Goal: Task Accomplishment & Management: Complete application form

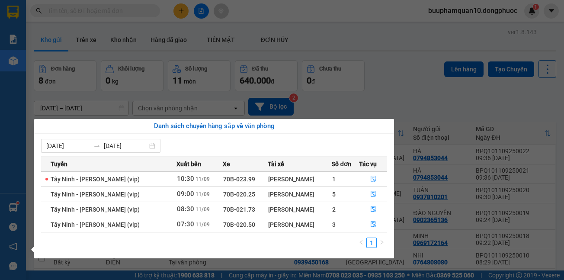
scroll to position [80, 0]
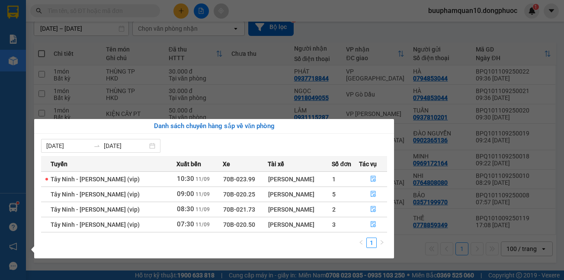
click at [13, 179] on div "Báo cáo Mẫu 1: Báo cáo dòng tiền theo nhân viên Mẫu 1: Báo cáo dòng tiền theo n…" at bounding box center [13, 140] width 26 height 280
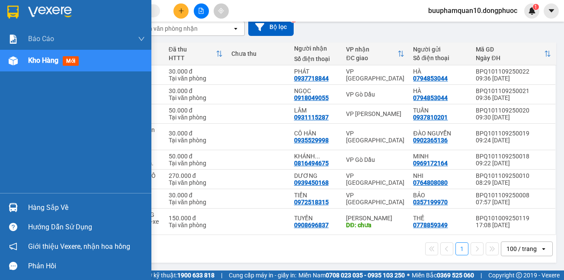
click at [38, 208] on div "Hàng sắp về" at bounding box center [86, 207] width 117 height 13
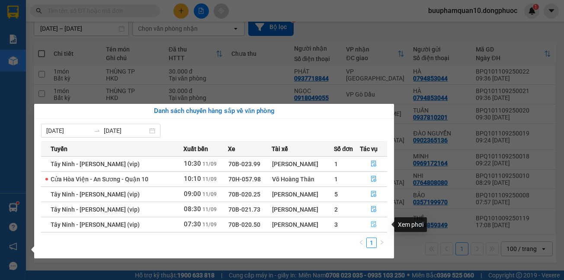
click at [372, 224] on icon "file-done" at bounding box center [373, 224] width 6 height 6
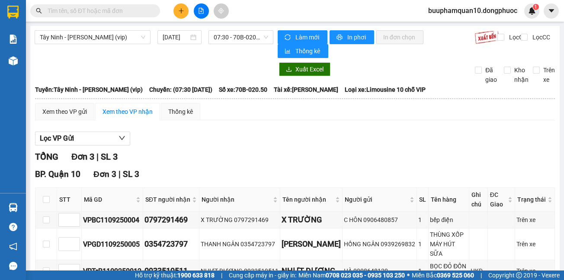
scroll to position [47, 0]
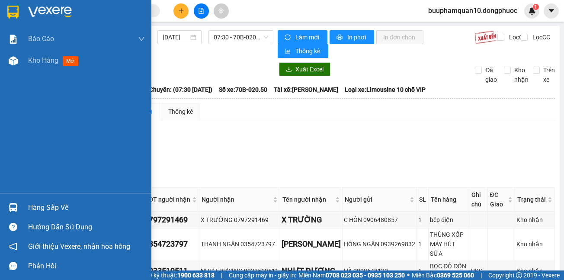
click at [41, 203] on div "Hàng sắp về" at bounding box center [86, 207] width 117 height 13
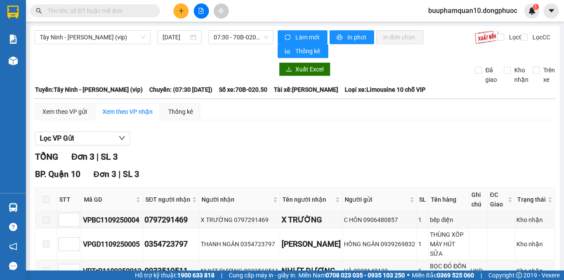
click at [110, 56] on section "Kết quả tìm kiếm ( 0 ) Bộ lọc No Data buuphamquan10.dongphuoc 1 Báo cáo Mẫu 1: …" at bounding box center [282, 140] width 564 height 280
click at [184, 8] on button at bounding box center [180, 10] width 15 height 15
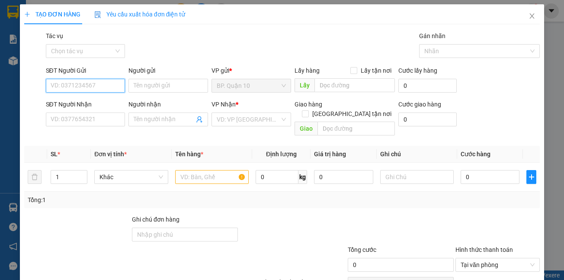
click at [104, 82] on input "SĐT Người Gửi" at bounding box center [86, 86] width 80 height 14
click at [89, 103] on div "0973072407 - DƯƠNG" at bounding box center [84, 103] width 68 height 10
type input "0973072407"
type input "DƯƠNG"
type input "0352701434"
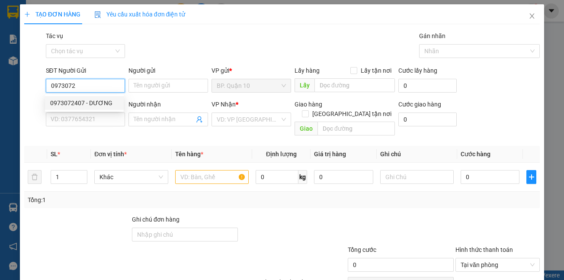
type input "TUYỀN"
type input "40.000"
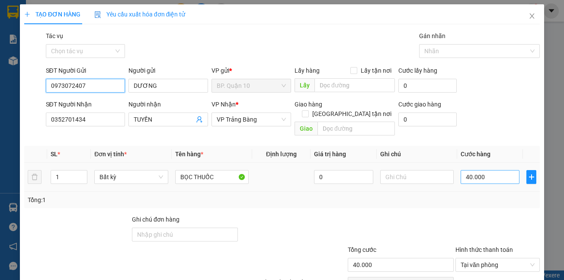
type input "0973072407"
click at [481, 170] on input "40.000" at bounding box center [489, 177] width 59 height 14
type input "3"
type input "30"
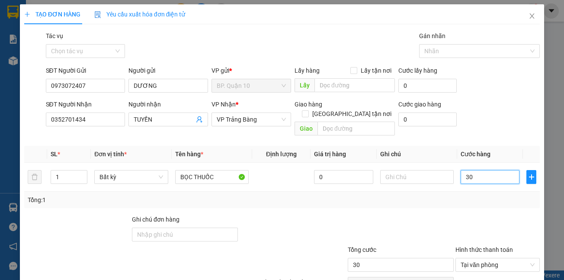
type input "30"
type input "30.000"
click at [456, 218] on div at bounding box center [497, 229] width 86 height 30
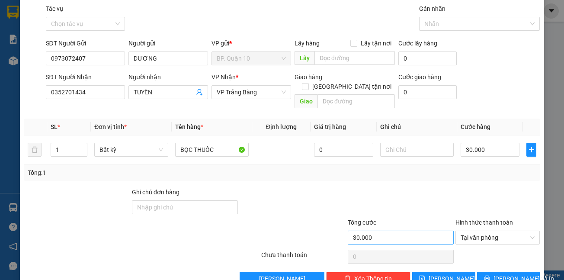
scroll to position [40, 0]
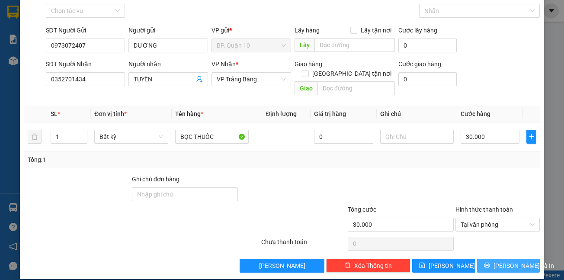
click at [511, 261] on span "Lưu và In" at bounding box center [523, 266] width 61 height 10
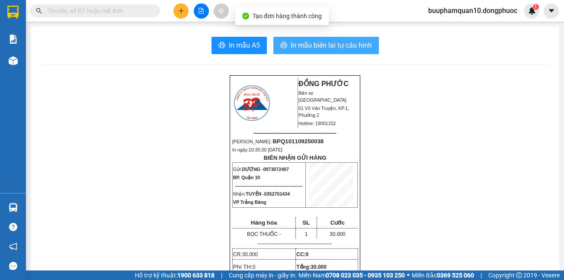
click at [328, 48] on span "In mẫu biên lai tự cấu hình" at bounding box center [330, 45] width 81 height 11
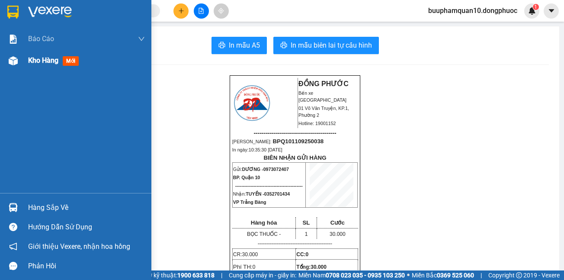
click at [22, 60] on div "Kho hàng mới" at bounding box center [75, 61] width 151 height 22
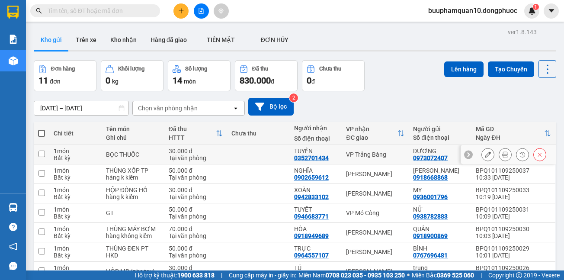
scroll to position [131, 0]
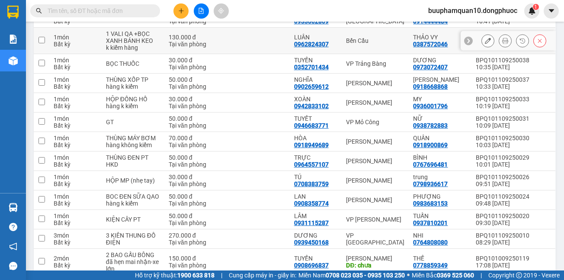
scroll to position [144, 0]
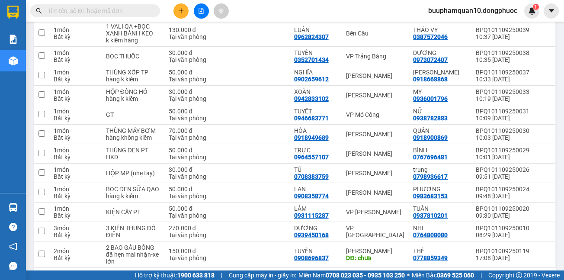
click at [183, 9] on icon "plus" at bounding box center [181, 11] width 6 height 6
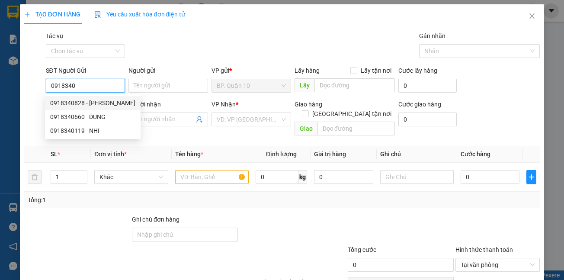
click at [77, 101] on div "0918340828 - Hoàng" at bounding box center [92, 103] width 85 height 10
type input "0918340828"
type input "Hoàng"
type input "0976966686"
type input "LINH"
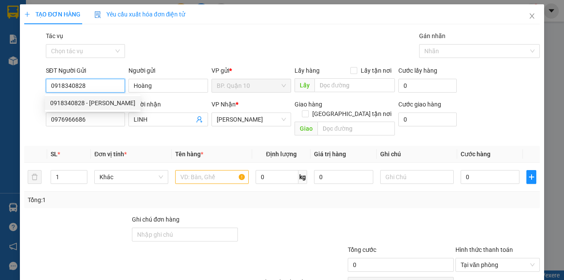
type input "30.000"
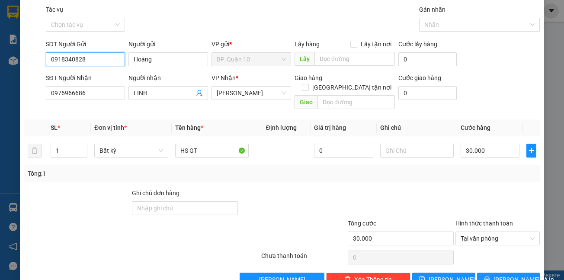
scroll to position [40, 0]
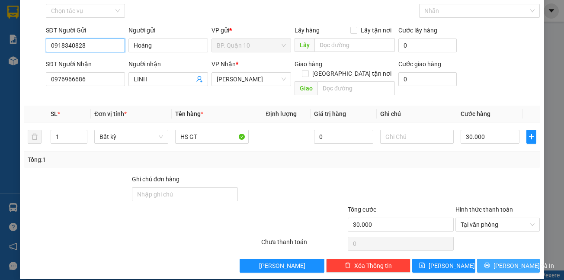
type input "0918340828"
click at [501, 261] on span "Lưu và In" at bounding box center [523, 266] width 61 height 10
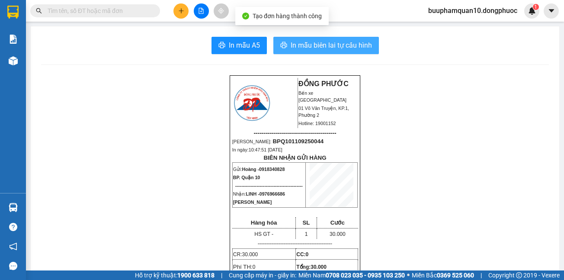
click at [335, 45] on span "In mẫu biên lai tự cấu hình" at bounding box center [330, 45] width 81 height 11
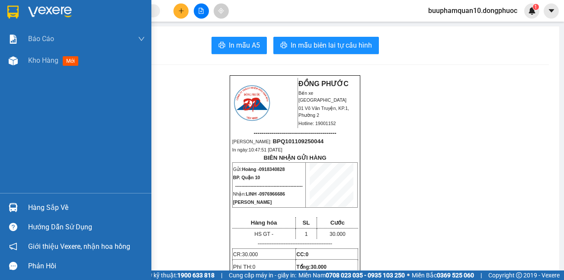
click at [36, 204] on div "Hàng sắp về" at bounding box center [86, 207] width 117 height 13
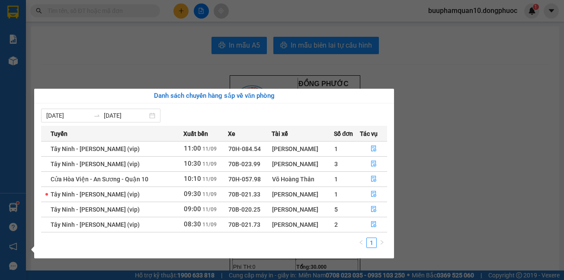
click at [116, 53] on section "Kết quả tìm kiếm ( 0 ) Bộ lọc No Data buuphamquan10.dongphuoc 1 Báo cáo Mẫu 1: …" at bounding box center [282, 140] width 564 height 280
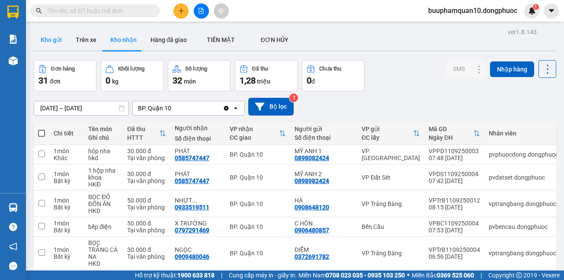
click at [57, 40] on button "Kho gửi" at bounding box center [51, 39] width 35 height 21
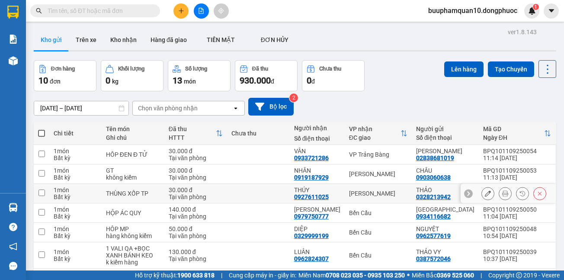
scroll to position [118, 0]
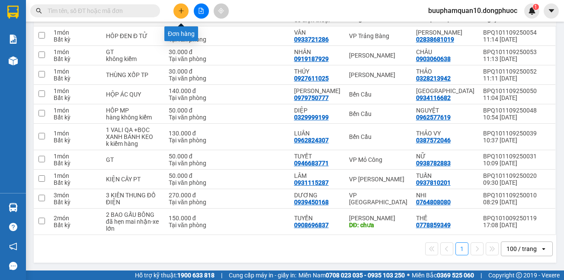
click at [186, 9] on button at bounding box center [180, 10] width 15 height 15
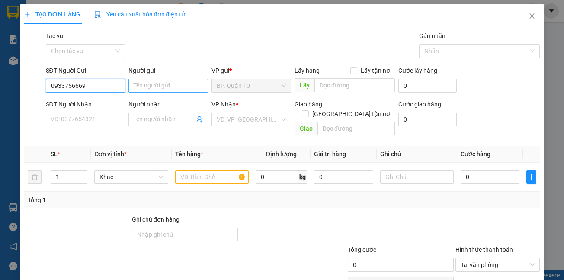
type input "0933756669"
click at [165, 88] on input "Người gửi" at bounding box center [168, 86] width 80 height 14
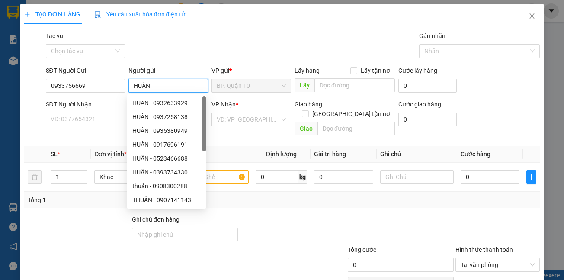
type input "HUẤN"
click at [91, 121] on input "SĐT Người Nhận" at bounding box center [86, 119] width 80 height 14
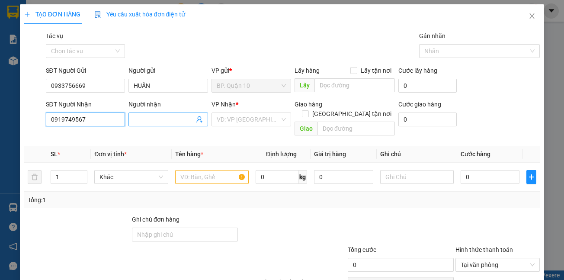
type input "0919749567"
click at [156, 116] on input "Người nhận" at bounding box center [164, 120] width 61 height 10
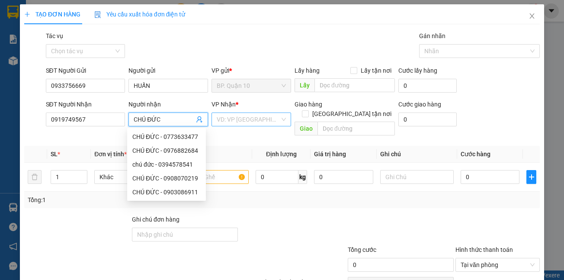
click at [213, 114] on div "VD: VP Sài Gòn" at bounding box center [251, 119] width 80 height 14
type input "CHÚ ĐỨC"
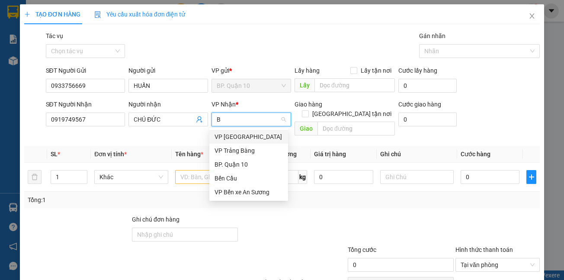
type input "BE"
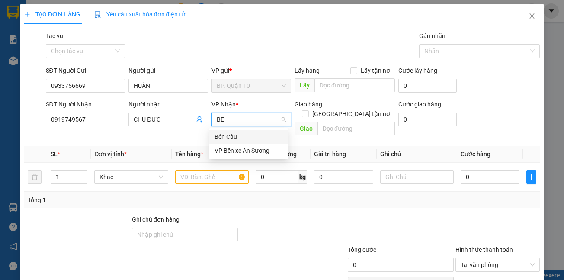
click at [220, 136] on div "Bến Cầu" at bounding box center [248, 137] width 68 height 10
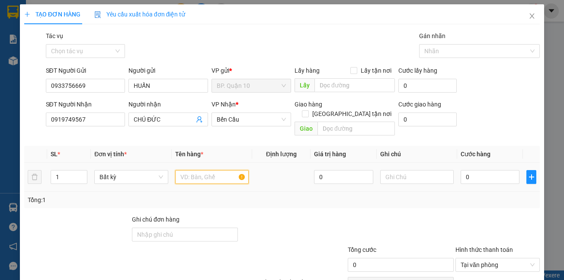
click at [190, 170] on input "text" at bounding box center [211, 177] width 73 height 14
type input "KIỆN HÌNH"
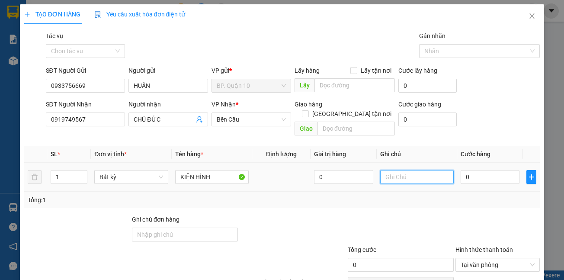
click at [402, 170] on input "text" at bounding box center [416, 177] width 73 height 14
type input "KHÁCH ĐÓNG GÓI HƯ BỂ KO ĐỀN"
click at [475, 170] on input "0" at bounding box center [489, 177] width 59 height 14
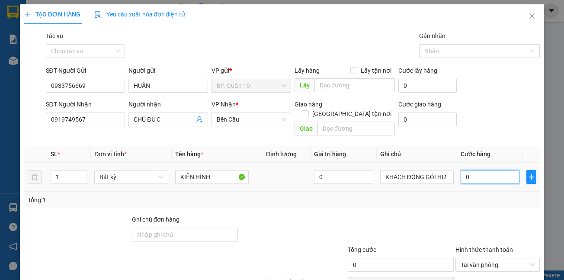
type input "1"
type input "10"
type input "100"
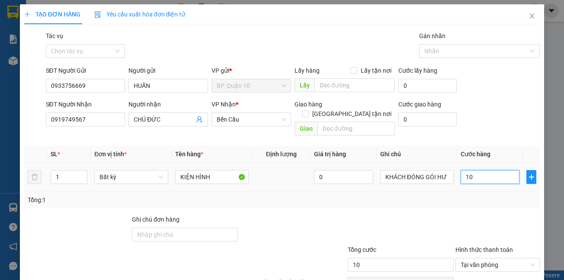
type input "100"
type input "1.000"
type input "100"
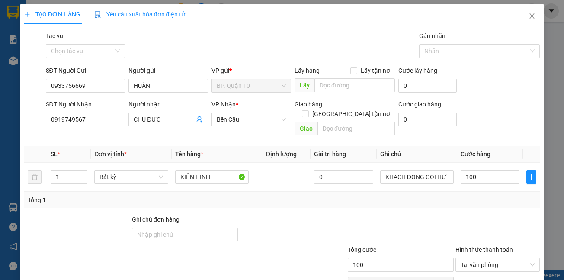
type input "100.000"
click at [466, 195] on div "Tổng: 1" at bounding box center [282, 199] width 516 height 16
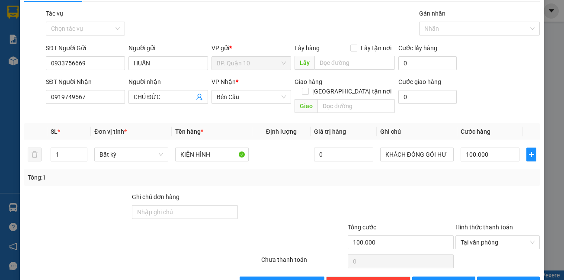
scroll to position [40, 0]
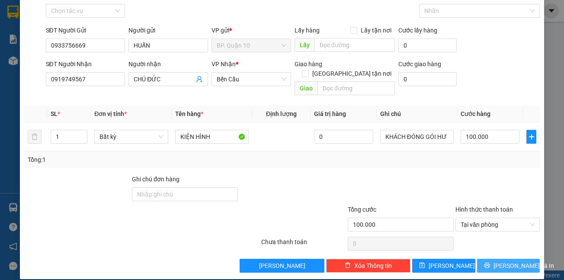
click at [485, 258] on button "[PERSON_NAME] và In" at bounding box center [508, 265] width 63 height 14
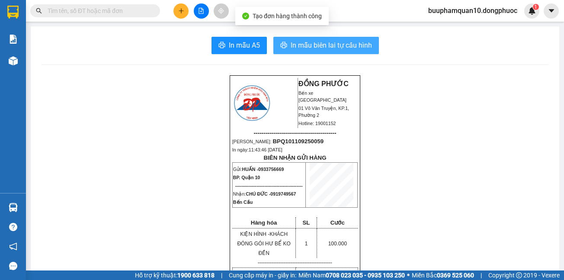
click at [297, 48] on span "In mẫu biên lai tự cấu hình" at bounding box center [330, 45] width 81 height 11
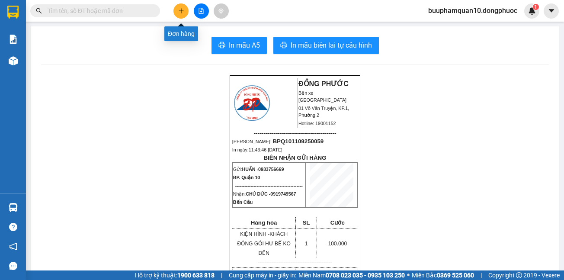
click at [175, 10] on button at bounding box center [180, 10] width 15 height 15
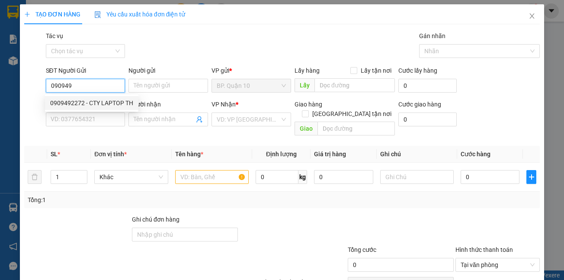
click at [84, 100] on div "0909492272 - CTY LAPTOP TH" at bounding box center [91, 103] width 83 height 10
type input "0909492272"
type input "CTY LAPTOP TH"
type input "0908777095"
type input "Ý"
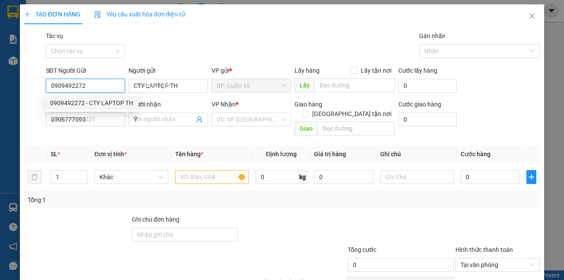
type input "30.000"
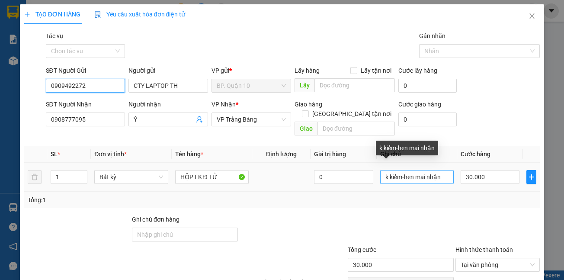
scroll to position [40, 0]
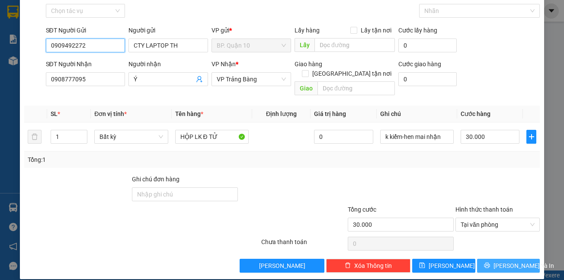
type input "0909492272"
click at [492, 258] on button "[PERSON_NAME] và In" at bounding box center [508, 265] width 63 height 14
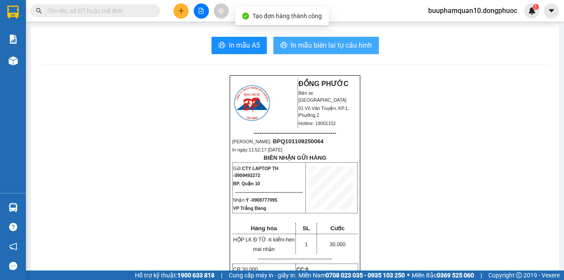
click at [340, 48] on span "In mẫu biên lai tự cấu hình" at bounding box center [330, 45] width 81 height 11
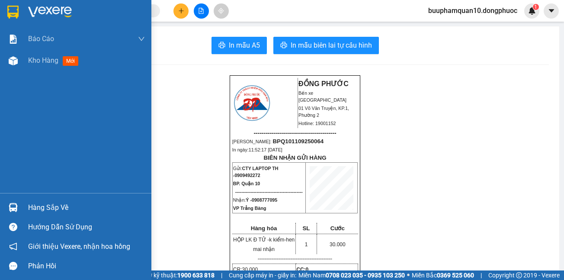
click at [57, 204] on div "Hàng sắp về" at bounding box center [86, 207] width 117 height 13
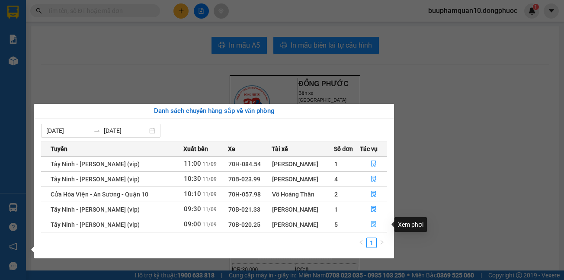
click at [371, 222] on icon "file-done" at bounding box center [373, 224] width 6 height 6
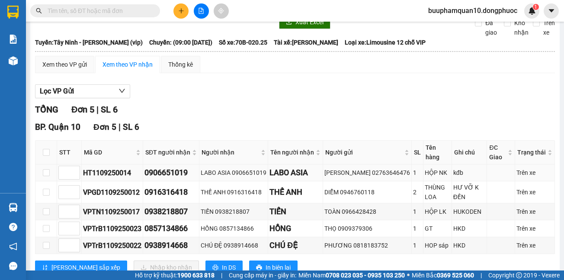
scroll to position [75, 0]
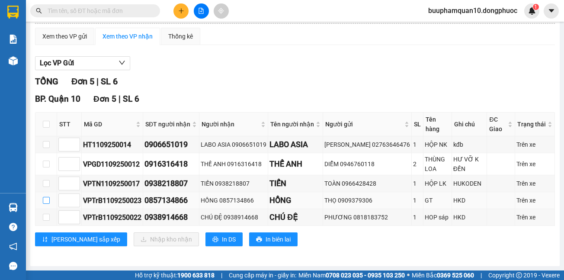
click at [46, 201] on input "checkbox" at bounding box center [46, 200] width 7 height 7
checkbox input "true"
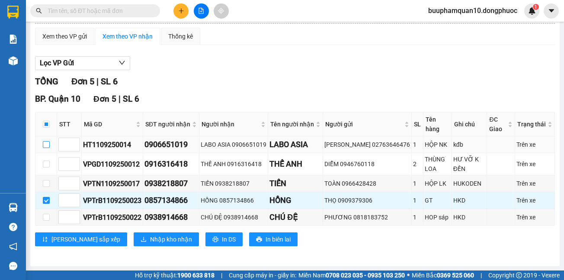
click at [49, 144] on input "checkbox" at bounding box center [46, 144] width 7 height 7
checkbox input "true"
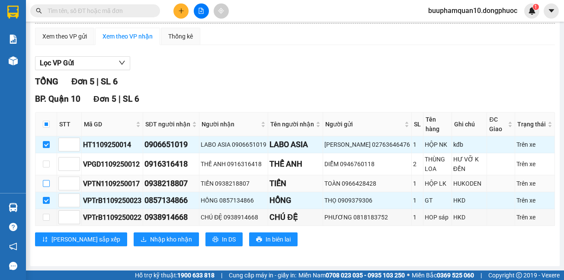
click at [44, 187] on input "checkbox" at bounding box center [46, 183] width 7 height 7
checkbox input "true"
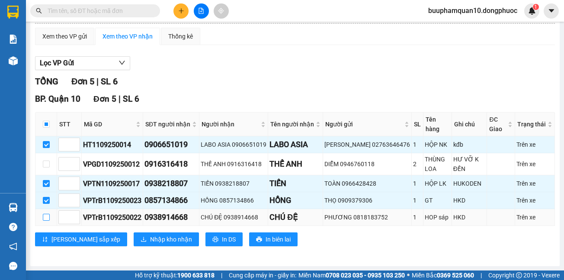
click at [45, 216] on input "checkbox" at bounding box center [46, 217] width 7 height 7
checkbox input "true"
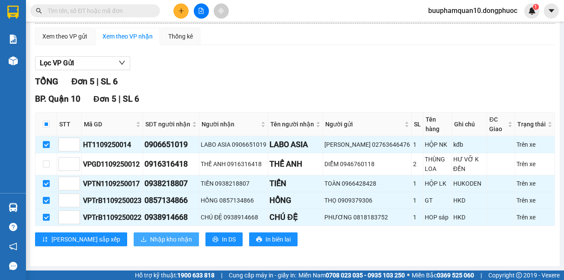
click at [150, 242] on span "Nhập kho nhận" at bounding box center [171, 239] width 42 height 10
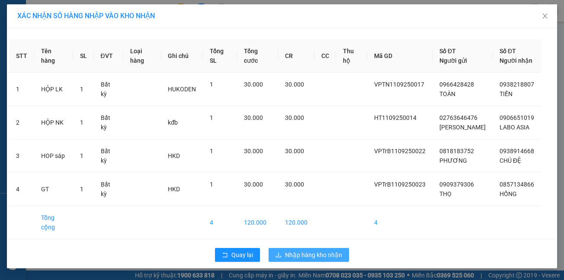
drag, startPoint x: 297, startPoint y: 244, endPoint x: 300, endPoint y: 239, distance: 5.4
click at [298, 250] on span "Nhập hàng kho nhận" at bounding box center [313, 255] width 57 height 10
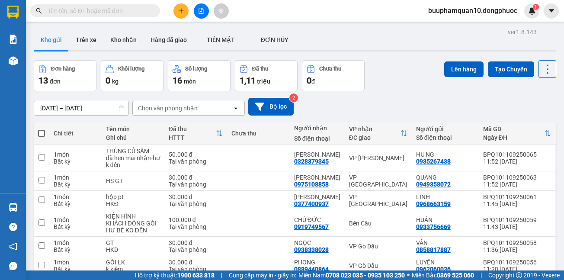
click at [131, 10] on input "text" at bounding box center [99, 11] width 102 height 10
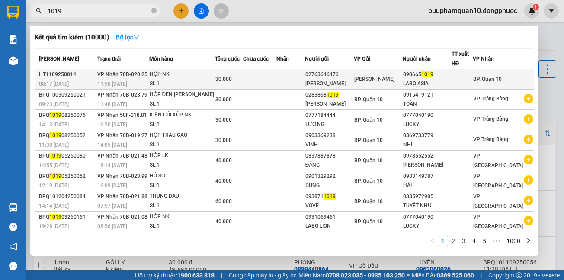
type input "1019"
click at [149, 74] on td "VP Nhận 70B-020.25 11:58 - 11/09" at bounding box center [122, 79] width 54 height 20
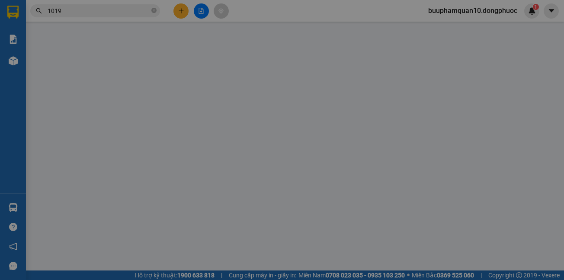
type input "02763646476"
type input "ĐẶNG PHƯỚC"
type input "0906651019"
type input "LABO ASIA"
type input "30.000"
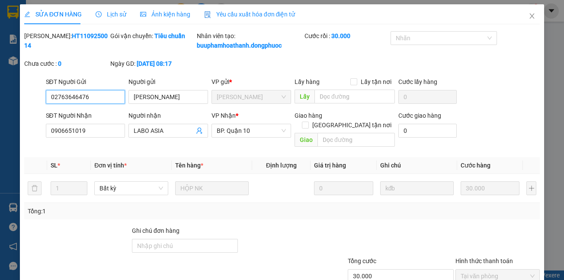
scroll to position [61, 0]
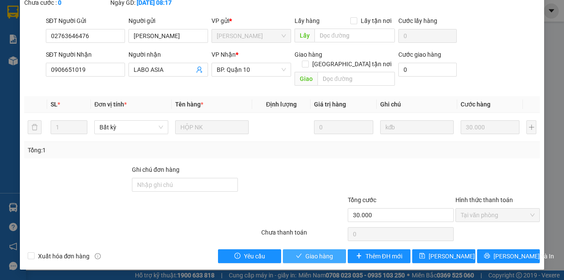
click at [325, 261] on button "Giao hàng" at bounding box center [314, 256] width 63 height 14
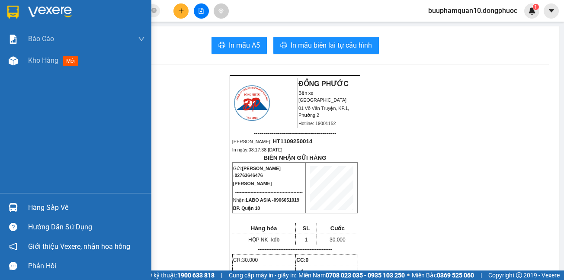
click at [37, 208] on div "Hàng sắp về" at bounding box center [86, 207] width 117 height 13
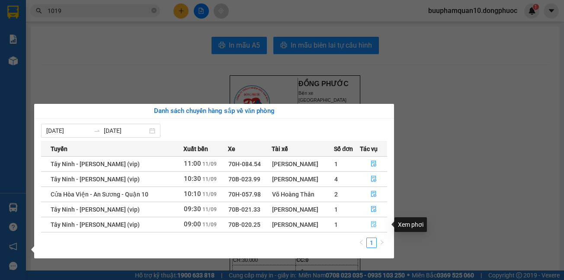
click at [375, 224] on icon "file-done" at bounding box center [373, 224] width 5 height 6
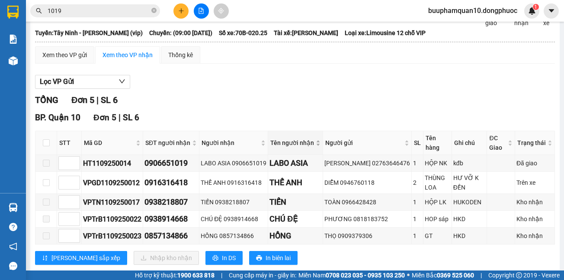
scroll to position [75, 0]
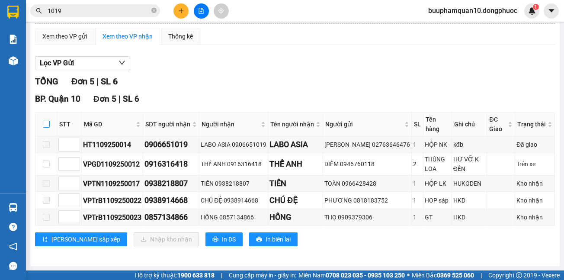
click at [43, 126] on input "checkbox" at bounding box center [46, 124] width 7 height 7
checkbox input "true"
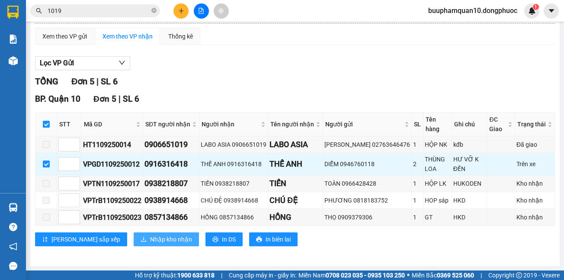
click at [150, 238] on span "Nhập kho nhận" at bounding box center [171, 239] width 42 height 10
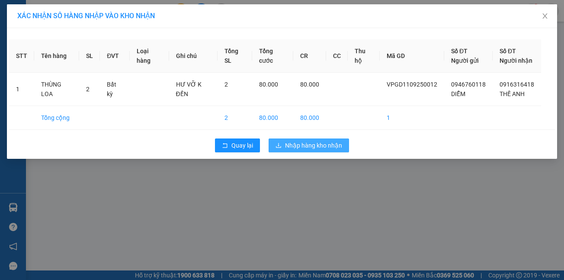
click at [303, 147] on span "Nhập hàng kho nhận" at bounding box center [313, 145] width 57 height 10
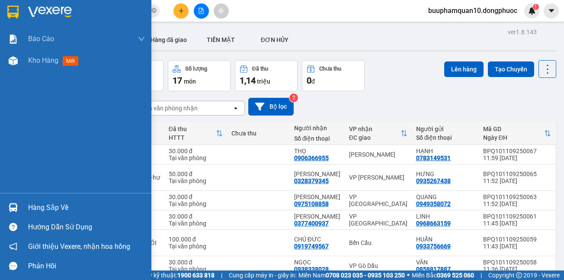
click at [39, 204] on div "Hàng sắp về" at bounding box center [86, 207] width 117 height 13
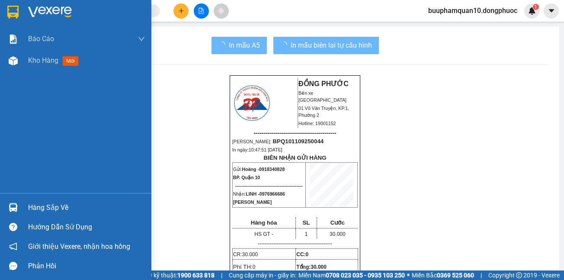
click at [37, 209] on div "Hàng sắp về" at bounding box center [86, 207] width 117 height 13
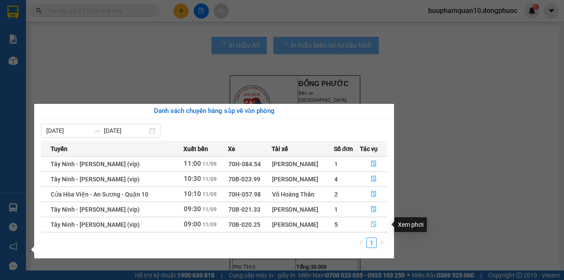
click at [373, 226] on icon "file-done" at bounding box center [373, 224] width 5 height 6
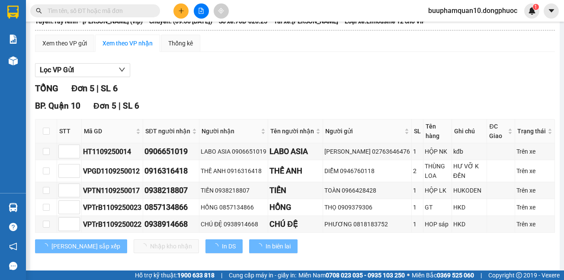
scroll to position [75, 0]
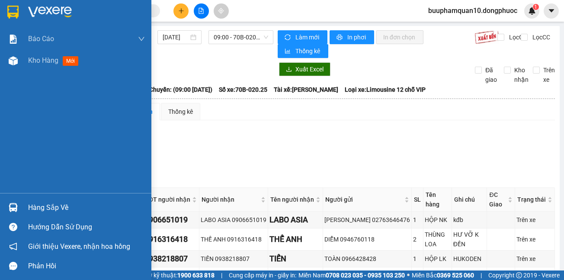
scroll to position [75, 0]
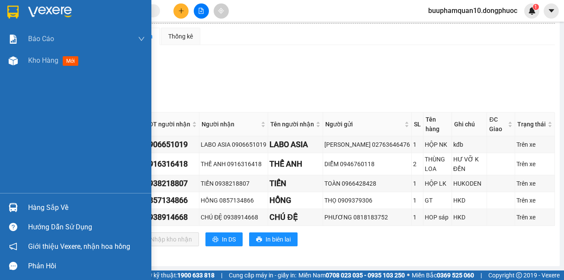
click at [44, 209] on div "Hàng sắp về" at bounding box center [86, 207] width 117 height 13
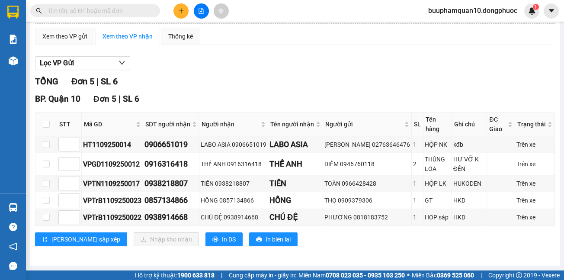
drag, startPoint x: 353, startPoint y: 31, endPoint x: 339, endPoint y: 3, distance: 30.9
click at [353, 29] on section "Kết quả tìm kiếm ( 0 ) Bộ lọc No Data buuphamquan10.dongphuoc 1 Báo cáo Mẫu 1: …" at bounding box center [282, 140] width 564 height 280
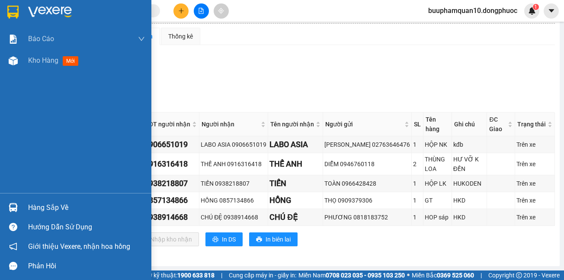
click at [43, 210] on div "Hàng sắp về" at bounding box center [86, 207] width 117 height 13
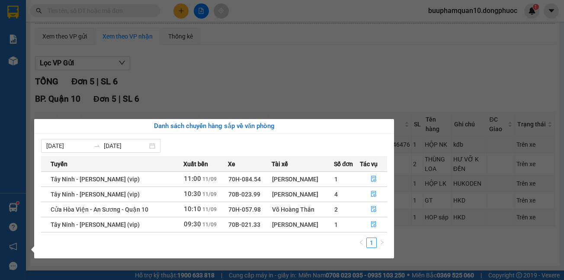
click at [271, 78] on section "Kết quả tìm kiếm ( 0 ) Bộ lọc No Data buuphamquan10.dongphuoc 1 Báo cáo Mẫu 1: …" at bounding box center [282, 140] width 564 height 280
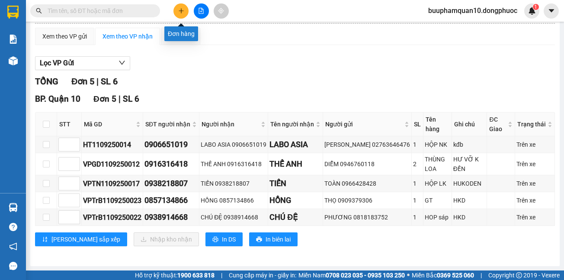
click at [180, 12] on icon "plus" at bounding box center [181, 11] width 6 height 6
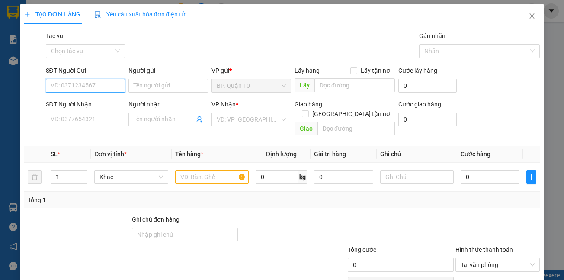
click at [82, 85] on input "SĐT Người Gửi" at bounding box center [86, 86] width 80 height 14
type input "0767987511"
click at [155, 86] on input "Người gửi" at bounding box center [168, 86] width 80 height 14
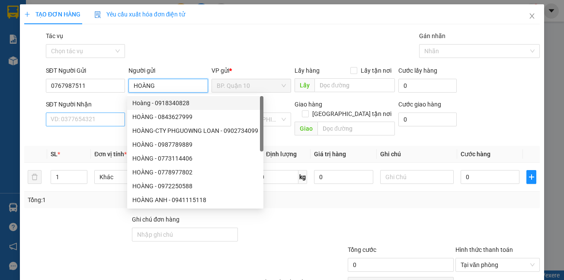
type input "HOÀNG"
click at [89, 118] on input "SĐT Người Nhận" at bounding box center [86, 119] width 80 height 14
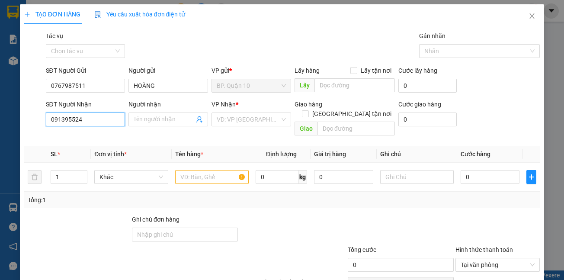
type input "0913955249"
click at [75, 137] on div "0913955249 - NGỌC" at bounding box center [92, 137] width 85 height 10
type input "NGỌC"
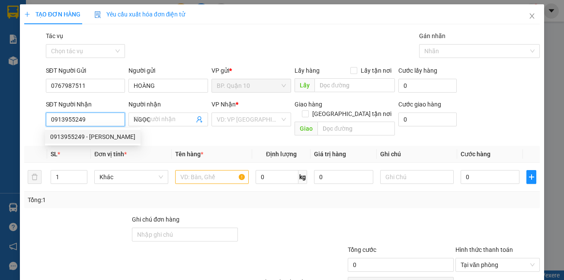
type input "40.000"
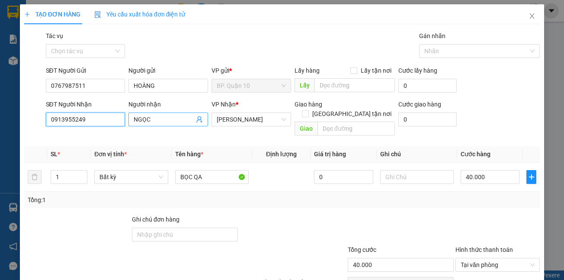
type input "0913955249"
drag, startPoint x: 159, startPoint y: 120, endPoint x: 103, endPoint y: 119, distance: 55.8
click at [103, 119] on div "SĐT Người Nhận 0913955249 Người nhận NGỌC VP Nhận * Hòa Thành Giao hàng Giao tậ…" at bounding box center [293, 119] width 498 height 40
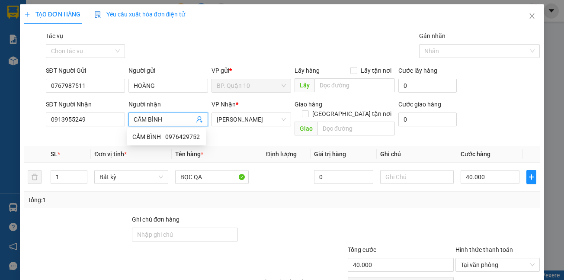
type input "CẨM BÌNH"
click at [312, 214] on div at bounding box center [293, 229] width 108 height 30
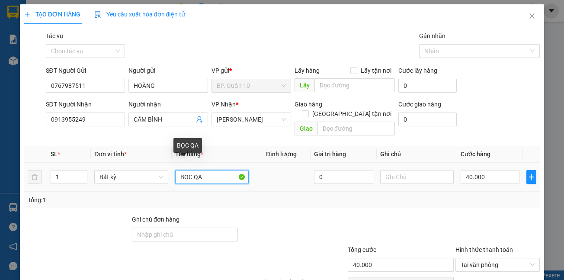
drag, startPoint x: 214, startPoint y: 167, endPoint x: 172, endPoint y: 168, distance: 41.9
click at [172, 168] on td "BỌC QA" at bounding box center [212, 177] width 80 height 29
type input "HOP THUỐC"
click at [276, 214] on div at bounding box center [293, 229] width 108 height 30
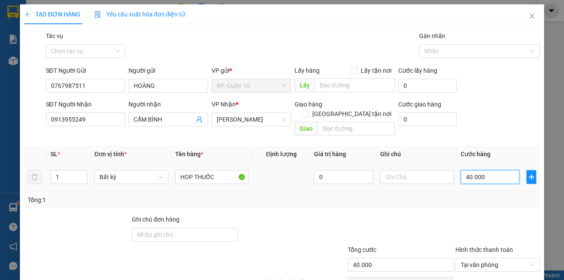
type input "3"
type input "30"
type input "30.000"
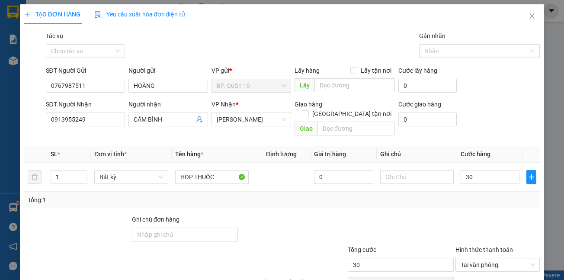
type input "30.000"
click at [469, 195] on div "Tổng: 1" at bounding box center [282, 200] width 509 height 10
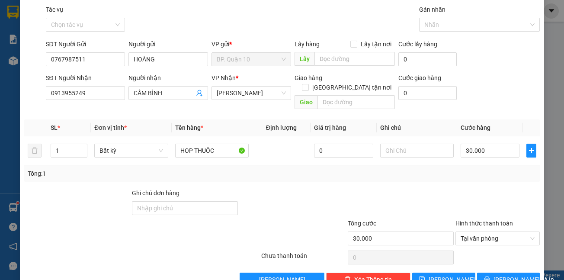
scroll to position [40, 0]
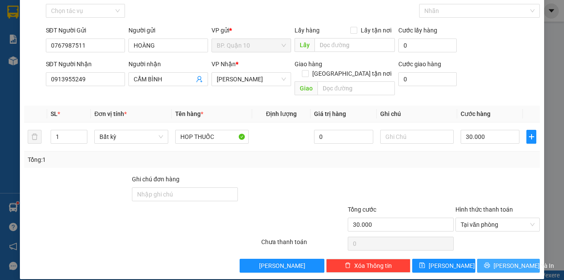
click at [503, 261] on span "[PERSON_NAME] và In" at bounding box center [523, 266] width 61 height 10
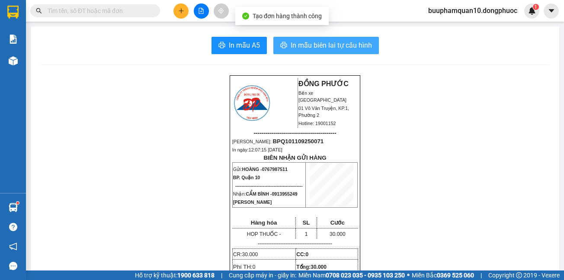
click at [329, 41] on span "In mẫu biên lai tự cấu hình" at bounding box center [330, 45] width 81 height 11
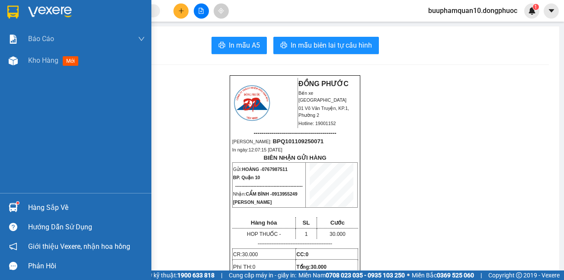
click at [41, 208] on div "Hàng sắp về" at bounding box center [86, 207] width 117 height 13
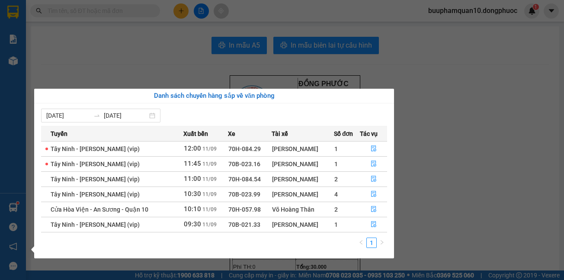
click at [142, 19] on section "Kết quả tìm kiếm ( 0 ) Bộ lọc No Data buuphamquan10.dongphuoc 1 Báo cáo Mẫu 1: …" at bounding box center [282, 140] width 564 height 280
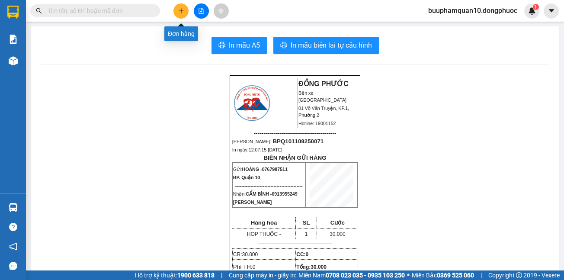
click at [181, 12] on icon "plus" at bounding box center [181, 10] width 0 height 5
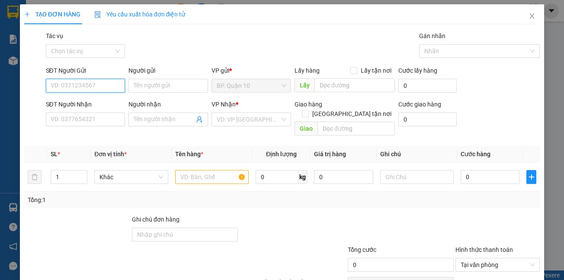
click at [96, 86] on input "SĐT Người Gửi" at bounding box center [86, 86] width 80 height 14
click at [61, 101] on div "0373682074 - KIỀU" at bounding box center [84, 103] width 68 height 10
type input "0373682074"
type input "KIỀU"
type input "0919388557"
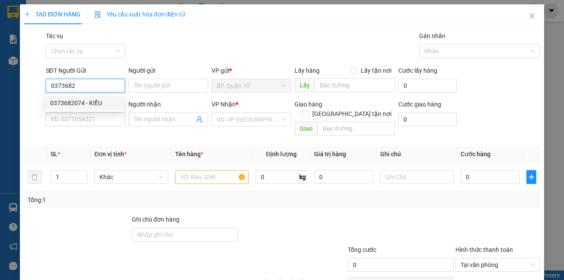
type input "TÀI"
type input "40.000"
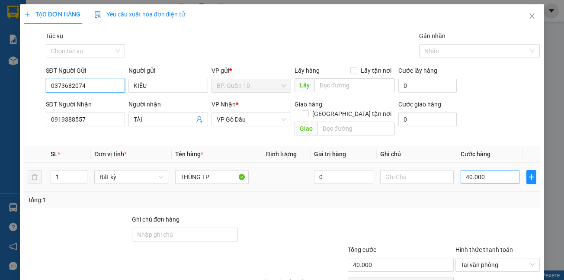
type input "0373682074"
click at [497, 170] on input "40.000" at bounding box center [489, 177] width 59 height 14
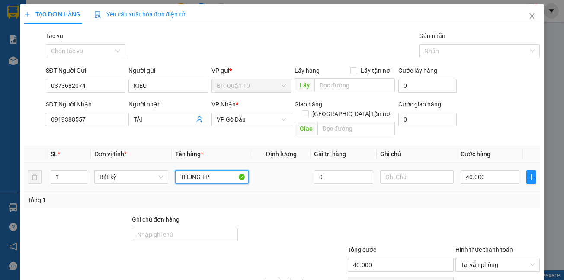
click at [216, 170] on input "THÙNG TP" at bounding box center [211, 177] width 73 height 14
type input "THÙNG TC"
click at [484, 170] on input "40.000" at bounding box center [489, 177] width 59 height 14
type input "5"
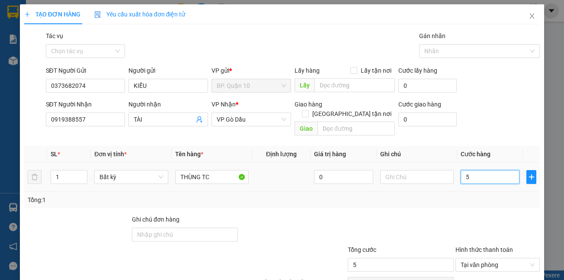
type input "50"
type input "50.000"
click at [406, 214] on div at bounding box center [401, 229] width 108 height 30
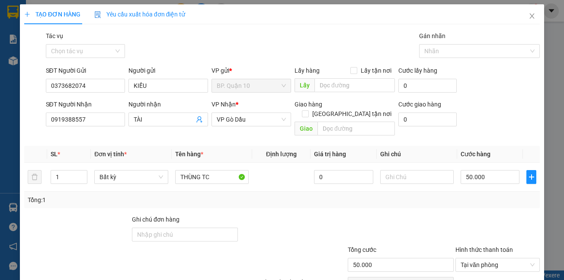
scroll to position [40, 0]
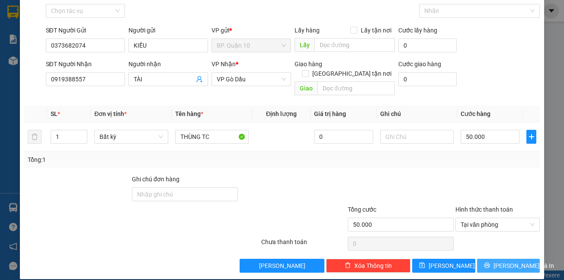
click at [502, 261] on span "[PERSON_NAME] và In" at bounding box center [523, 266] width 61 height 10
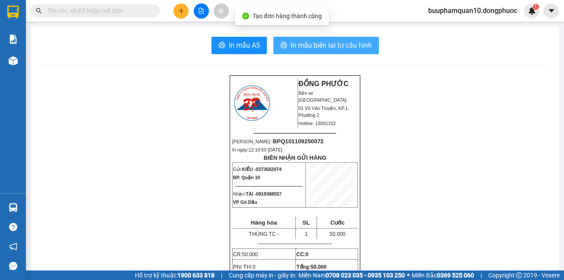
click at [302, 41] on span "In mẫu biên lai tự cấu hình" at bounding box center [330, 45] width 81 height 11
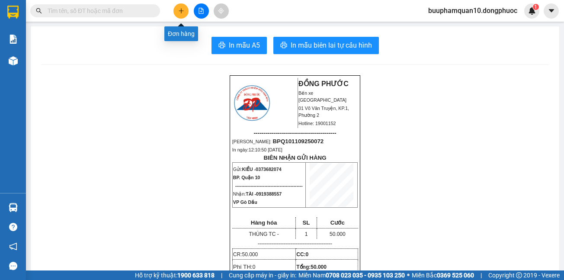
click at [176, 15] on button at bounding box center [180, 10] width 15 height 15
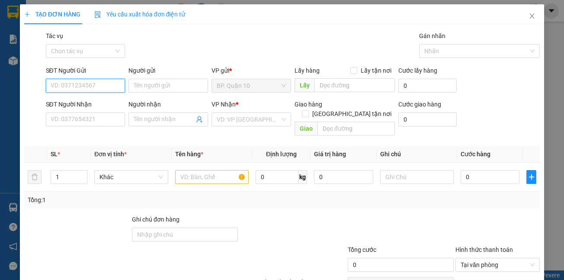
click at [68, 84] on input "SĐT Người Gửi" at bounding box center [86, 86] width 80 height 14
click at [88, 97] on div "0902848300 - NGỌC" at bounding box center [84, 103] width 79 height 14
type input "0902848300"
type input "NGỌC"
type input "0363461547"
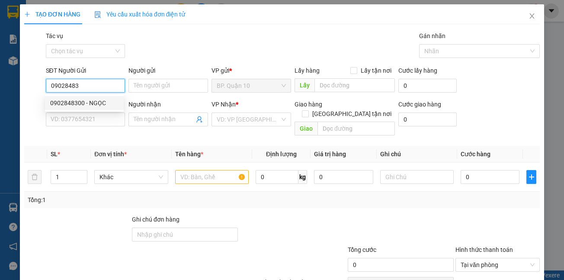
type input "KHA"
type input "260.000"
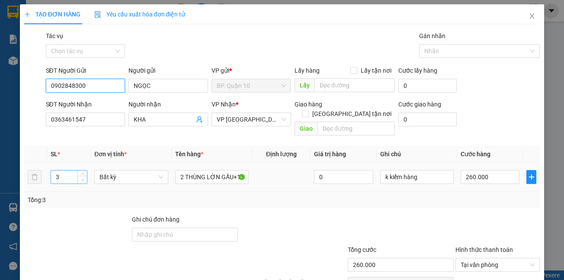
type input "0902848300"
type input "2"
click at [84, 177] on span "down" at bounding box center [82, 179] width 5 height 5
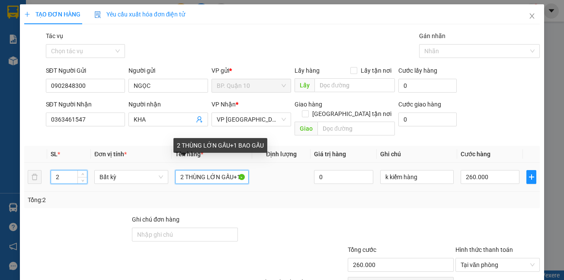
click at [182, 170] on input "2 THÙNG LỚN GẤU+1 BAO GẤU" at bounding box center [211, 177] width 73 height 14
type input "0"
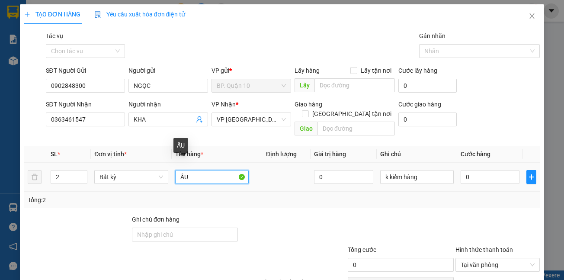
type input "U"
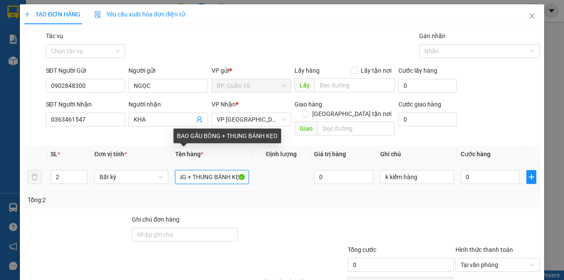
scroll to position [0, 40]
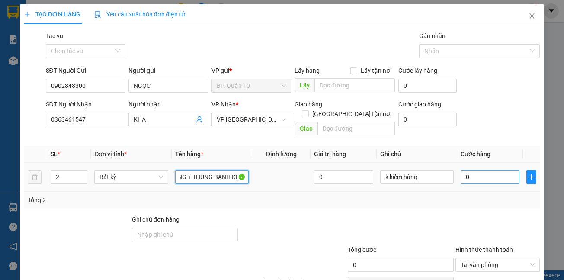
type input "BAO GẤU BÔNG + THUNG BÁNH KẸO"
click at [472, 170] on input "0" at bounding box center [489, 177] width 59 height 14
type input "2"
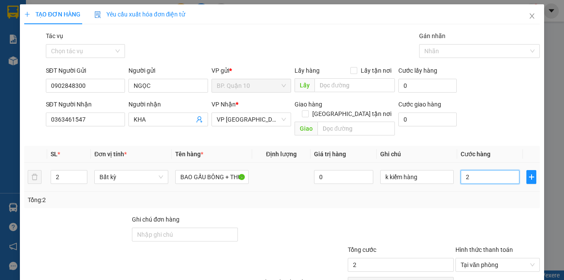
type input "20"
type input "200"
type input "200.000"
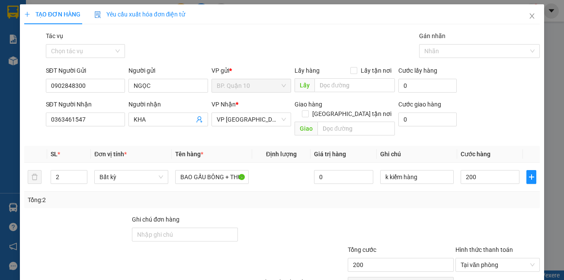
type input "200.000"
click at [454, 214] on div at bounding box center [497, 229] width 86 height 30
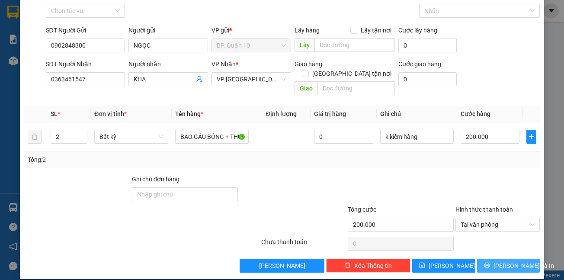
click at [494, 258] on button "[PERSON_NAME] và In" at bounding box center [508, 265] width 63 height 14
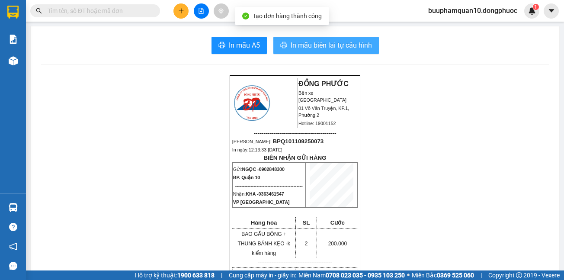
click at [342, 45] on span "In mẫu biên lai tự cấu hình" at bounding box center [330, 45] width 81 height 11
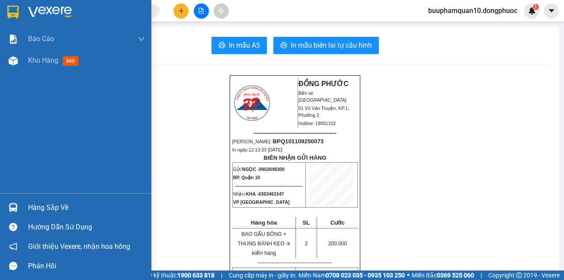
click at [69, 205] on div "Hàng sắp về" at bounding box center [86, 207] width 117 height 13
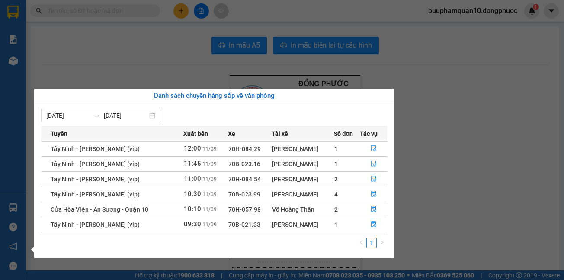
drag, startPoint x: 144, startPoint y: 57, endPoint x: 116, endPoint y: 22, distance: 44.6
click at [141, 57] on section "Kết quả tìm kiếm ( 0 ) Bộ lọc No Data buuphamquan10.dongphuoc 1 Báo cáo Mẫu 1: …" at bounding box center [282, 140] width 564 height 280
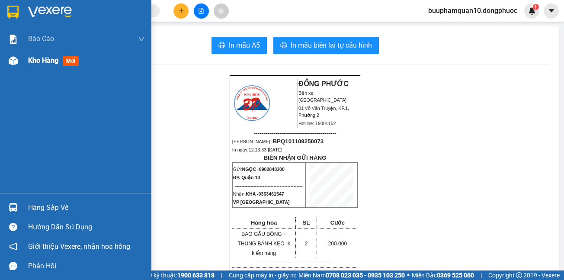
click at [48, 61] on span "Kho hàng" at bounding box center [43, 60] width 30 height 8
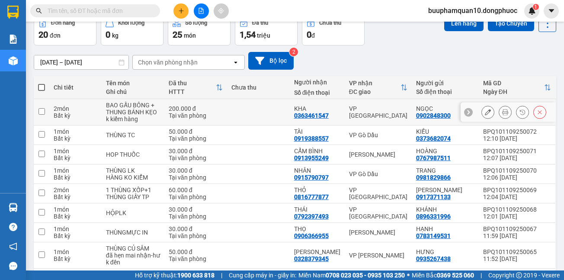
scroll to position [45, 0]
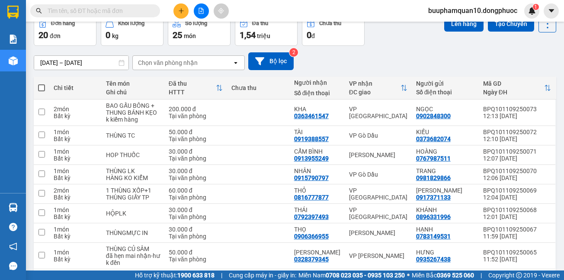
click at [112, 8] on input "text" at bounding box center [99, 11] width 102 height 10
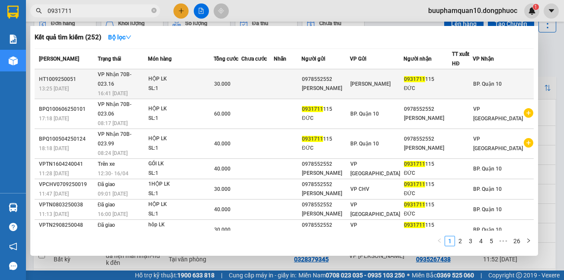
type input "0931711"
click at [187, 78] on div "HỘP LK" at bounding box center [180, 79] width 65 height 10
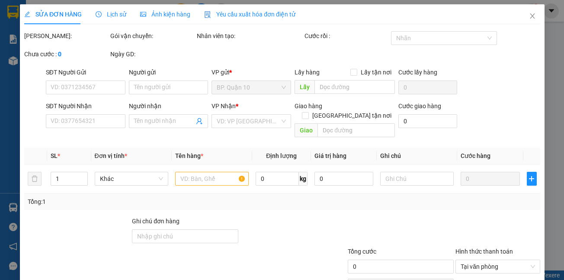
type input "0978552552"
type input "DUY HUỲNH"
type input "0931711115"
type input "ĐỨC"
type input "30.000"
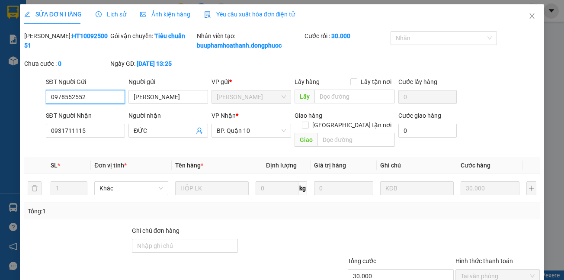
scroll to position [61, 0]
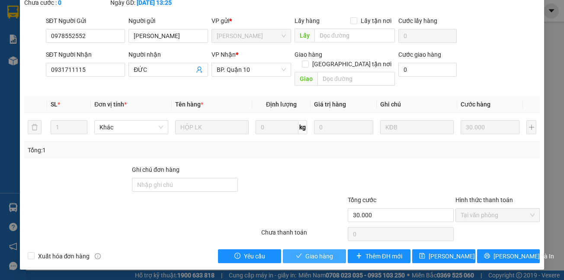
click at [305, 257] on span "Giao hàng" at bounding box center [319, 256] width 28 height 10
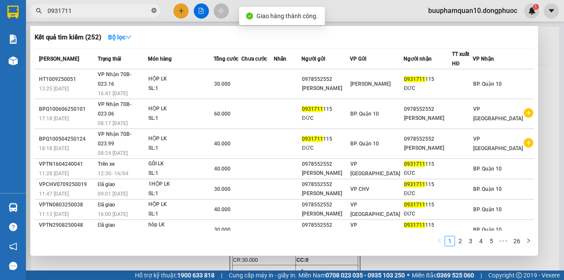
click at [155, 10] on icon "close-circle" at bounding box center [153, 10] width 5 height 5
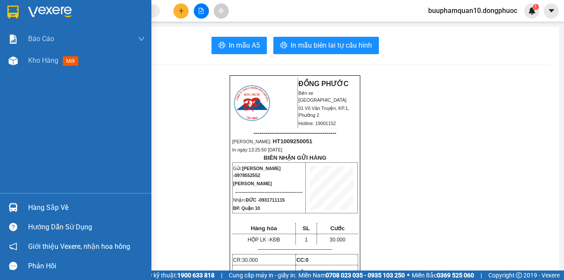
click at [33, 204] on div "Hàng sắp về" at bounding box center [86, 207] width 117 height 13
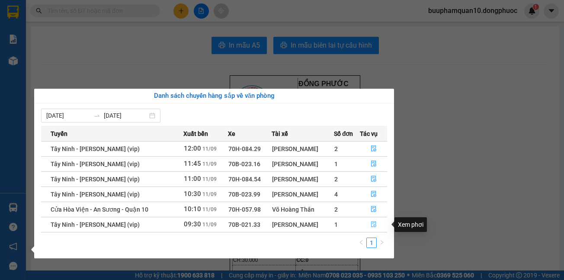
click at [377, 224] on button "button" at bounding box center [373, 224] width 26 height 14
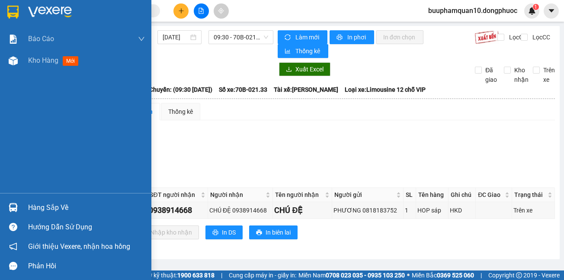
click at [52, 209] on div "Hàng sắp về" at bounding box center [86, 207] width 117 height 13
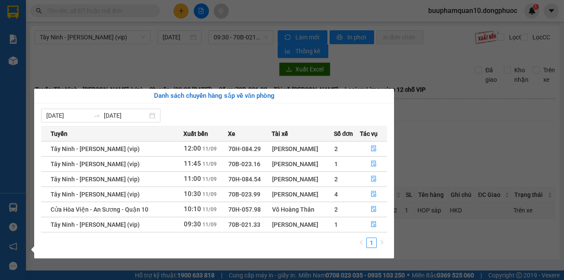
click at [482, 129] on section "Kết quả tìm kiếm ( 252 ) Bộ lọc Mã ĐH Trạng thái Món hàng Tổng cước Chưa cước N…" at bounding box center [282, 140] width 564 height 280
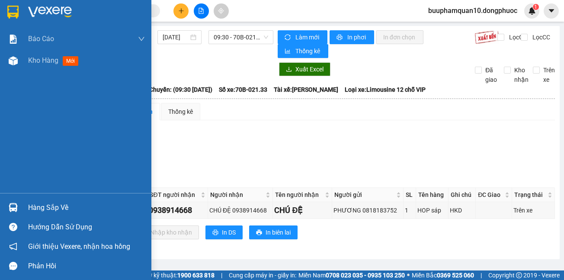
click at [19, 208] on div at bounding box center [13, 207] width 15 height 15
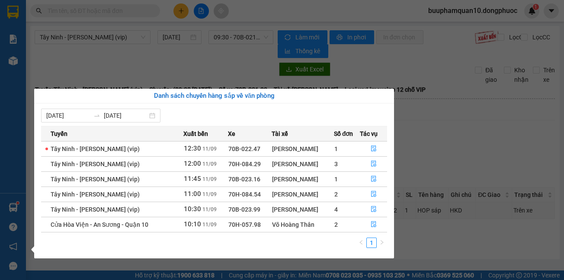
click at [0, 124] on div "Báo cáo Mẫu 1: Báo cáo dòng tiền theo nhân viên Mẫu 1: Báo cáo dòng tiền theo n…" at bounding box center [13, 140] width 26 height 280
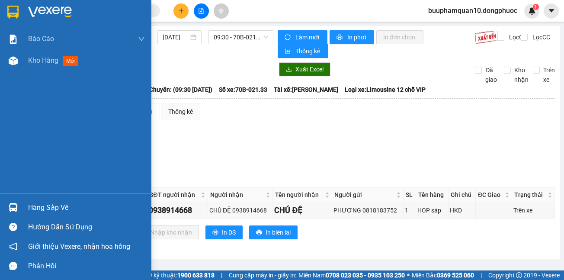
click at [43, 204] on div "Hàng sắp về" at bounding box center [86, 207] width 117 height 13
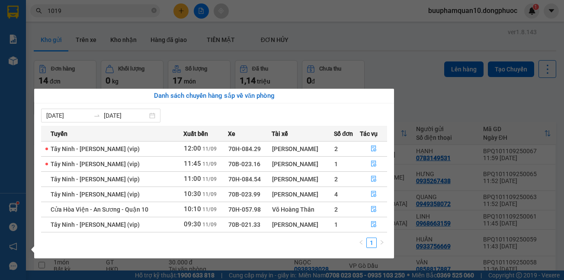
click at [109, 10] on section "Kết quả tìm kiếm ( 10000 ) Bộ lọc Mã ĐH Trạng thái Món hàng Tổng cước Chưa cước…" at bounding box center [282, 140] width 564 height 280
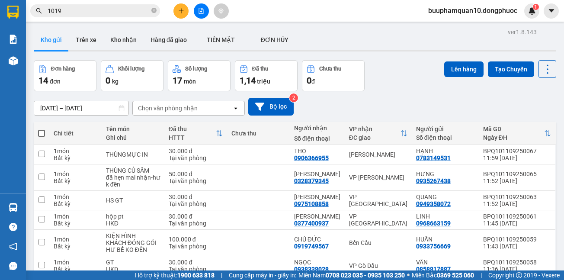
click at [109, 10] on input "1019" at bounding box center [99, 11] width 102 height 10
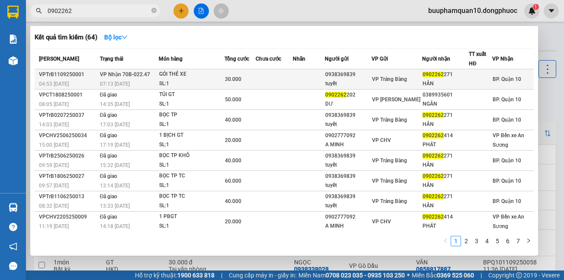
type input "0902262"
click at [170, 76] on div "GÓI THẺ XE" at bounding box center [191, 75] width 65 height 10
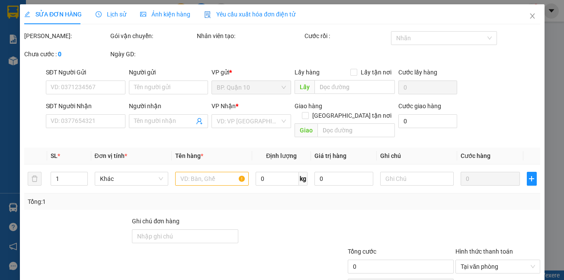
type input "0938369839"
type input "tuyết"
type input "0902262271"
type input "HÂN"
type input "30.000"
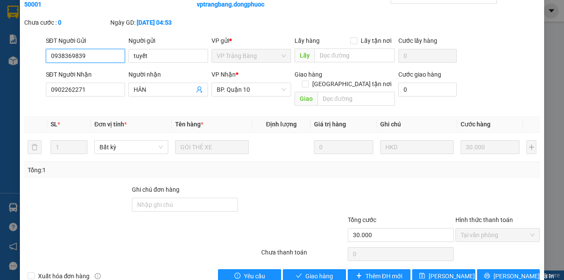
scroll to position [61, 0]
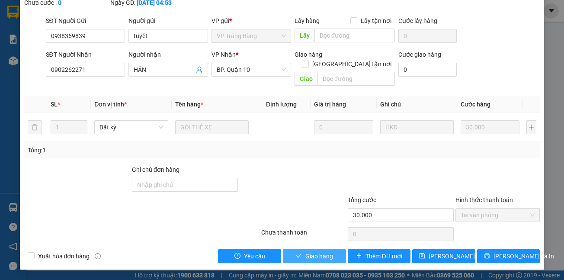
click at [313, 261] on button "Giao hàng" at bounding box center [314, 256] width 63 height 14
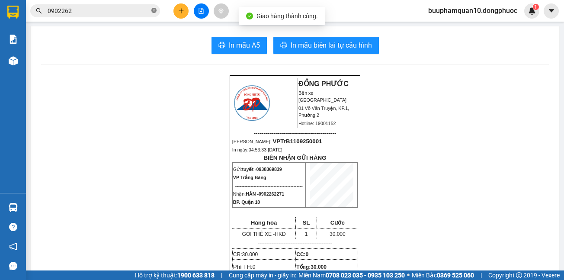
click at [154, 10] on icon "close-circle" at bounding box center [153, 10] width 5 height 5
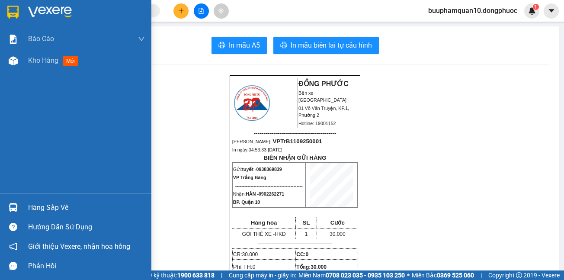
click at [46, 195] on div "Hàng sắp về Hướng dẫn sử dụng Giới thiệu Vexere, nhận hoa hồng Phản hồi" at bounding box center [75, 234] width 151 height 83
click at [45, 213] on div "Hàng sắp về" at bounding box center [86, 207] width 117 height 13
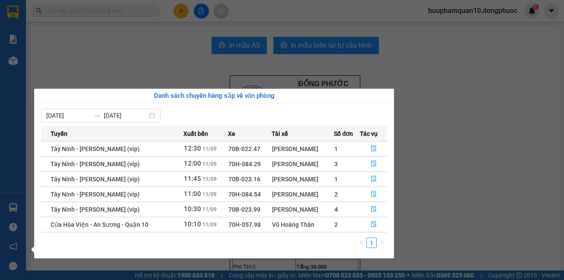
click at [137, 45] on section "Kết quả tìm kiếm ( 64 ) Bộ lọc Mã ĐH Trạng thái Món hàng Tổng cước Chưa cước Nh…" at bounding box center [282, 140] width 564 height 280
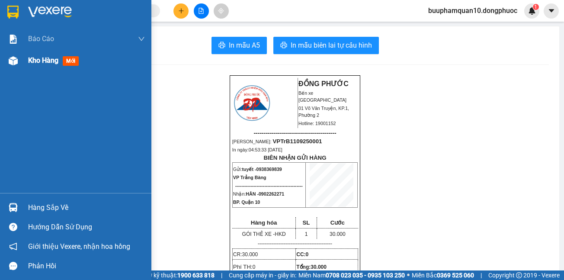
click at [41, 52] on div "Kho hàng mới" at bounding box center [86, 61] width 117 height 22
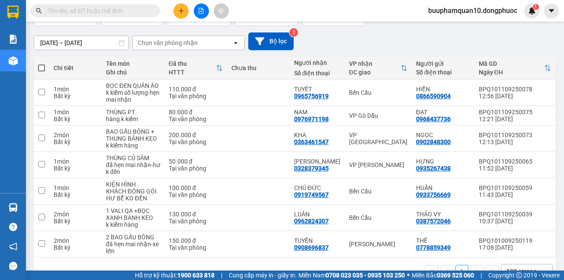
scroll to position [95, 0]
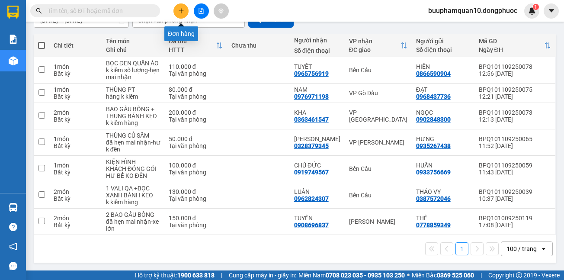
click at [187, 10] on button at bounding box center [180, 10] width 15 height 15
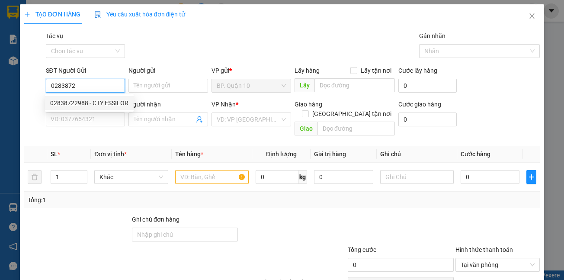
click at [82, 103] on div "02838722988 - CTY ESSILOR" at bounding box center [89, 103] width 78 height 10
type input "02838722988"
type input "CTY ESSILOR"
type input "0974113889"
type input "THU THỦY"
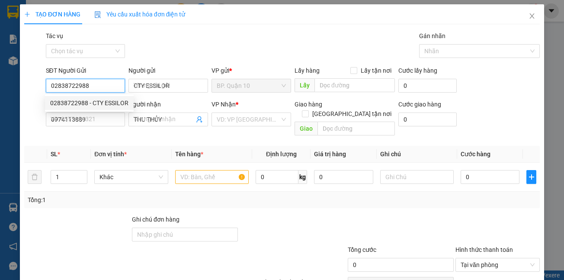
type input "30.000"
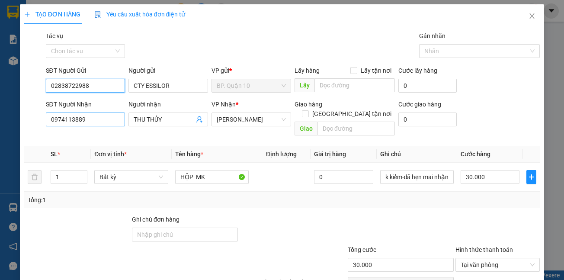
type input "02838722988"
click at [99, 122] on input "0974113889" at bounding box center [86, 119] width 80 height 14
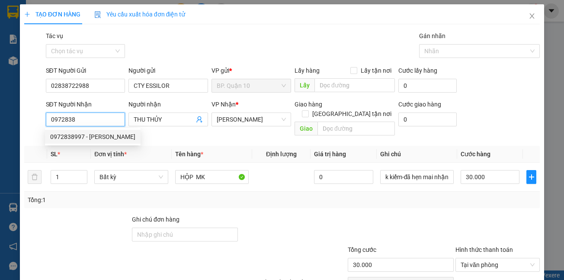
click at [79, 138] on div "0972838997 - LÊ HOÀI" at bounding box center [92, 137] width 85 height 10
type input "0972838997"
type input "LÊ HOÀI"
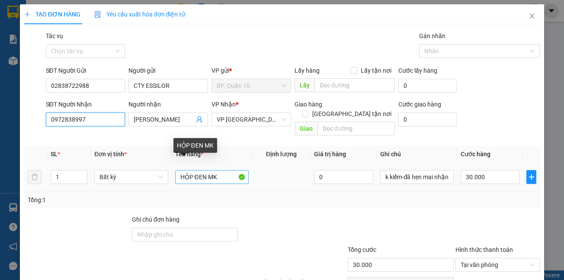
type input "0972838997"
click at [201, 170] on input "HỘP ĐEN MK" at bounding box center [211, 177] width 73 height 14
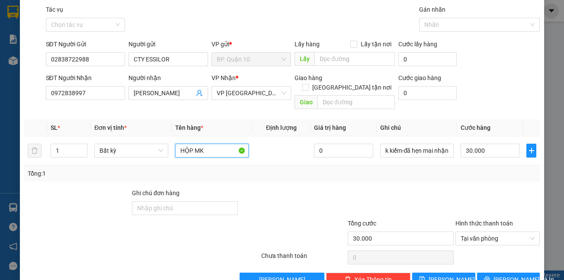
scroll to position [40, 0]
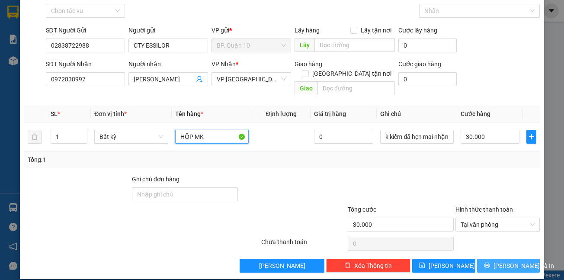
type input "HỘP MK"
click at [516, 261] on span "[PERSON_NAME] và In" at bounding box center [523, 266] width 61 height 10
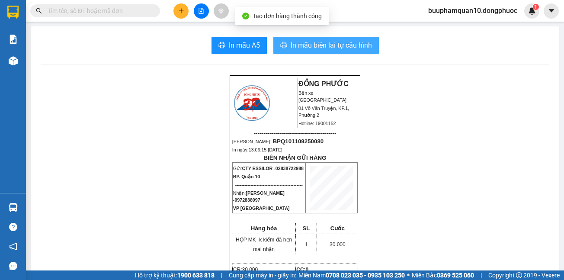
click at [355, 49] on span "In mẫu biên lai tự cấu hình" at bounding box center [330, 45] width 81 height 11
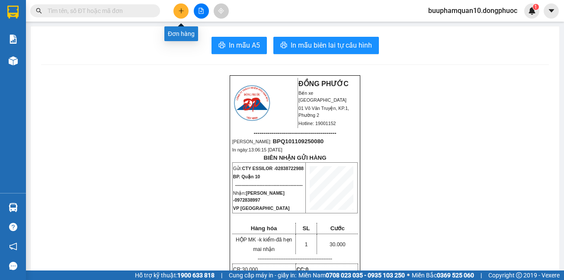
click at [180, 9] on icon "plus" at bounding box center [181, 11] width 6 height 6
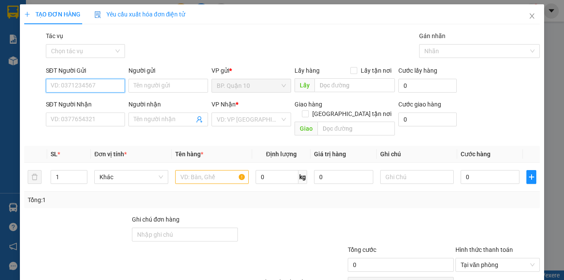
click at [84, 87] on input "SĐT Người Gửi" at bounding box center [86, 86] width 80 height 14
type input "9"
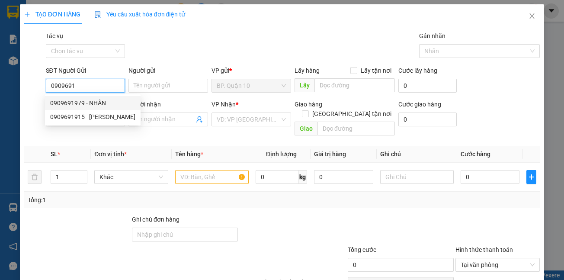
click at [78, 103] on div "0909691979 - NHÂN" at bounding box center [92, 103] width 85 height 10
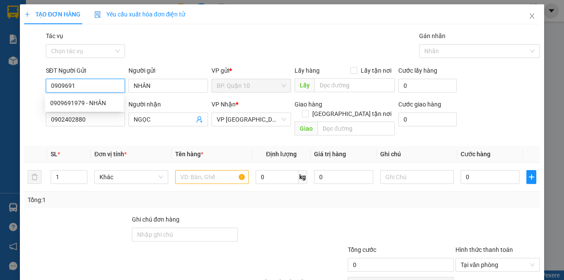
type input "0909691979"
type input "NHÂN"
type input "0902402880"
type input "NGỌC"
type input "50.000"
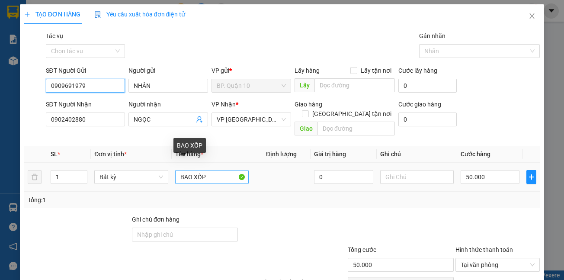
type input "0909691979"
drag, startPoint x: 206, startPoint y: 167, endPoint x: 148, endPoint y: 172, distance: 58.6
click at [148, 172] on tr "1 Bất kỳ BAO XỐP 0 50.000" at bounding box center [282, 177] width 516 height 29
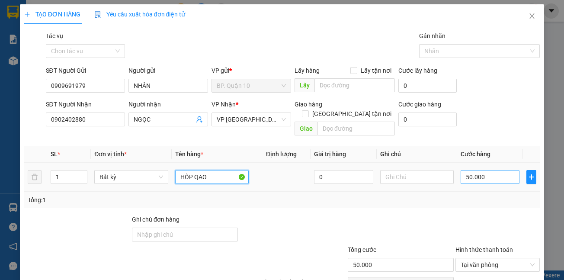
type input "HÔP QAO"
click at [482, 170] on input "50.000" at bounding box center [489, 177] width 59 height 14
type input "4"
type input "40"
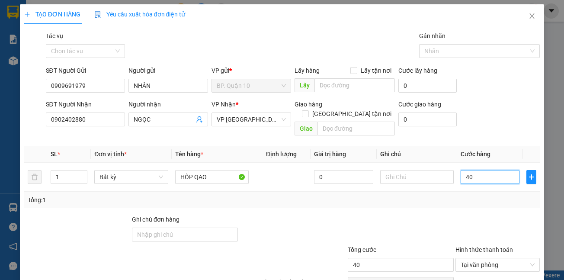
type input "40"
type input "40.000"
click at [464, 197] on div "Tổng: 1" at bounding box center [282, 199] width 516 height 16
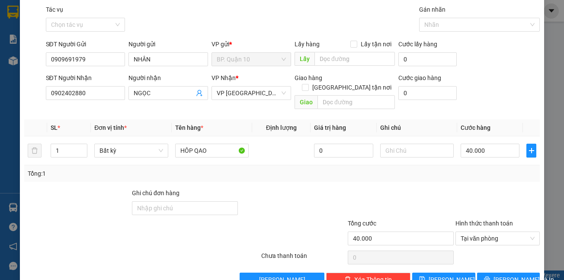
scroll to position [40, 0]
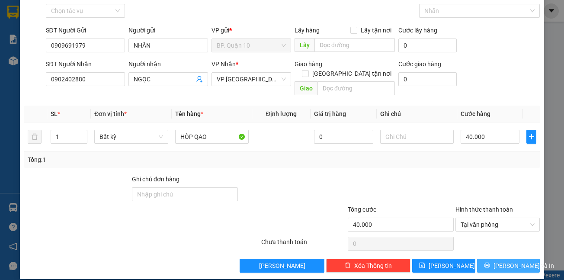
click at [499, 261] on span "[PERSON_NAME] và In" at bounding box center [523, 266] width 61 height 10
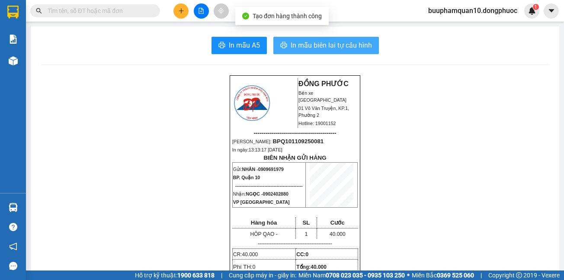
click at [328, 48] on span "In mẫu biên lai tự cấu hình" at bounding box center [330, 45] width 81 height 11
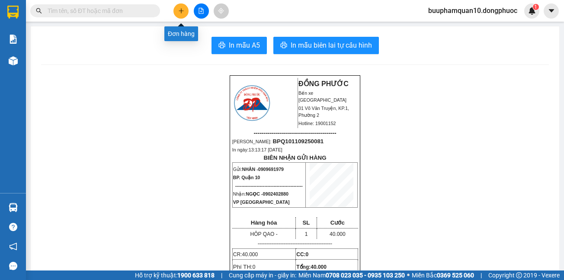
click at [174, 9] on button at bounding box center [180, 10] width 15 height 15
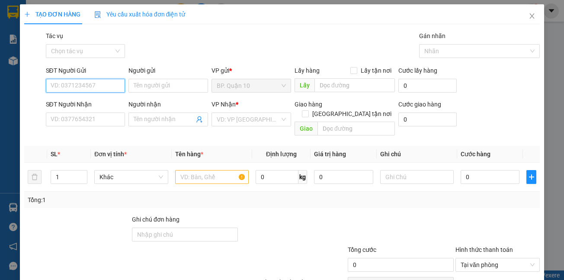
click at [99, 85] on input "SĐT Người Gửi" at bounding box center [86, 86] width 80 height 14
type input "0937938977"
click at [132, 85] on input "Người gửi" at bounding box center [168, 86] width 80 height 14
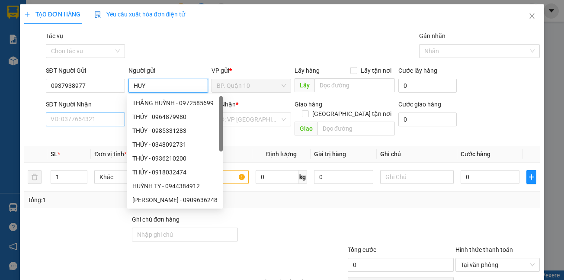
type input "HUY"
click at [78, 118] on input "SĐT Người Nhận" at bounding box center [86, 119] width 80 height 14
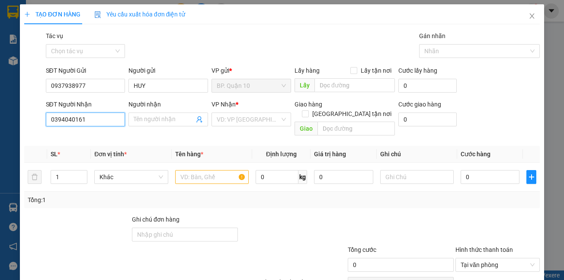
type input "0394040161"
click at [159, 112] on div "Người nhận" at bounding box center [168, 105] width 80 height 13
click at [156, 117] on input "Người nhận" at bounding box center [164, 120] width 61 height 10
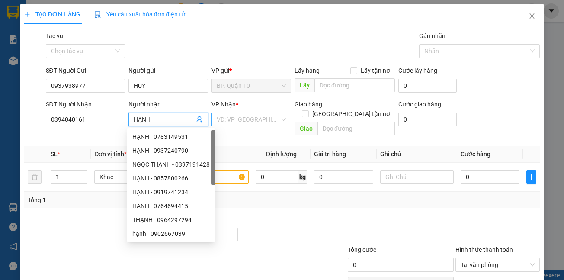
type input "HẠNH"
click at [249, 118] on input "search" at bounding box center [248, 119] width 63 height 13
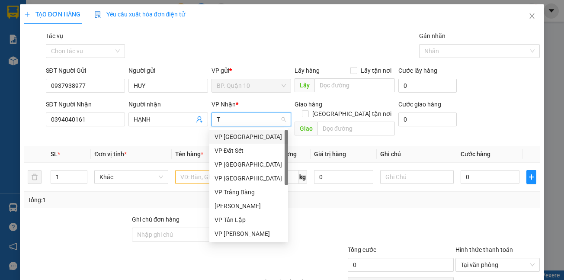
type input "TB"
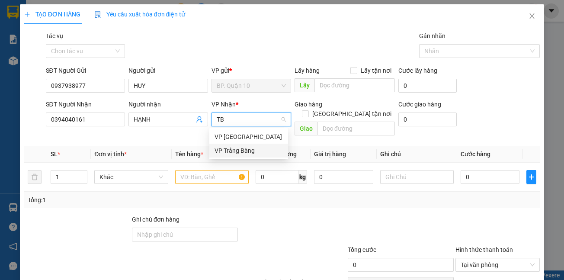
click at [234, 147] on div "VP Trảng Bàng" at bounding box center [248, 151] width 68 height 10
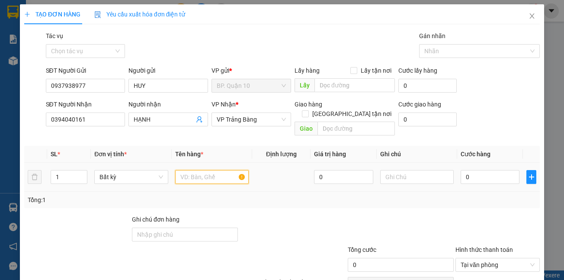
click at [205, 170] on input "text" at bounding box center [211, 177] width 73 height 14
type input "THÙNG TÚI XÁCH"
click at [485, 170] on input "0" at bounding box center [489, 177] width 59 height 14
type input "7"
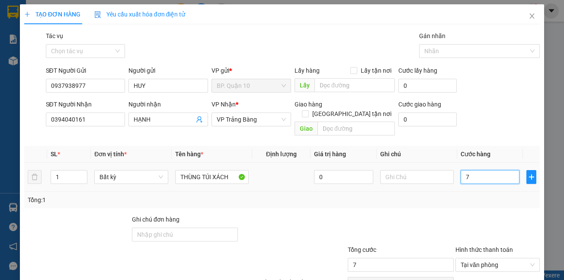
type input "70"
type input "70.000"
click at [459, 214] on div at bounding box center [497, 229] width 86 height 30
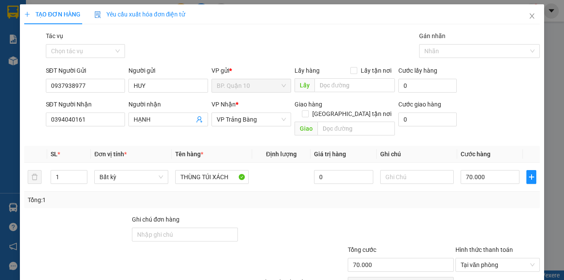
scroll to position [40, 0]
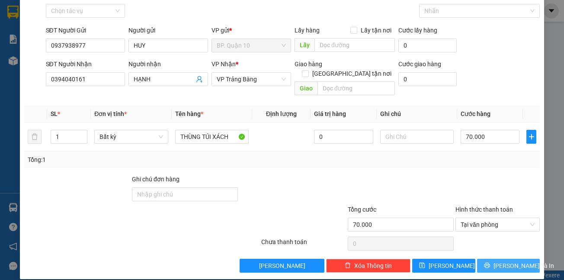
click at [511, 261] on span "[PERSON_NAME] và In" at bounding box center [523, 266] width 61 height 10
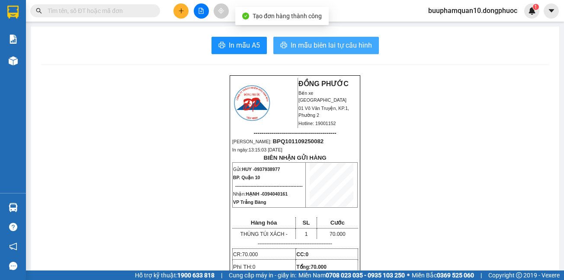
click at [290, 47] on span "In mẫu biên lai tự cấu hình" at bounding box center [330, 45] width 81 height 11
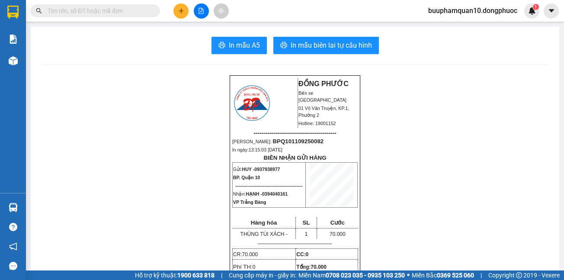
click at [179, 13] on icon "plus" at bounding box center [181, 11] width 6 height 6
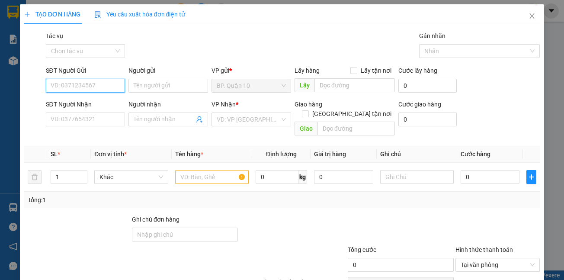
click at [78, 87] on input "SĐT Người Gửi" at bounding box center [86, 86] width 80 height 14
click at [70, 103] on div "0968437736 - ĐẠT" at bounding box center [84, 103] width 68 height 10
type input "0968437736"
type input "ĐẠT"
type input "0976971198"
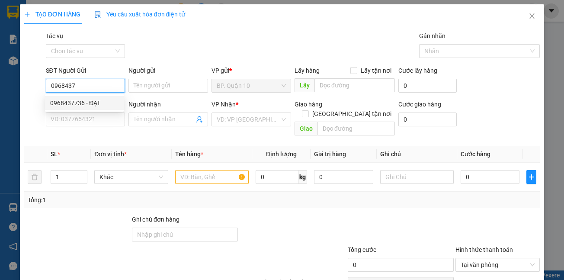
type input "NAM"
type input "80.000"
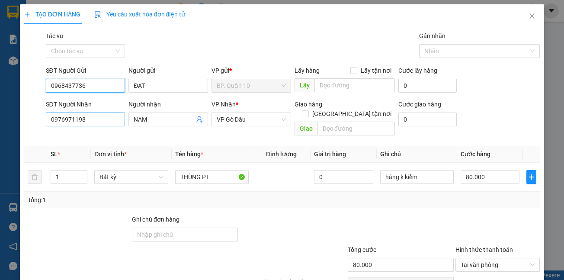
type input "0968437736"
click at [98, 117] on input "0976971198" at bounding box center [86, 119] width 80 height 14
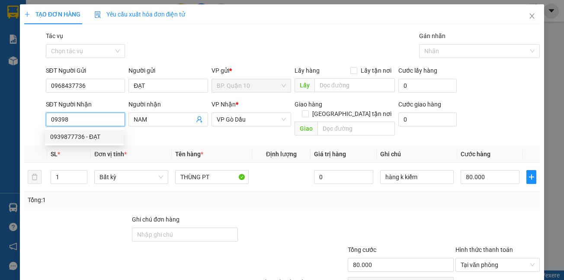
click at [90, 139] on div "0939877736 - ĐẠT" at bounding box center [84, 137] width 68 height 10
type input "0939877736"
type input "ĐẠT"
type input "40.000"
drag, startPoint x: 100, startPoint y: 117, endPoint x: 40, endPoint y: 118, distance: 60.1
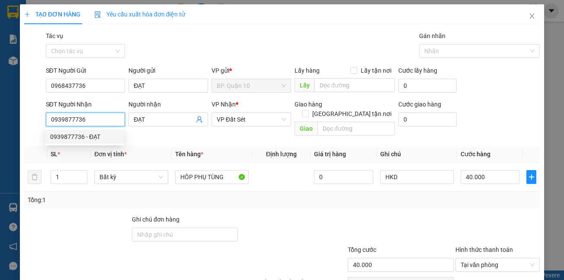
click at [40, 118] on div "SĐT Người Nhận 0939877736 Người nhận ĐẠT VP Nhận * VP Đất Sét Giao hàng Giao tậ…" at bounding box center [281, 119] width 517 height 40
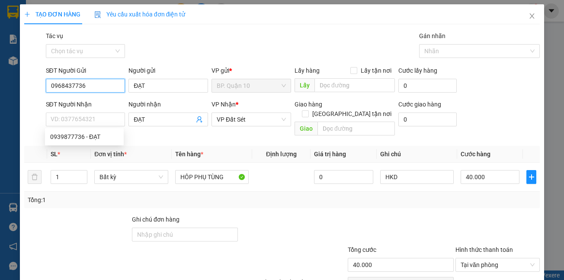
drag, startPoint x: 93, startPoint y: 84, endPoint x: 32, endPoint y: 86, distance: 60.6
click at [32, 86] on div "SĐT Người Gửi 0968437736 0968437736 Người gửi ĐẠT VP gửi * BP. Quận 10 Lấy hàng…" at bounding box center [281, 81] width 517 height 30
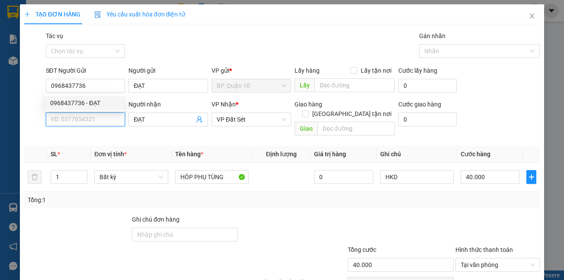
click at [61, 120] on input "SĐT Người Nhận" at bounding box center [86, 119] width 80 height 14
paste input "0968437736"
type input "0968437736"
click at [302, 200] on div "Transit Pickup Surcharge Ids Transit Deliver Surcharge Ids Transit Deliver Surc…" at bounding box center [282, 171] width 516 height 281
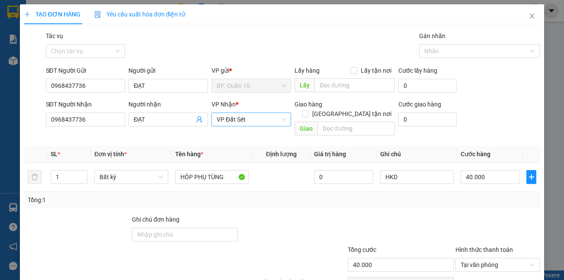
click at [252, 118] on span "VP Đất Sét" at bounding box center [251, 119] width 69 height 13
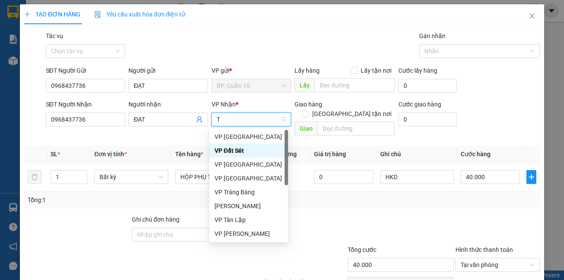
type input "TB"
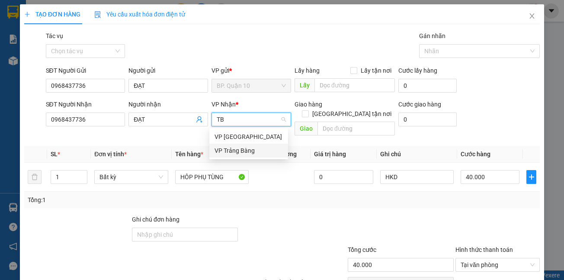
click at [227, 147] on div "VP Trảng Bàng" at bounding box center [248, 151] width 68 height 10
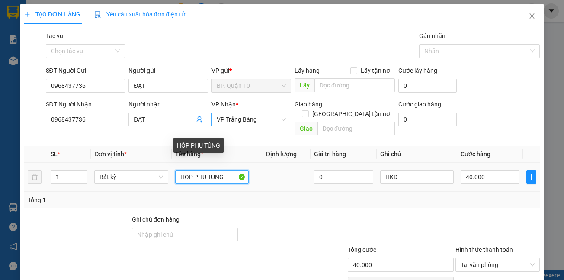
drag, startPoint x: 190, startPoint y: 169, endPoint x: 121, endPoint y: 202, distance: 76.4
click at [121, 202] on div "Transit Pickup Surcharge Ids Transit Deliver Surcharge Ids Transit Deliver Surc…" at bounding box center [282, 171] width 516 height 281
type input "THUNG PHỤ TÙNG"
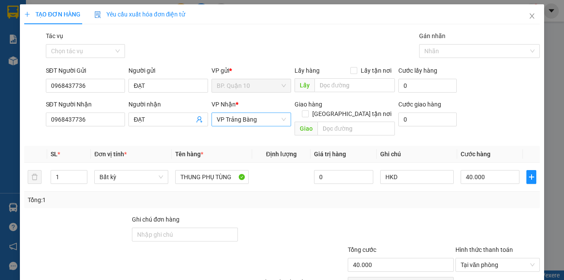
click at [289, 214] on div at bounding box center [293, 229] width 108 height 30
click at [484, 170] on input "40.000" at bounding box center [489, 177] width 59 height 14
type input "8"
type input "80"
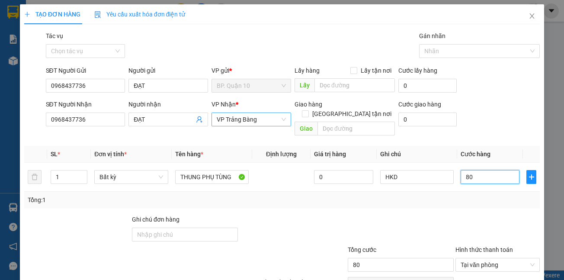
type input "80"
type input "80.000"
click at [455, 221] on div at bounding box center [497, 229] width 86 height 30
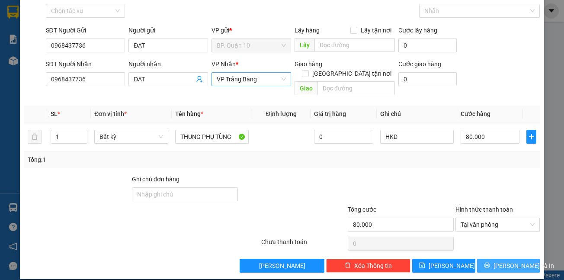
click at [506, 261] on span "[PERSON_NAME] và In" at bounding box center [523, 266] width 61 height 10
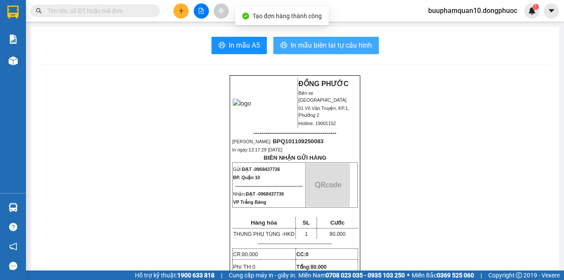
click at [314, 43] on span "In mẫu biên lai tự cấu hình" at bounding box center [330, 45] width 81 height 11
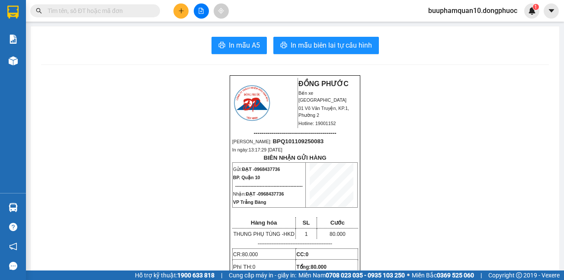
click at [76, 11] on input "text" at bounding box center [99, 11] width 102 height 10
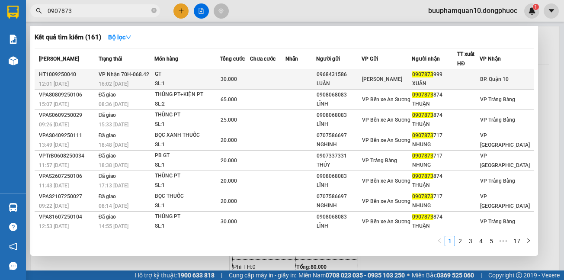
type input "0907873"
click at [138, 77] on span "VP Nhận 70H-068.42" at bounding box center [124, 74] width 51 height 6
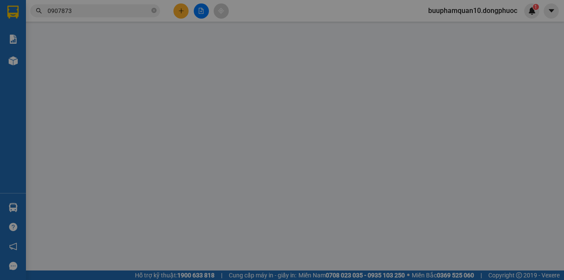
type input "0968431586"
type input "LUÂN"
type input "0907873999"
type input "XUÂN"
type input "30.000"
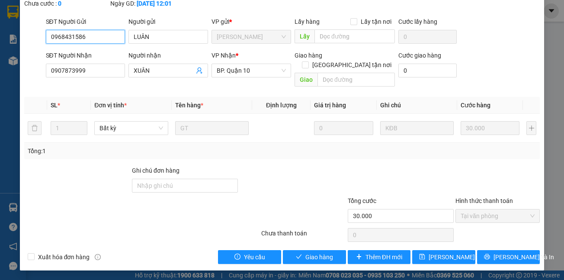
scroll to position [61, 0]
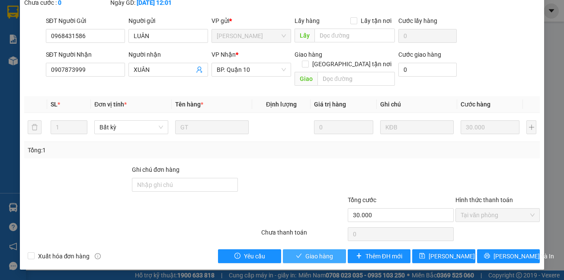
click at [316, 255] on span "Giao hàng" at bounding box center [319, 256] width 28 height 10
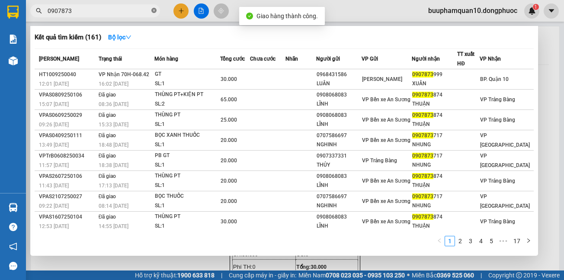
click at [156, 11] on icon "close-circle" at bounding box center [153, 10] width 5 height 5
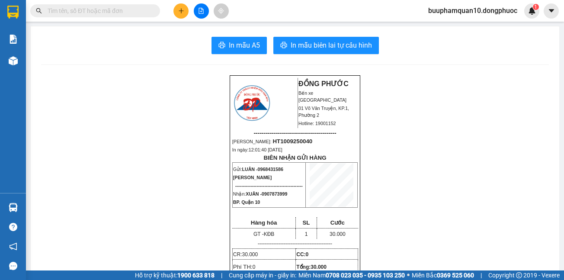
click at [179, 15] on button at bounding box center [180, 10] width 15 height 15
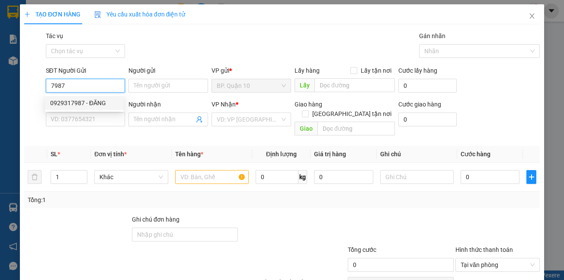
click at [94, 101] on div "0929317987 - ĐĂNG" at bounding box center [84, 103] width 68 height 10
type input "0929317987"
type input "ĐĂNG"
type input "0979171192"
type input "KIỀU"
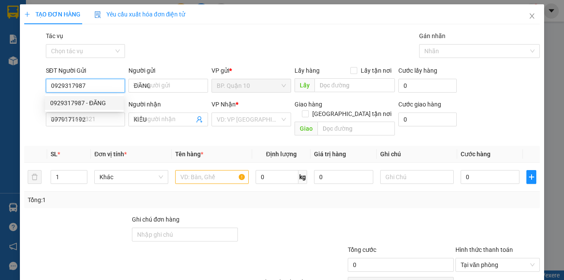
type input "30.000"
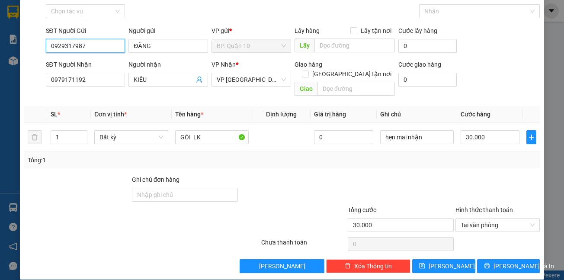
scroll to position [40, 0]
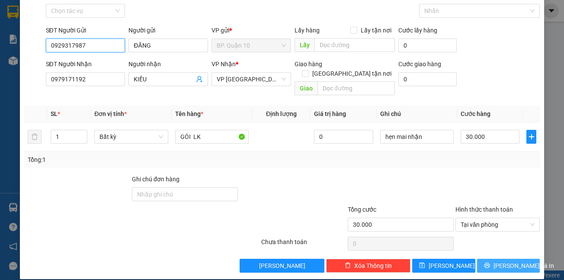
type input "0929317987"
click at [501, 261] on span "[PERSON_NAME] và In" at bounding box center [523, 266] width 61 height 10
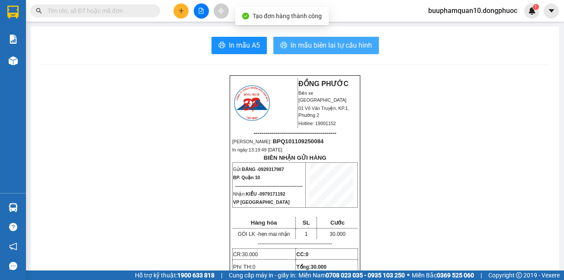
click at [295, 48] on span "In mẫu biên lai tự cấu hình" at bounding box center [330, 45] width 81 height 11
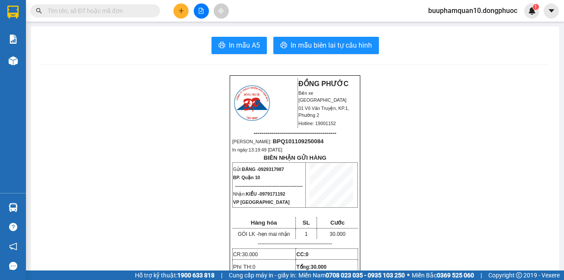
click at [182, 13] on icon "plus" at bounding box center [181, 11] width 6 height 6
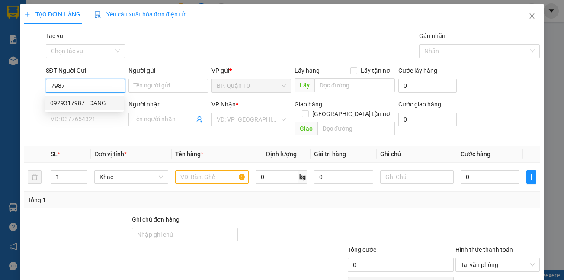
click at [76, 105] on div "0929317987 - ĐĂNG" at bounding box center [84, 103] width 68 height 10
type input "0929317987"
type input "ĐĂNG"
type input "0979171192"
type input "KIỀU"
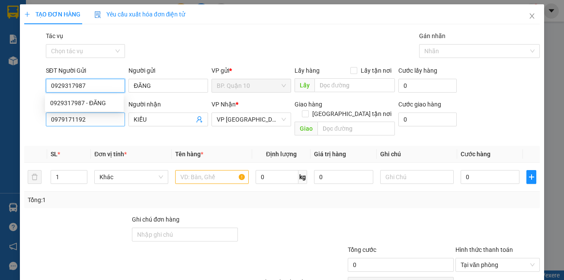
type input "30.000"
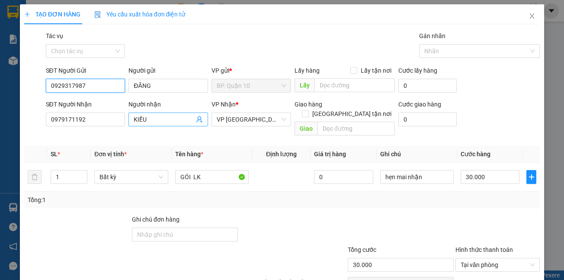
type input "0929317987"
click at [199, 118] on icon "user-add" at bounding box center [199, 119] width 7 height 7
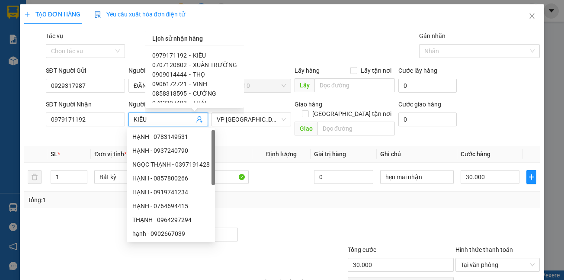
click at [193, 72] on span "THỌ" at bounding box center [199, 74] width 12 height 7
type input "0909014444"
type input "THỌ"
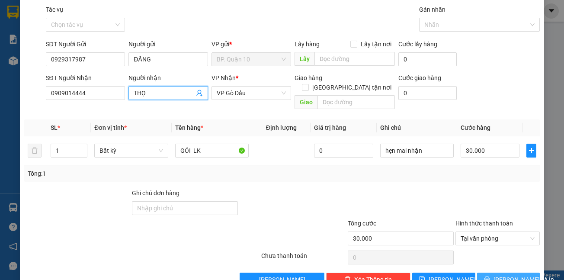
scroll to position [40, 0]
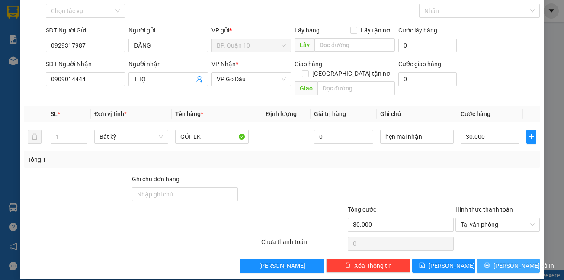
click at [491, 258] on button "[PERSON_NAME] và In" at bounding box center [508, 265] width 63 height 14
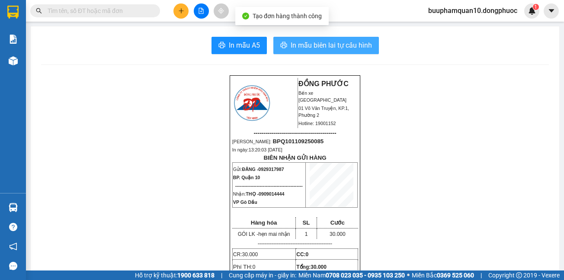
click at [345, 42] on span "In mẫu biên lai tự cấu hình" at bounding box center [330, 45] width 81 height 11
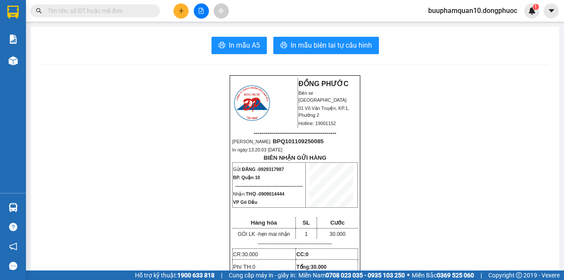
click at [182, 10] on icon "plus" at bounding box center [181, 11] width 6 height 6
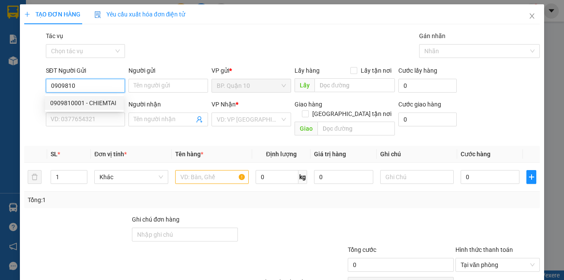
click at [75, 101] on div "0909810001 - CHIEMTAI" at bounding box center [84, 103] width 68 height 10
type input "0909810001"
type input "CHIEMTAI"
type input "0813376336"
type input "LỘC"
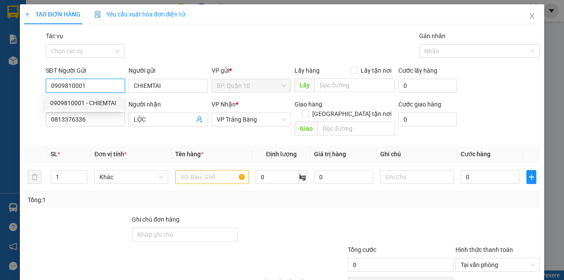
type input "30.000"
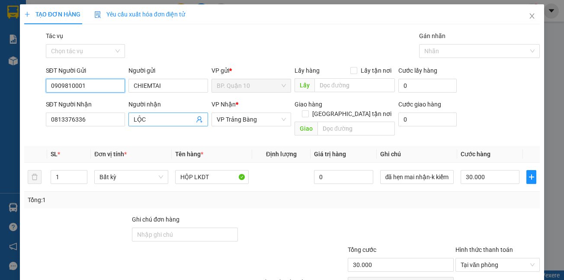
type input "0909810001"
click at [196, 121] on icon "user-add" at bounding box center [199, 119] width 7 height 7
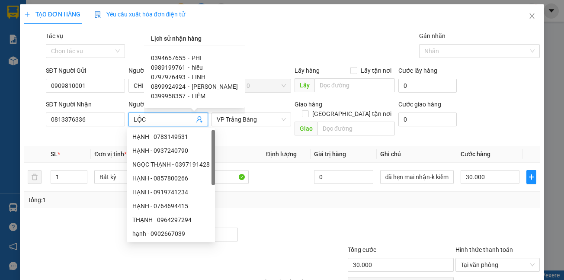
scroll to position [288, 0]
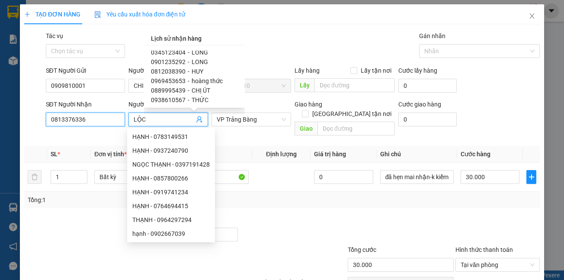
click at [106, 116] on input "0813376336" at bounding box center [86, 119] width 80 height 14
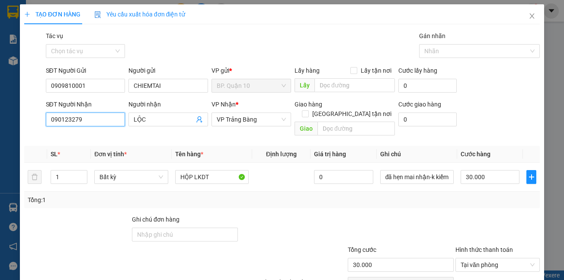
type input "0901232792"
click at [93, 137] on div "0901232792 - PHÚC" at bounding box center [84, 137] width 68 height 10
type input "PHÚC"
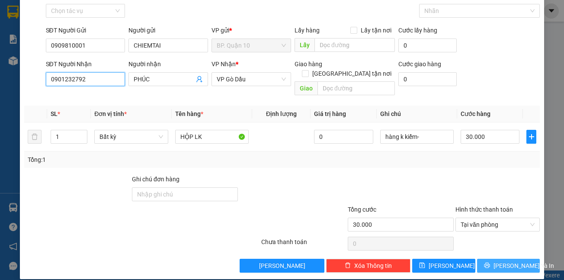
type input "0901232792"
click at [498, 261] on span "[PERSON_NAME] và In" at bounding box center [523, 266] width 61 height 10
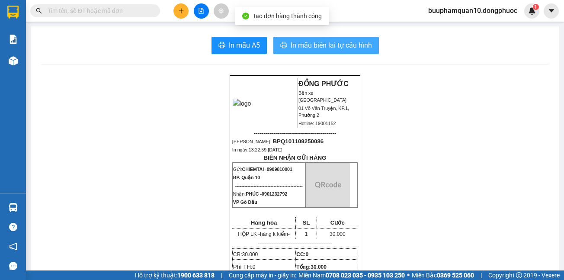
click at [347, 43] on span "In mẫu biên lai tự cấu hình" at bounding box center [330, 45] width 81 height 11
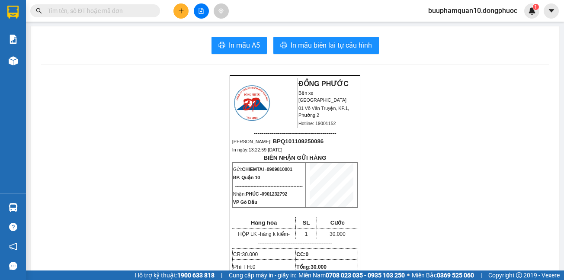
click at [179, 7] on button at bounding box center [180, 10] width 15 height 15
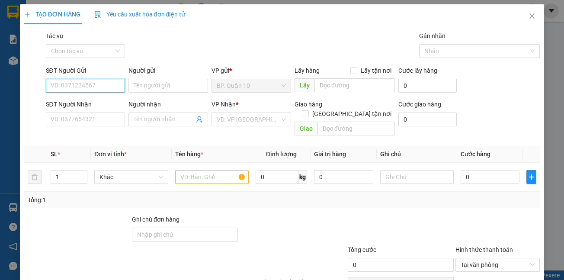
click at [89, 83] on input "SĐT Người Gửi" at bounding box center [86, 86] width 80 height 14
click at [75, 104] on div "0909744229 - HUẾ" at bounding box center [84, 103] width 68 height 10
type input "0909744229"
type input "HUẾ"
type input "0929686157"
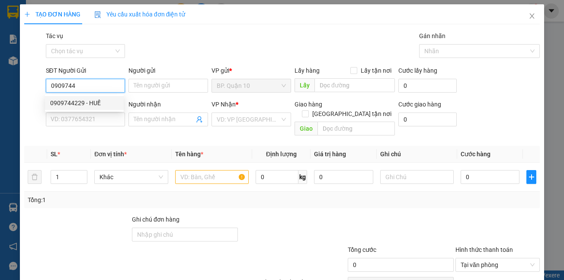
type input "NAM"
type input "150.000"
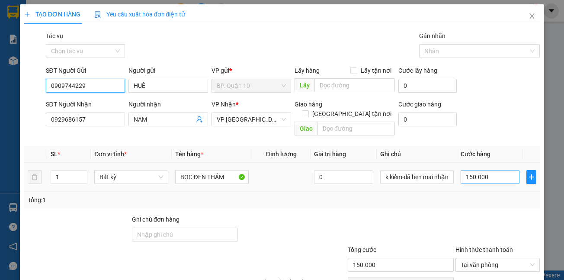
type input "0909744229"
click at [487, 170] on input "150.000" at bounding box center [489, 177] width 59 height 14
type input "1"
type input "12"
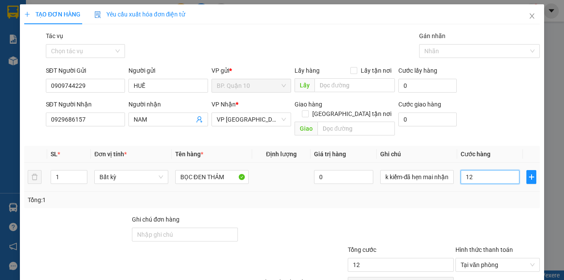
type input "120"
type input "120.000"
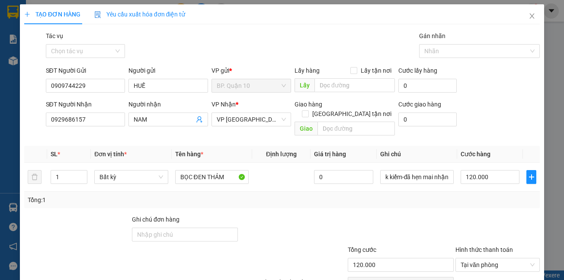
click at [478, 198] on div "Tổng: 1" at bounding box center [282, 199] width 516 height 16
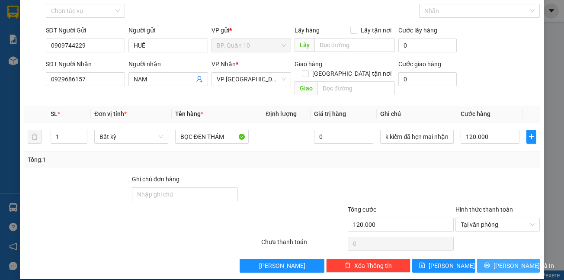
click at [506, 261] on button "[PERSON_NAME] và In" at bounding box center [508, 265] width 63 height 14
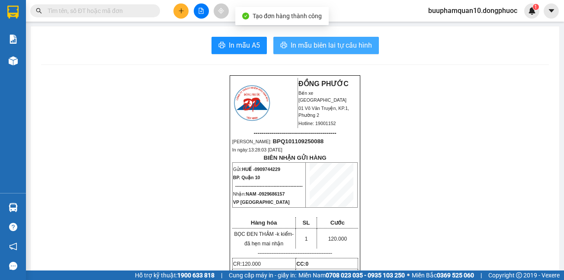
click at [343, 45] on span "In mẫu biên lai tự cấu hình" at bounding box center [330, 45] width 81 height 11
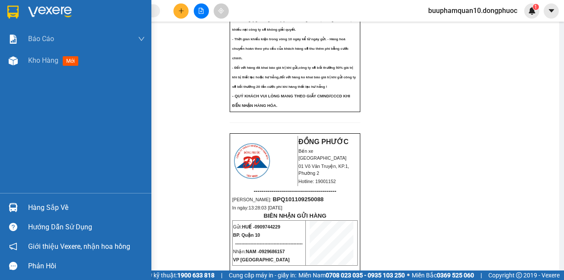
click at [48, 205] on div "Hàng sắp về" at bounding box center [86, 207] width 117 height 13
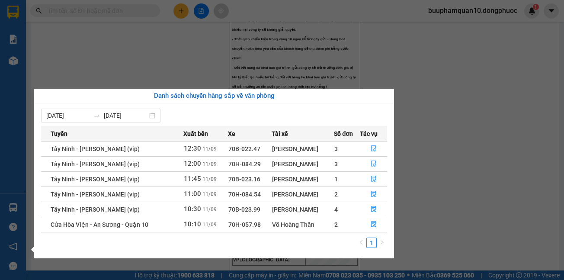
click at [139, 59] on section "Kết quả tìm kiếm ( 161 ) Bộ lọc Mã ĐH Trạng thái Món hàng Tổng cước Chưa cước N…" at bounding box center [282, 140] width 564 height 280
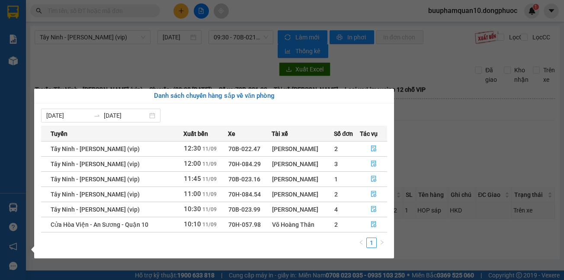
click at [0, 144] on div "Báo cáo Mẫu 1: Báo cáo dòng tiền theo nhân viên Mẫu 1: Báo cáo dòng tiền theo n…" at bounding box center [13, 140] width 26 height 280
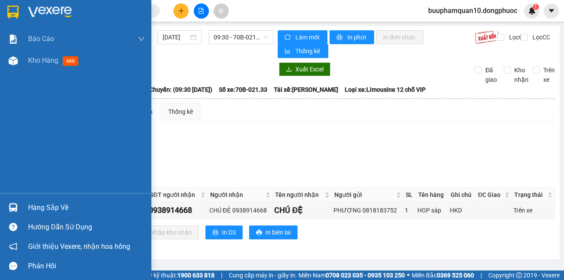
click at [42, 207] on div "Hàng sắp về" at bounding box center [86, 207] width 117 height 13
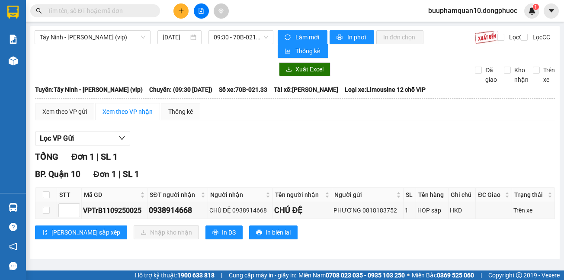
click at [454, 131] on section "Kết quả tìm kiếm ( 252 ) Bộ lọc Mã ĐH Trạng thái Món hàng Tổng cước Chưa cước N…" at bounding box center [282, 140] width 564 height 280
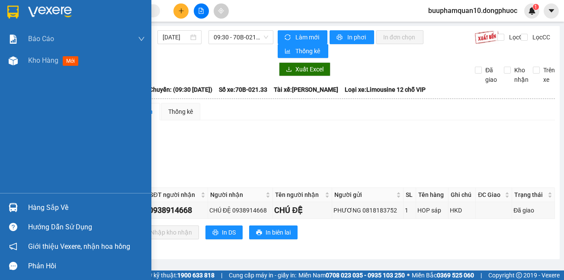
click at [36, 205] on div "Hàng sắp về" at bounding box center [86, 207] width 117 height 13
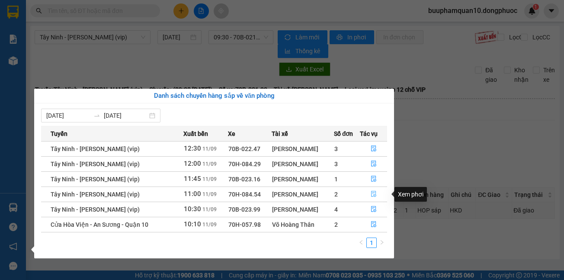
click at [373, 193] on icon "file-done" at bounding box center [373, 194] width 5 height 6
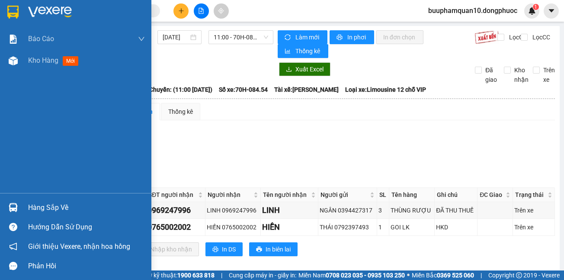
click at [42, 202] on div "Hàng sắp về" at bounding box center [86, 207] width 117 height 13
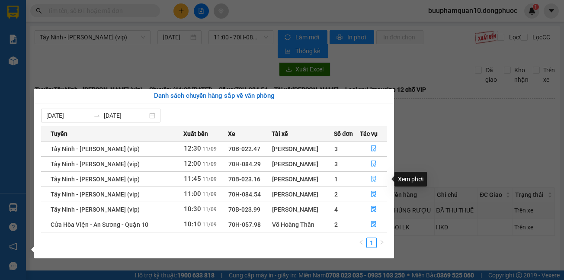
click at [372, 177] on icon "file-done" at bounding box center [373, 179] width 6 height 6
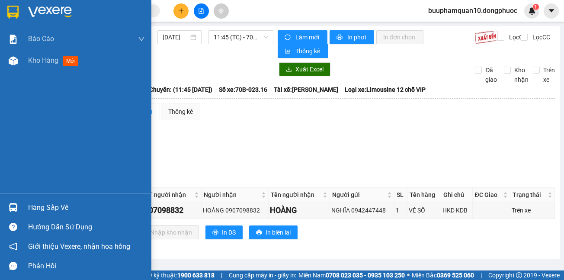
click at [52, 211] on div "Hàng sắp về" at bounding box center [86, 207] width 117 height 13
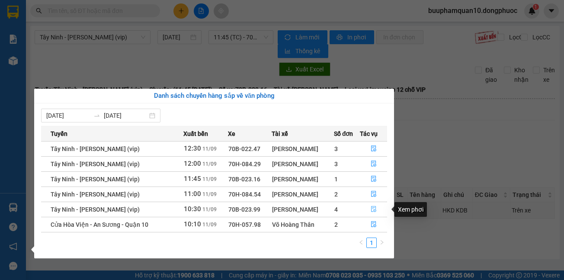
click at [371, 212] on span "file-done" at bounding box center [373, 209] width 6 height 7
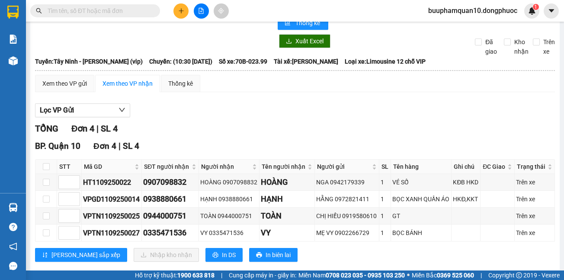
scroll to position [44, 0]
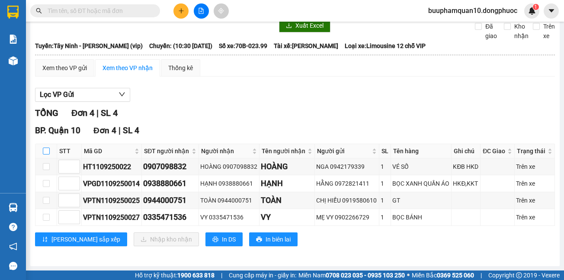
click at [46, 152] on input "checkbox" at bounding box center [46, 150] width 7 height 7
checkbox input "true"
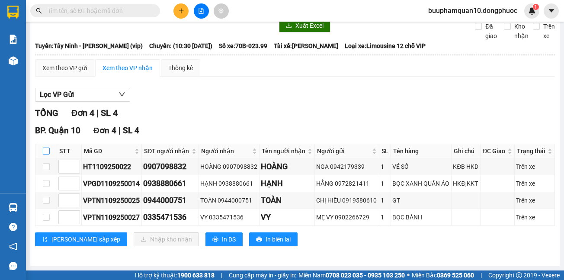
checkbox input "true"
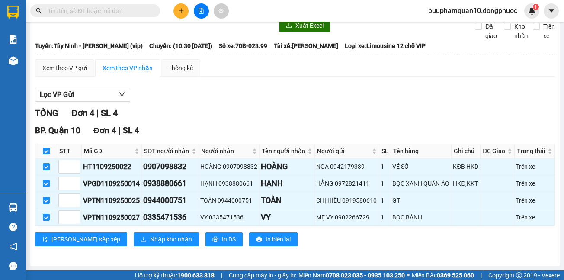
click at [127, 250] on div "BP. Quận 10 Đơn 4 | SL 4 STT Mã GD SĐT người nhận Người nhận Tên người nhận Ngư…" at bounding box center [295, 188] width 520 height 128
click at [150, 242] on span "Nhập kho nhận" at bounding box center [171, 239] width 42 height 10
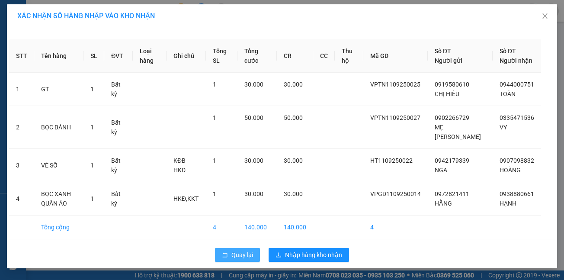
click at [235, 255] on span "Quay lại" at bounding box center [242, 255] width 22 height 10
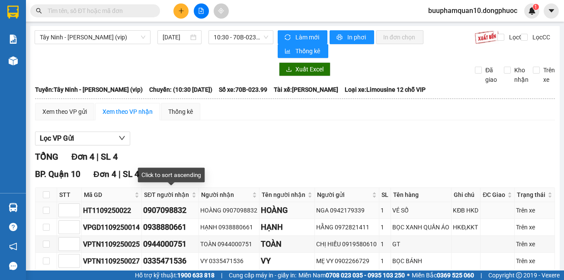
click at [172, 211] on div "0907098832" at bounding box center [170, 210] width 54 height 12
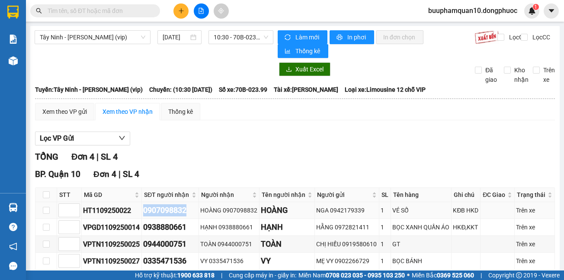
click at [172, 211] on div "0907098832" at bounding box center [170, 210] width 54 height 12
copy div "0907098832"
click at [101, 11] on input "text" at bounding box center [99, 11] width 102 height 10
paste input "0907098832"
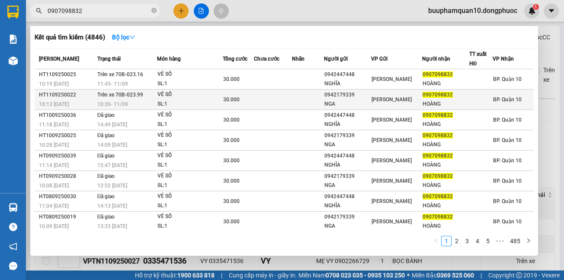
type input "0907098832"
click at [241, 96] on div "30.000" at bounding box center [238, 100] width 30 height 10
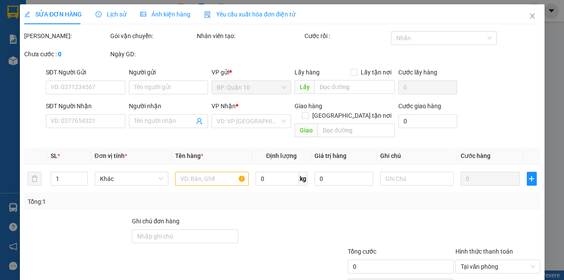
type input "0942179339"
type input "NGA"
type input "0907098832"
type input "HOÀNG"
type input "30.000"
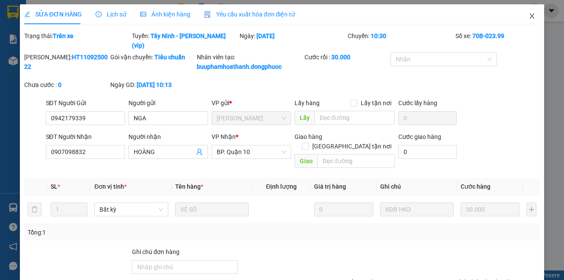
click at [528, 16] on icon "close" at bounding box center [531, 16] width 7 height 7
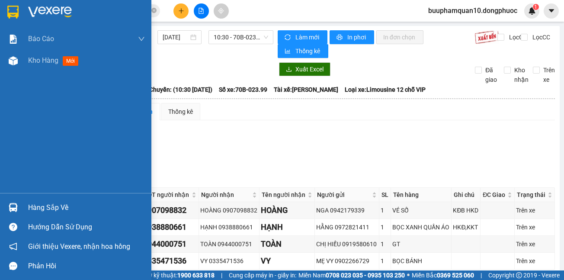
click at [29, 201] on div "Hàng sắp về" at bounding box center [86, 207] width 117 height 13
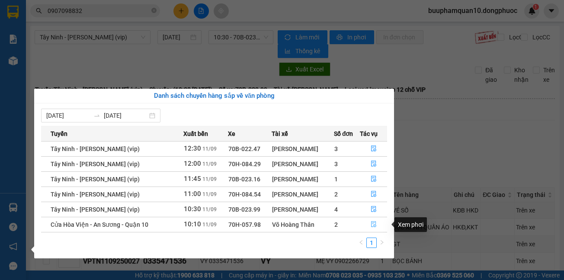
click at [371, 222] on icon "file-done" at bounding box center [373, 224] width 5 height 6
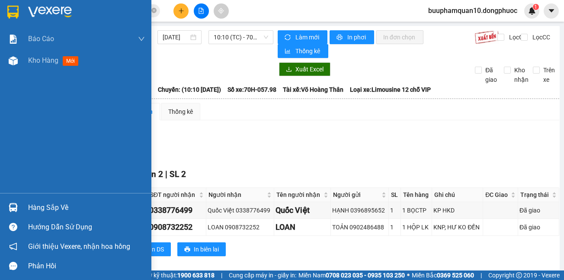
click at [47, 207] on div "Hàng sắp về" at bounding box center [86, 207] width 117 height 13
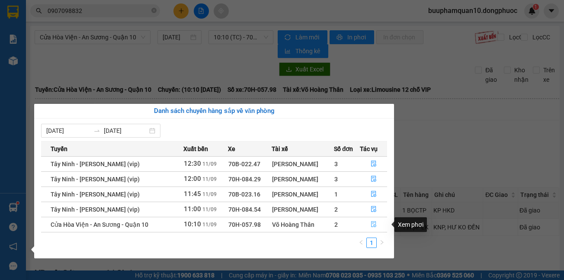
click at [374, 224] on icon "file-done" at bounding box center [373, 224] width 5 height 6
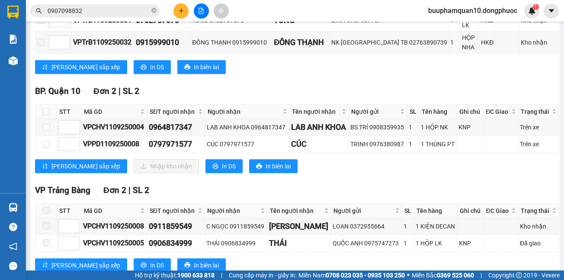
scroll to position [470, 0]
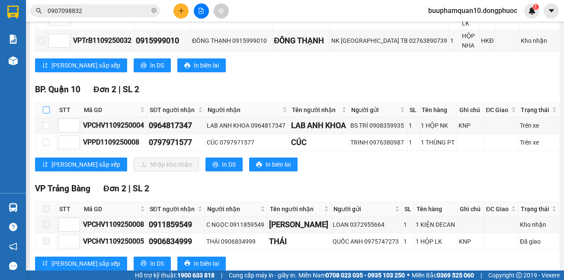
click at [43, 106] on input "checkbox" at bounding box center [46, 109] width 7 height 7
checkbox input "true"
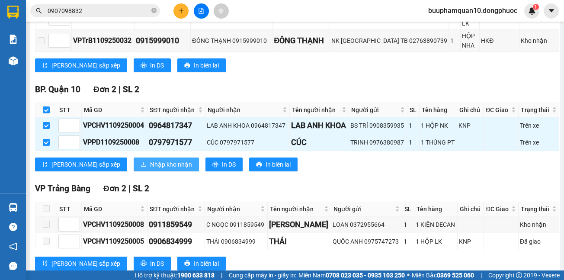
click at [150, 160] on span "Nhập kho nhận" at bounding box center [171, 165] width 42 height 10
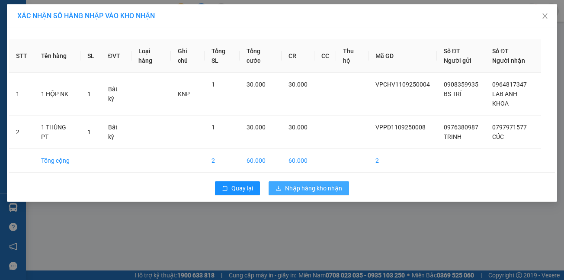
click at [311, 183] on span "Nhập hàng kho nhận" at bounding box center [313, 188] width 57 height 10
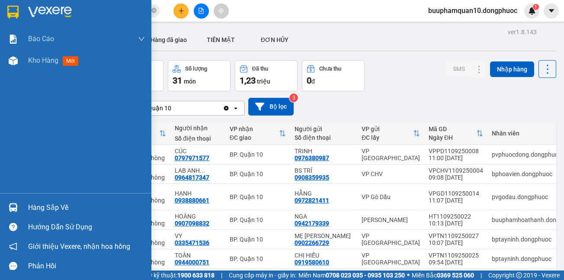
click at [41, 201] on div "Hàng sắp về" at bounding box center [86, 207] width 117 height 13
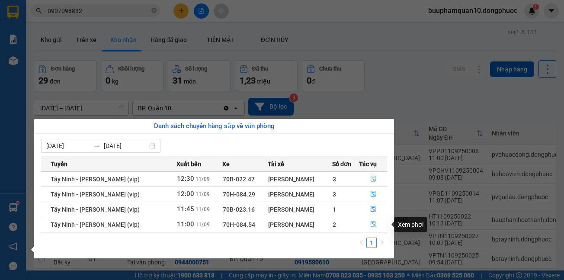
click at [370, 224] on icon "file-done" at bounding box center [373, 224] width 6 height 6
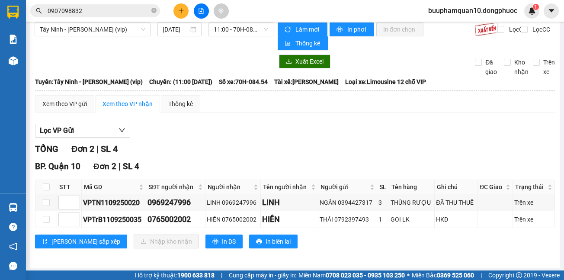
scroll to position [10, 0]
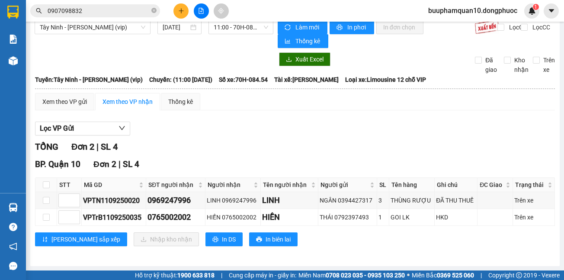
click at [39, 184] on th at bounding box center [46, 185] width 22 height 14
click at [44, 184] on input "checkbox" at bounding box center [46, 184] width 7 height 7
checkbox input "true"
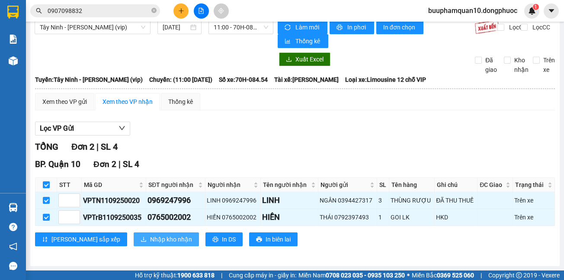
click at [134, 235] on button "Nhập kho nhận" at bounding box center [166, 239] width 65 height 14
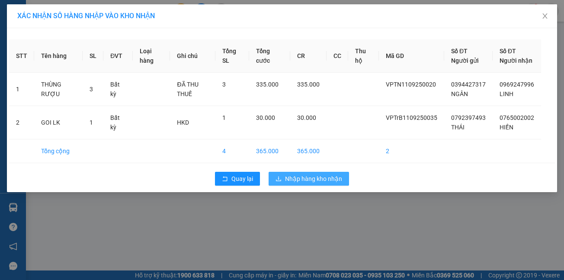
click at [292, 185] on button "Nhập hàng kho nhận" at bounding box center [308, 179] width 80 height 14
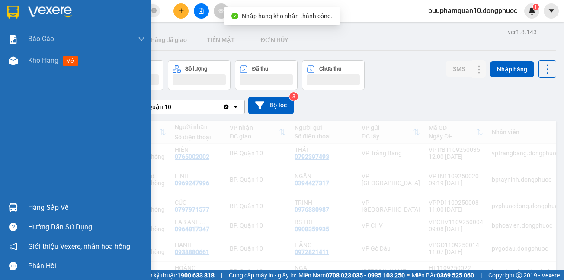
click at [13, 204] on img at bounding box center [13, 207] width 9 height 9
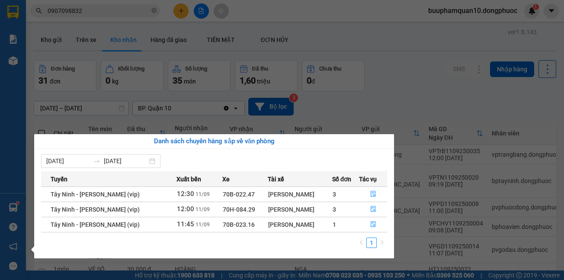
click at [380, 54] on section "Kết quả tìm kiếm ( 4846 ) Bộ lọc Mã ĐH Trạng thái Món hàng Tổng cước Chưa cước …" at bounding box center [282, 140] width 564 height 280
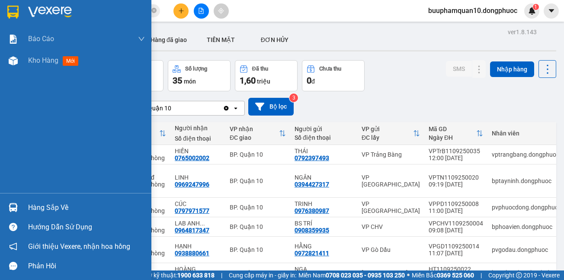
click at [35, 207] on div "Hàng sắp về" at bounding box center [86, 207] width 117 height 13
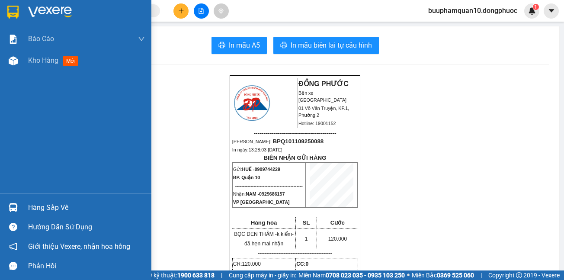
click at [56, 205] on div "Hàng sắp về" at bounding box center [86, 207] width 117 height 13
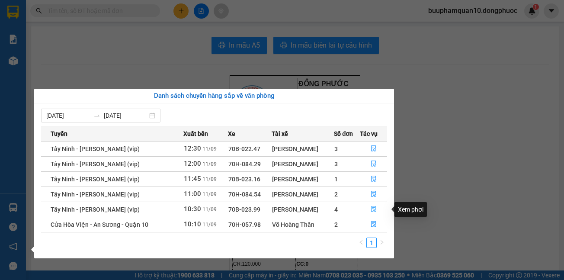
click at [375, 209] on icon "file-done" at bounding box center [373, 209] width 5 height 6
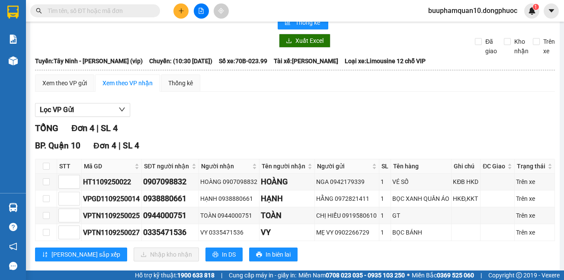
scroll to position [44, 0]
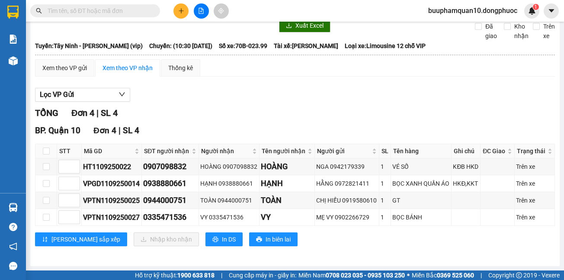
click at [138, 13] on input "text" at bounding box center [99, 11] width 102 height 10
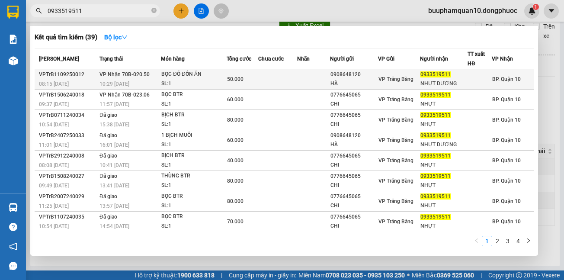
type input "0933519511"
click at [214, 71] on div "BỌC ĐỎ ĐỒN ĂN" at bounding box center [193, 75] width 65 height 10
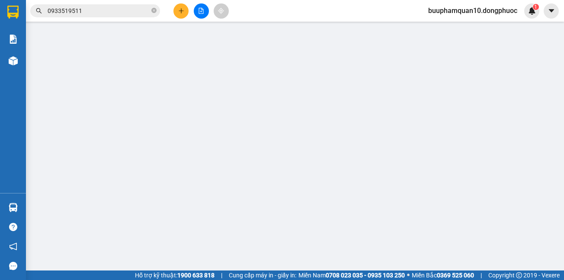
type input "0908648120"
type input "HÀ"
type input "0933519511"
type input "NHỰT DƯƠNG"
type input "50.000"
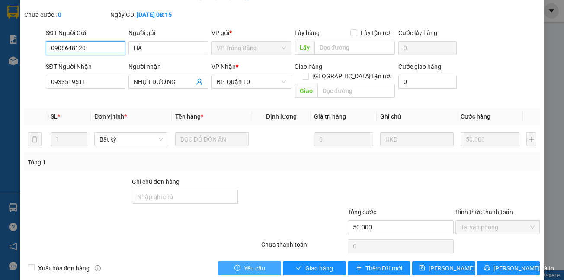
scroll to position [61, 0]
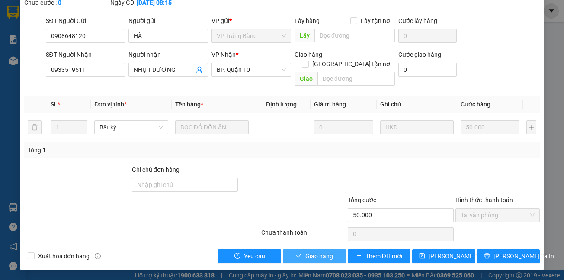
click at [283, 252] on button "Giao hàng" at bounding box center [314, 256] width 63 height 14
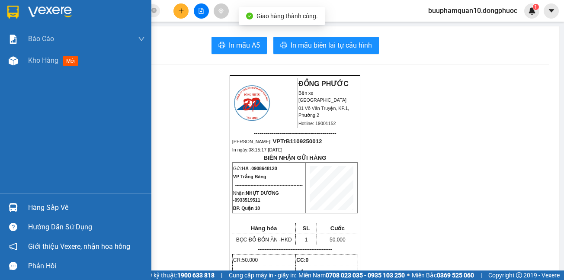
click at [18, 203] on div at bounding box center [13, 207] width 15 height 15
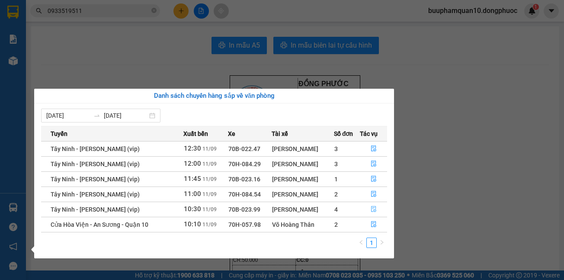
click at [373, 210] on icon "file-done" at bounding box center [373, 209] width 5 height 6
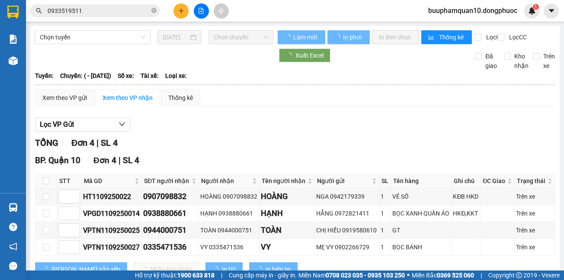
scroll to position [44, 0]
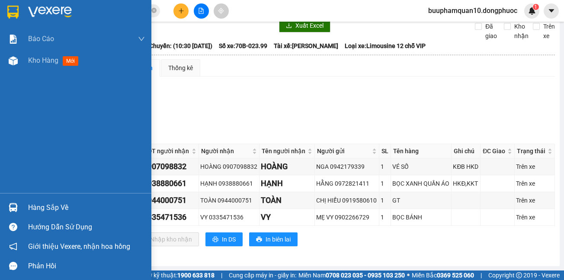
click at [9, 204] on img at bounding box center [13, 207] width 9 height 9
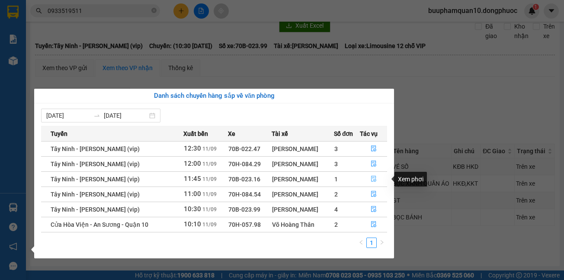
click at [368, 177] on button "button" at bounding box center [373, 179] width 26 height 14
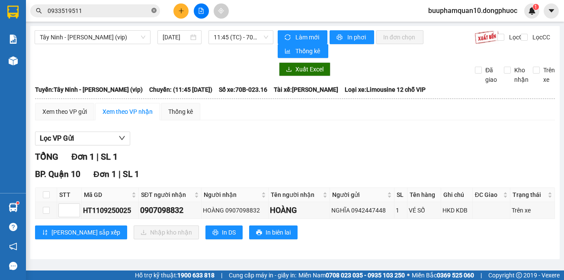
click at [152, 11] on icon "close-circle" at bounding box center [153, 10] width 5 height 5
click at [182, 13] on icon "plus" at bounding box center [181, 11] width 6 height 6
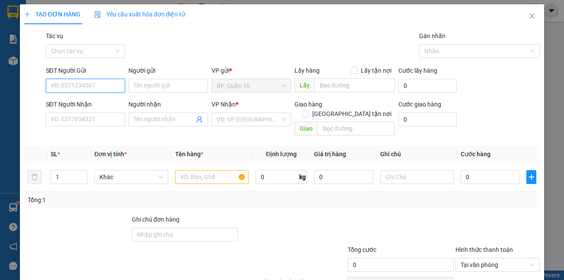
click at [78, 83] on input "SĐT Người Gửi" at bounding box center [86, 86] width 80 height 14
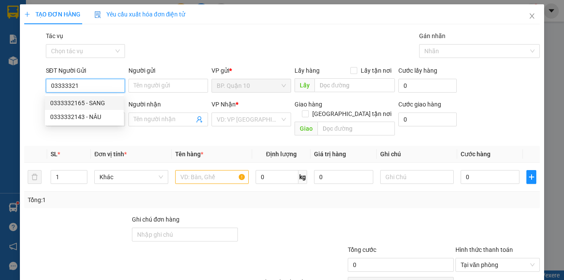
click at [83, 102] on div "0333332165 - SANG" at bounding box center [84, 103] width 68 height 10
type input "0333332165"
type input "SANG"
type input "0377776117"
type input "NGHĨA"
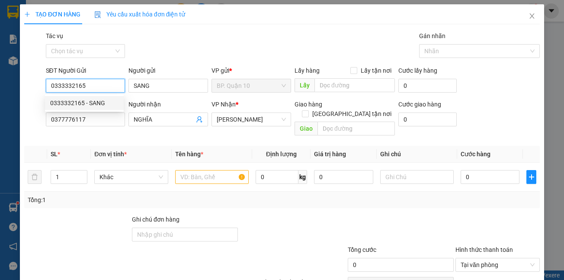
type input "50.000"
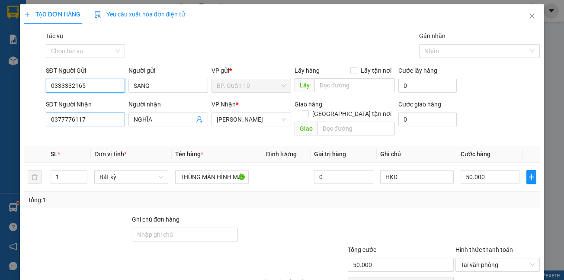
type input "0333332165"
click at [115, 120] on input "0377776117" at bounding box center [86, 119] width 80 height 14
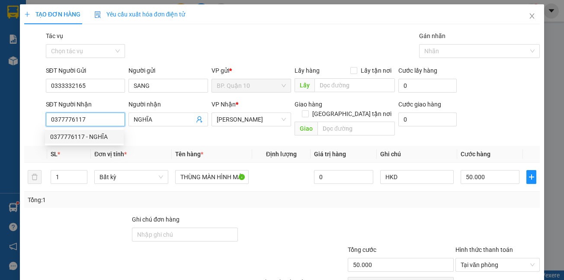
click at [104, 135] on div "0377776117 - NGHĨA" at bounding box center [84, 137] width 68 height 10
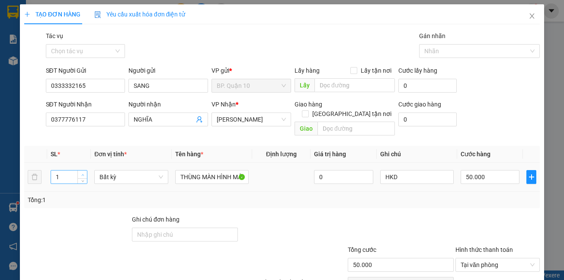
type input "2"
click at [83, 173] on icon "up" at bounding box center [82, 174] width 3 height 3
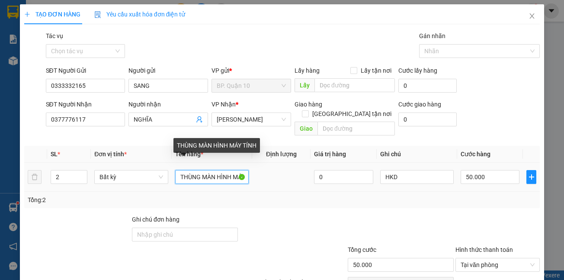
click at [176, 170] on input "THÙNG MÀN HÌNH MÁY TÍNH" at bounding box center [211, 177] width 73 height 14
type input "0"
click at [204, 170] on input "2THÙNG MÀN HÌNH MÁY TÍNH" at bounding box center [211, 177] width 73 height 14
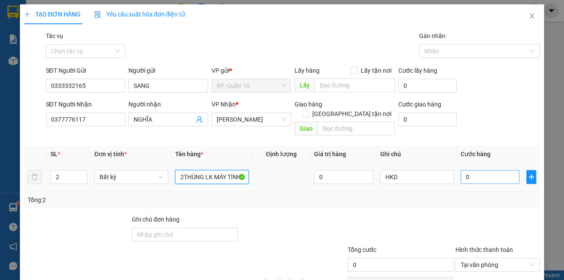
type input "2THÙNG LK MÁY TÍNH"
click at [477, 170] on input "0" at bounding box center [489, 177] width 59 height 14
type input "1"
type input "10"
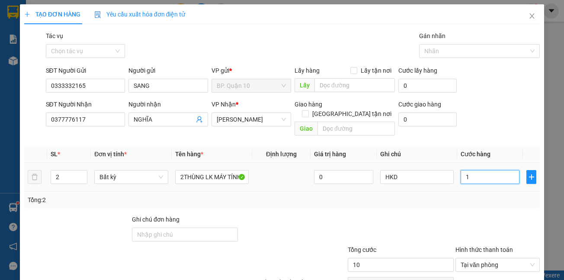
type input "10"
type input "100"
type input "100.000"
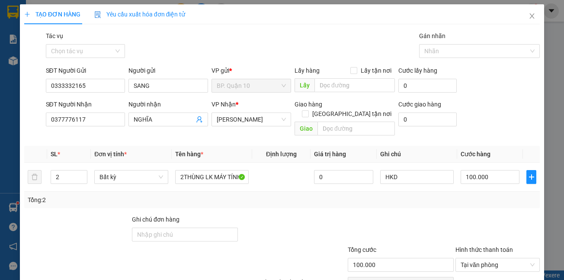
click at [415, 195] on div "Tổng: 2" at bounding box center [282, 200] width 509 height 10
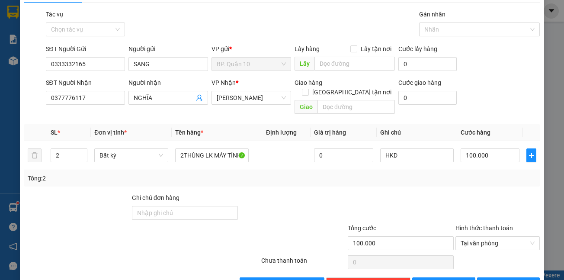
scroll to position [40, 0]
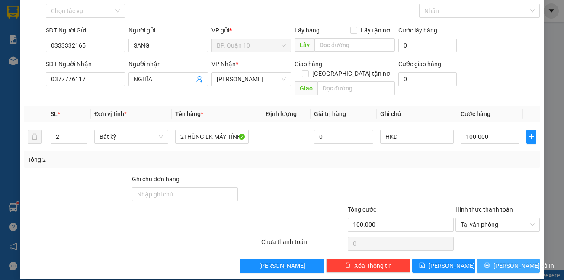
click at [502, 261] on span "[PERSON_NAME] và In" at bounding box center [523, 266] width 61 height 10
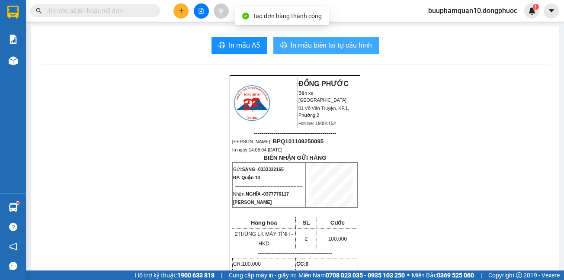
click at [349, 46] on span "In mẫu biên lai tự cấu hình" at bounding box center [330, 45] width 81 height 11
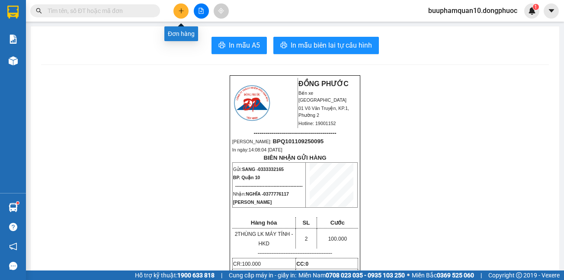
click at [181, 6] on button at bounding box center [180, 10] width 15 height 15
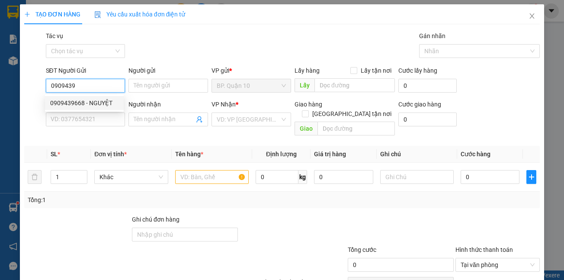
click at [66, 102] on div "0909439668 - NGUYỆT" at bounding box center [84, 103] width 68 height 10
type input "0909439668"
type input "NGUYỆT"
type input "0908160830"
type input "[PERSON_NAME]"
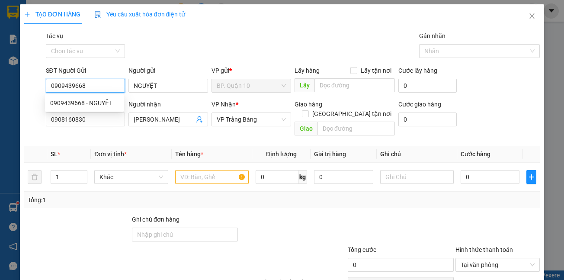
type input "30.000"
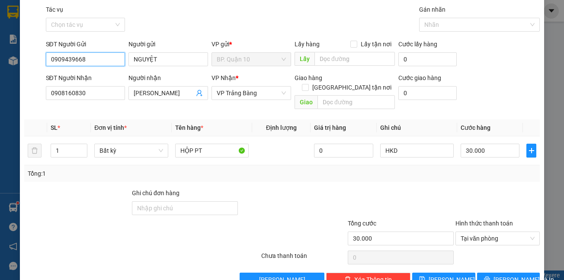
scroll to position [40, 0]
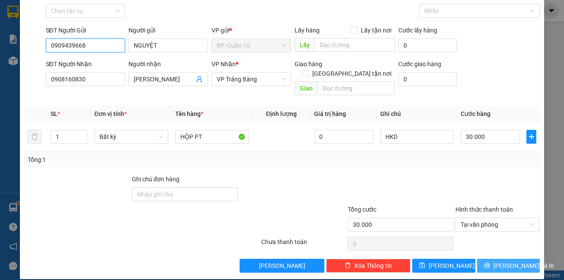
type input "0909439668"
click at [502, 261] on span "[PERSON_NAME] và In" at bounding box center [523, 266] width 61 height 10
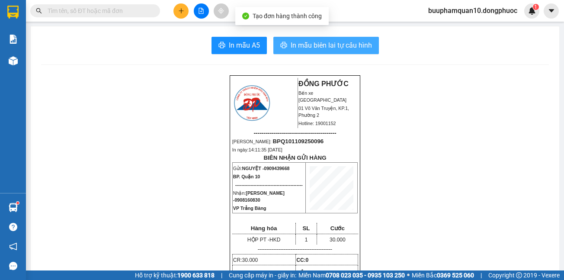
click at [330, 51] on button "In mẫu biên lai tự cấu hình" at bounding box center [325, 45] width 105 height 17
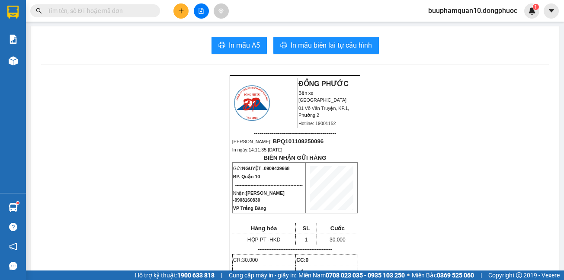
click at [55, 8] on input "text" at bounding box center [99, 11] width 102 height 10
drag, startPoint x: 86, startPoint y: 5, endPoint x: 71, endPoint y: 12, distance: 17.0
click at [83, 6] on span at bounding box center [95, 10] width 130 height 13
click at [71, 12] on input "text" at bounding box center [99, 11] width 102 height 10
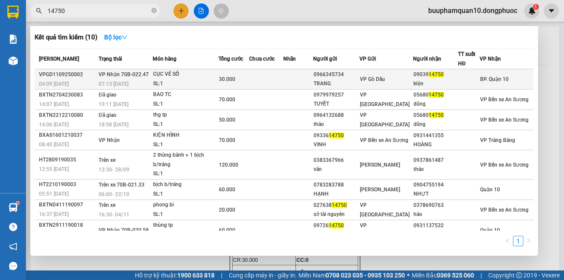
click at [176, 81] on div "SL: 1" at bounding box center [185, 84] width 65 height 10
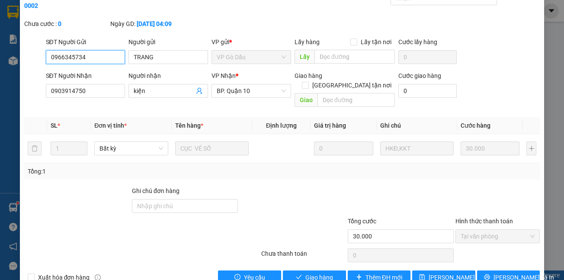
scroll to position [51, 0]
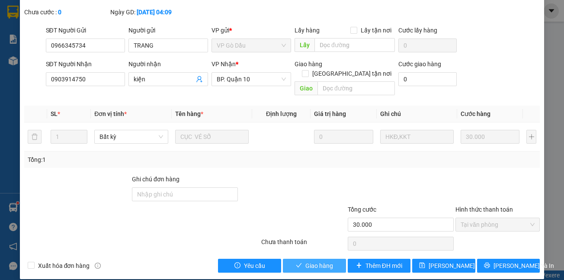
click at [311, 261] on span "Giao hàng" at bounding box center [319, 266] width 28 height 10
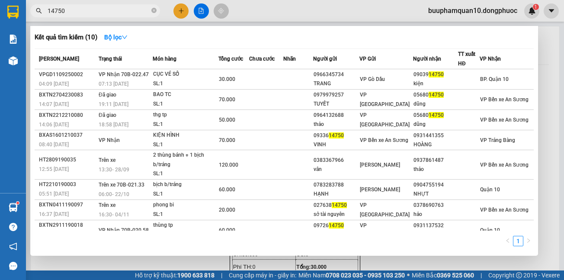
click at [105, 12] on input "14750" at bounding box center [99, 11] width 102 height 10
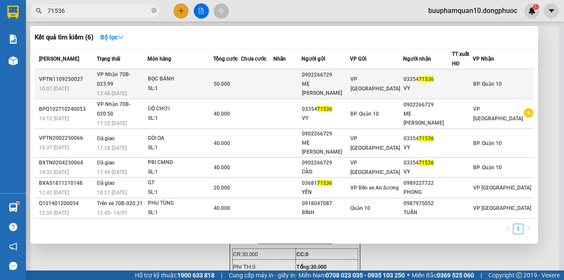
type input "71536"
click at [147, 73] on td "VP Nhận 70B-023.99 13:48 - 11/09" at bounding box center [121, 84] width 52 height 30
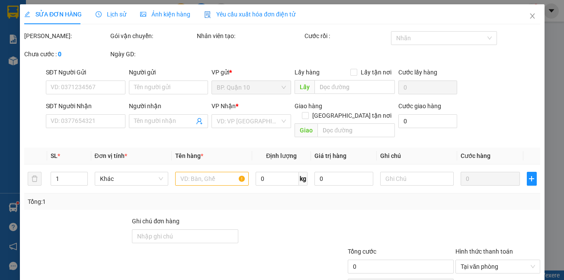
type input "0902266729"
type input "MẸ VY"
type input "0335471536"
type input "VY"
type input "50.000"
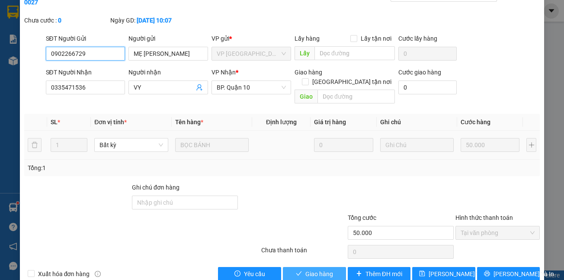
scroll to position [51, 0]
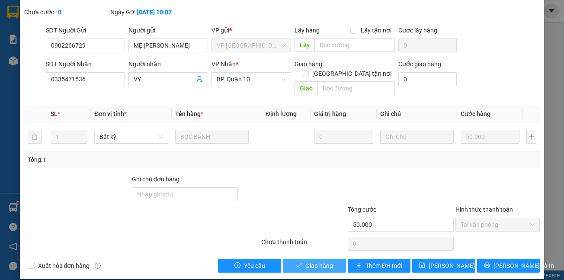
click at [317, 261] on span "Giao hàng" at bounding box center [319, 266] width 28 height 10
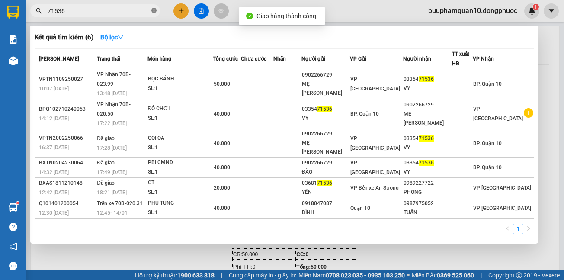
click at [153, 10] on icon "close-circle" at bounding box center [153, 10] width 5 height 5
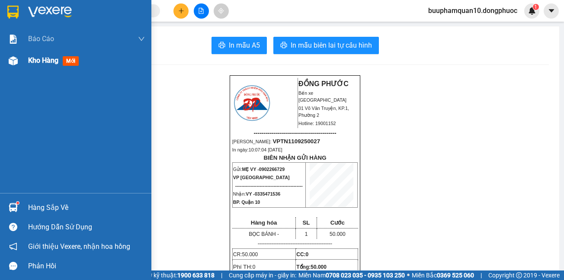
click at [60, 54] on div "Kho hàng mới" at bounding box center [86, 61] width 117 height 22
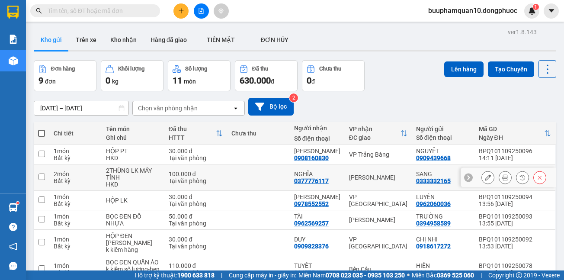
click at [237, 177] on td at bounding box center [258, 177] width 63 height 26
checkbox input "true"
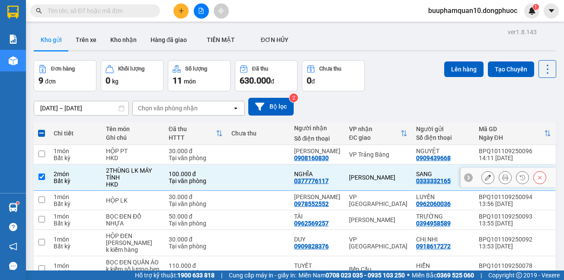
scroll to position [127, 0]
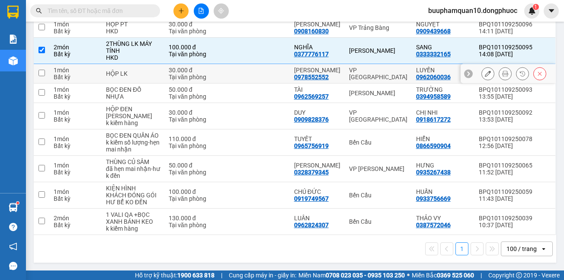
click at [268, 72] on td at bounding box center [258, 73] width 63 height 19
checkbox input "true"
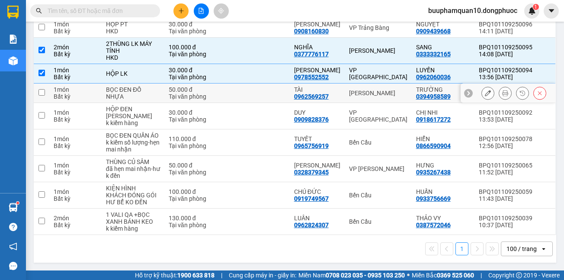
click at [172, 89] on div "50.000 đ" at bounding box center [196, 89] width 54 height 7
checkbox input "true"
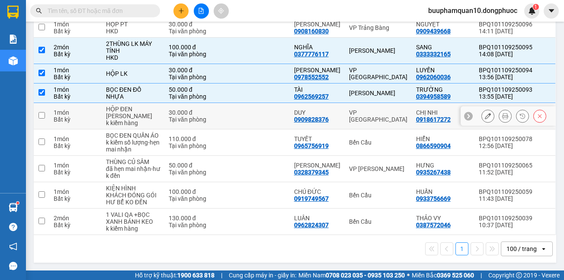
click at [208, 112] on div "30.000 đ" at bounding box center [196, 112] width 54 height 7
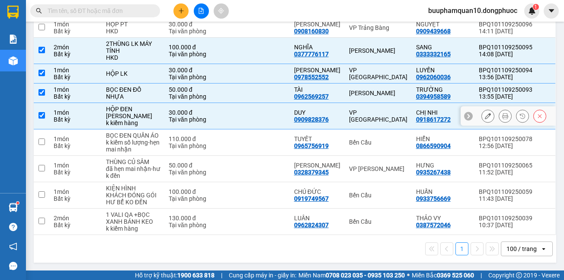
checkbox input "true"
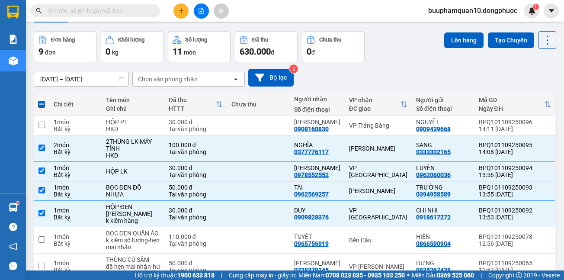
scroll to position [0, 0]
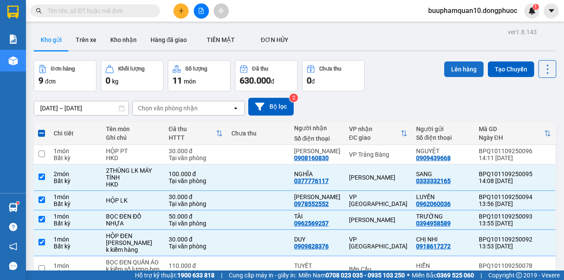
click at [464, 70] on button "Lên hàng" at bounding box center [463, 69] width 39 height 16
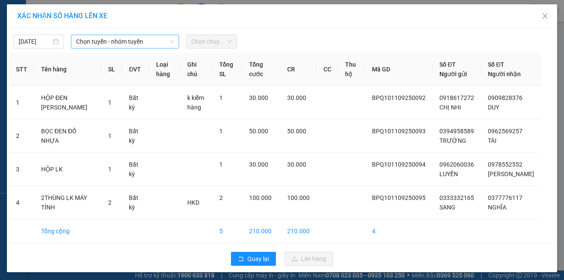
click at [131, 41] on span "Chọn tuyến - nhóm tuyến" at bounding box center [125, 41] width 98 height 13
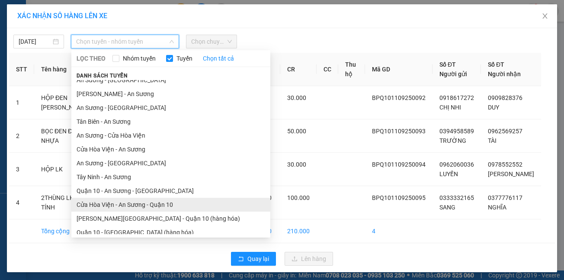
scroll to position [40, 0]
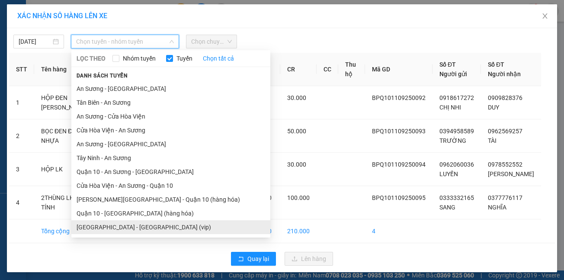
click at [112, 226] on li "[GEOGRAPHIC_DATA] - [GEOGRAPHIC_DATA] (vip)" at bounding box center [170, 227] width 199 height 14
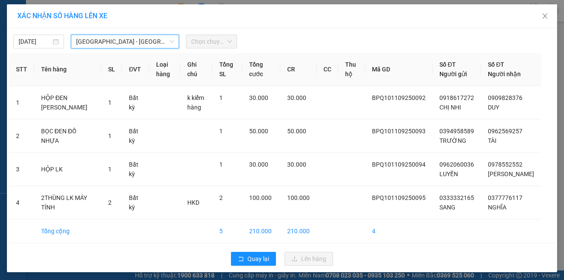
click at [207, 35] on div "Chọn chuyến" at bounding box center [211, 42] width 51 height 14
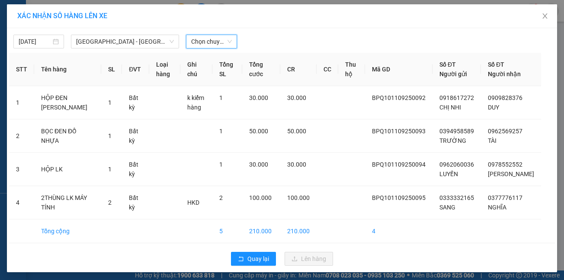
click at [201, 38] on span "Chọn chuyến" at bounding box center [211, 41] width 40 height 13
click at [203, 41] on span "Chọn chuyến" at bounding box center [211, 41] width 40 height 13
type input "6842"
click at [202, 74] on div "14:45 - 70H-068.42" at bounding box center [221, 73] width 67 height 10
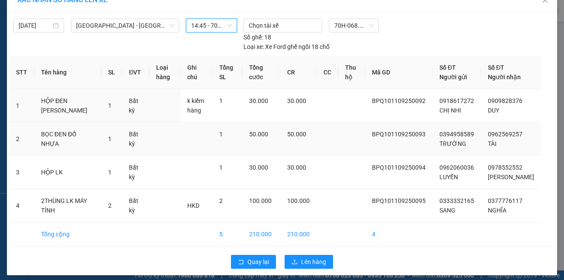
scroll to position [31, 0]
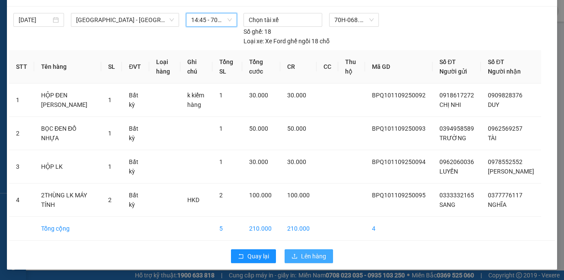
click at [303, 253] on span "Lên hàng" at bounding box center [313, 256] width 25 height 10
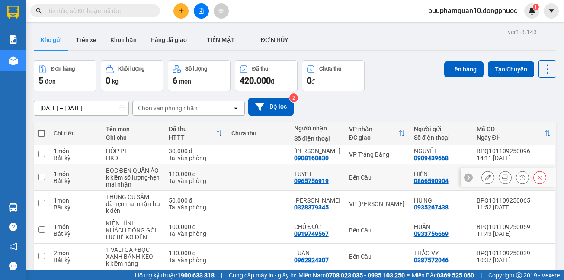
scroll to position [42, 0]
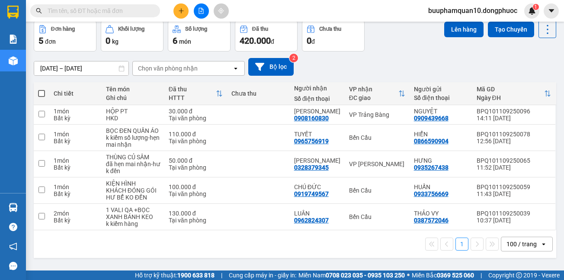
click at [114, 10] on input "text" at bounding box center [99, 11] width 102 height 10
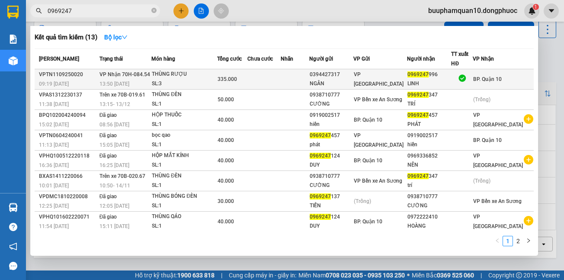
type input "0969247"
click at [186, 78] on div "THÙNG RƯỢU" at bounding box center [184, 75] width 65 height 10
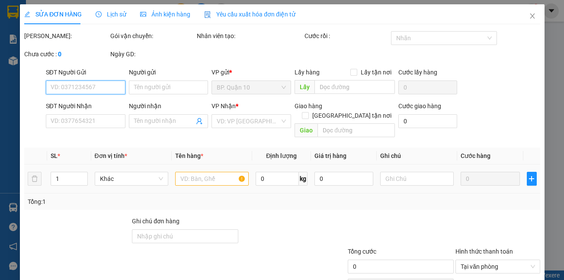
type input "0394427317"
type input "NGÂN"
type input "0969247996"
type input "LINH"
type input "335.000"
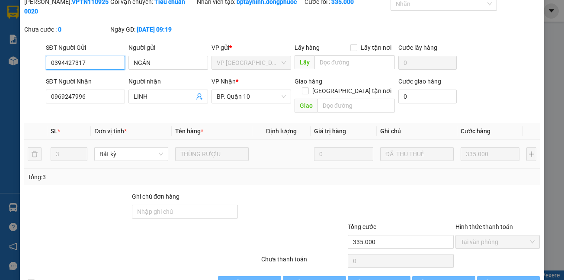
checkbox input "true"
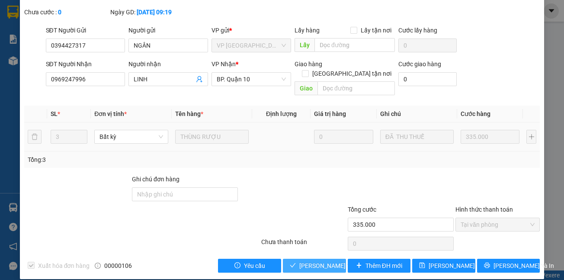
click at [307, 261] on span "[PERSON_NAME] và Giao hàng" at bounding box center [340, 266] width 83 height 10
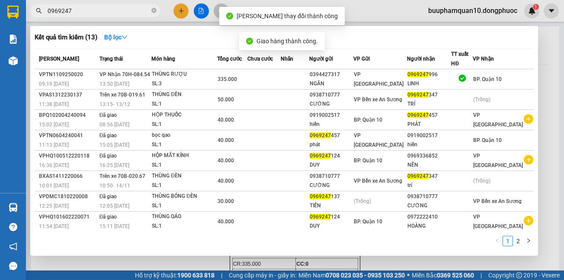
click at [150, 10] on span "0969247" at bounding box center [95, 10] width 130 height 13
click at [156, 10] on icon "close-circle" at bounding box center [153, 10] width 5 height 5
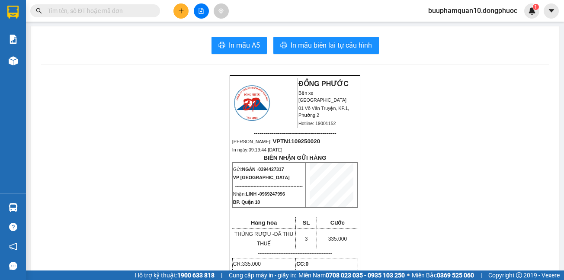
click at [181, 10] on icon "plus" at bounding box center [181, 11] width 6 height 6
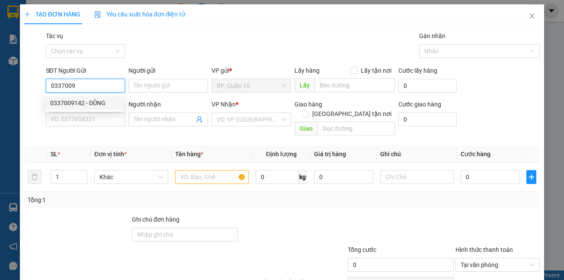
click at [69, 104] on div "0337009142 - DŨNG" at bounding box center [84, 103] width 68 height 10
type input "0337009142"
type input "DŨNG"
type input "0969162643"
type input "NHÂN"
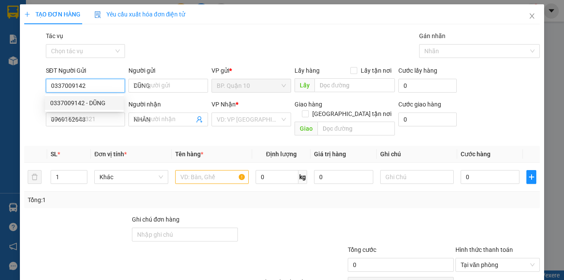
type input "40.000"
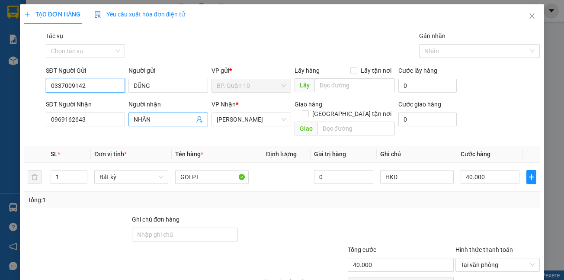
type input "0337009142"
click at [196, 120] on icon "user-add" at bounding box center [199, 119] width 7 height 7
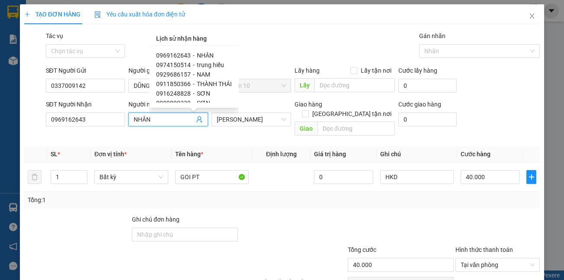
click at [170, 76] on span "0929686157" at bounding box center [173, 74] width 35 height 7
type input "0929686157"
type input "NAM"
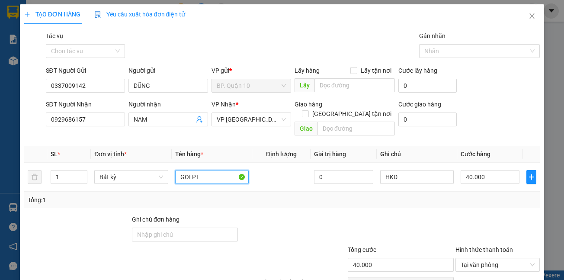
drag, startPoint x: 189, startPoint y: 168, endPoint x: 95, endPoint y: 185, distance: 95.3
click at [95, 185] on div "SL * Đơn vị tính * Tên hàng * Định lượng Giá trị hàng Ghi chú Cước hàng 1 Bất k…" at bounding box center [282, 177] width 516 height 62
type input "HOP PT"
click at [482, 170] on input "40.000" at bounding box center [489, 177] width 59 height 14
type input "3"
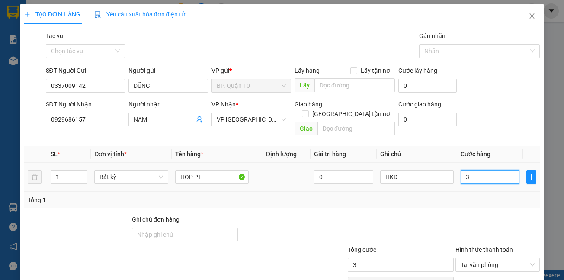
type input "30"
type input "30.000"
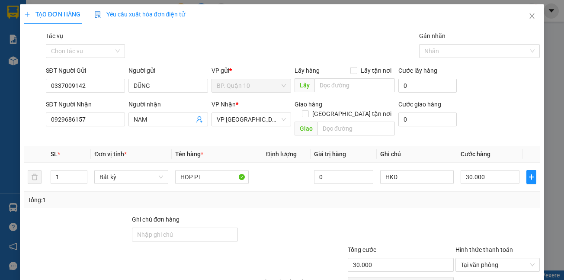
click at [473, 214] on div at bounding box center [497, 229] width 86 height 30
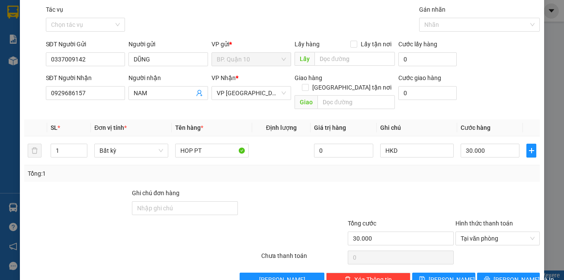
scroll to position [40, 0]
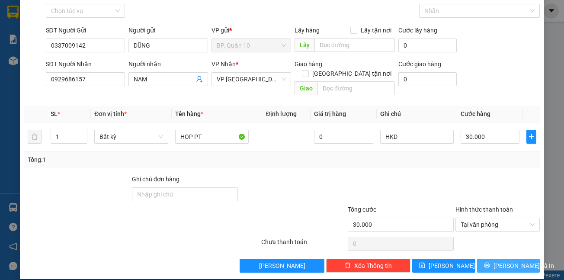
click at [494, 258] on button "[PERSON_NAME] và In" at bounding box center [508, 265] width 63 height 14
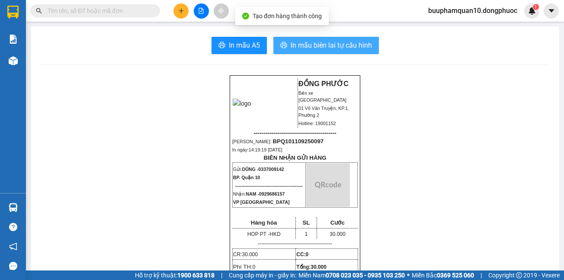
click at [338, 49] on span "In mẫu biên lai tự cấu hình" at bounding box center [330, 45] width 81 height 11
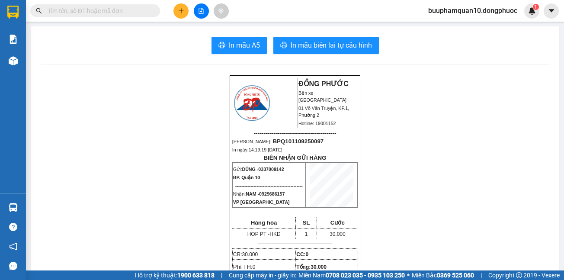
click at [178, 11] on icon "plus" at bounding box center [181, 11] width 6 height 6
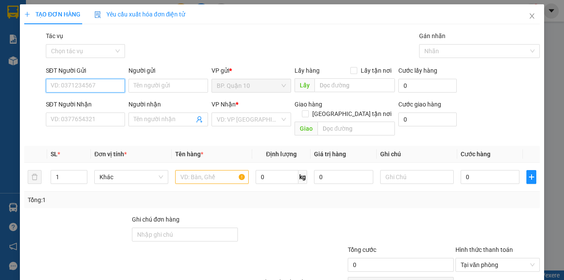
click at [94, 89] on input "SĐT Người Gửi" at bounding box center [86, 86] width 80 height 14
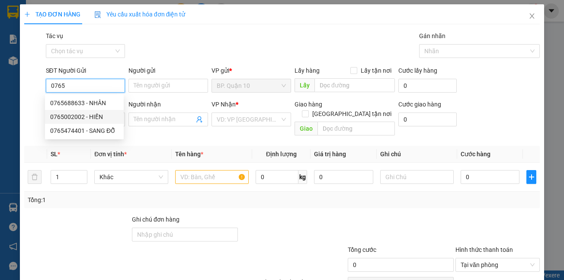
click at [85, 117] on div "0765002002 - HIỀN" at bounding box center [84, 117] width 68 height 10
type input "0765002002"
type input "HIỀN"
type input "0792397493"
type input "THÁI"
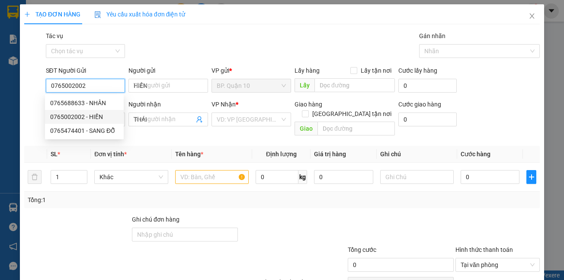
type input "30.000"
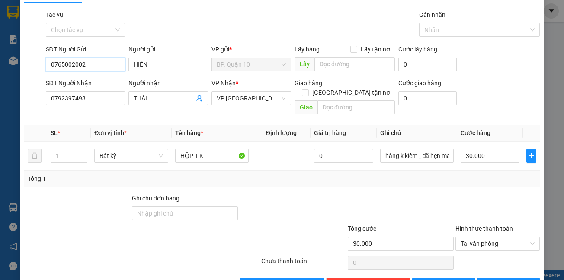
scroll to position [40, 0]
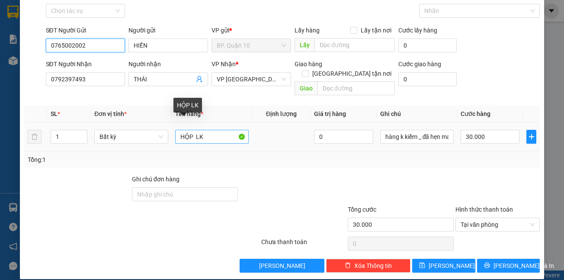
type input "0765002002"
click at [175, 131] on input "HỘP LK" at bounding box center [211, 137] width 73 height 14
click at [203, 130] on input "GOI HỘP LK" at bounding box center [211, 137] width 73 height 14
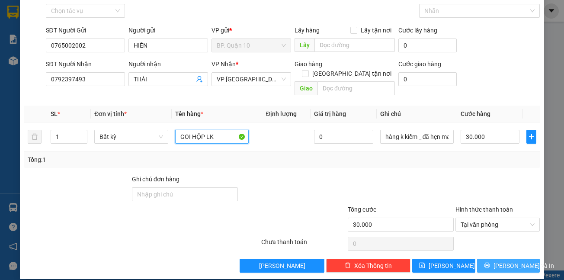
type input "GOI HỘP LK"
click at [514, 261] on span "[PERSON_NAME] và In" at bounding box center [523, 266] width 61 height 10
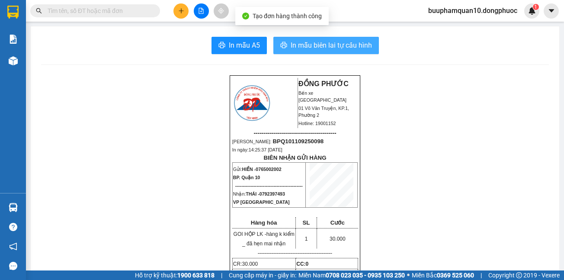
click at [335, 43] on span "In mẫu biên lai tự cấu hình" at bounding box center [330, 45] width 81 height 11
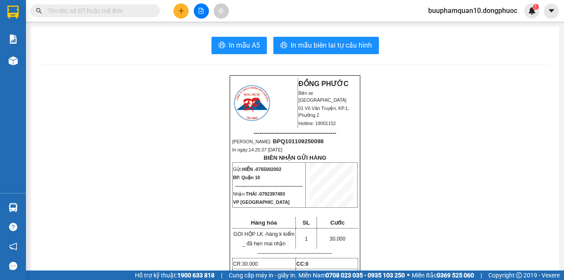
click at [90, 6] on input "text" at bounding box center [99, 11] width 102 height 10
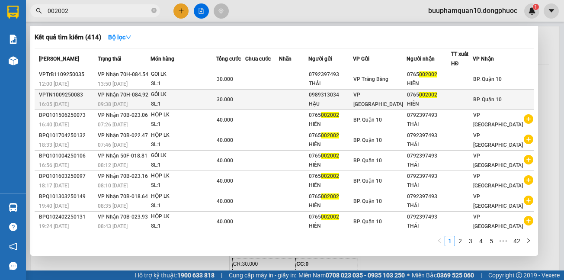
type input "002002"
click at [83, 96] on div "VPTN1009250083" at bounding box center [67, 94] width 56 height 9
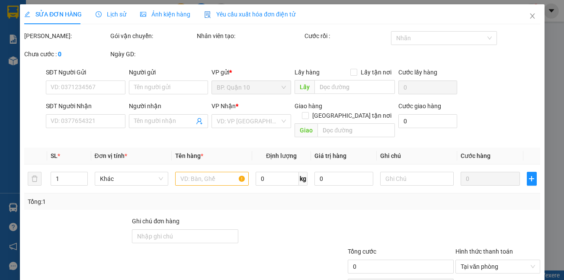
type input "0989313034"
type input "HẬU"
type input "0765002002"
type input "HIỀN"
type input "30.000"
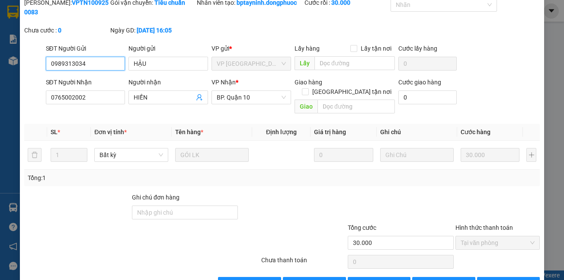
scroll to position [51, 0]
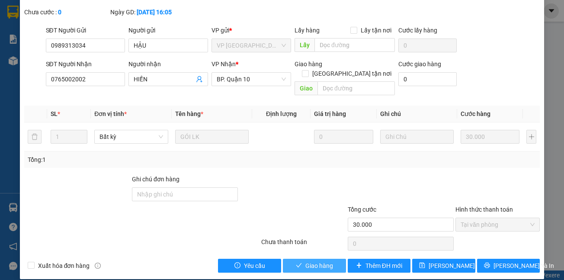
click at [313, 261] on span "Giao hàng" at bounding box center [319, 266] width 28 height 10
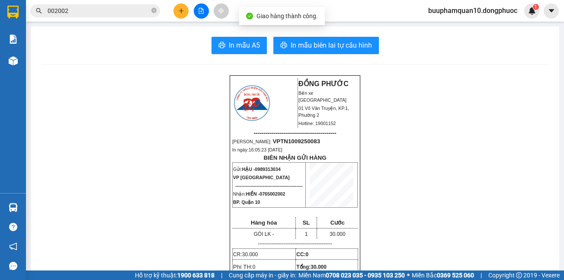
click at [98, 8] on input "002002" at bounding box center [99, 11] width 102 height 10
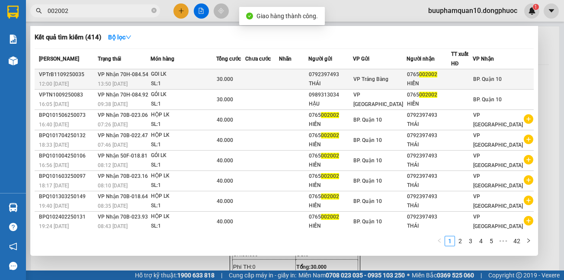
click at [142, 81] on div "13:50 [DATE]" at bounding box center [124, 84] width 53 height 10
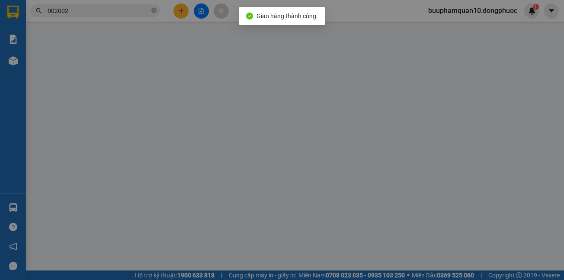
type input "0792397493"
type input "THÁI"
type input "0765002002"
type input "HIỀN"
type input "30.000"
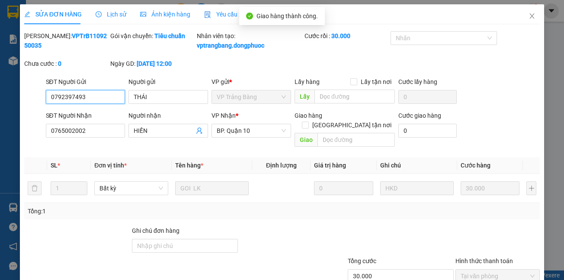
scroll to position [61, 0]
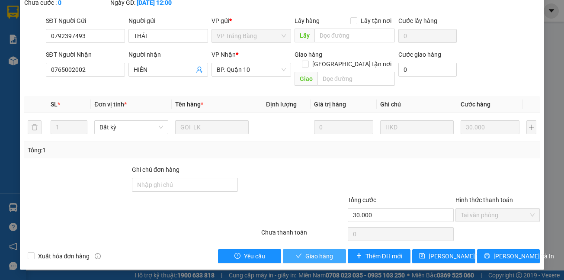
click at [317, 255] on span "Giao hàng" at bounding box center [319, 256] width 28 height 10
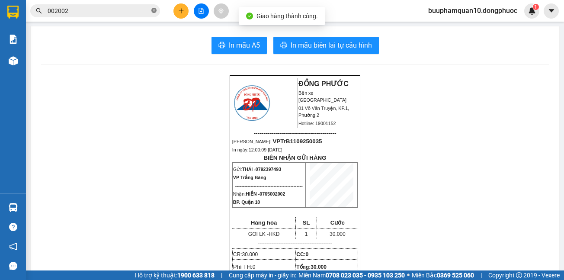
click at [155, 7] on span at bounding box center [153, 11] width 5 height 8
click at [185, 12] on button at bounding box center [180, 10] width 15 height 15
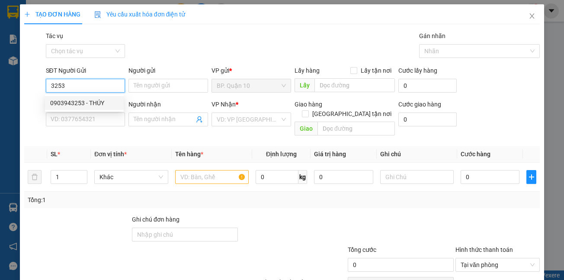
click at [92, 105] on div "0903943253 - THÚY" at bounding box center [84, 103] width 68 height 10
type input "0903943253"
type input "THÚY"
type input "0818183752"
type input "PHƯƠNG"
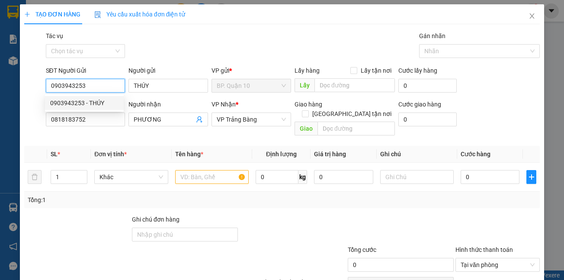
type input "30.000"
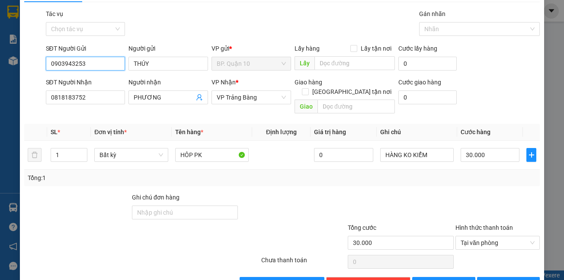
scroll to position [40, 0]
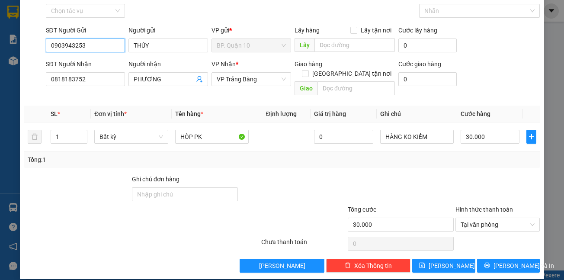
type input "0903943253"
click at [495, 265] on div "TẠO ĐƠN HÀNG Yêu cầu xuất hóa đơn điện tử Transit Pickup Surcharge Ids Transit …" at bounding box center [282, 121] width 524 height 315
click at [495, 259] on button "[PERSON_NAME] và In" at bounding box center [508, 265] width 63 height 14
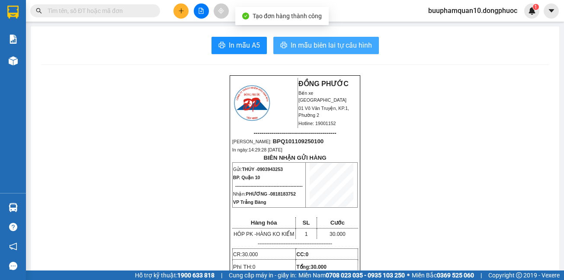
click at [322, 49] on span "In mẫu biên lai tự cấu hình" at bounding box center [330, 45] width 81 height 11
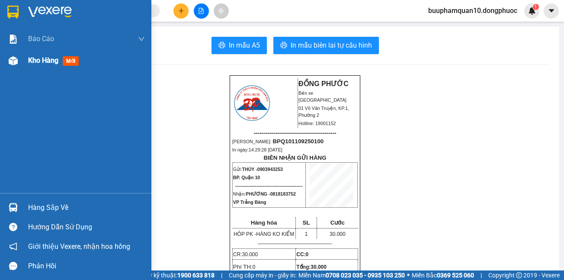
click at [39, 65] on div "Kho hàng mới" at bounding box center [55, 60] width 54 height 11
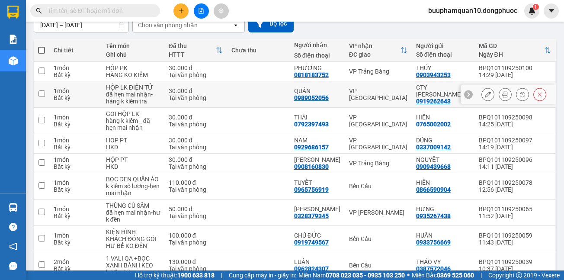
scroll to position [134, 0]
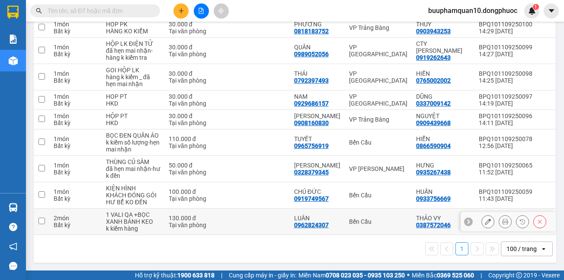
click at [377, 223] on div "Bến Cầu" at bounding box center [378, 221] width 58 height 7
checkbox input "true"
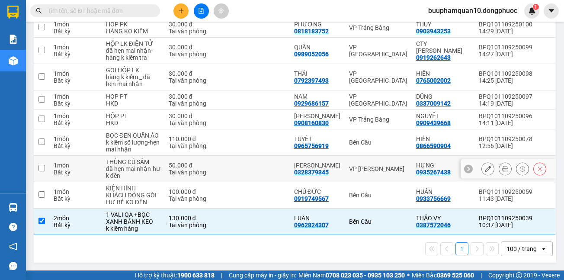
click at [271, 167] on td at bounding box center [258, 169] width 63 height 26
checkbox input "true"
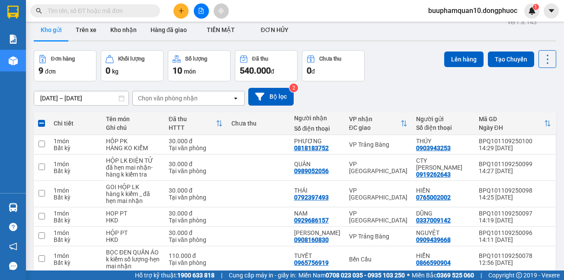
scroll to position [0, 0]
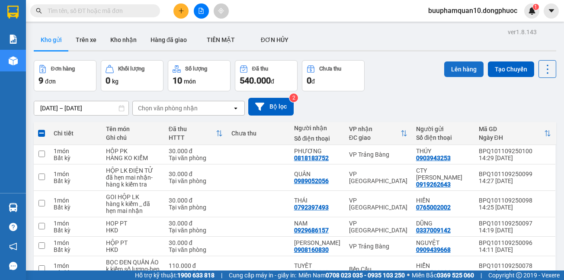
click at [449, 69] on button "Lên hàng" at bounding box center [463, 69] width 39 height 16
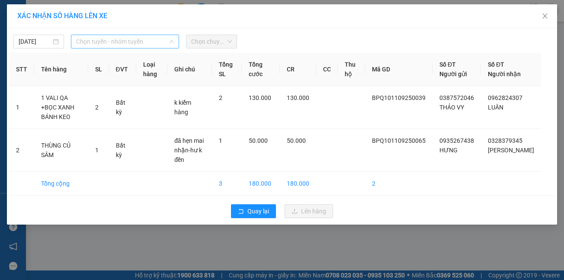
click at [120, 44] on span "Chọn tuyến - nhóm tuyến" at bounding box center [125, 41] width 98 height 13
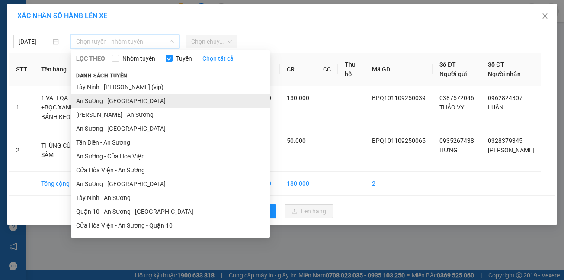
click at [93, 103] on li "An Sương - [GEOGRAPHIC_DATA]" at bounding box center [170, 101] width 199 height 14
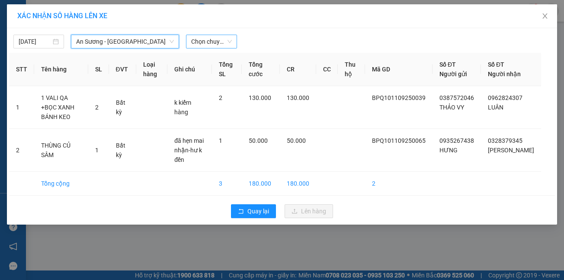
click at [205, 40] on span "Chọn chuyến" at bounding box center [211, 41] width 40 height 13
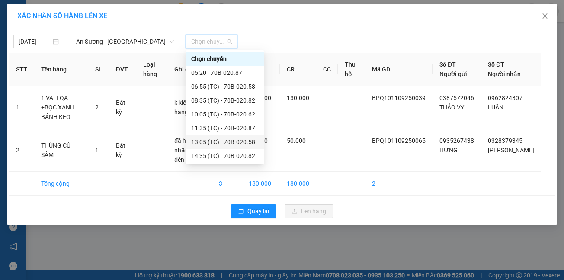
click at [203, 142] on div "13:05 (TC) - 70B-020.58" at bounding box center [224, 142] width 67 height 10
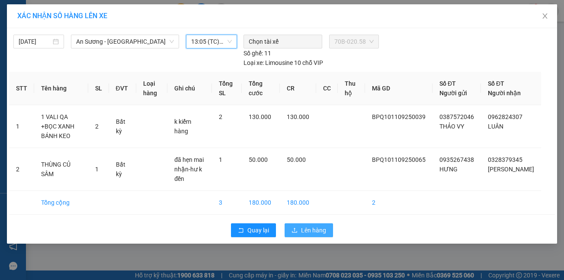
click at [308, 225] on span "Lên hàng" at bounding box center [313, 230] width 25 height 10
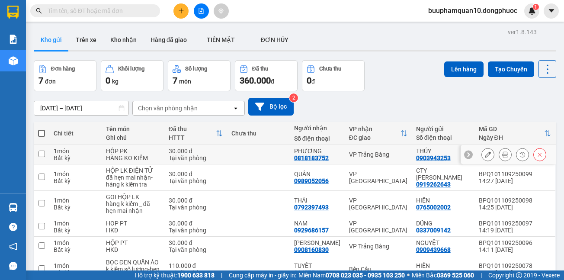
click at [182, 154] on div "Tại văn phòng" at bounding box center [196, 157] width 54 height 7
checkbox input "true"
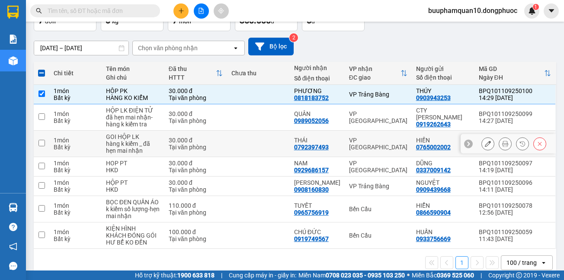
scroll to position [81, 0]
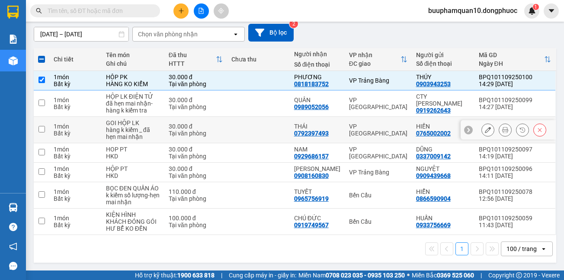
click at [216, 123] on div "30.000 đ" at bounding box center [196, 126] width 54 height 7
checkbox input "true"
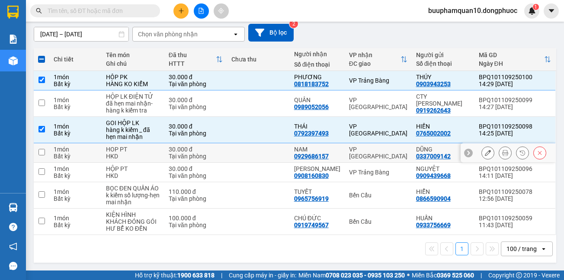
click at [206, 153] on div "Tại văn phòng" at bounding box center [196, 156] width 54 height 7
checkbox input "true"
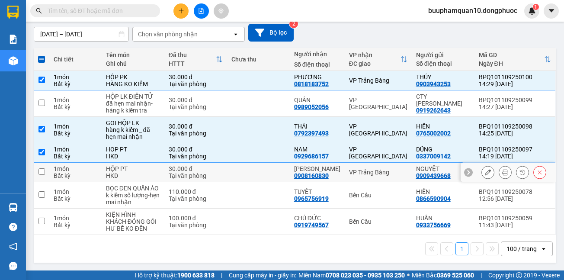
click at [221, 169] on td "30.000 đ Tại văn phòng" at bounding box center [195, 172] width 63 height 19
checkbox input "true"
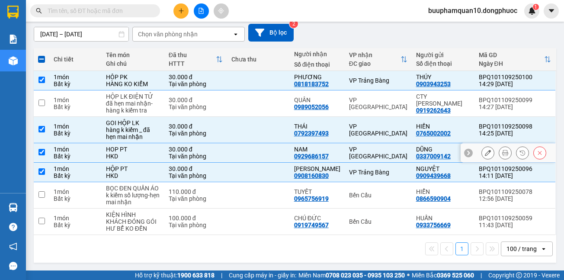
scroll to position [0, 0]
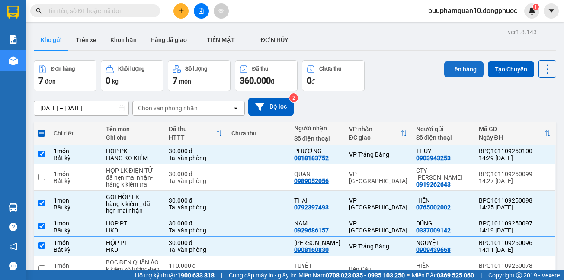
click at [450, 70] on button "Lên hàng" at bounding box center [463, 69] width 39 height 16
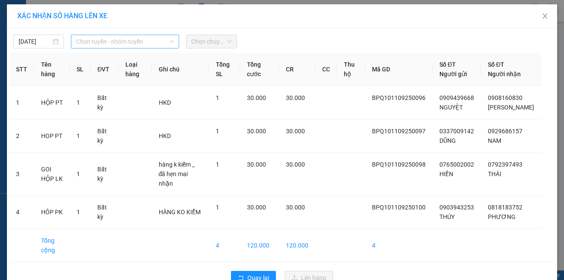
click at [105, 40] on span "Chọn tuyến - nhóm tuyến" at bounding box center [125, 41] width 98 height 13
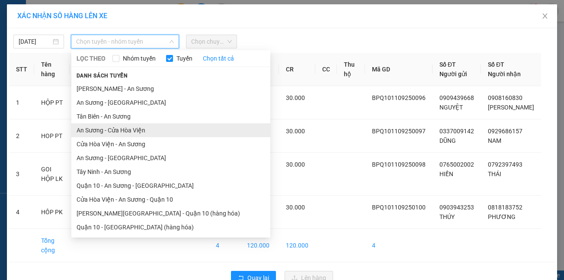
scroll to position [40, 0]
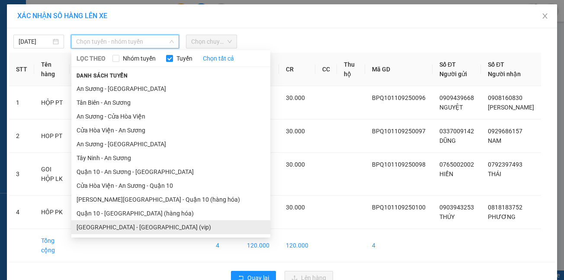
click at [113, 227] on li "[GEOGRAPHIC_DATA] - [GEOGRAPHIC_DATA] (vip)" at bounding box center [170, 227] width 199 height 14
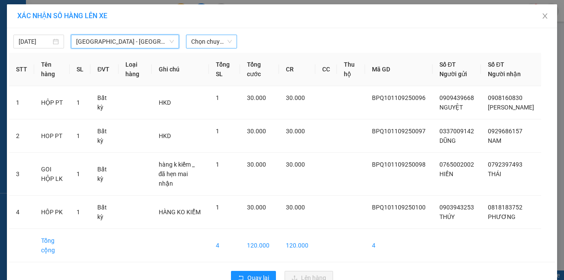
click at [208, 42] on span "Chọn chuyến" at bounding box center [211, 41] width 40 height 13
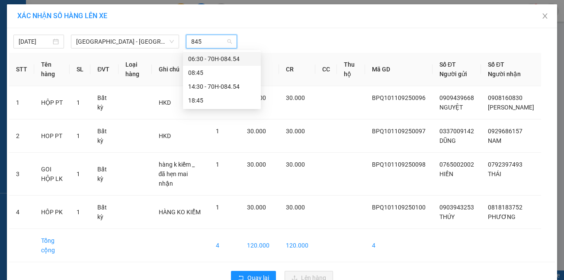
type input "8454"
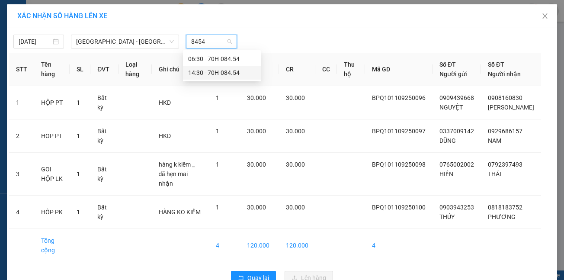
click at [200, 72] on div "14:30 - 70H-084.54" at bounding box center [221, 73] width 67 height 10
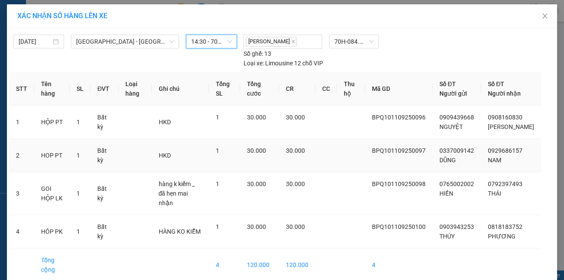
scroll to position [27, 0]
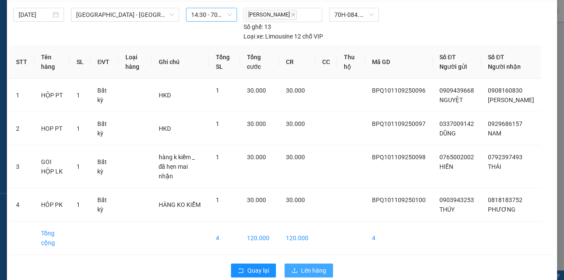
click at [307, 265] on span "Lên hàng" at bounding box center [313, 270] width 25 height 10
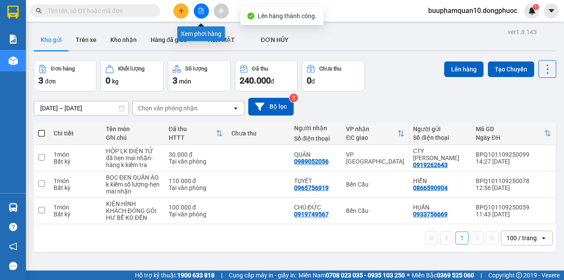
click at [200, 10] on icon "file-add" at bounding box center [201, 11] width 6 height 6
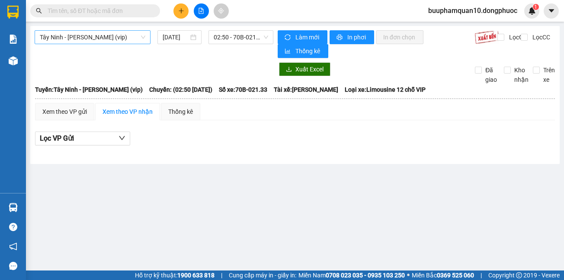
click at [106, 39] on span "Tây Ninh - [PERSON_NAME] (vip)" at bounding box center [92, 37] width 105 height 13
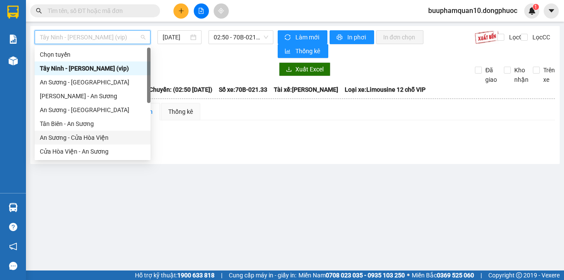
scroll to position [97, 0]
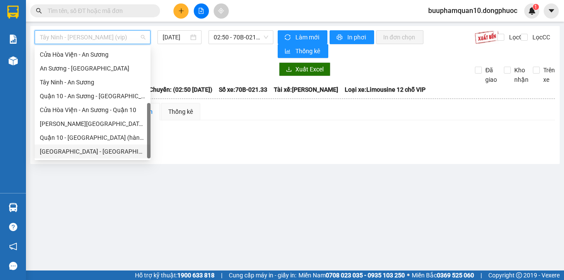
click at [82, 149] on div "Hồ Chí Minh - Tây Ninh (vip)" at bounding box center [92, 152] width 105 height 10
type input "[DATE]"
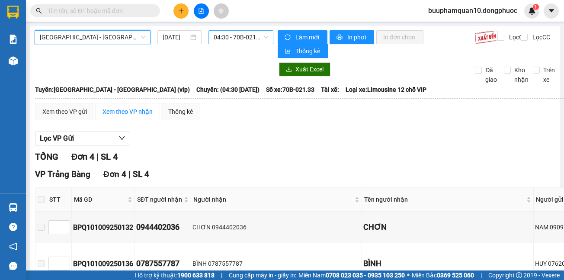
click at [222, 39] on span "04:30 - 70B-021.33" at bounding box center [241, 37] width 54 height 13
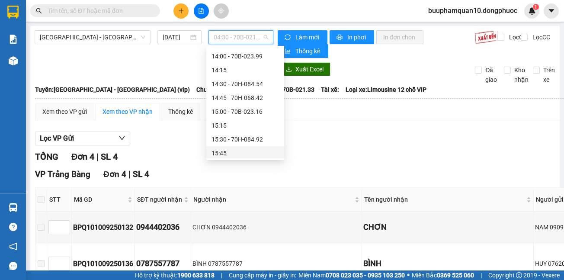
scroll to position [508, 0]
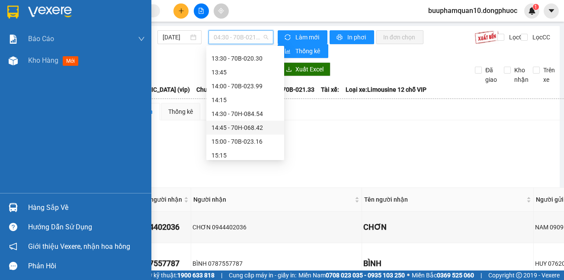
click at [29, 205] on div "Hàng sắp về" at bounding box center [86, 207] width 117 height 13
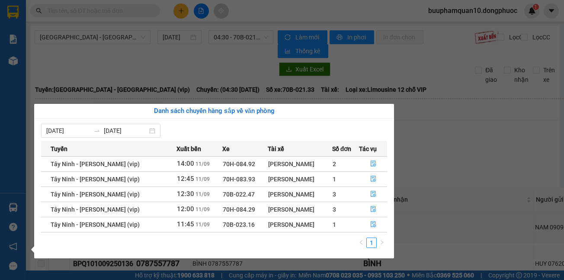
click at [462, 133] on section "Kết quả tìm kiếm ( 414 ) Bộ lọc Mã ĐH Trạng thái Món hàng Tổng cước Chưa cước N…" at bounding box center [282, 140] width 564 height 280
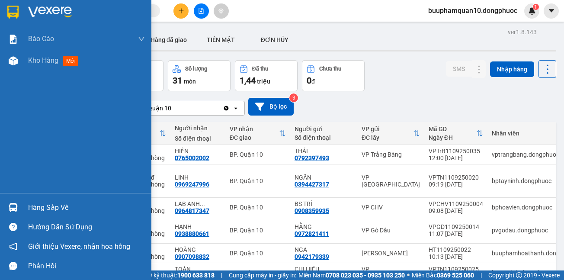
click at [38, 211] on div "Hàng sắp về" at bounding box center [86, 207] width 117 height 13
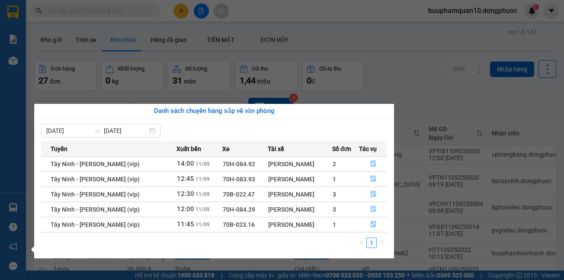
click at [26, 114] on section "Kết quả tìm kiếm ( 0 ) Bộ lọc No Data buuphamquan10.dongphuoc 1 Báo cáo Mẫu 1: …" at bounding box center [282, 140] width 564 height 280
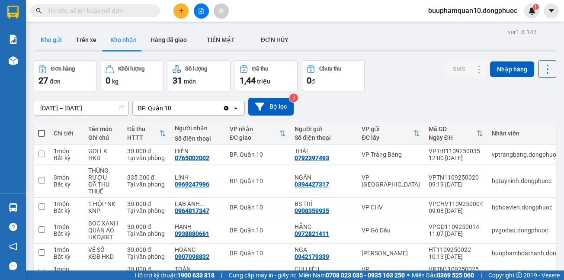
click at [64, 43] on button "Kho gửi" at bounding box center [51, 39] width 35 height 21
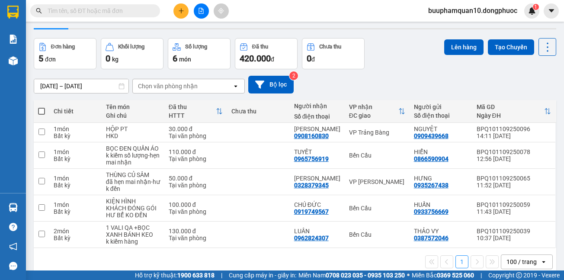
scroll to position [42, 0]
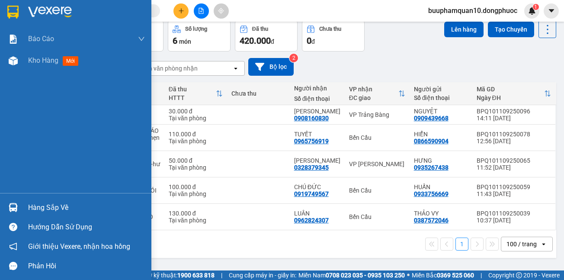
click at [38, 203] on div "Hàng sắp về" at bounding box center [86, 207] width 117 height 13
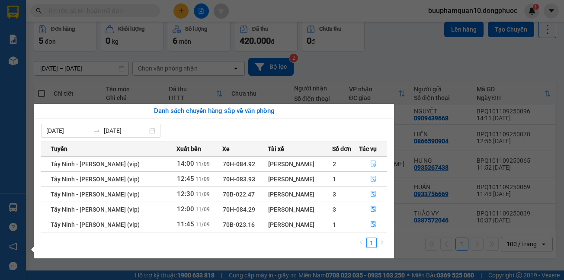
click at [0, 106] on div "Báo cáo Mẫu 1: Báo cáo dòng tiền theo nhân viên Mẫu 1: Báo cáo dòng tiền theo n…" at bounding box center [13, 140] width 26 height 280
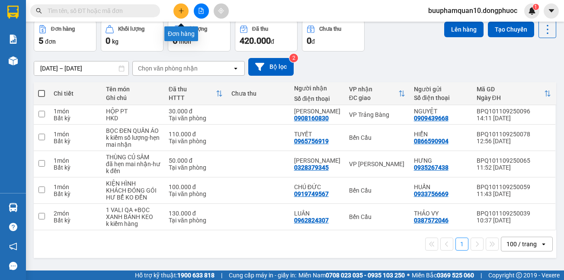
click at [182, 6] on button at bounding box center [180, 10] width 15 height 15
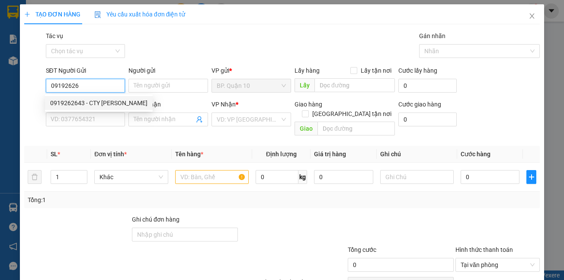
click at [87, 103] on div "0919262643 - CTY MAI PHƯƠNG" at bounding box center [98, 103] width 97 height 10
type input "0919262643"
type input "CTY [PERSON_NAME]"
type input "0989052056"
type input "QUÂN"
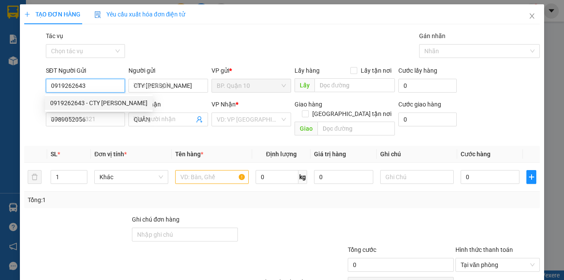
type input "30.000"
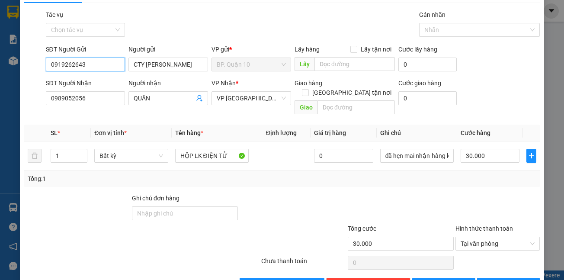
scroll to position [40, 0]
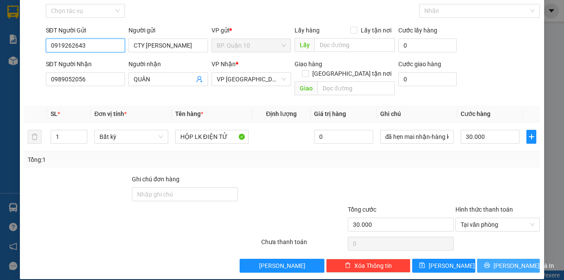
type input "0919262643"
click at [492, 258] on button "[PERSON_NAME] và In" at bounding box center [508, 265] width 63 height 14
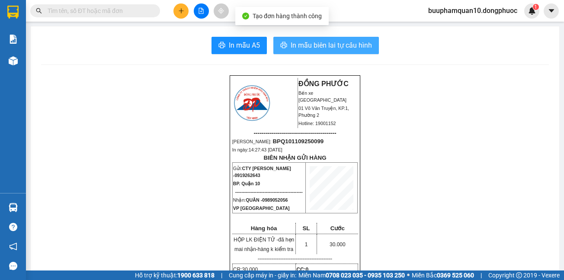
click at [326, 42] on span "In mẫu biên lai tự cấu hình" at bounding box center [330, 45] width 81 height 11
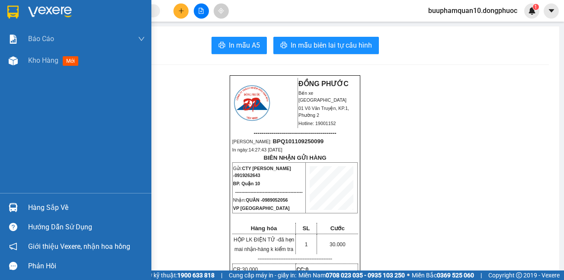
click at [86, 201] on div "Hàng sắp về" at bounding box center [86, 207] width 117 height 13
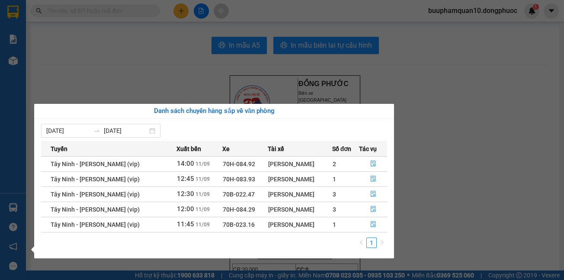
click at [43, 202] on td "Tây Ninh - [PERSON_NAME] (vip)" at bounding box center [108, 208] width 135 height 15
click at [0, 150] on div "Báo cáo Mẫu 1: Báo cáo dòng tiền theo nhân viên Mẫu 1: Báo cáo dòng tiền theo n…" at bounding box center [13, 140] width 26 height 280
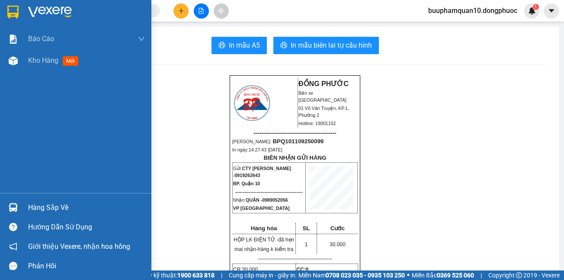
click at [51, 204] on div "Hàng sắp về" at bounding box center [86, 207] width 117 height 13
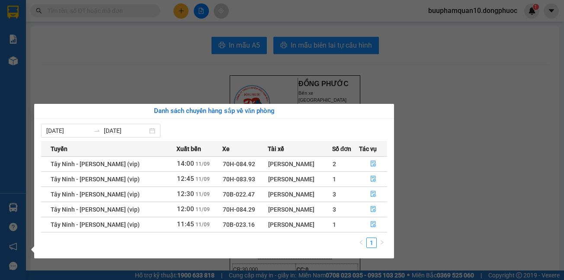
click at [66, 85] on section "Kết quả tìm kiếm ( 0 ) Bộ lọc No Data buuphamquan10.dongphuoc 1 Báo cáo Mẫu 1: …" at bounding box center [282, 140] width 564 height 280
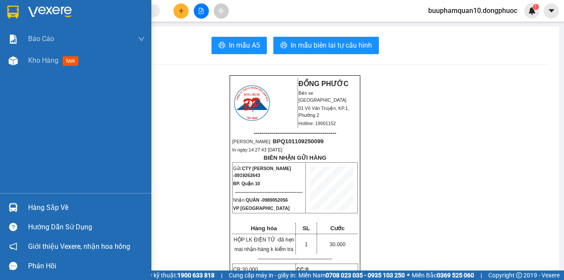
click at [39, 205] on div "Hàng sắp về" at bounding box center [86, 207] width 117 height 13
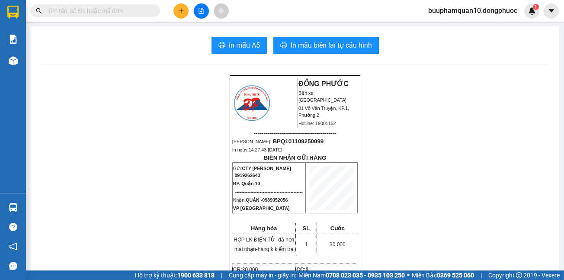
click at [116, 77] on section "Kết quả tìm kiếm ( 0 ) Bộ lọc No Data buuphamquan10.dongphuoc 1 Báo cáo Mẫu 1: …" at bounding box center [282, 140] width 564 height 280
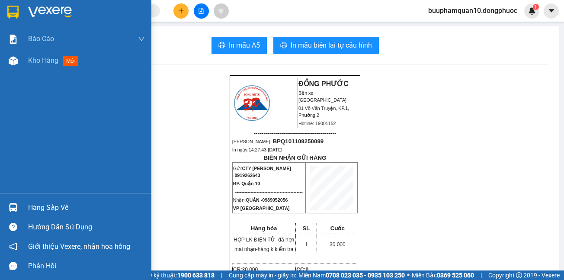
click at [23, 207] on div "Hàng sắp về" at bounding box center [75, 207] width 151 height 19
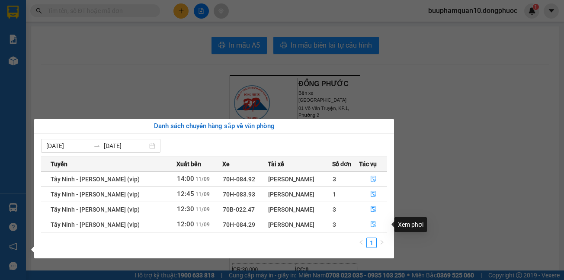
click at [372, 228] on span "file-done" at bounding box center [373, 224] width 6 height 7
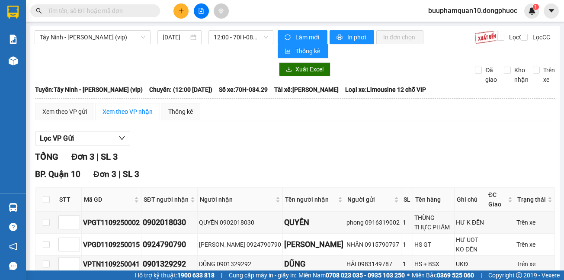
scroll to position [47, 0]
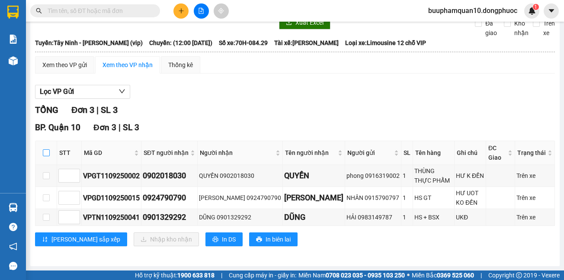
click at [43, 153] on input "checkbox" at bounding box center [46, 152] width 7 height 7
checkbox input "true"
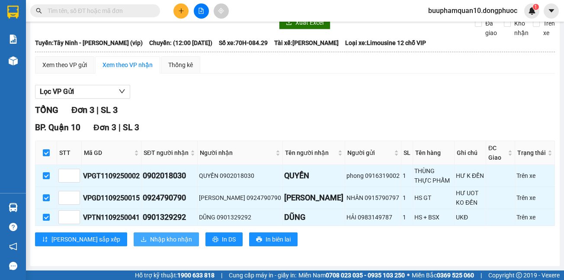
click at [150, 243] on span "Nhập kho nhận" at bounding box center [171, 239] width 42 height 10
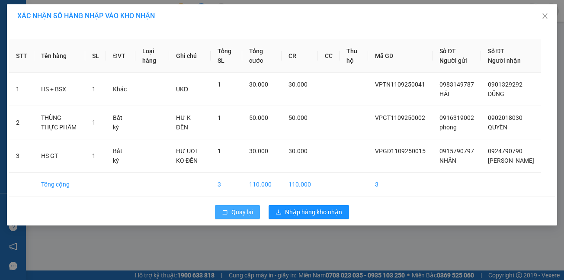
click at [239, 217] on span "Quay lại" at bounding box center [242, 212] width 22 height 10
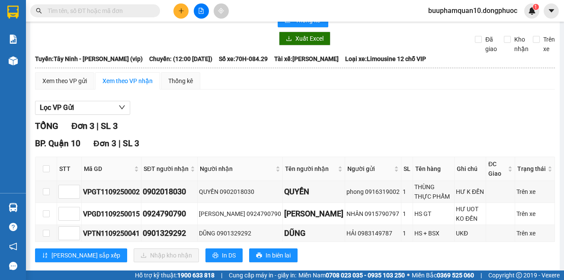
scroll to position [47, 0]
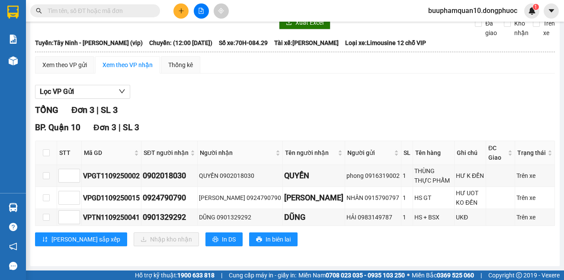
click at [42, 150] on th at bounding box center [46, 153] width 22 height 24
click at [45, 150] on input "checkbox" at bounding box center [46, 152] width 7 height 7
checkbox input "true"
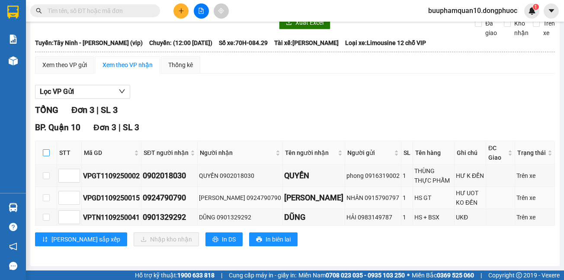
checkbox input "true"
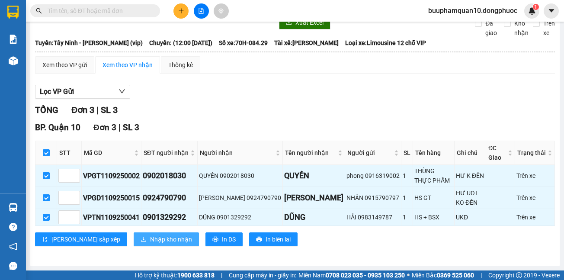
click at [150, 240] on span "Nhập kho nhận" at bounding box center [171, 239] width 42 height 10
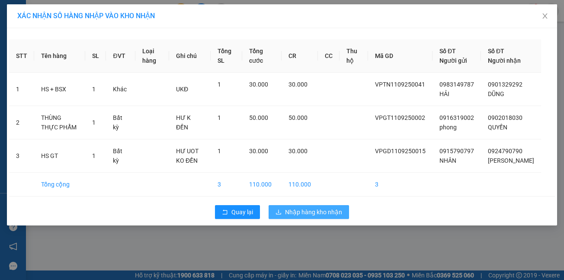
click at [319, 217] on span "Nhập hàng kho nhận" at bounding box center [313, 212] width 57 height 10
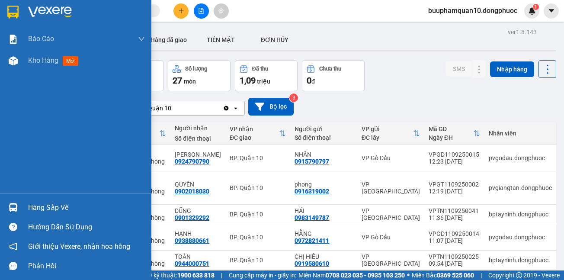
click at [34, 207] on div "Hàng sắp về" at bounding box center [86, 207] width 117 height 13
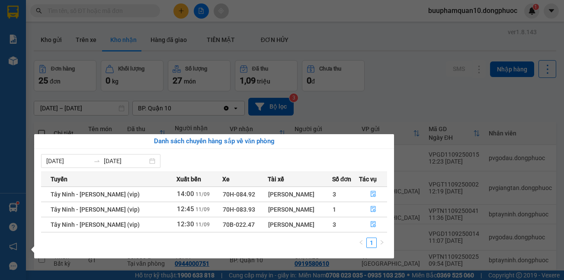
click at [0, 118] on div "Báo cáo Mẫu 1: Báo cáo dòng tiền theo nhân viên Mẫu 1: Báo cáo dòng tiền theo n…" at bounding box center [13, 140] width 26 height 280
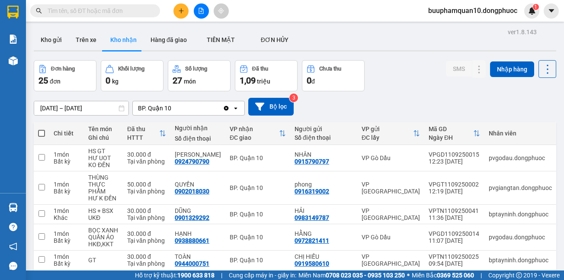
click at [179, 10] on icon "plus" at bounding box center [181, 11] width 6 height 6
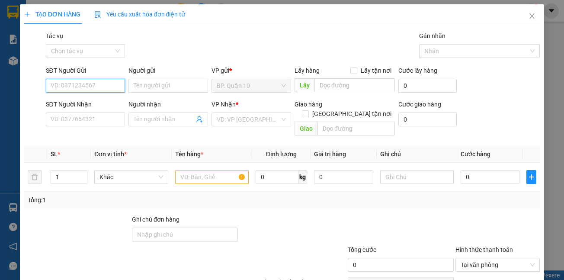
click at [99, 82] on input "SĐT Người Gửi" at bounding box center [86, 86] width 80 height 14
click at [86, 105] on div "0989898987 - CƯỜNG" at bounding box center [84, 103] width 68 height 10
type input "0989898987"
type input "CƯỜNG"
type input "0707190303"
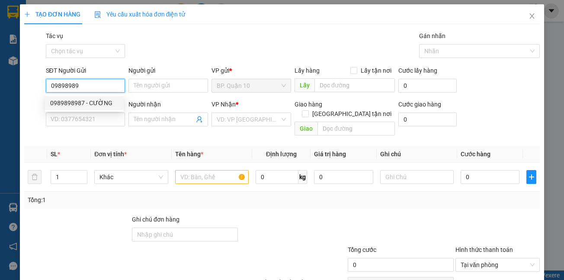
type input "HẢI ĐẠI"
type input "30.000"
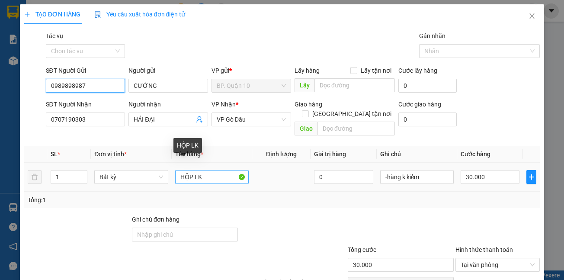
type input "0989898987"
click at [179, 171] on input "HỘP LK" at bounding box center [211, 177] width 73 height 14
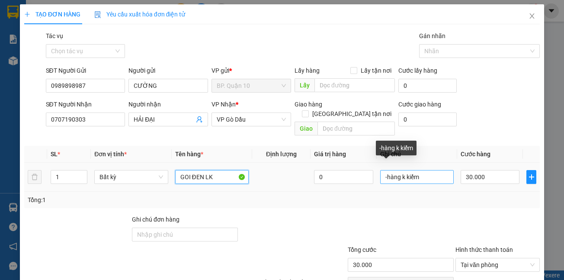
scroll to position [40, 0]
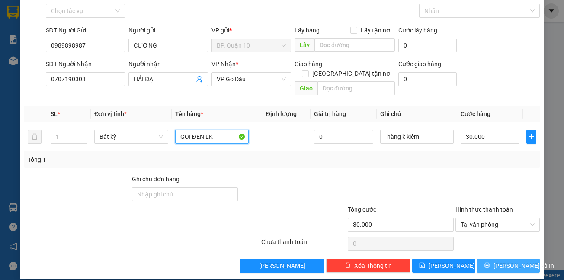
type input "GOI ĐEN LK"
click at [497, 261] on span "[PERSON_NAME] và In" at bounding box center [523, 266] width 61 height 10
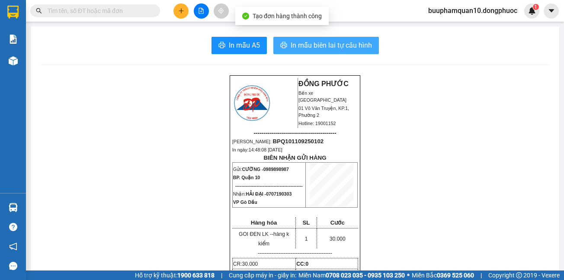
click at [360, 49] on span "In mẫu biên lai tự cấu hình" at bounding box center [330, 45] width 81 height 11
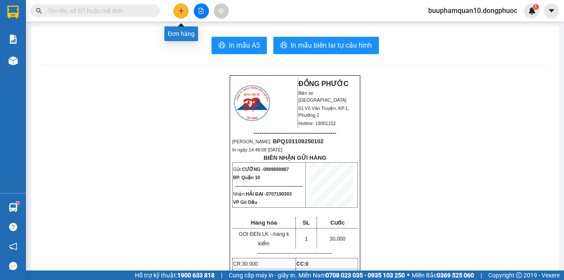
click at [186, 9] on button at bounding box center [180, 10] width 15 height 15
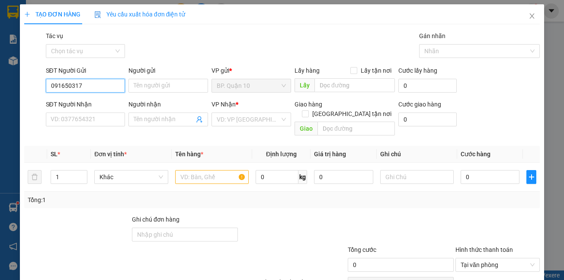
type input "0916503179"
click at [90, 102] on div "0916503179 - MẬU" at bounding box center [84, 103] width 68 height 10
type input "MẬU"
type input "0949199924"
type input "THẠNH"
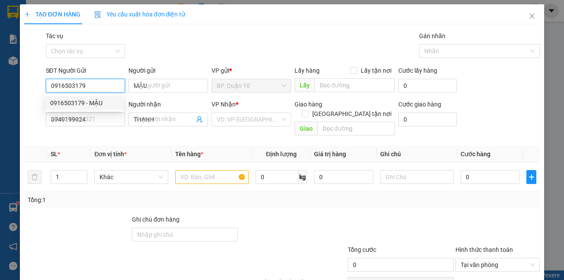
type input "40.000"
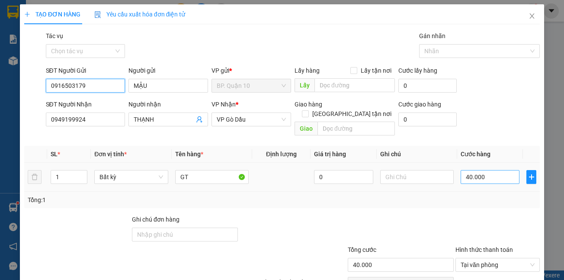
type input "0916503179"
click at [478, 170] on input "40.000" at bounding box center [489, 177] width 59 height 14
type input "3"
type input "30"
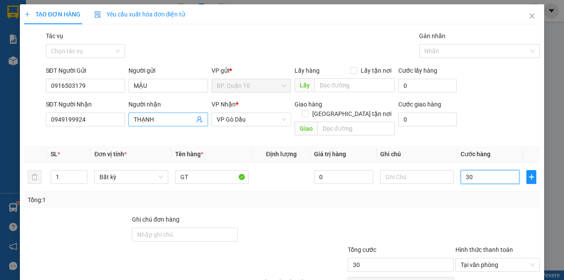
type input "30"
type input "30.000"
click at [166, 119] on input "THẠNH" at bounding box center [164, 120] width 61 height 10
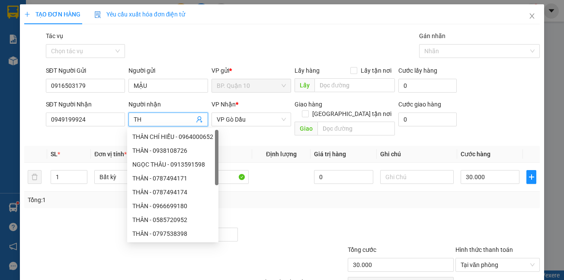
type input "T"
type input "HẬN"
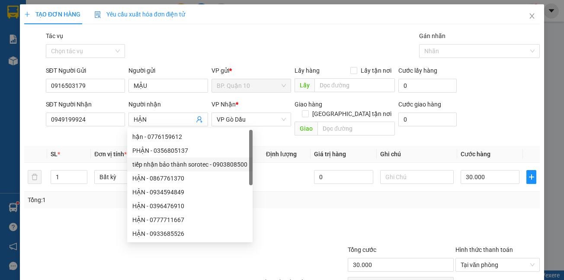
click at [310, 199] on div "Transit Pickup Surcharge Ids Transit Deliver Surcharge Ids Transit Deliver Surc…" at bounding box center [282, 171] width 516 height 281
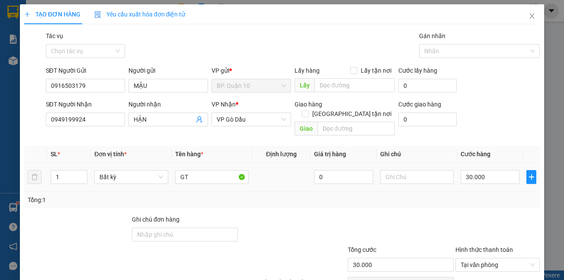
scroll to position [40, 0]
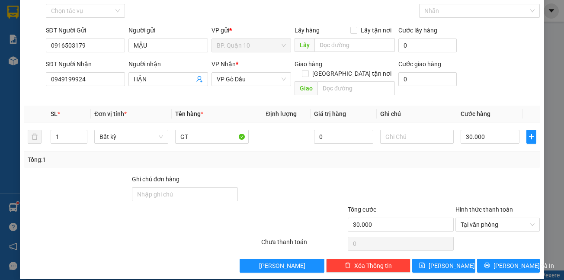
click at [505, 264] on div "TẠO ĐƠN HÀNG Yêu cầu xuất hóa đơn điện tử Transit Pickup Surcharge Ids Transit …" at bounding box center [282, 121] width 524 height 315
click at [508, 261] on span "[PERSON_NAME] và In" at bounding box center [523, 266] width 61 height 10
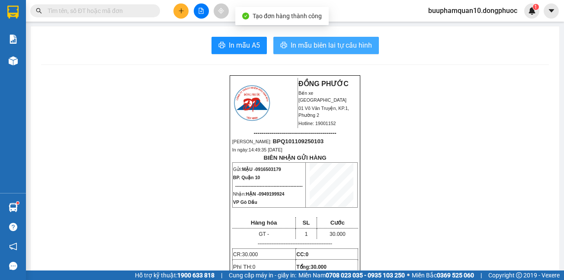
click at [349, 41] on span "In mẫu biên lai tự cấu hình" at bounding box center [330, 45] width 81 height 11
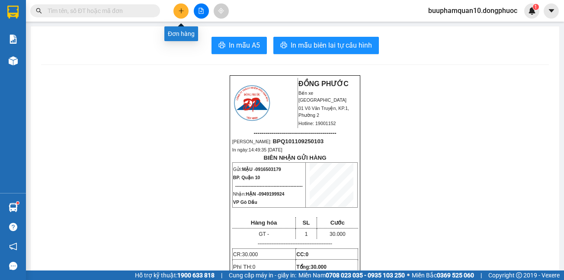
click at [181, 9] on icon "plus" at bounding box center [181, 10] width 0 height 5
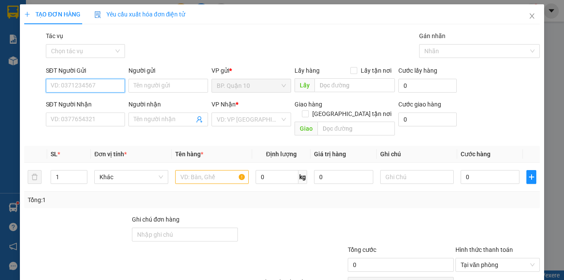
click at [113, 83] on input "SĐT Người Gửi" at bounding box center [86, 86] width 80 height 14
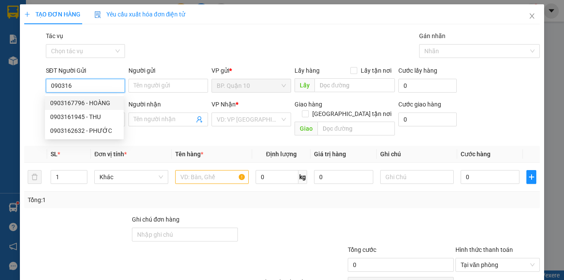
click at [76, 102] on div "0903167796 - HOÀNG" at bounding box center [84, 103] width 68 height 10
type input "0903167796"
type input "HOÀNG"
type input "0984694586"
type input "HỒNG"
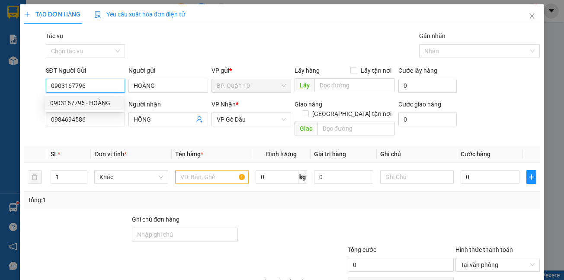
type input "30.000"
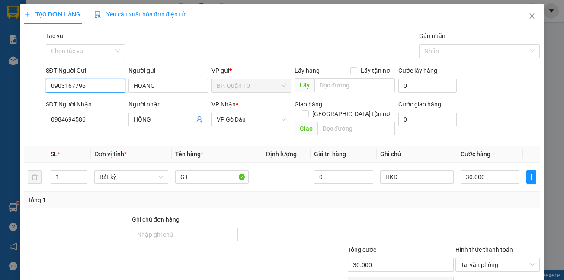
type input "0903167796"
click at [104, 120] on input "0984694586" at bounding box center [86, 119] width 80 height 14
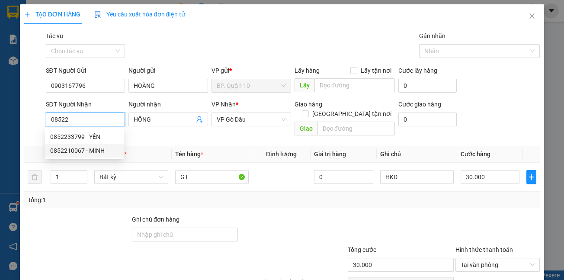
click at [75, 150] on div "0852210067 - MINH" at bounding box center [84, 151] width 68 height 10
type input "0852210067"
type input "MINH"
type input "40.000"
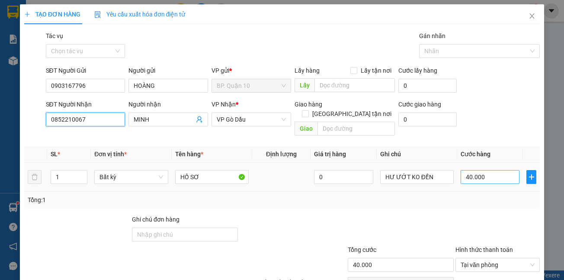
type input "0852210067"
click at [484, 170] on input "40.000" at bounding box center [489, 177] width 59 height 14
type input "3"
type input "30"
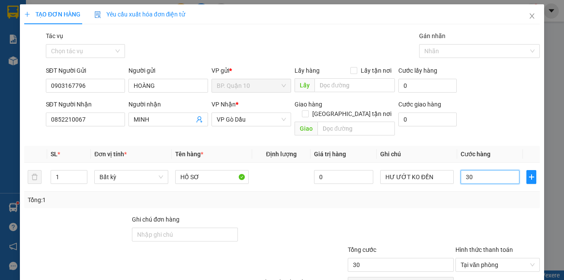
type input "30"
type input "30.000"
click at [481, 223] on div at bounding box center [497, 229] width 86 height 30
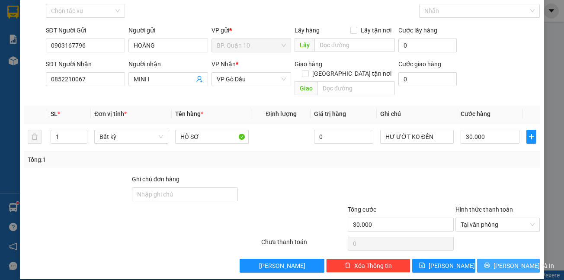
click at [500, 261] on span "[PERSON_NAME] và In" at bounding box center [523, 266] width 61 height 10
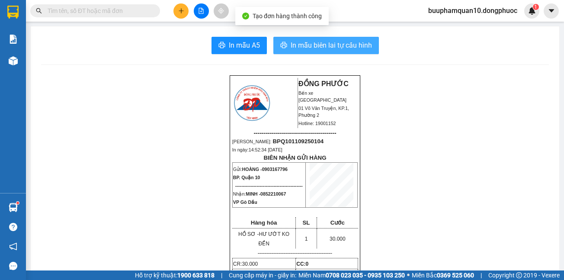
click at [306, 40] on span "In mẫu biên lai tự cấu hình" at bounding box center [330, 45] width 81 height 11
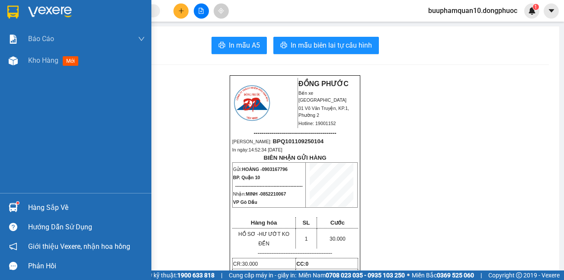
click at [48, 208] on div "Hàng sắp về" at bounding box center [86, 207] width 117 height 13
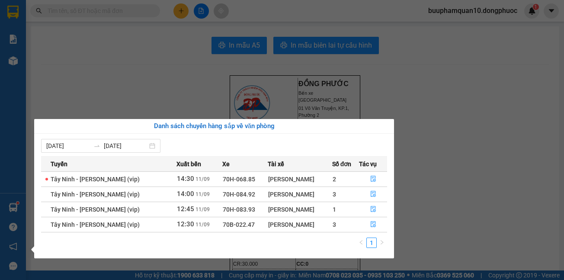
click at [104, 89] on section "Kết quả tìm kiếm ( 0 ) Bộ lọc No Data buuphamquan10.dongphuoc 1 Báo cáo Mẫu 1: …" at bounding box center [282, 140] width 564 height 280
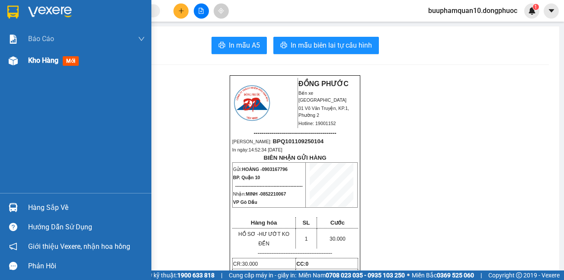
click at [39, 63] on span "Kho hàng" at bounding box center [43, 60] width 30 height 8
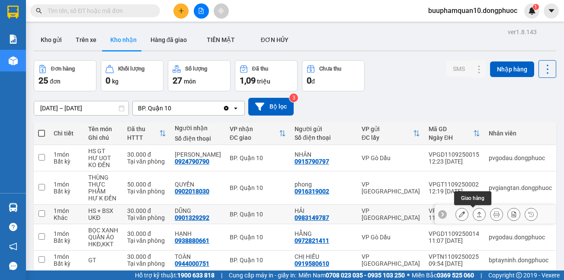
click at [477, 217] on icon at bounding box center [479, 213] width 5 height 5
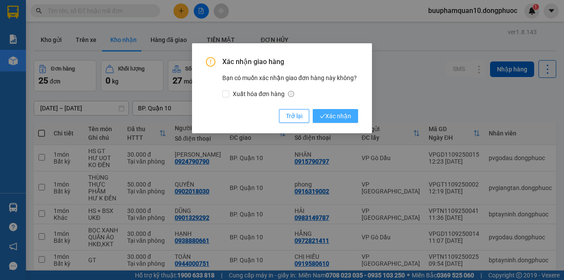
click at [324, 115] on icon "check" at bounding box center [322, 116] width 6 height 6
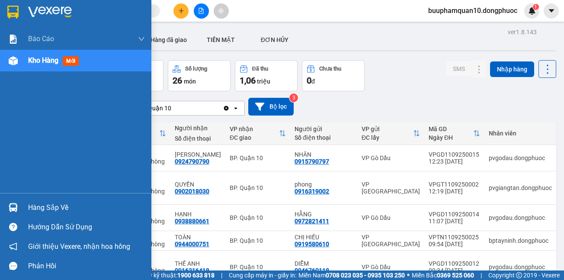
click at [38, 206] on div "Hàng sắp về" at bounding box center [86, 207] width 117 height 13
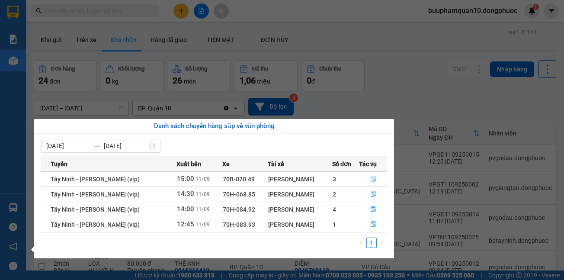
drag, startPoint x: 0, startPoint y: 136, endPoint x: 4, endPoint y: 95, distance: 41.2
click at [0, 136] on div "Báo cáo Mẫu 1: Báo cáo dòng tiền theo nhân viên Mẫu 1: Báo cáo dòng tiền theo n…" at bounding box center [13, 140] width 26 height 280
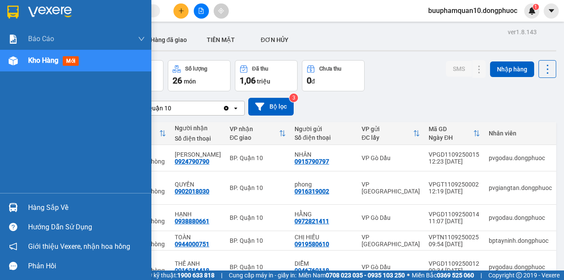
click at [38, 60] on span "Kho hàng" at bounding box center [43, 60] width 30 height 8
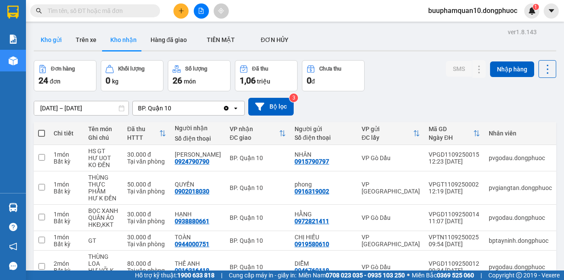
click at [58, 37] on button "Kho gửi" at bounding box center [51, 39] width 35 height 21
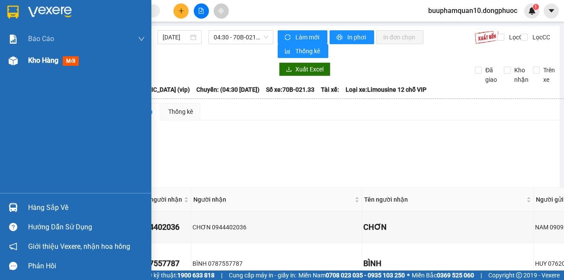
click at [44, 66] on div "Kho hàng mới" at bounding box center [86, 61] width 117 height 22
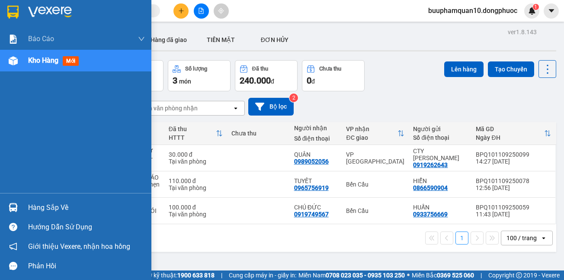
click at [43, 204] on div "Hàng sắp về" at bounding box center [86, 207] width 117 height 13
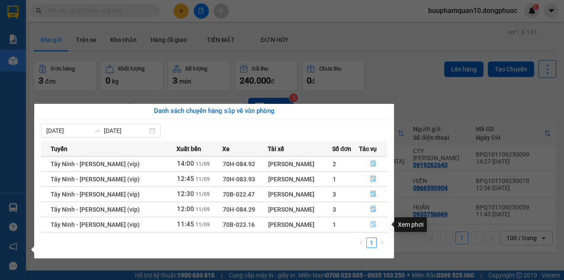
click at [374, 223] on icon "file-done" at bounding box center [373, 224] width 6 height 6
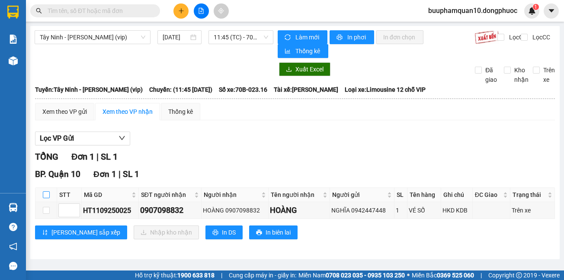
click at [45, 195] on input "checkbox" at bounding box center [46, 194] width 7 height 7
checkbox input "true"
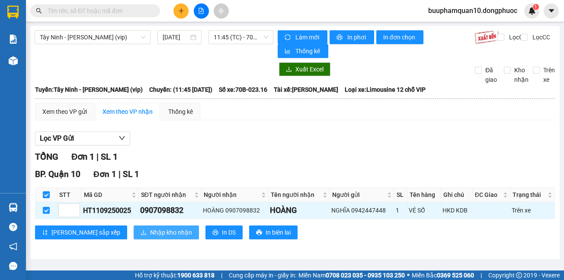
click at [150, 229] on span "Nhập kho nhận" at bounding box center [171, 232] width 42 height 10
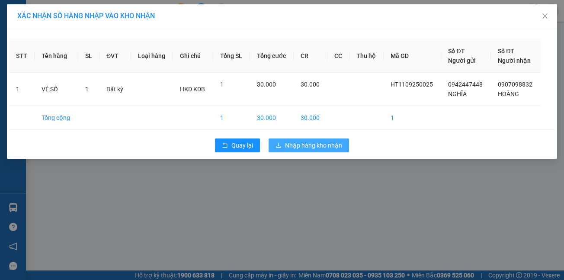
click at [321, 147] on span "Nhập hàng kho nhận" at bounding box center [313, 145] width 57 height 10
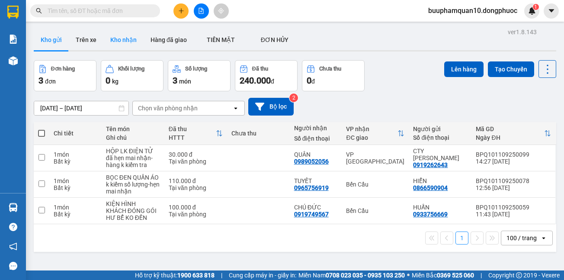
drag, startPoint x: 114, startPoint y: 29, endPoint x: 109, endPoint y: 38, distance: 11.0
click at [111, 29] on div "ver 1.8.143 Kho gửi Trên xe Kho nhận Hàng đã giao TIỀN MẶT ĐƠN HỦY Đơn hàng 3…" at bounding box center [294, 166] width 529 height 280
click at [109, 38] on button "Kho nhận" at bounding box center [123, 39] width 40 height 21
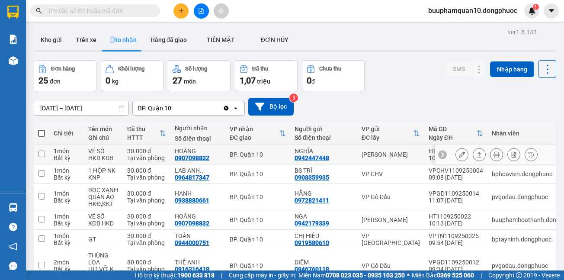
click at [476, 152] on icon at bounding box center [479, 154] width 6 height 6
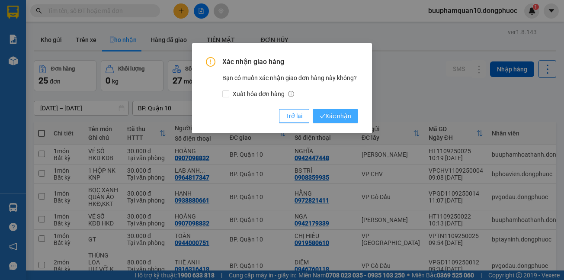
click at [346, 118] on span "Xác nhận" at bounding box center [335, 116] width 32 height 10
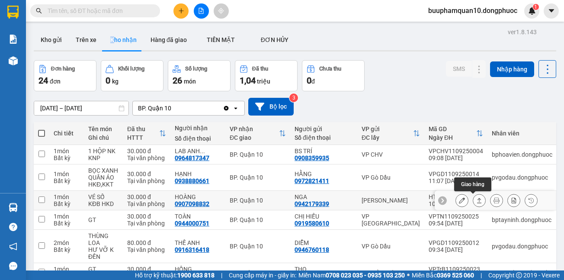
click at [477, 198] on icon at bounding box center [479, 200] width 5 height 5
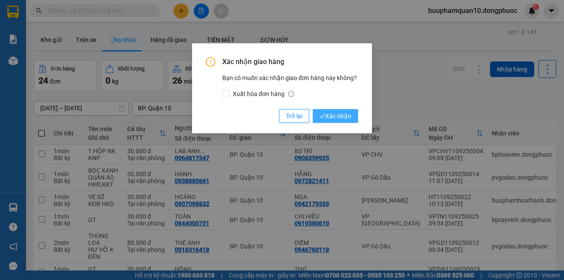
click at [330, 110] on button "Xác nhận" at bounding box center [335, 116] width 45 height 14
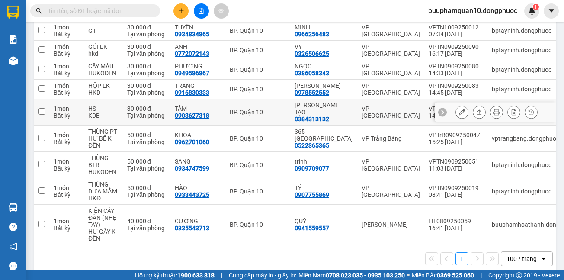
scroll to position [479, 0]
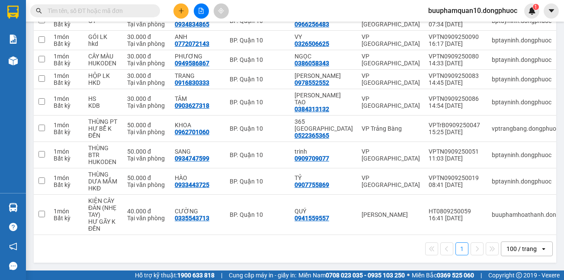
click at [89, 8] on input "text" at bounding box center [99, 11] width 102 height 10
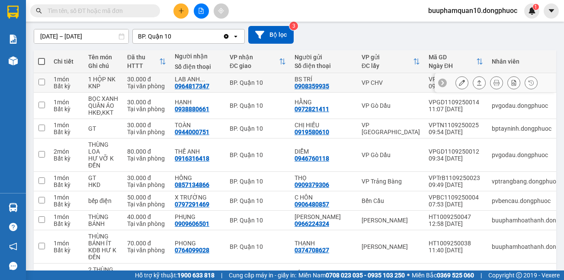
scroll to position [0, 0]
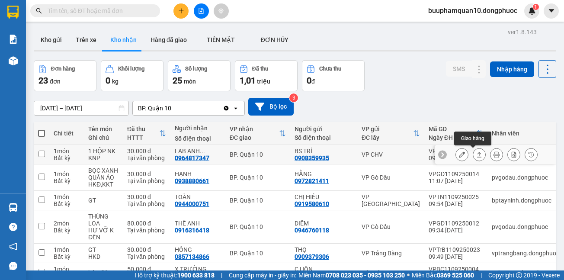
click at [477, 153] on icon at bounding box center [479, 154] width 5 height 5
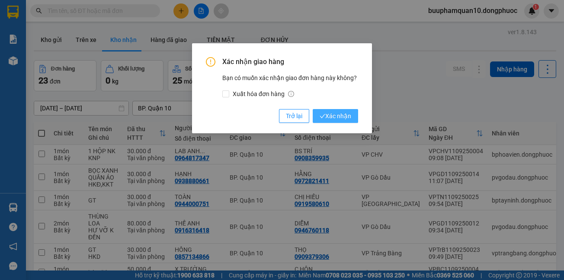
click at [343, 111] on button "Xác nhận" at bounding box center [335, 116] width 45 height 14
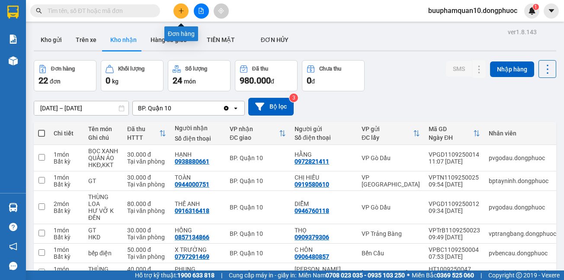
click at [185, 16] on button at bounding box center [180, 10] width 15 height 15
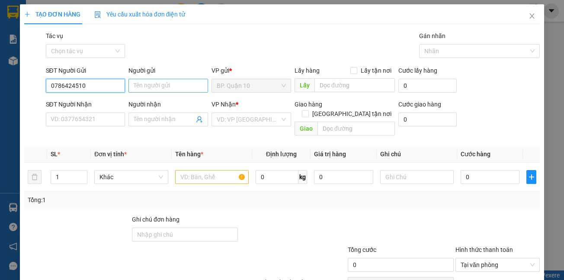
type input "0786424510"
click at [168, 83] on input "Người gửi" at bounding box center [168, 86] width 80 height 14
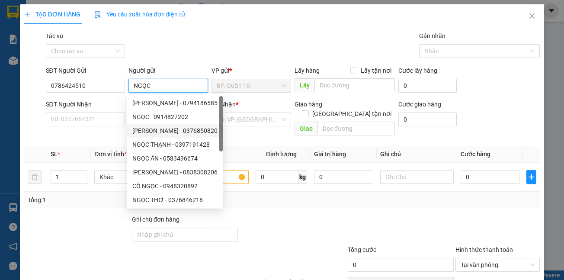
type input "NGỌC"
click at [82, 111] on div "SĐT Người Nhận" at bounding box center [86, 105] width 80 height 13
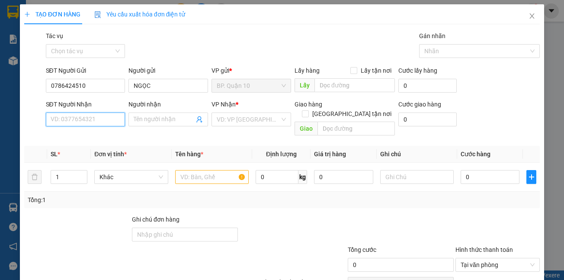
click at [77, 118] on input "SĐT Người Nhận" at bounding box center [86, 119] width 80 height 14
type input "0857100839"
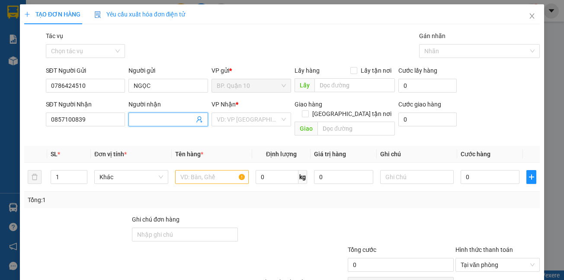
click at [144, 121] on input "Người nhận" at bounding box center [164, 120] width 61 height 10
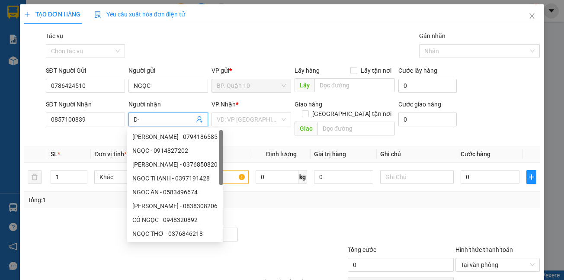
type input "D"
type input "ĐÚNG"
click at [228, 131] on div "Transit Pickup Surcharge Ids Transit Deliver Surcharge Ids Transit Deliver Surc…" at bounding box center [282, 171] width 516 height 281
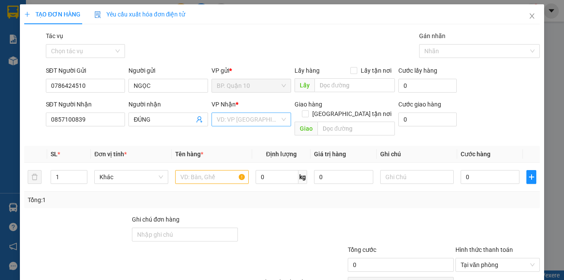
click at [230, 118] on input "search" at bounding box center [248, 119] width 63 height 13
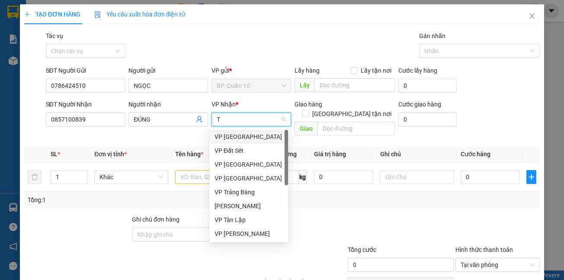
type input "TN"
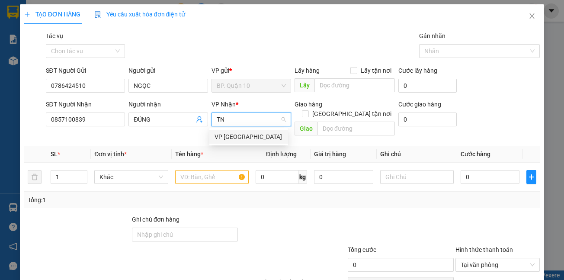
click at [227, 139] on div "VP [GEOGRAPHIC_DATA]" at bounding box center [248, 137] width 68 height 10
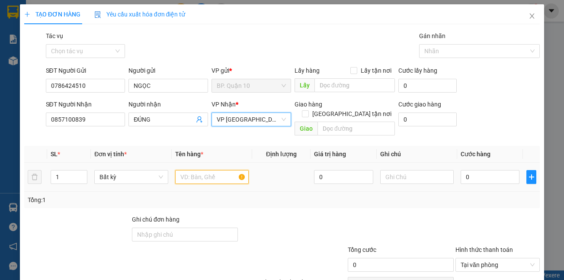
click at [220, 170] on input "text" at bounding box center [211, 177] width 73 height 14
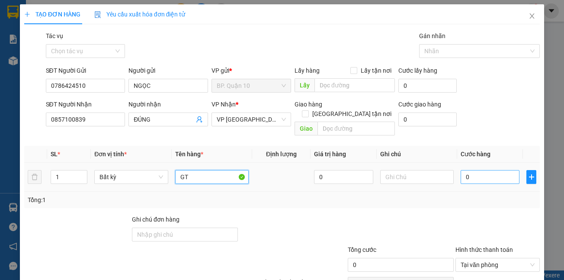
type input "GT"
click at [492, 170] on input "0" at bounding box center [489, 177] width 59 height 14
type input "3"
type input "30"
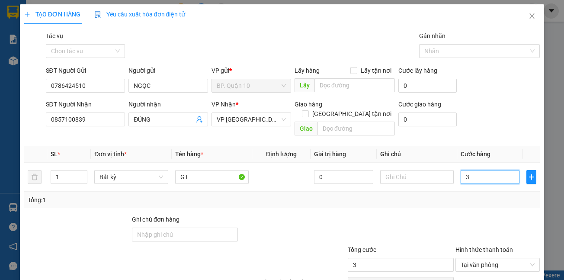
type input "30"
type input "30.000"
click at [479, 214] on div at bounding box center [497, 229] width 86 height 30
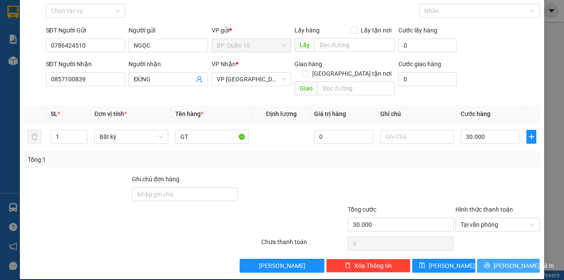
click at [495, 261] on span "Lưu và In" at bounding box center [523, 266] width 61 height 10
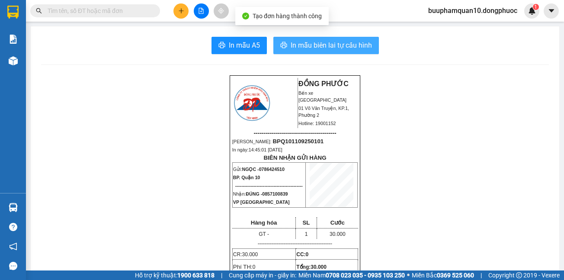
click at [322, 43] on span "In mẫu biên lai tự cấu hình" at bounding box center [330, 45] width 81 height 11
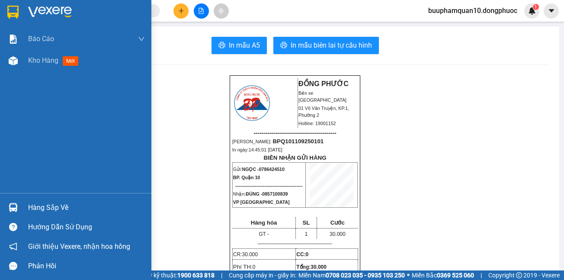
click at [30, 210] on div "Hàng sắp về" at bounding box center [86, 207] width 117 height 13
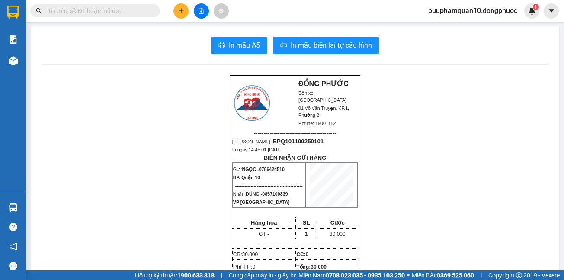
click at [128, 60] on section "Kết quả tìm kiếm ( 0 ) Bộ lọc No Data buuphamquan10.dongphuoc 1 Báo cáo Mẫu 1: …" at bounding box center [282, 140] width 564 height 280
click at [186, 13] on button at bounding box center [180, 10] width 15 height 15
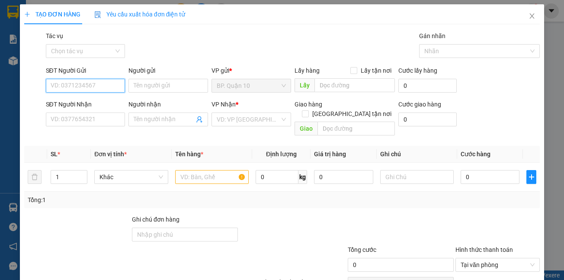
click at [105, 80] on input "SĐT Người Gửi" at bounding box center [86, 86] width 80 height 14
click at [95, 87] on input "SĐT Người Gửi" at bounding box center [86, 86] width 80 height 14
click at [81, 100] on div "0703628268 - NGỌC LAN" at bounding box center [92, 103] width 85 height 10
type input "0703628268"
type input "NGỌC LAN"
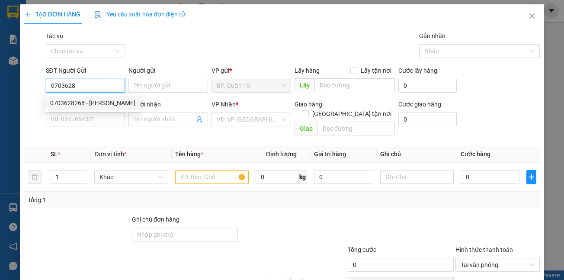
type input "0794890059"
type input "THUẬN"
type input "110.000"
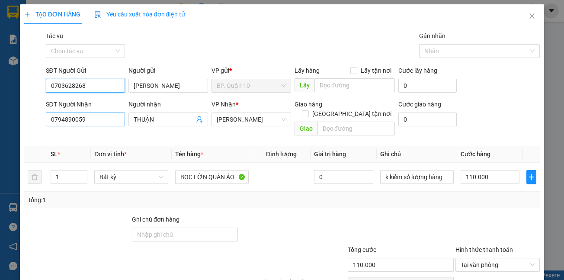
type input "0703628268"
click at [104, 118] on input "0794890059" at bounding box center [86, 119] width 80 height 14
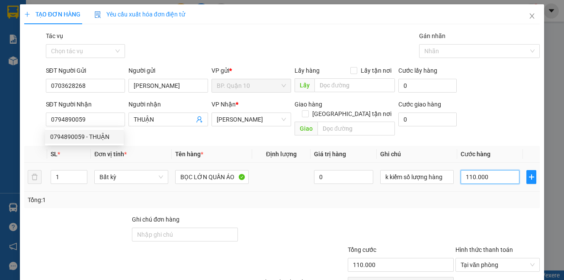
click at [497, 171] on input "110.000" at bounding box center [489, 177] width 59 height 14
type input "7"
type input "70"
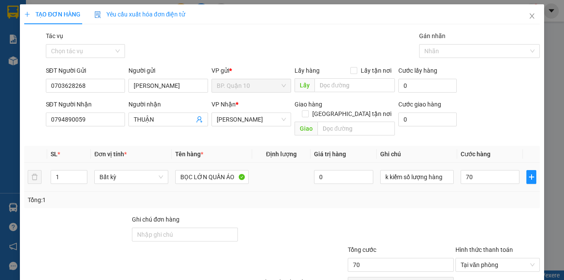
type input "70.000"
click at [476, 195] on div "Tổng: 1" at bounding box center [282, 200] width 509 height 10
click at [94, 121] on input "0794890059" at bounding box center [86, 119] width 80 height 14
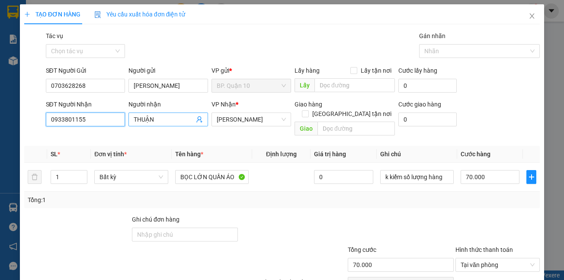
type input "0933801155"
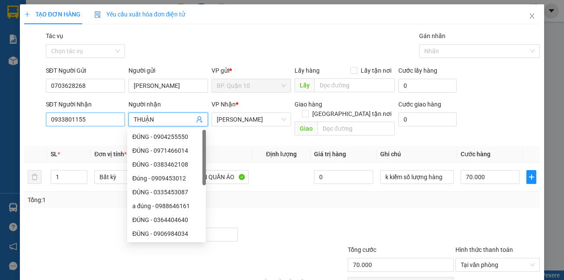
drag, startPoint x: 161, startPoint y: 120, endPoint x: 121, endPoint y: 120, distance: 39.8
click at [121, 120] on div "SĐT Người Nhận 0933801155 Người nhận THUẬN VP Nhận * Hòa Thành Giao hàng Giao t…" at bounding box center [293, 119] width 498 height 40
click at [287, 191] on div "Tổng: 1" at bounding box center [282, 199] width 516 height 16
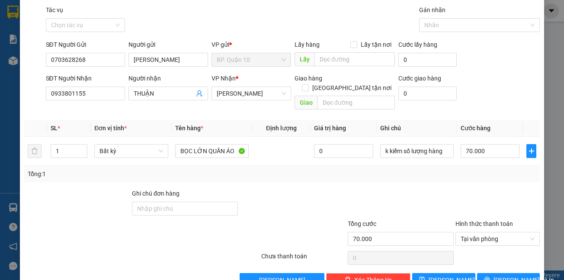
scroll to position [40, 0]
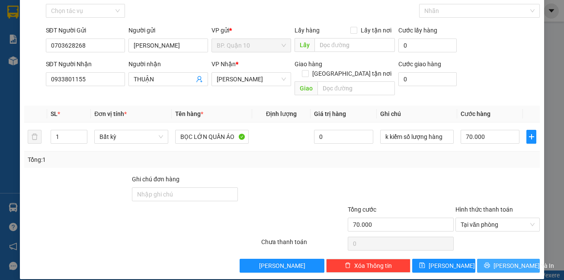
click at [490, 262] on icon "printer" at bounding box center [487, 265] width 6 height 6
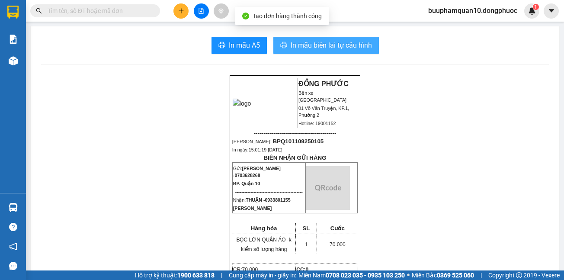
drag, startPoint x: 340, startPoint y: 45, endPoint x: 341, endPoint y: 41, distance: 4.8
click at [340, 45] on span "In mẫu biên lai tự cấu hình" at bounding box center [330, 45] width 81 height 11
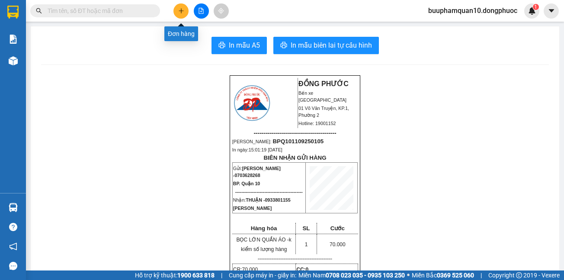
click at [182, 10] on icon "plus" at bounding box center [181, 11] width 6 height 6
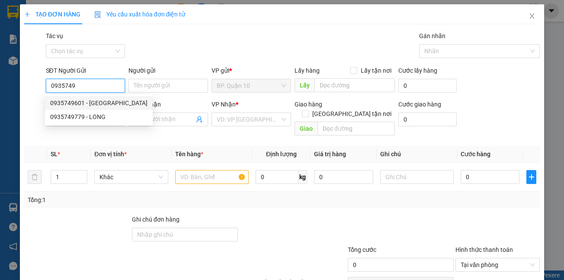
click at [69, 102] on div "0935749601 - NGA" at bounding box center [98, 103] width 97 height 10
type input "0935749601"
type input "NGA"
type input "0979768921"
type input "HIẾU"
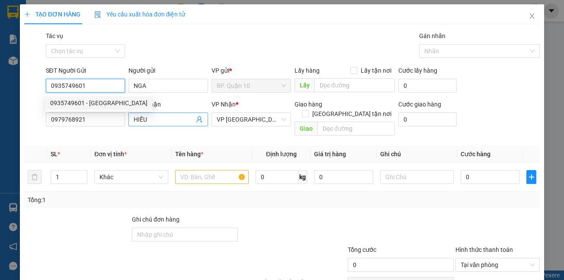
type input "40.000"
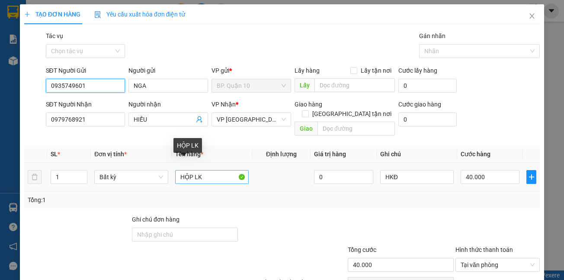
type input "0935749601"
drag, startPoint x: 206, startPoint y: 168, endPoint x: 172, endPoint y: 170, distance: 34.6
click at [172, 170] on td "HỘP LK" at bounding box center [212, 177] width 80 height 29
type input "BAO GẠO"
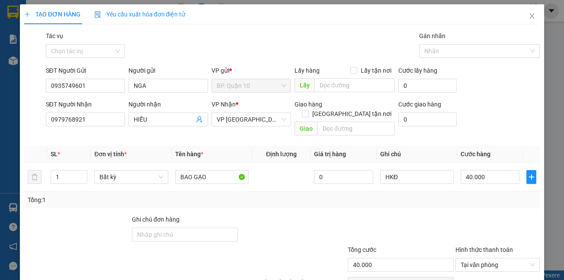
click at [323, 214] on div at bounding box center [293, 229] width 108 height 30
click at [485, 170] on input "40.000" at bounding box center [489, 177] width 59 height 14
type input "1"
type input "10"
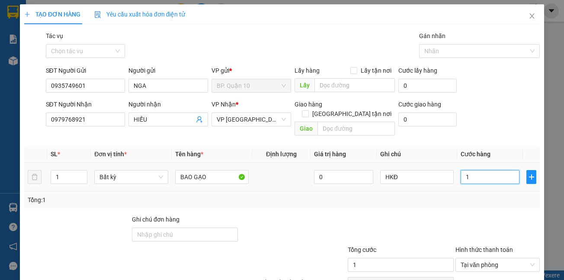
type input "10"
type input "100"
type input "100.000"
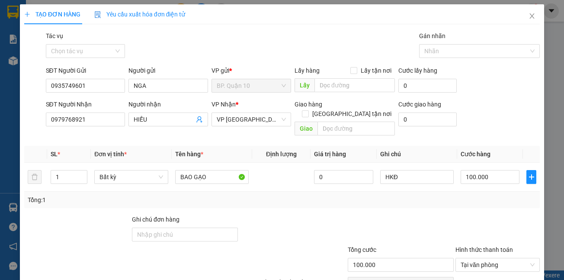
click at [472, 195] on div "Tổng: 1" at bounding box center [282, 199] width 516 height 16
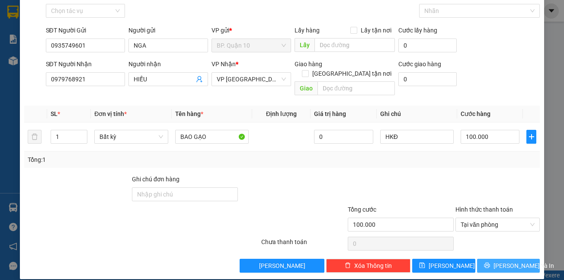
click at [507, 261] on span "[PERSON_NAME] và In" at bounding box center [523, 266] width 61 height 10
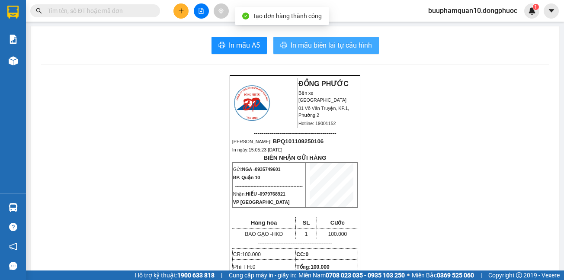
click at [328, 45] on span "In mẫu biên lai tự cấu hình" at bounding box center [330, 45] width 81 height 11
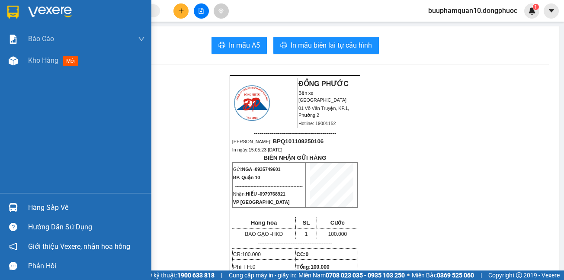
click at [54, 209] on div "Hàng sắp về" at bounding box center [86, 207] width 117 height 13
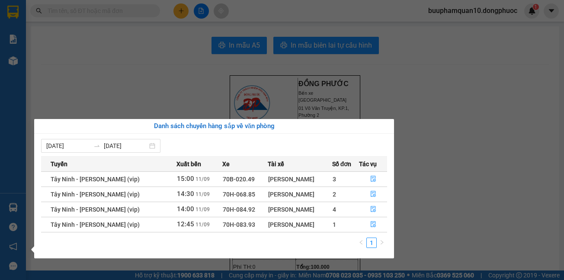
drag, startPoint x: 13, startPoint y: 134, endPoint x: 45, endPoint y: 222, distance: 94.4
click at [13, 137] on div "Báo cáo Mẫu 1: Báo cáo dòng tiền theo nhân viên Mẫu 1: Báo cáo dòng tiền theo n…" at bounding box center [13, 140] width 26 height 280
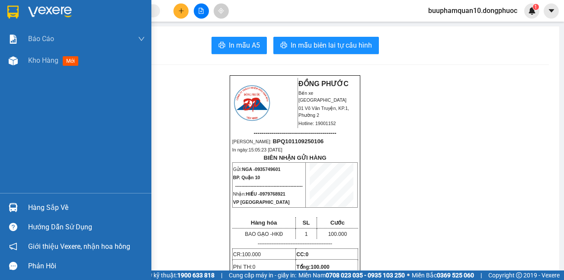
click at [48, 206] on div "Hàng sắp về" at bounding box center [86, 207] width 117 height 13
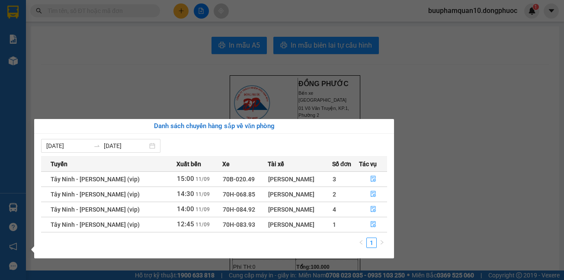
click at [113, 56] on section "Kết quả tìm kiếm ( 0 ) Bộ lọc No Data buuphamquan10.dongphuoc 1 Báo cáo Mẫu 1: …" at bounding box center [282, 140] width 564 height 280
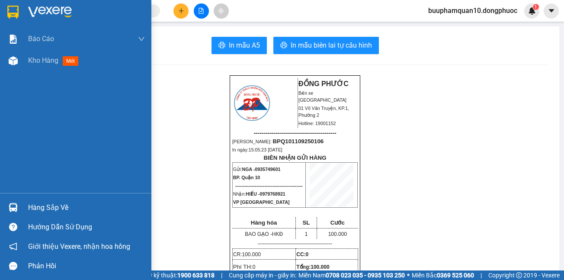
click at [19, 207] on div at bounding box center [13, 207] width 15 height 15
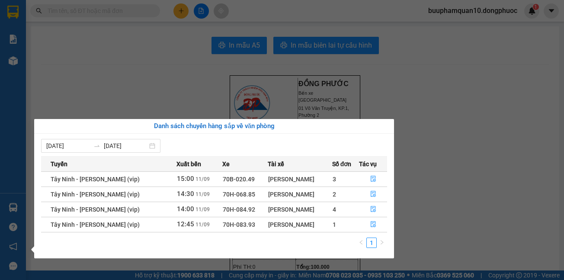
click at [160, 59] on section "Kết quả tìm kiếm ( 0 ) Bộ lọc No Data buuphamquan10.dongphuoc 1 Báo cáo Mẫu 1: …" at bounding box center [282, 140] width 564 height 280
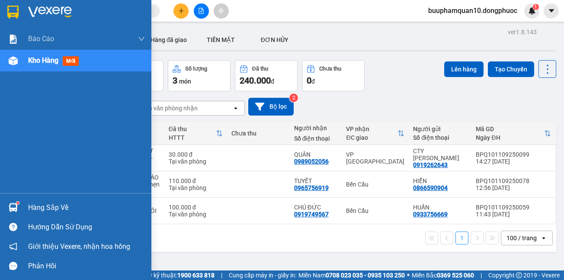
click at [64, 207] on div "Hàng sắp về" at bounding box center [86, 207] width 117 height 13
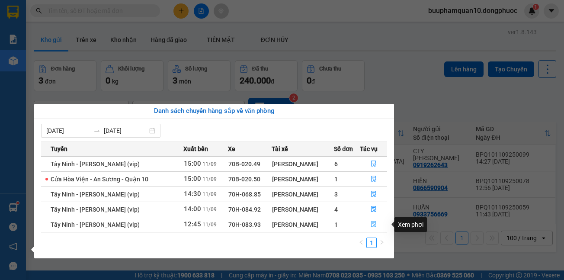
click at [372, 224] on icon "file-done" at bounding box center [373, 224] width 6 height 6
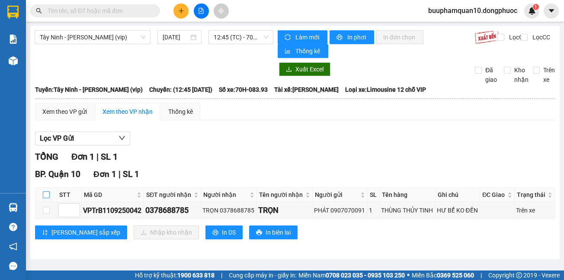
click at [46, 195] on input "checkbox" at bounding box center [46, 194] width 7 height 7
checkbox input "true"
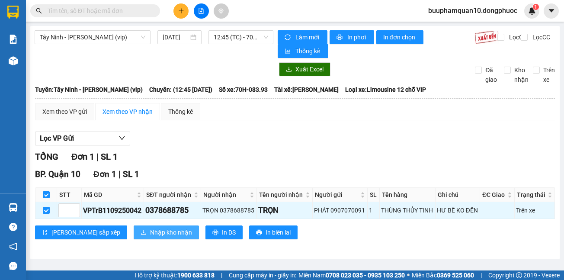
click at [150, 230] on span "Nhập kho nhận" at bounding box center [171, 232] width 42 height 10
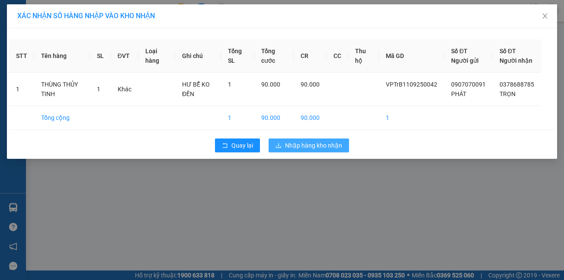
click at [333, 150] on span "Nhập hàng kho nhận" at bounding box center [313, 145] width 57 height 10
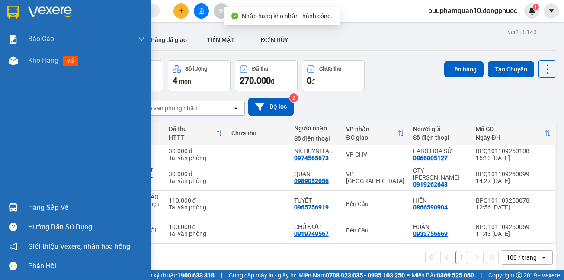
click at [62, 200] on div "Hàng sắp về" at bounding box center [75, 207] width 151 height 19
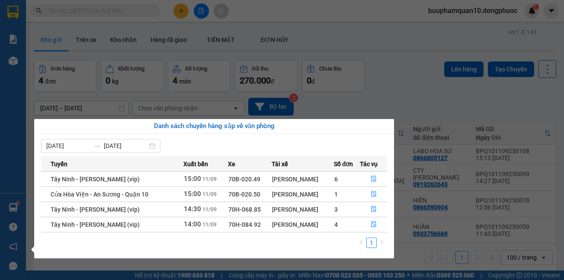
click at [7, 108] on div "Báo cáo Mẫu 1: Báo cáo dòng tiền theo nhân viên Mẫu 1: Báo cáo dòng tiền theo n…" at bounding box center [13, 140] width 26 height 280
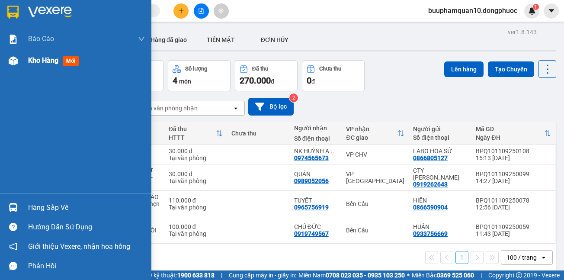
click at [41, 64] on span "Kho hàng" at bounding box center [43, 60] width 30 height 8
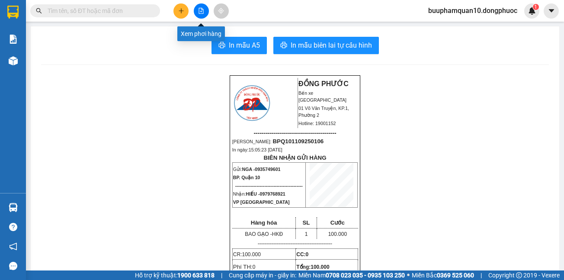
click at [205, 15] on button at bounding box center [201, 10] width 15 height 15
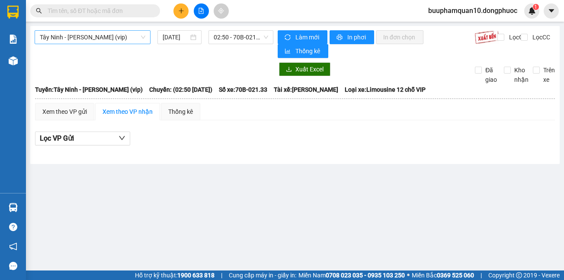
click at [119, 39] on span "Tây Ninh - [PERSON_NAME] (vip)" at bounding box center [92, 37] width 105 height 13
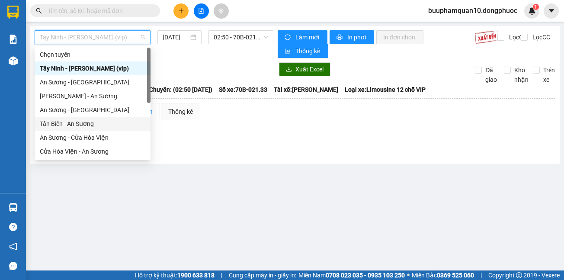
scroll to position [97, 0]
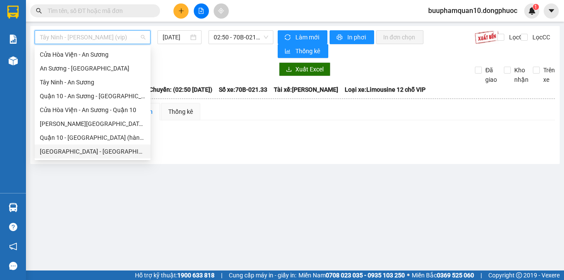
click at [81, 154] on div "[GEOGRAPHIC_DATA] - [GEOGRAPHIC_DATA] (vip)" at bounding box center [92, 152] width 105 height 10
type input "[DATE]"
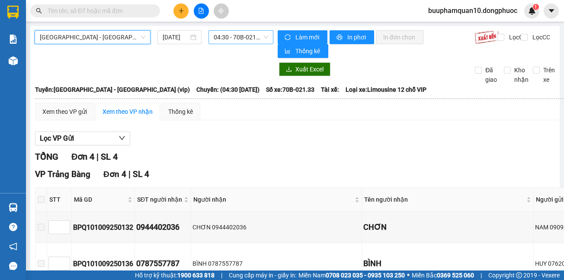
click at [230, 40] on span "04:30 - 70B-021.33" at bounding box center [241, 37] width 54 height 13
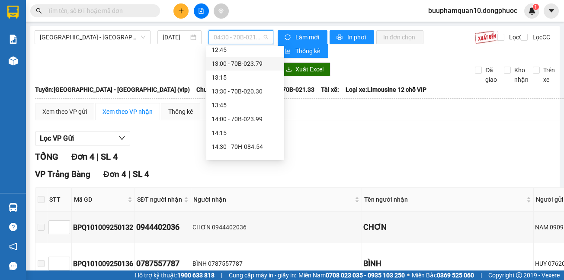
scroll to position [496, 0]
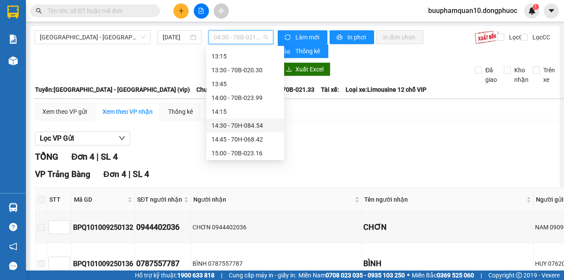
click at [248, 126] on div "14:30 - 70H-084.54" at bounding box center [244, 126] width 67 height 10
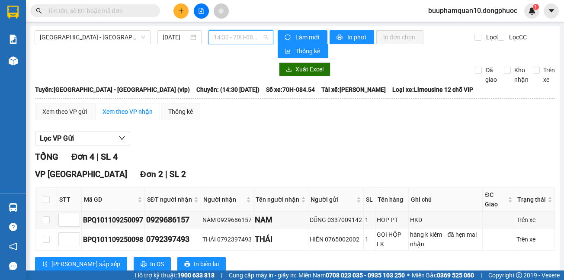
click at [223, 35] on span "14:30 - 70H-084.54" at bounding box center [241, 37] width 54 height 13
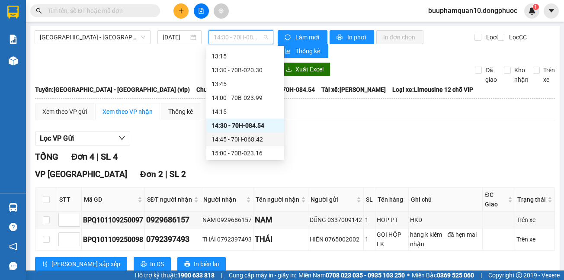
click at [226, 139] on div "14:45 - 70H-068.42" at bounding box center [244, 139] width 67 height 10
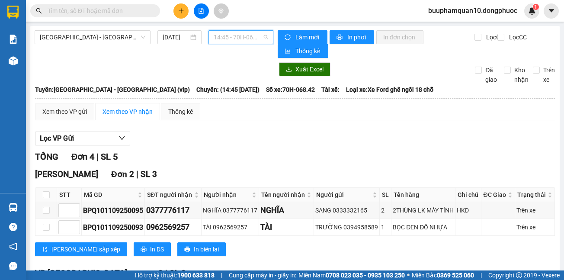
click at [233, 36] on span "14:45 - 70H-068.42" at bounding box center [241, 37] width 54 height 13
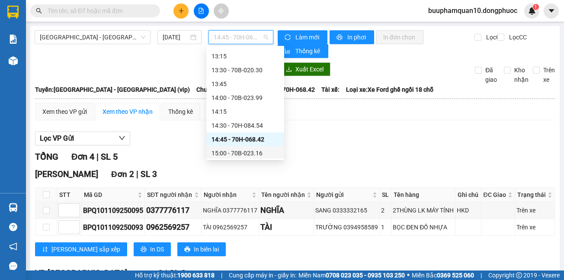
click at [241, 152] on div "15:00 - 70B-023.16" at bounding box center [244, 153] width 67 height 10
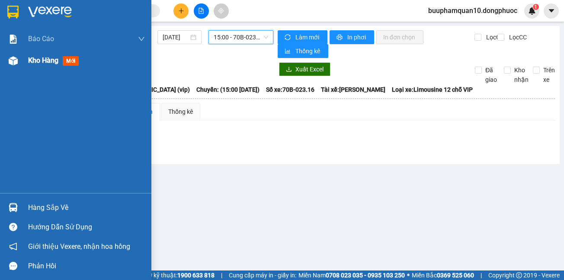
click at [30, 59] on span "Kho hàng" at bounding box center [43, 60] width 30 height 8
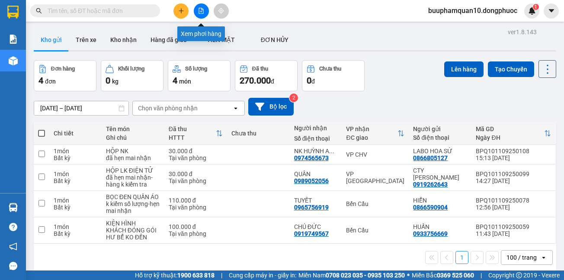
click at [201, 13] on icon "file-add" at bounding box center [201, 11] width 6 height 6
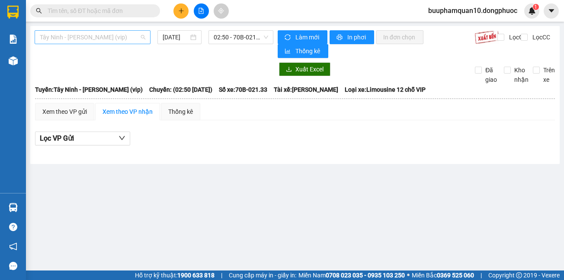
click at [115, 35] on span "Tây Ninh - [PERSON_NAME] (vip)" at bounding box center [92, 37] width 105 height 13
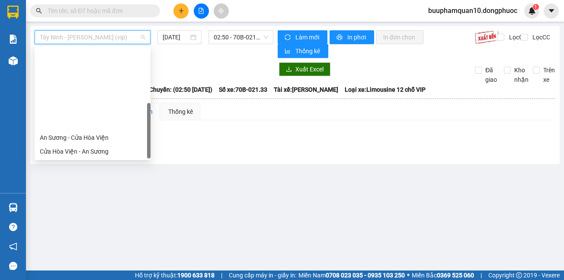
scroll to position [97, 0]
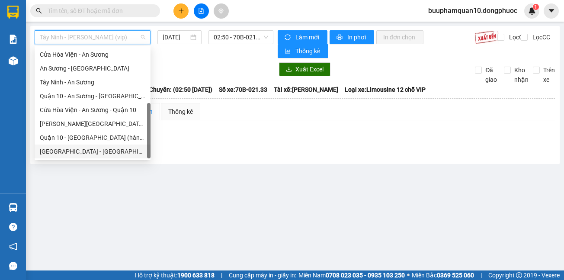
click at [78, 146] on div "[GEOGRAPHIC_DATA] - [GEOGRAPHIC_DATA] (vip)" at bounding box center [93, 151] width 116 height 14
type input "[DATE]"
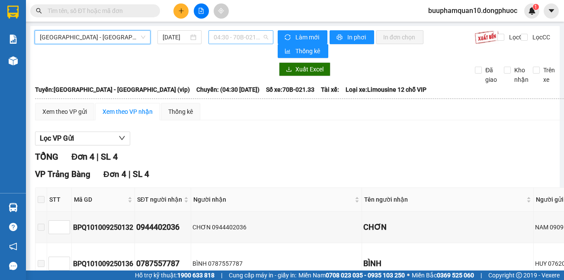
click at [230, 33] on span "04:30 - 70B-021.33" at bounding box center [241, 37] width 54 height 13
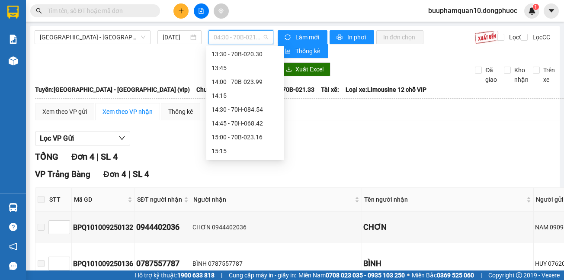
scroll to position [491, 0]
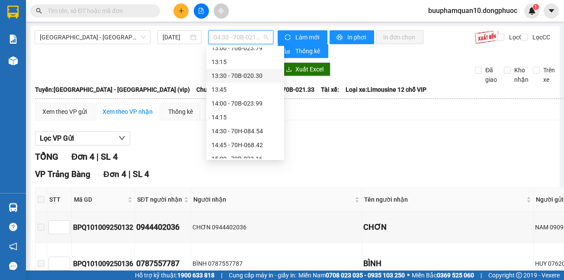
click at [250, 71] on div "13:30 - 70B-020.30" at bounding box center [244, 76] width 67 height 10
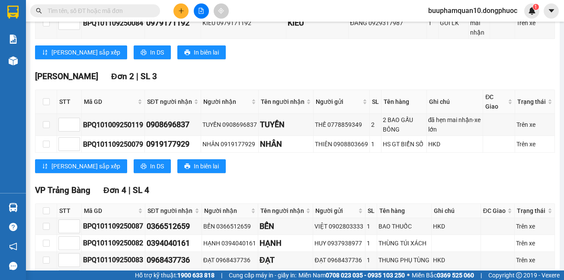
scroll to position [391, 0]
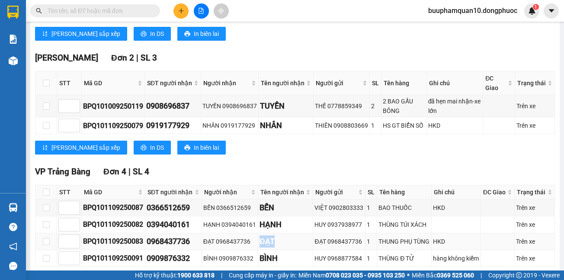
drag, startPoint x: 272, startPoint y: 172, endPoint x: 248, endPoint y: 174, distance: 24.2
click at [248, 233] on tr "BPQ101109250083 0968437736 ĐẠT 0968437736 ĐẠT ĐẠT 0968437736 1 THUNG PHỤ TÙNG H…" at bounding box center [294, 241] width 519 height 17
drag, startPoint x: 137, startPoint y: 175, endPoint x: 149, endPoint y: 176, distance: 12.5
click at [145, 233] on td "BPQ101109250083" at bounding box center [114, 241] width 64 height 17
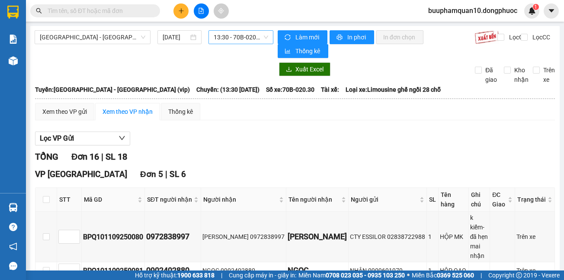
click at [238, 39] on span "13:30 - 70B-020.30" at bounding box center [241, 37] width 54 height 13
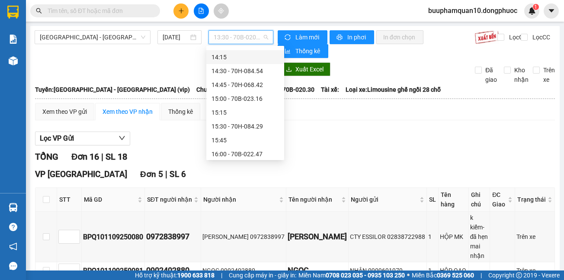
scroll to position [563, 0]
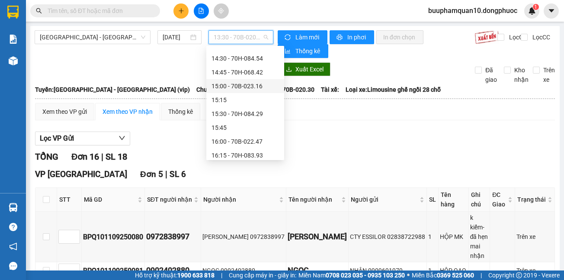
click at [250, 85] on div "15:00 - 70B-023.16" at bounding box center [244, 86] width 67 height 10
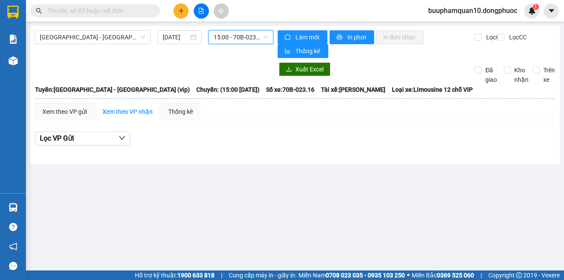
click at [248, 40] on span "15:00 - 70B-023.16" at bounding box center [241, 37] width 54 height 13
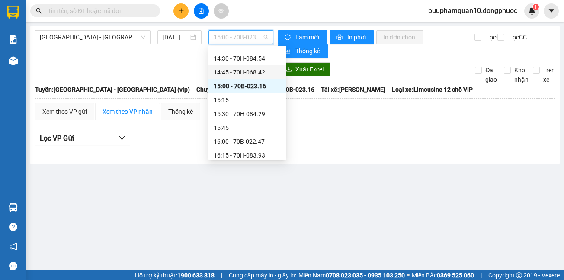
click at [244, 71] on div "14:45 - 70H-068.42" at bounding box center [247, 72] width 67 height 10
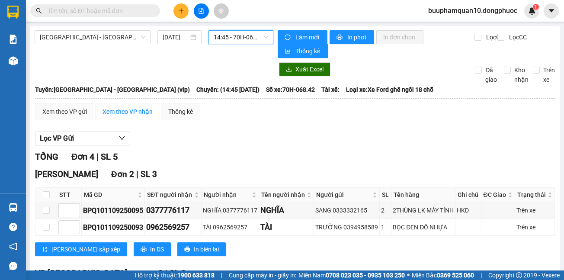
click at [232, 38] on span "14:45 - 70H-068.42" at bounding box center [241, 37] width 54 height 13
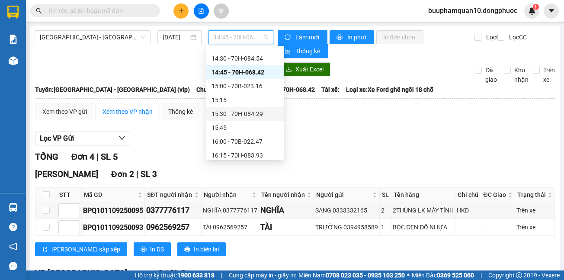
click at [249, 112] on div "15:30 - 70H-084.29" at bounding box center [244, 114] width 67 height 10
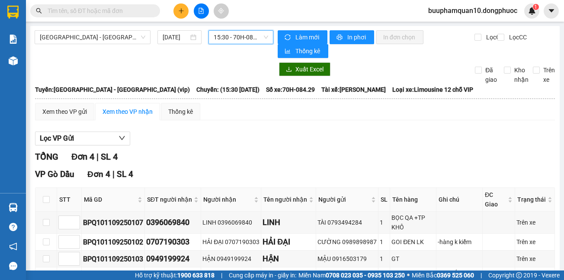
scroll to position [64, 0]
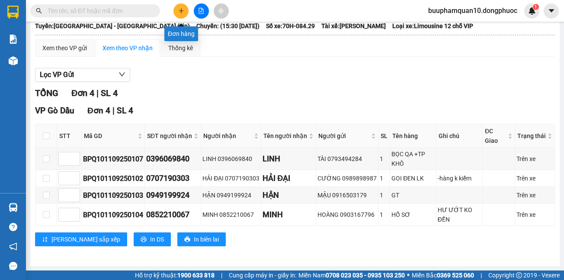
click at [179, 10] on icon "plus" at bounding box center [181, 11] width 6 height 6
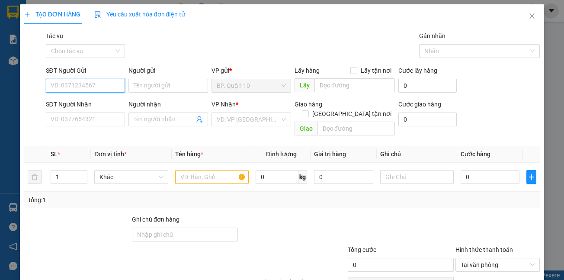
click at [56, 83] on input "SĐT Người Gửi" at bounding box center [86, 86] width 80 height 14
type input "0764277039"
drag, startPoint x: 93, startPoint y: 103, endPoint x: 105, endPoint y: 124, distance: 25.0
click at [93, 102] on div "0764277039 - XUÂN" at bounding box center [84, 103] width 68 height 10
type input "XUÂN"
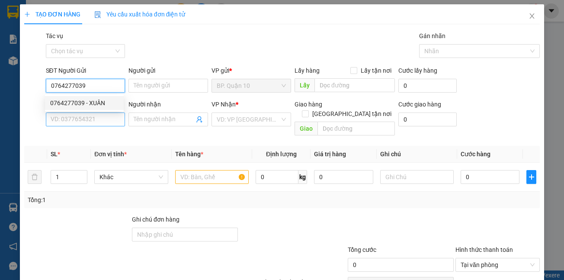
type input "0983224488"
type input "CHỊ [PERSON_NAME]"
type input "0764277039"
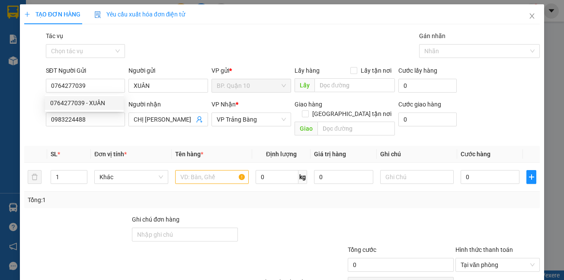
click at [112, 146] on th "Đơn vị tính *" at bounding box center [131, 154] width 80 height 17
type input "30.000"
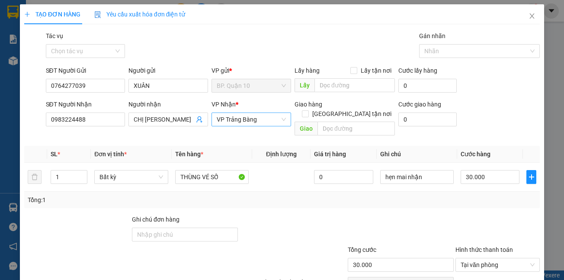
click at [233, 121] on span "VP Trảng Bàng" at bounding box center [251, 119] width 69 height 13
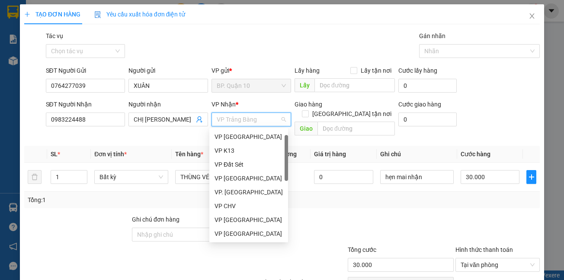
scroll to position [14, 0]
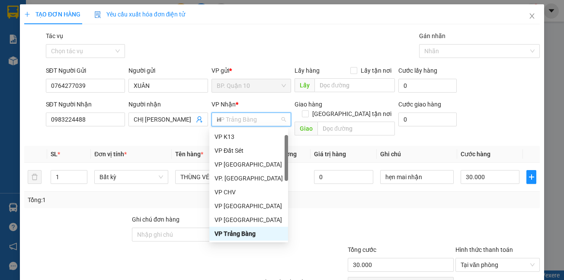
type input "HT"
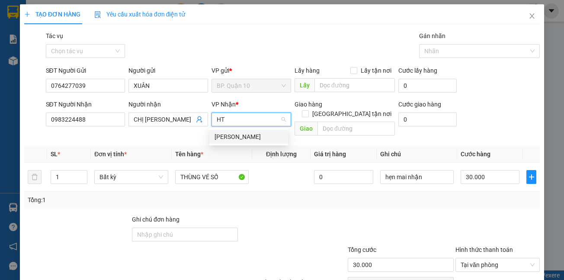
scroll to position [0, 0]
click at [236, 140] on div "[PERSON_NAME]" at bounding box center [248, 137] width 68 height 10
drag, startPoint x: 313, startPoint y: 230, endPoint x: 319, endPoint y: 227, distance: 7.0
click at [313, 230] on div at bounding box center [293, 229] width 108 height 30
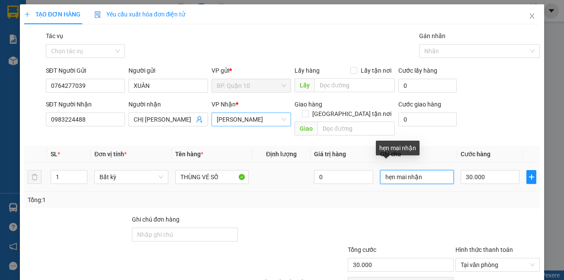
click at [414, 170] on input "hẹn mai nhận" at bounding box center [416, 177] width 73 height 14
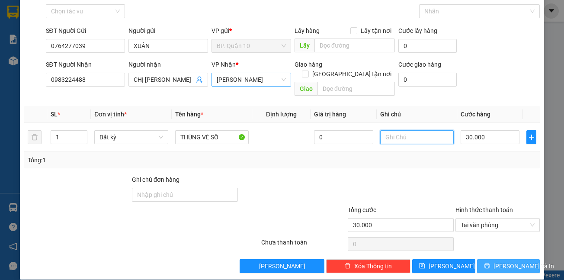
scroll to position [40, 0]
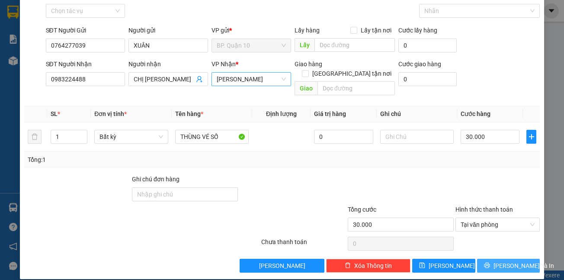
click at [501, 261] on span "[PERSON_NAME] và In" at bounding box center [523, 266] width 61 height 10
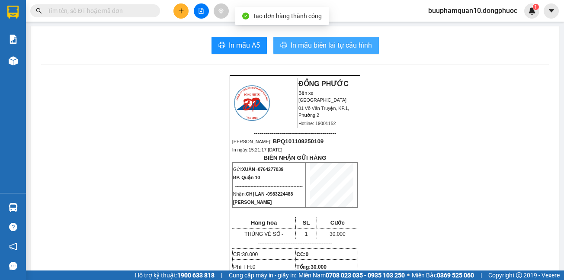
click at [297, 43] on span "In mẫu biên lai tự cấu hình" at bounding box center [330, 45] width 81 height 11
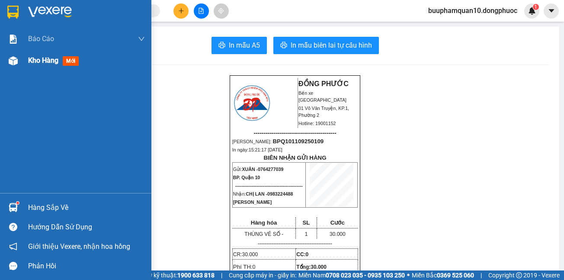
click at [34, 61] on span "Kho hàng" at bounding box center [43, 60] width 30 height 8
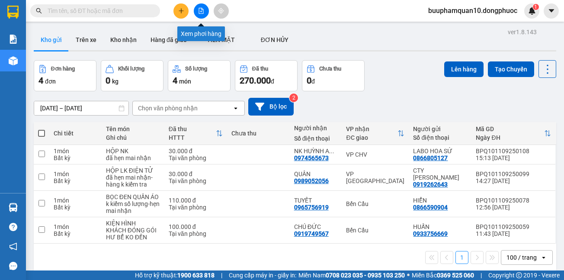
click at [204, 12] on button at bounding box center [201, 10] width 15 height 15
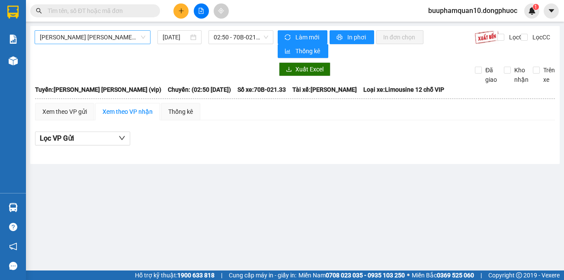
click at [138, 38] on span "[PERSON_NAME] [PERSON_NAME] (vip)" at bounding box center [92, 37] width 105 height 13
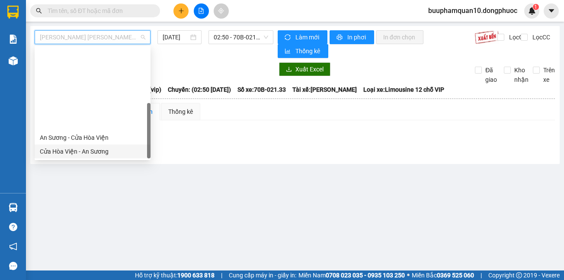
scroll to position [97, 0]
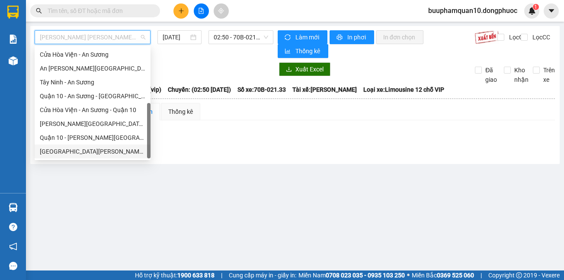
click at [79, 150] on div "[GEOGRAPHIC_DATA][PERSON_NAME][GEOGRAPHIC_DATA] (vip)" at bounding box center [92, 152] width 105 height 10
type input "[DATE]"
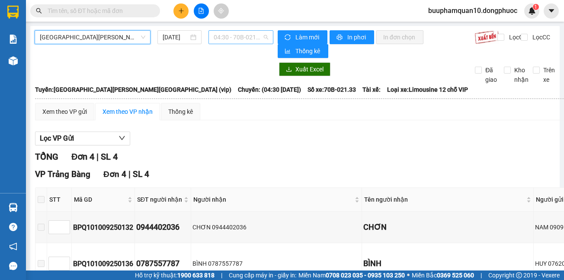
click at [240, 36] on span "04:30 - 70B-021.33" at bounding box center [241, 37] width 54 height 13
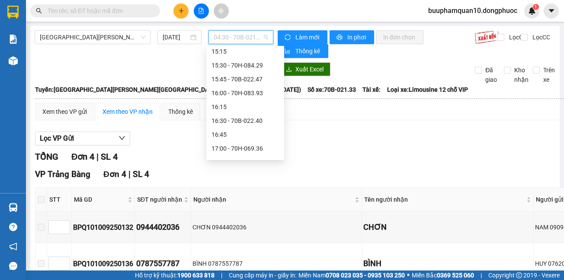
scroll to position [603, 0]
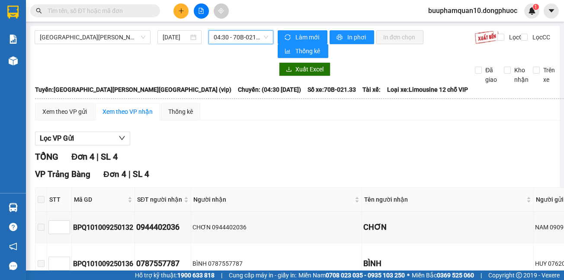
click at [246, 38] on span "04:30 - 70B-021.33" at bounding box center [241, 37] width 54 height 13
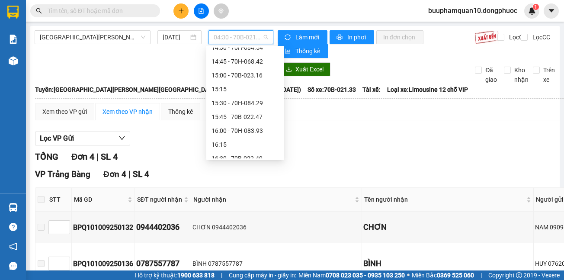
scroll to position [604, 0]
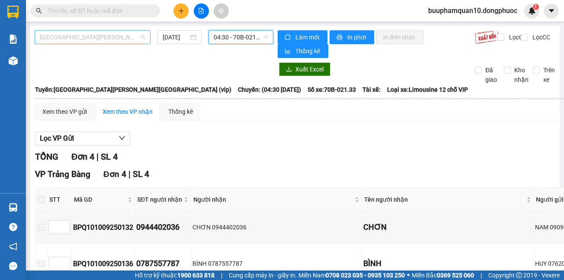
click at [107, 38] on span "[GEOGRAPHIC_DATA][PERSON_NAME][GEOGRAPHIC_DATA] (vip)" at bounding box center [92, 37] width 105 height 13
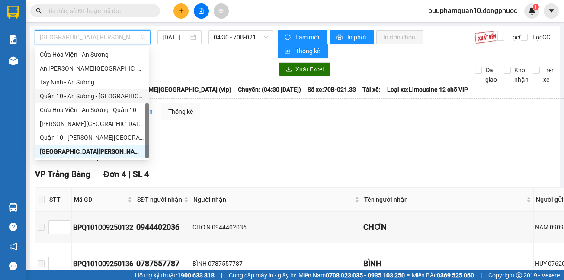
click at [54, 95] on div "Quận 10 - An Sương - [GEOGRAPHIC_DATA][PERSON_NAME]" at bounding box center [92, 96] width 104 height 10
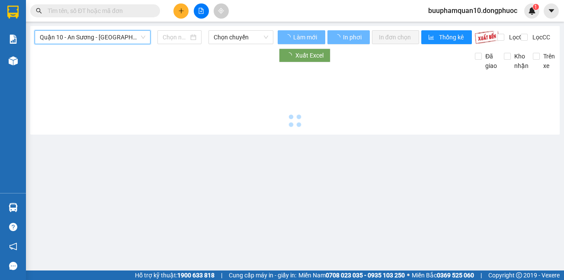
type input "[DATE]"
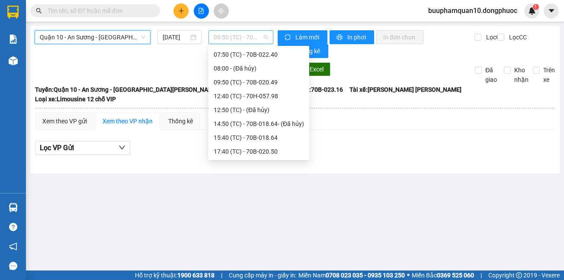
scroll to position [14, 0]
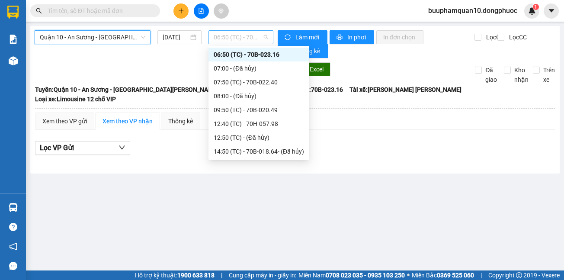
click at [236, 38] on span "06:50 (TC) - 70B-023.16" at bounding box center [241, 37] width 54 height 13
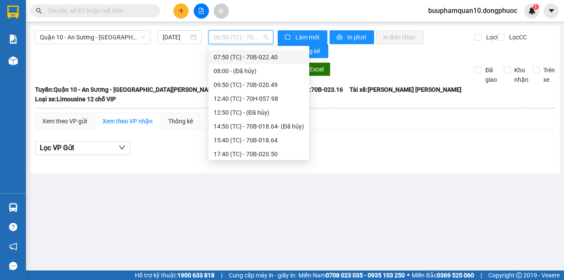
scroll to position [41, 0]
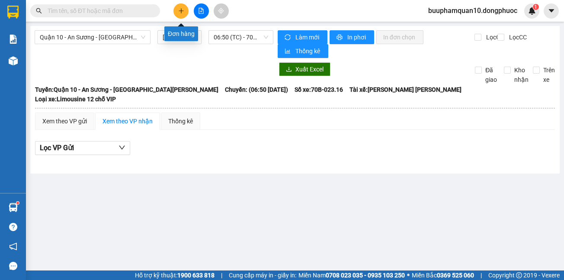
click at [180, 10] on icon "plus" at bounding box center [181, 11] width 6 height 6
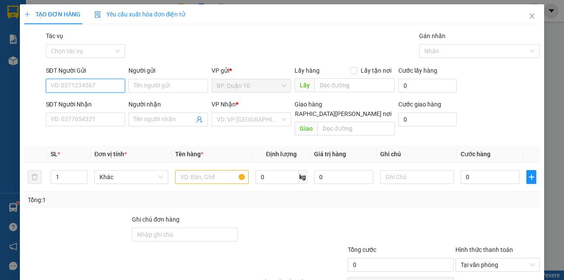
click at [60, 86] on input "SĐT Người Gửi" at bounding box center [86, 86] width 80 height 14
click at [91, 83] on input "0988" at bounding box center [86, 86] width 80 height 14
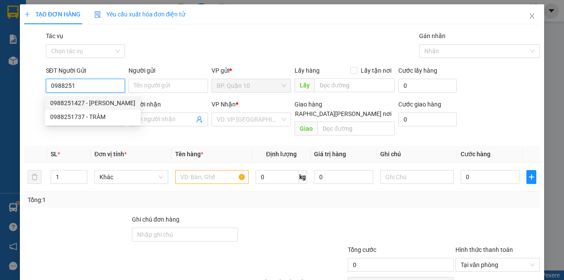
click at [84, 99] on div "0988251427 - [PERSON_NAME]" at bounding box center [92, 103] width 85 height 10
type input "0988251427"
type input "LƯƠNG"
type input "0889440864"
type input "PHONG"
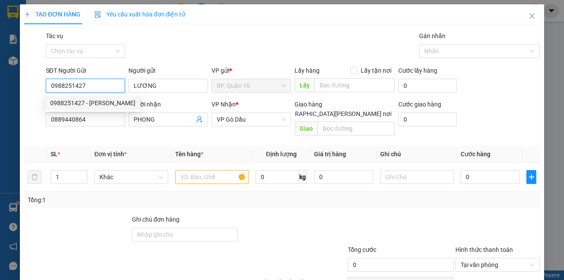
type input "30.000"
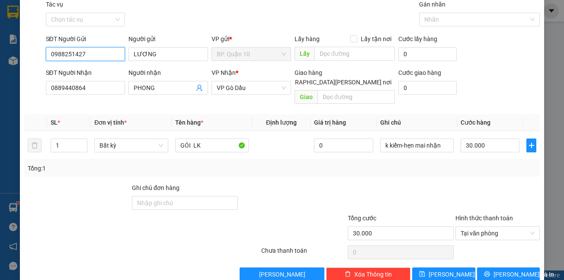
scroll to position [40, 0]
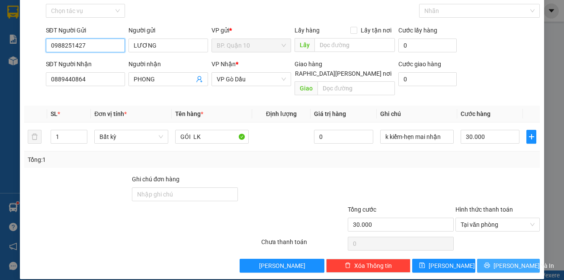
type input "0988251427"
click at [510, 261] on span "[PERSON_NAME] và In" at bounding box center [523, 266] width 61 height 10
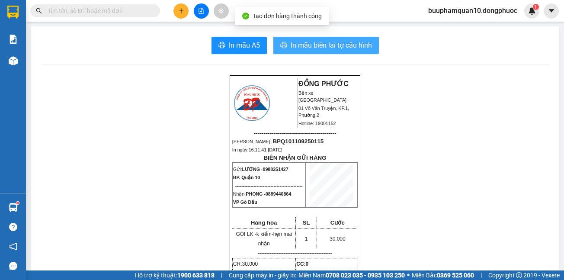
click at [304, 37] on button "In mẫu biên lai tự cấu hình" at bounding box center [325, 45] width 105 height 17
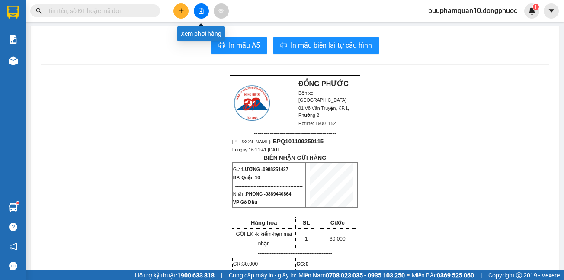
click at [199, 10] on icon "file-add" at bounding box center [201, 11] width 6 height 6
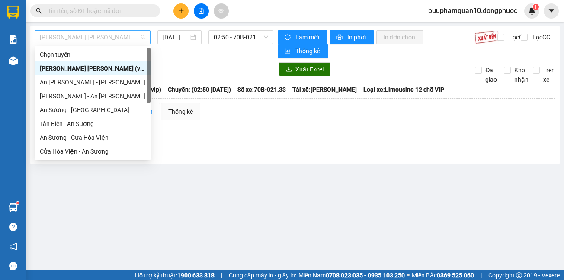
click at [119, 37] on span "[PERSON_NAME] [PERSON_NAME] (vip)" at bounding box center [92, 37] width 105 height 13
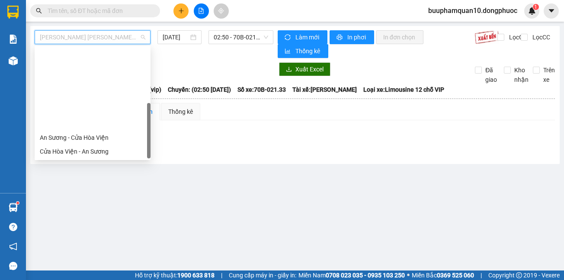
scroll to position [97, 0]
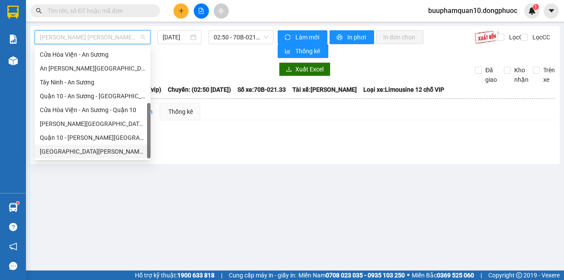
drag, startPoint x: 84, startPoint y: 150, endPoint x: 90, endPoint y: 147, distance: 7.3
click at [84, 150] on div "[GEOGRAPHIC_DATA][PERSON_NAME][GEOGRAPHIC_DATA] (vip)" at bounding box center [92, 152] width 105 height 10
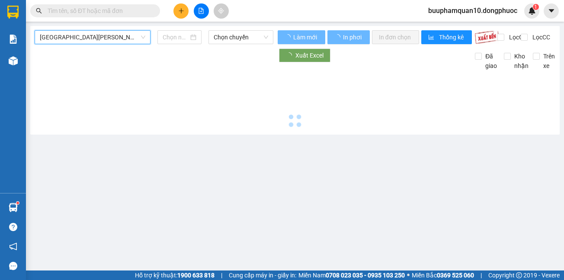
type input "[DATE]"
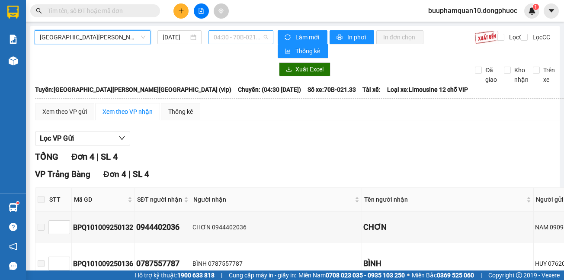
click at [232, 35] on span "04:30 - 70B-021.33" at bounding box center [241, 37] width 54 height 13
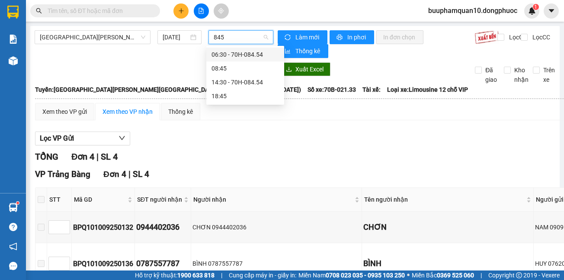
type input "8454"
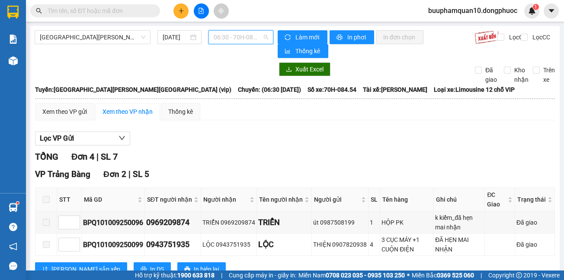
click at [242, 37] on span "06:30 - 70H-084.54" at bounding box center [241, 37] width 54 height 13
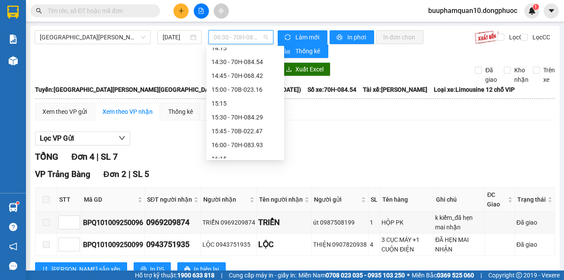
scroll to position [555, 0]
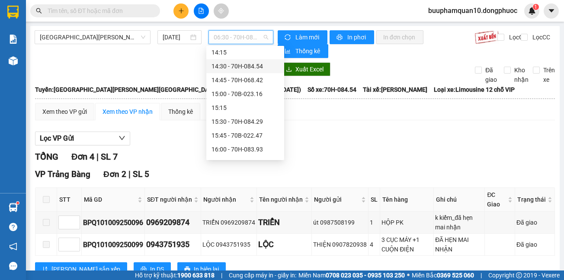
click at [235, 64] on div "14:30 - 70H-084.54" at bounding box center [244, 66] width 67 height 10
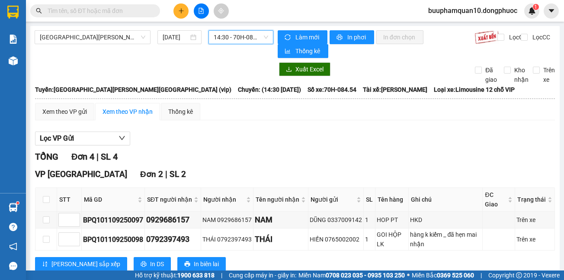
click at [230, 41] on span "14:30 - 70H-084.54" at bounding box center [241, 37] width 54 height 13
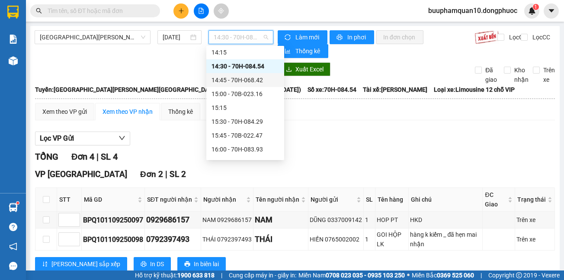
click at [225, 81] on div "14:45 - 70H-068.42" at bounding box center [244, 80] width 67 height 10
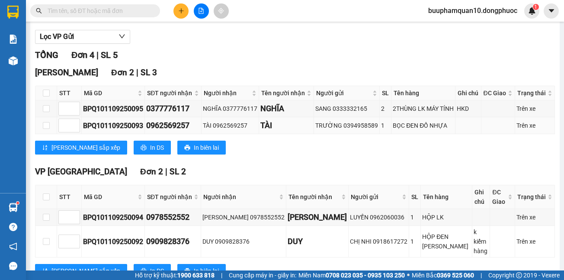
scroll to position [124, 0]
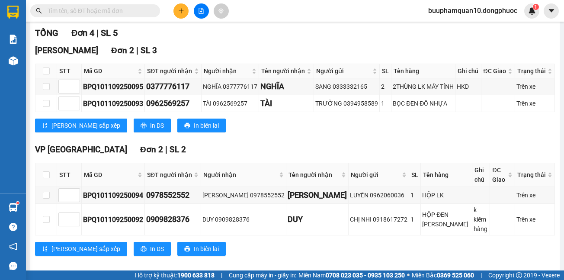
click at [98, 11] on input "text" at bounding box center [99, 11] width 102 height 10
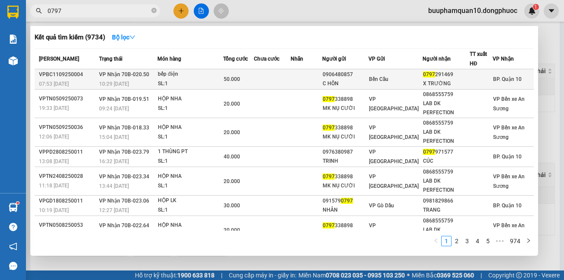
type input "0797"
click at [150, 77] on td "[PERSON_NAME] 70B-020.50 10:29 [DATE]" at bounding box center [127, 79] width 61 height 20
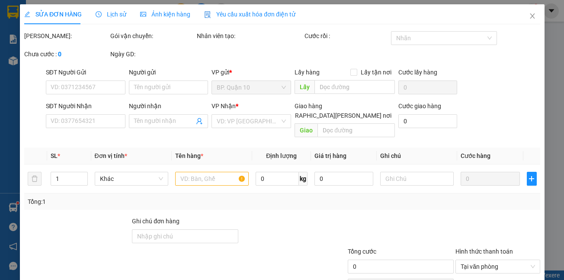
type input "0906480857"
type input "C HÔN"
type input "0797291469"
type input "X TRƯỜNG"
type input "50.000"
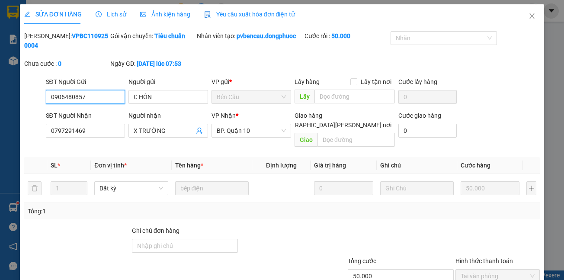
scroll to position [51, 0]
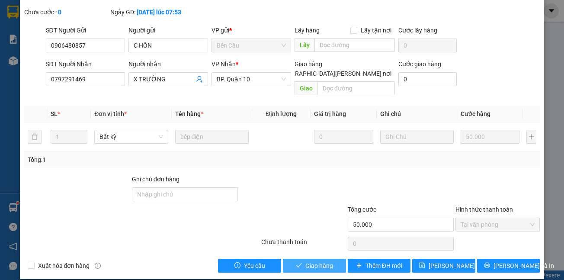
click at [309, 261] on span "Giao hàng" at bounding box center [319, 266] width 28 height 10
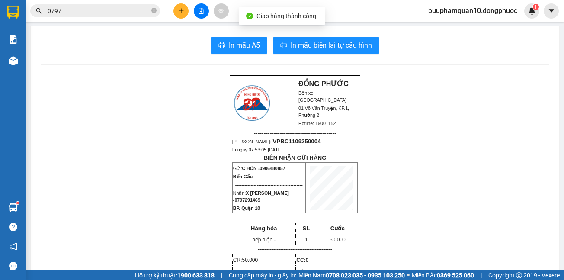
click at [110, 12] on input "0797" at bounding box center [99, 11] width 102 height 10
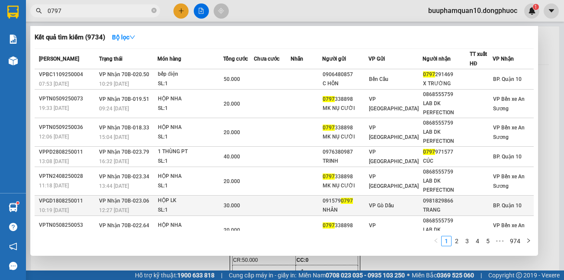
click at [224, 202] on td "30.000" at bounding box center [238, 205] width 31 height 20
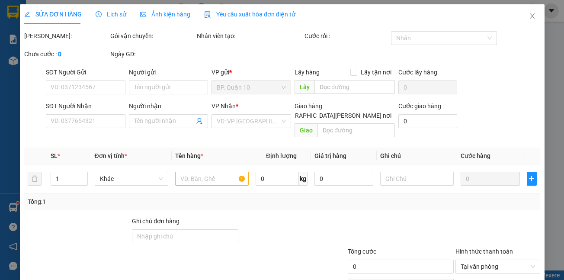
type input "0915790797"
type input "NHÂN"
type input "0981829866"
type input "TRANG"
type input "30.000"
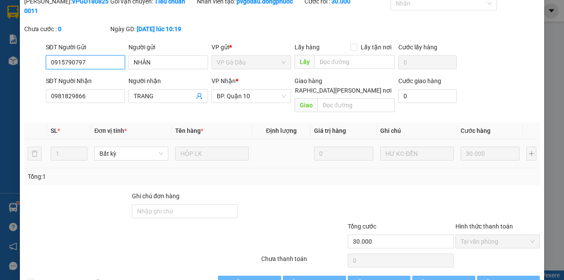
scroll to position [51, 0]
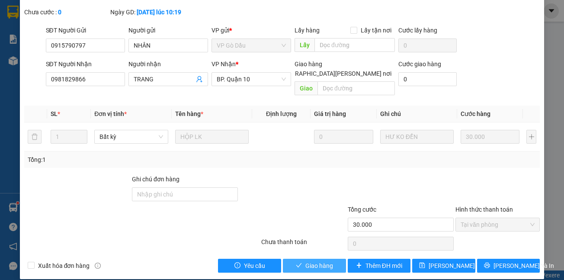
click at [316, 261] on span "Giao hàng" at bounding box center [319, 266] width 28 height 10
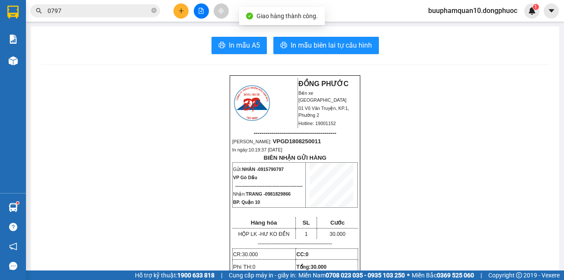
click at [88, 6] on span "0797" at bounding box center [95, 10] width 130 height 13
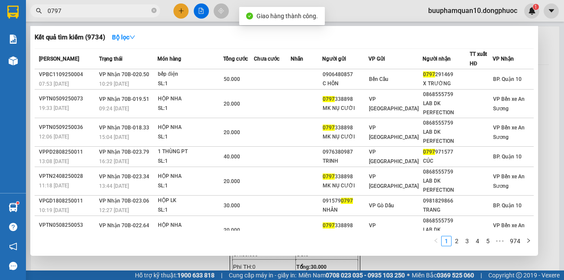
click at [86, 12] on input "0797" at bounding box center [99, 11] width 102 height 10
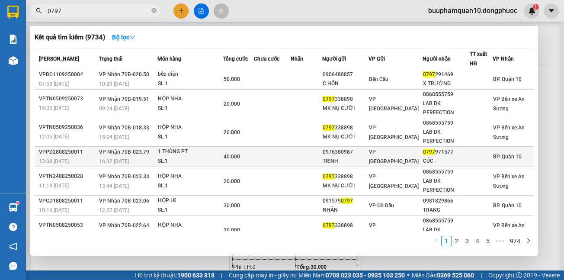
click at [187, 156] on div "1 THÙNG PT" at bounding box center [190, 152] width 65 height 10
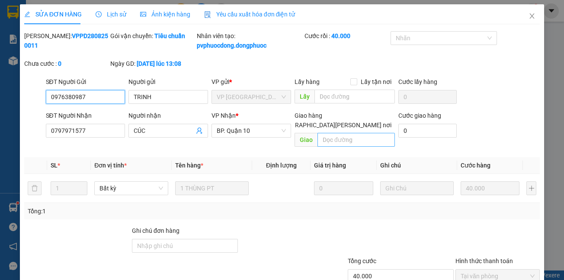
type input "0976380987"
type input "TRINH"
type input "0797971577"
type input "CÚC"
type input "40.000"
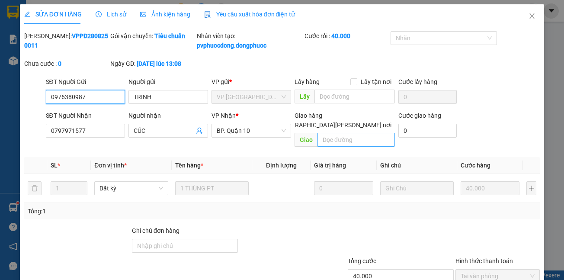
scroll to position [61, 0]
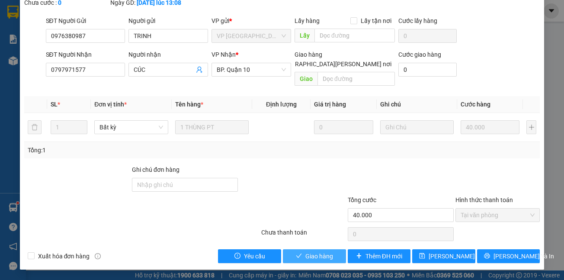
click at [307, 256] on span "Giao hàng" at bounding box center [319, 256] width 28 height 10
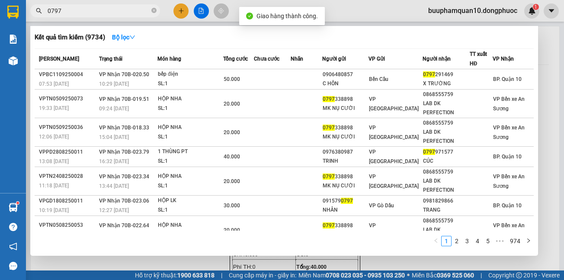
click at [88, 6] on span "0797" at bounding box center [95, 10] width 130 height 13
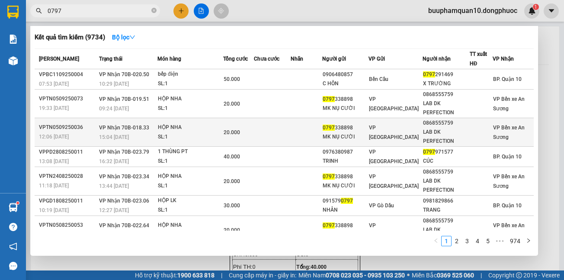
scroll to position [83, 0]
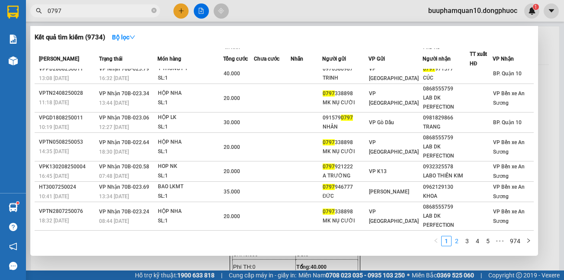
click at [457, 241] on link "2" at bounding box center [457, 241] width 10 height 10
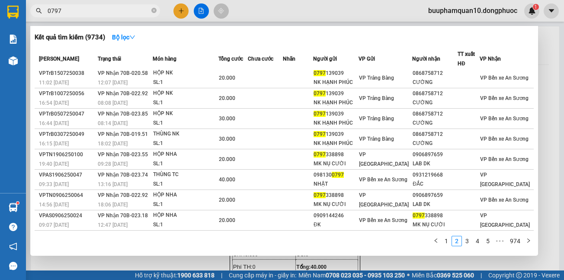
scroll to position [42, 0]
click at [467, 240] on link "3" at bounding box center [467, 241] width 10 height 10
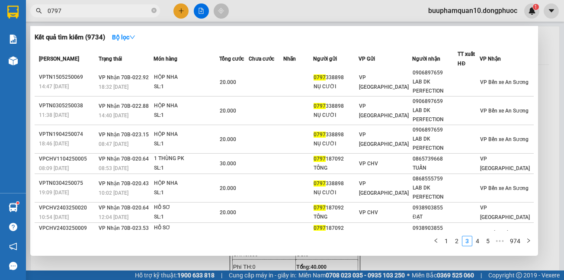
scroll to position [75, 0]
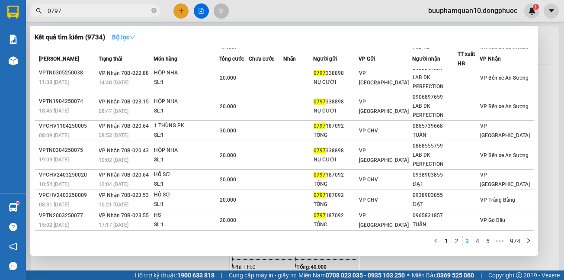
click at [135, 38] on icon "down" at bounding box center [132, 37] width 6 height 6
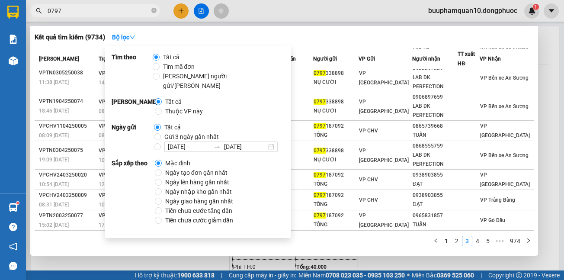
click at [174, 106] on span "Thuộc VP này" at bounding box center [184, 111] width 45 height 10
click at [162, 108] on input "Thuộc VP này" at bounding box center [158, 111] width 7 height 7
radio input "true"
radio input "false"
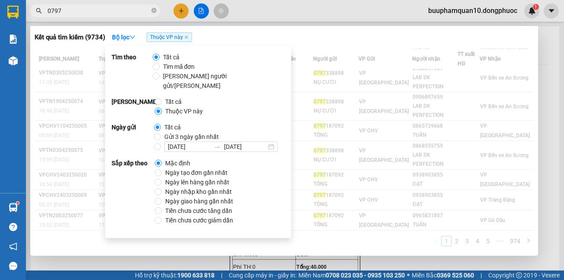
scroll to position [42, 0]
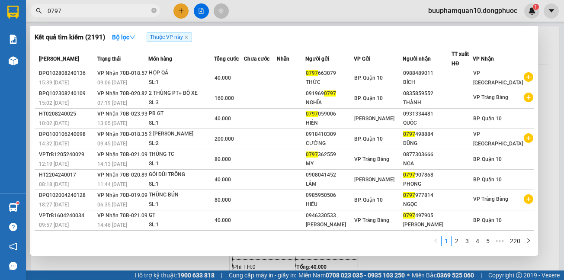
click at [367, 33] on div "Kết quả [PERSON_NAME] ( 2191 ) Bộ lọc Thuộc VP này" at bounding box center [284, 37] width 499 height 14
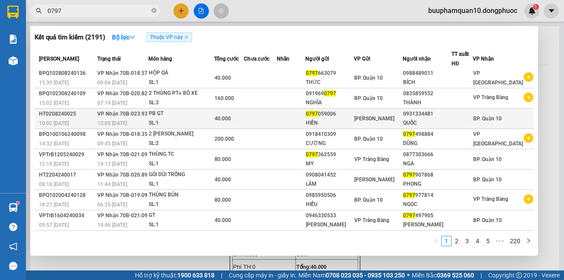
click at [214, 118] on div "PB GT" at bounding box center [181, 114] width 65 height 10
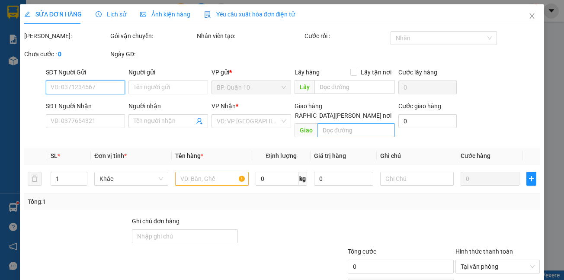
type input "0797059006"
type input "HIỀN"
type input "0931334481"
type input "QUỐC"
type input "40.000"
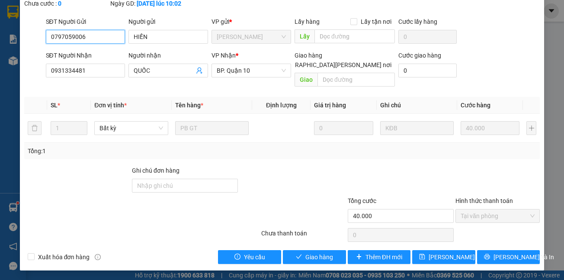
scroll to position [61, 0]
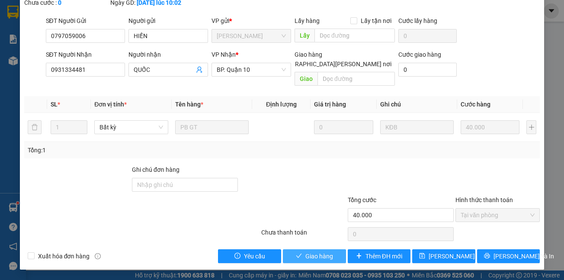
click at [315, 255] on span "Giao hàng" at bounding box center [319, 256] width 28 height 10
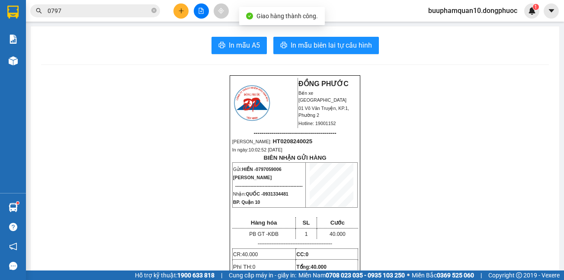
click at [115, 16] on span "0797" at bounding box center [95, 10] width 130 height 13
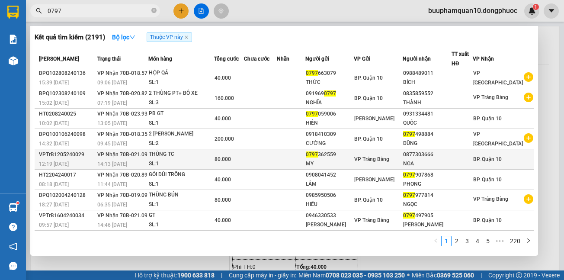
click at [148, 158] on td "[PERSON_NAME] 70B-021.09 14:13 [DATE]" at bounding box center [121, 159] width 53 height 20
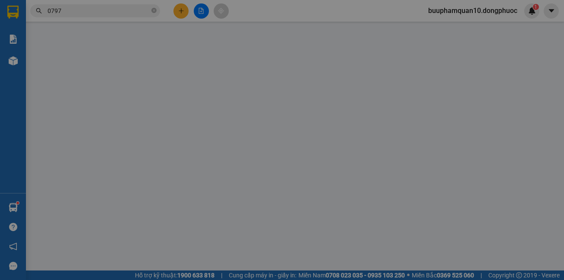
type input "0797362559"
type input "MY"
type input "0877303666"
type input "NGA"
type input "80.000"
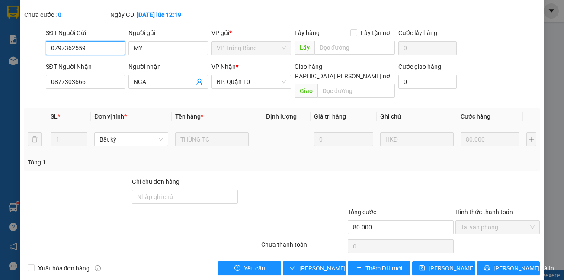
scroll to position [61, 0]
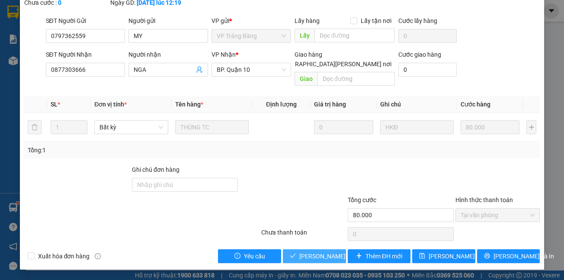
click at [303, 254] on span "[PERSON_NAME] và [PERSON_NAME] hàng" at bounding box center [357, 256] width 117 height 10
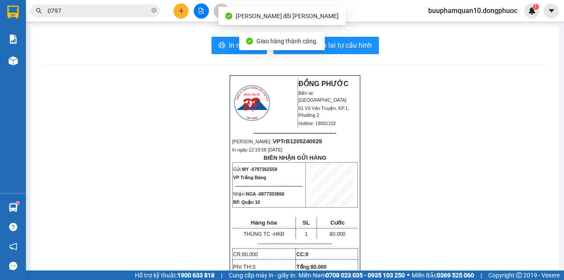
click at [99, 13] on input "0797" at bounding box center [99, 11] width 102 height 10
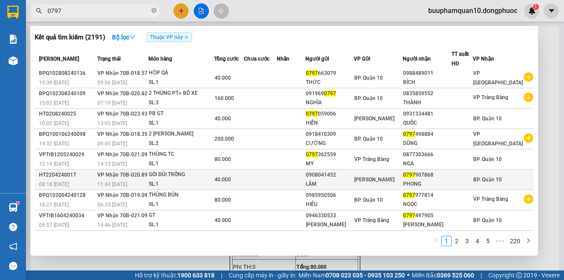
click at [179, 178] on div "GÓI DÙI TRỐNG" at bounding box center [181, 175] width 65 height 10
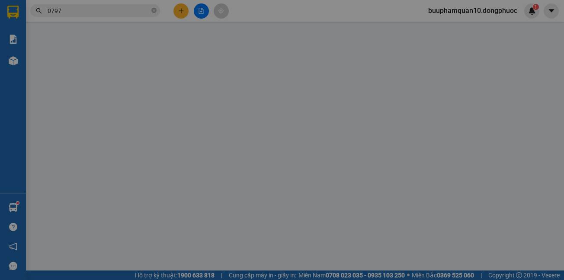
type input "0908041452"
type input "LÂM"
type input "0797907868"
type input "PHONG"
type input "40.000"
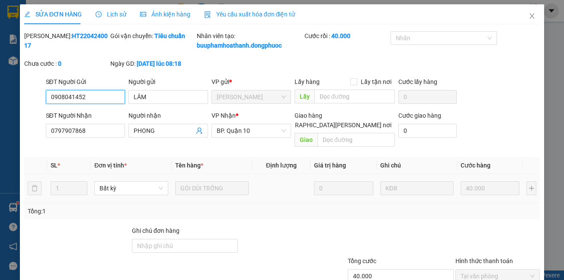
scroll to position [61, 0]
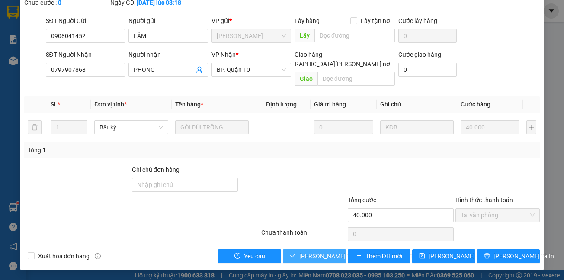
click at [301, 257] on span "[PERSON_NAME] và [PERSON_NAME] hàng" at bounding box center [357, 256] width 117 height 10
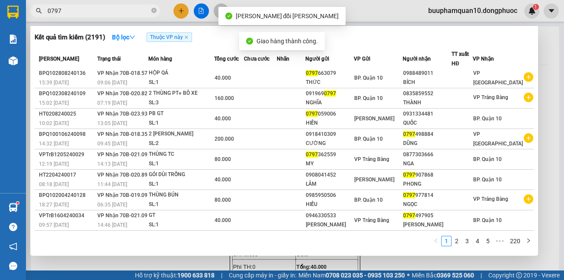
click at [80, 13] on input "0797" at bounding box center [99, 11] width 102 height 10
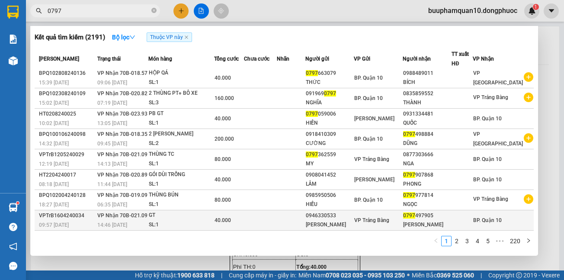
click at [148, 223] on div "14:46 [DATE]" at bounding box center [122, 225] width 51 height 10
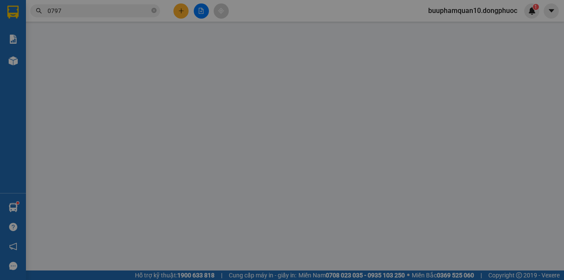
type input "0946330533"
type input "[PERSON_NAME]"
type input "0797497905"
type input "[PERSON_NAME]"
type input "40.000"
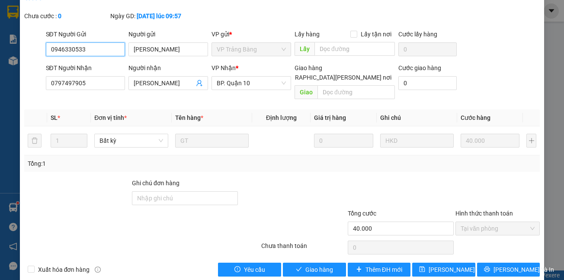
scroll to position [61, 0]
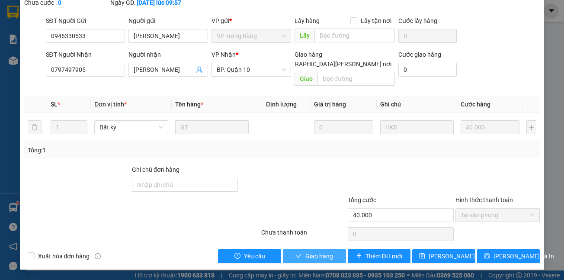
click at [297, 254] on icon "check" at bounding box center [299, 255] width 6 height 4
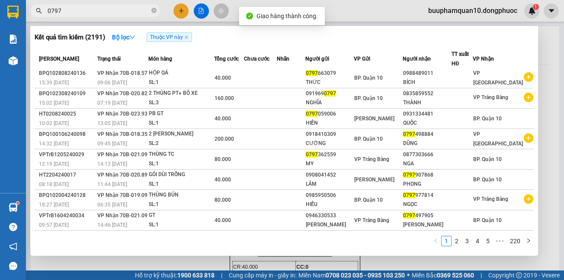
click at [88, 7] on input "0797" at bounding box center [99, 11] width 102 height 10
click at [456, 240] on link "2" at bounding box center [457, 241] width 10 height 10
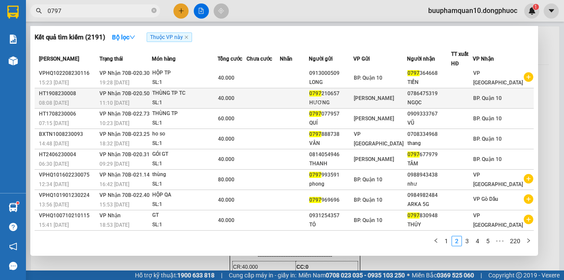
click at [151, 99] on div "11:10 [DATE]" at bounding box center [125, 103] width 52 height 10
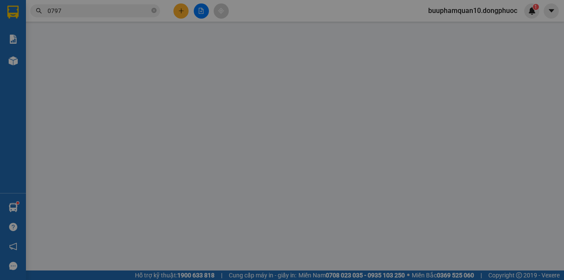
type input "0797210657"
type input "HƯƠNG"
type input "0786475319"
type input "NGỌC"
type input "40.000"
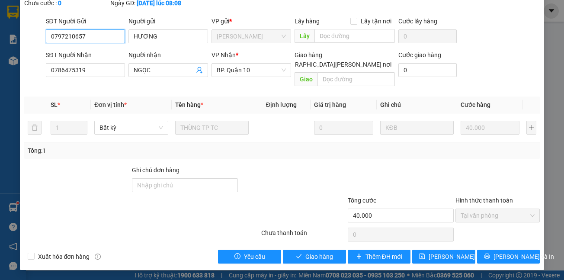
scroll to position [61, 0]
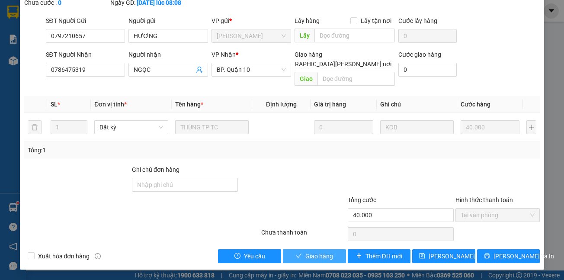
click at [315, 254] on span "Giao hàng" at bounding box center [319, 256] width 28 height 10
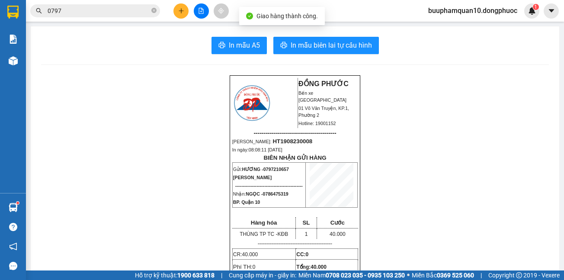
click at [77, 11] on input "0797" at bounding box center [99, 11] width 102 height 10
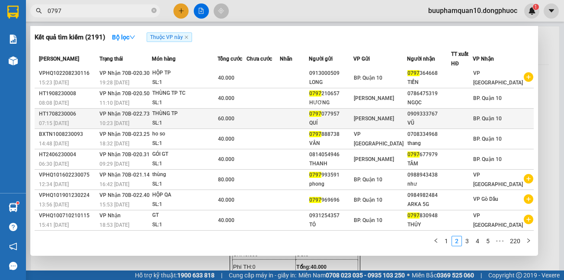
click at [202, 115] on div "THÙNG TP" at bounding box center [184, 114] width 65 height 10
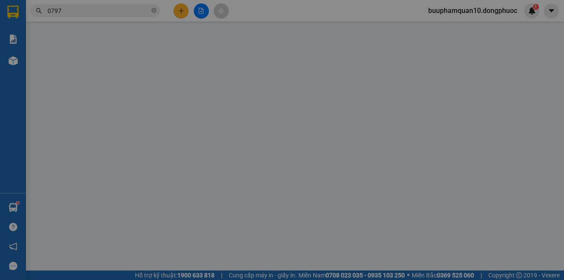
type input "0797077957"
type input "QUÍ"
type input "0909333767"
type input "VŨ"
type input "60.000"
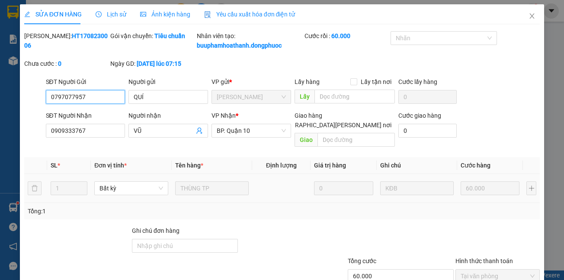
scroll to position [61, 0]
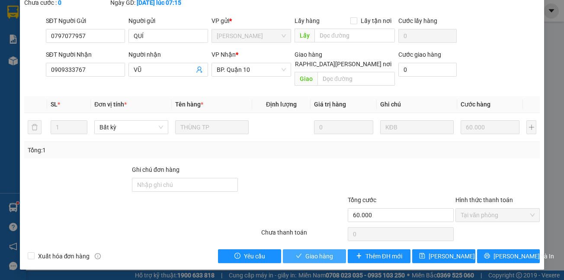
click at [315, 251] on span "Giao hàng" at bounding box center [319, 256] width 28 height 10
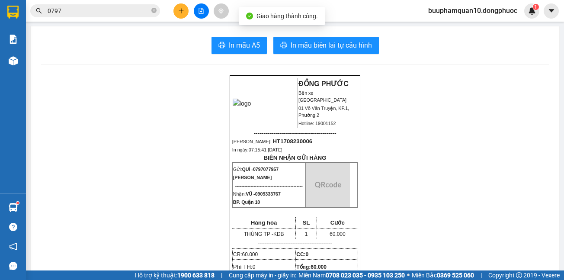
click at [121, 13] on input "0797" at bounding box center [99, 11] width 102 height 10
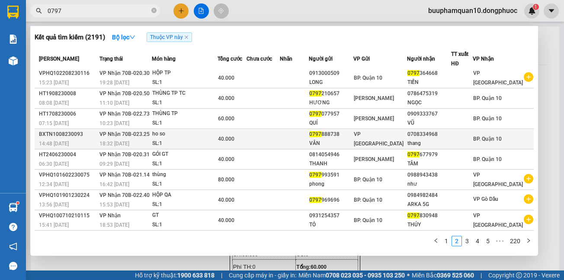
click at [150, 139] on div "18:32 [DATE]" at bounding box center [125, 144] width 52 height 10
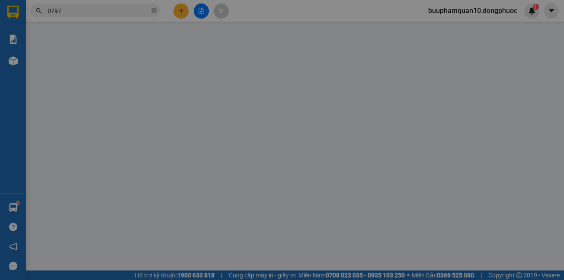
type input "0797888738"
type input "VÂN"
type input "0708334968"
type input "thang"
type input "40.000"
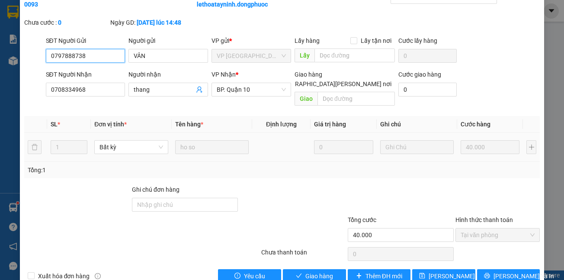
scroll to position [61, 0]
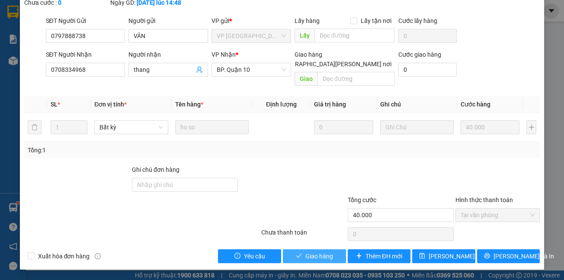
click at [309, 254] on span "Giao hàng" at bounding box center [319, 256] width 28 height 10
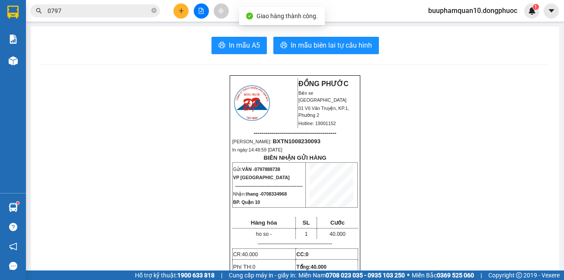
click at [101, 15] on input "0797" at bounding box center [99, 11] width 102 height 10
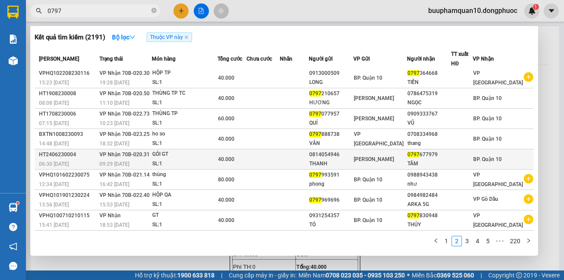
click at [137, 159] on div "09:29 [DATE]" at bounding box center [125, 164] width 52 height 10
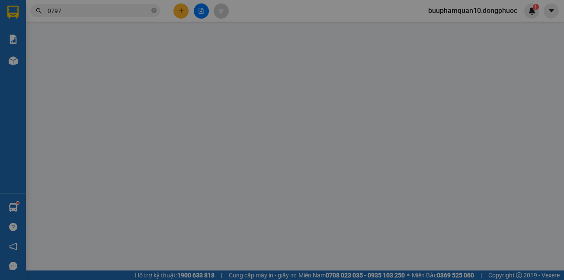
type input "0814054946"
type input "THANH"
type input "0797677979"
type input "TÂM"
type input "40.000"
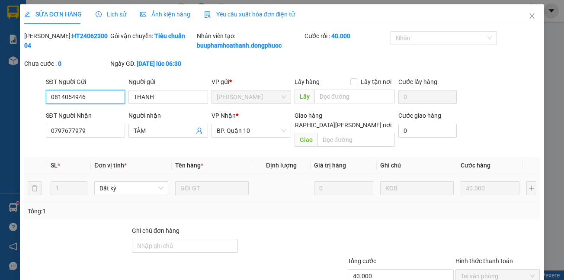
scroll to position [61, 0]
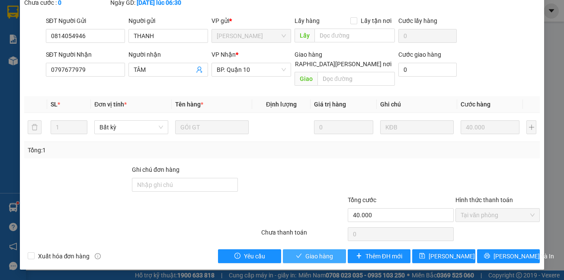
click at [327, 255] on span "Giao hàng" at bounding box center [319, 256] width 28 height 10
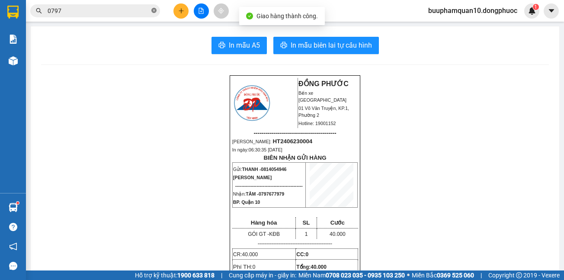
click at [153, 14] on span at bounding box center [153, 11] width 5 height 8
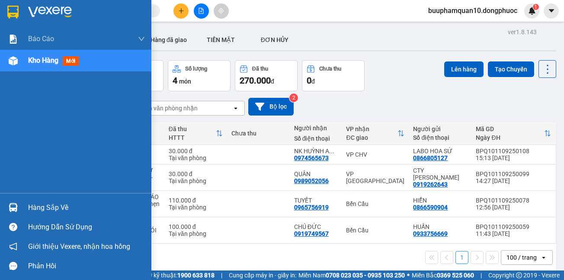
click at [50, 206] on div "Hàng sắp về" at bounding box center [86, 207] width 117 height 13
click at [16, 143] on div "Báo cáo Mẫu 1: Báo cáo dòng tiền theo nhân viên Mẫu 1: Báo cáo dòng tiền theo n…" at bounding box center [75, 140] width 151 height 280
click at [46, 203] on div "Hàng sắp về" at bounding box center [86, 207] width 117 height 13
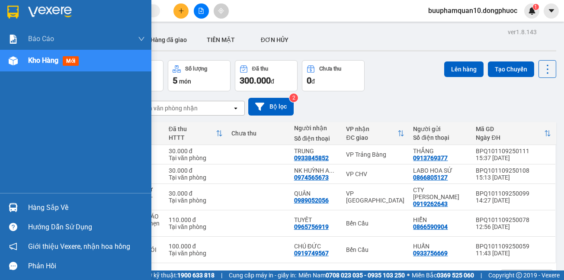
click at [37, 204] on div "Hàng sắp về" at bounding box center [86, 207] width 117 height 13
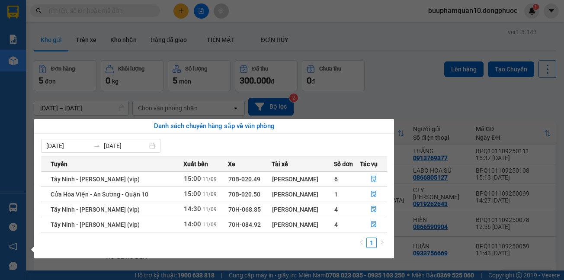
click at [0, 146] on div "Báo cáo Mẫu 1: Báo cáo dòng tiền theo nhân viên Mẫu 1: Báo cáo dòng tiền theo n…" at bounding box center [13, 140] width 26 height 280
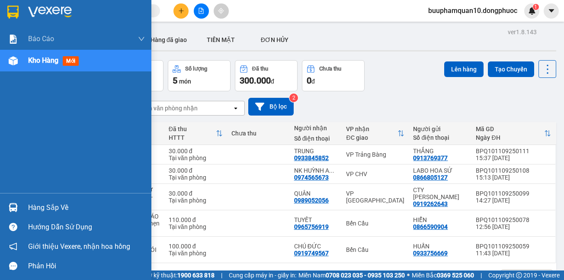
click at [37, 201] on div "Hàng sắp về" at bounding box center [86, 207] width 117 height 13
click at [9, 128] on div "Báo cáo Mẫu 1: Báo cáo dòng tiền theo nhân viên Mẫu 1: Báo cáo dòng tiền theo n…" at bounding box center [75, 140] width 151 height 280
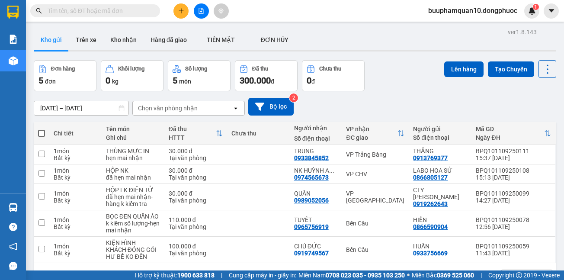
drag, startPoint x: 88, startPoint y: 4, endPoint x: 91, endPoint y: 12, distance: 8.2
click at [89, 5] on span at bounding box center [95, 10] width 130 height 13
click at [92, 12] on input "text" at bounding box center [99, 11] width 102 height 10
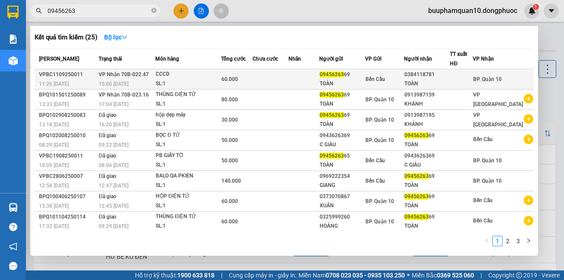
type input "09456263"
click at [163, 79] on div "SL: 1" at bounding box center [188, 84] width 65 height 10
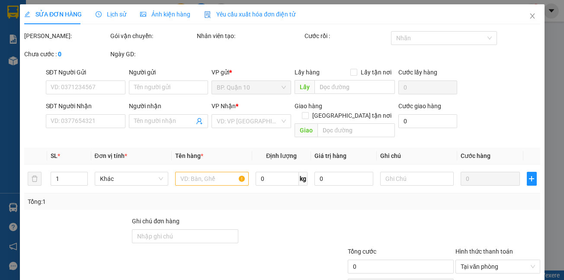
type input "0945626369"
type input "TOÀN"
type input "0384118781"
type input "TOÀN"
type input "60.000"
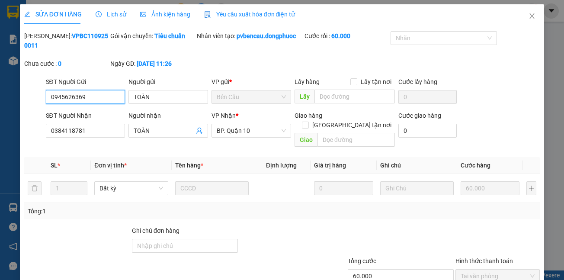
scroll to position [51, 0]
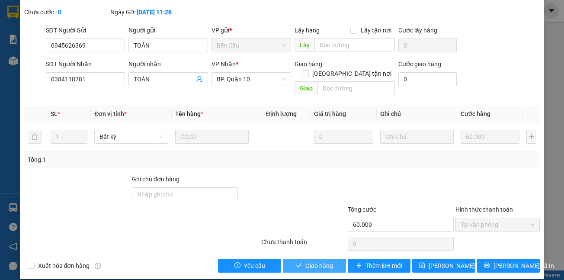
click at [319, 261] on span "Giao hàng" at bounding box center [319, 266] width 28 height 10
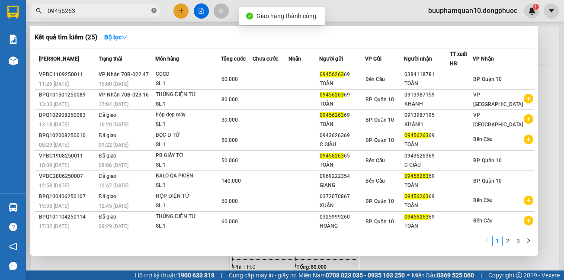
click at [154, 7] on span at bounding box center [153, 11] width 5 height 8
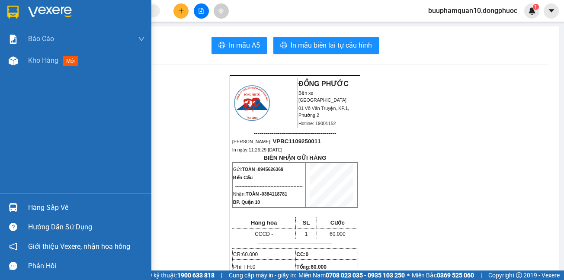
click at [39, 210] on div "Hàng sắp về" at bounding box center [86, 207] width 117 height 13
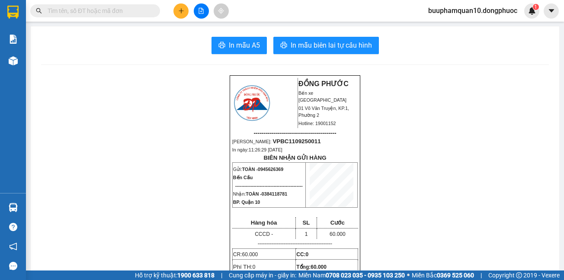
click at [163, 55] on section "Kết quả tìm kiếm ( 25 ) Bộ lọc Mã ĐH Trạng thái Món hàng Tổng cước Chưa cước Nh…" at bounding box center [282, 140] width 564 height 280
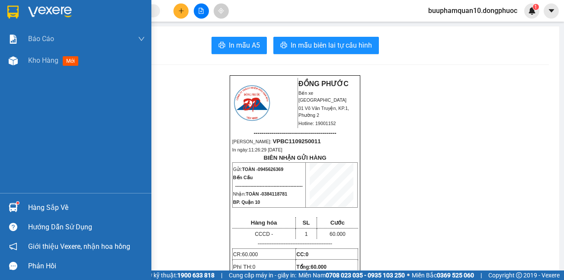
click at [43, 210] on div "Hàng sắp về" at bounding box center [86, 207] width 117 height 13
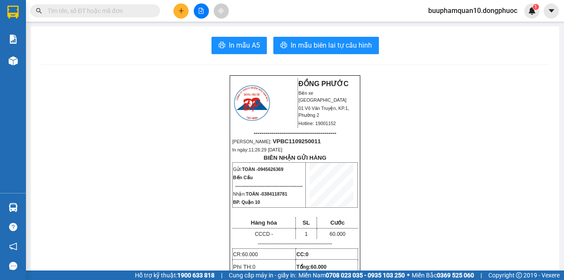
click at [128, 51] on section "Kết quả tìm kiếm ( 25 ) Bộ lọc Mã ĐH Trạng thái Món hàng Tổng cước Chưa cước Nh…" at bounding box center [282, 140] width 564 height 280
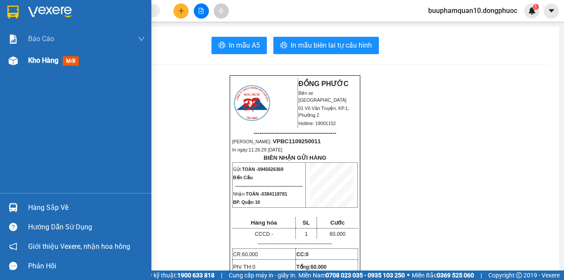
click at [38, 64] on span "Kho hàng" at bounding box center [43, 60] width 30 height 8
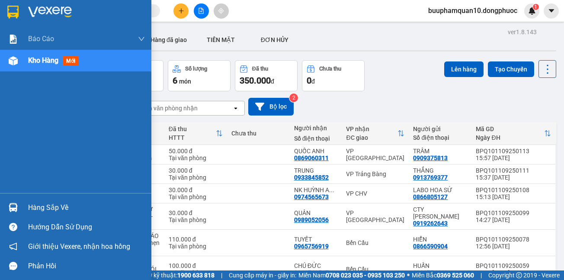
click at [53, 209] on div "Hàng sắp về" at bounding box center [86, 207] width 117 height 13
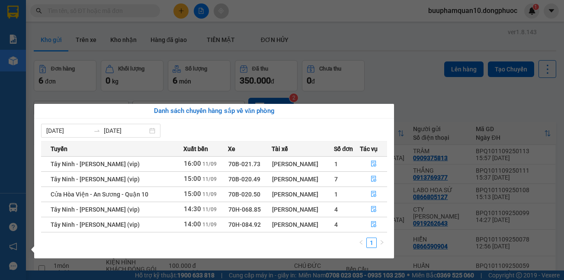
click at [388, 28] on section "Kết quả tìm kiếm ( 25 ) Bộ lọc Mã ĐH Trạng thái Món hàng Tổng cước Chưa cước Nh…" at bounding box center [282, 140] width 564 height 280
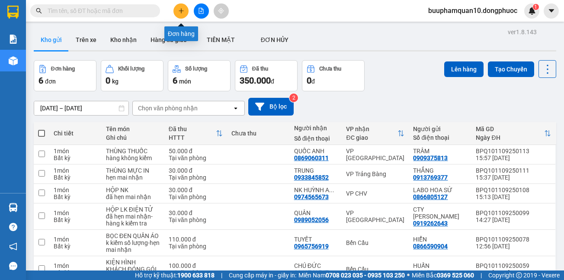
click at [184, 10] on button at bounding box center [180, 10] width 15 height 15
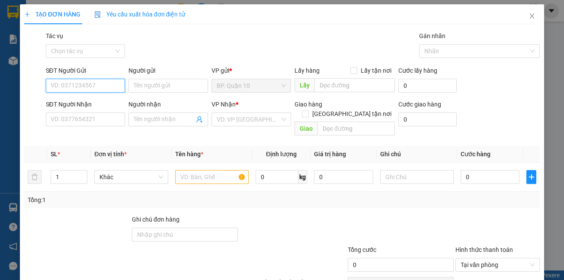
click at [84, 81] on input "SĐT Người Gửi" at bounding box center [86, 86] width 80 height 14
click at [76, 102] on div "0899922223 - HẬU" at bounding box center [84, 103] width 68 height 10
type input "0899922223"
type input "HẬU"
type input "0945472099"
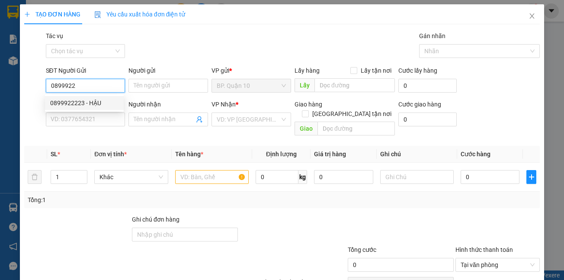
type input "ĐẠT"
type input "30.000"
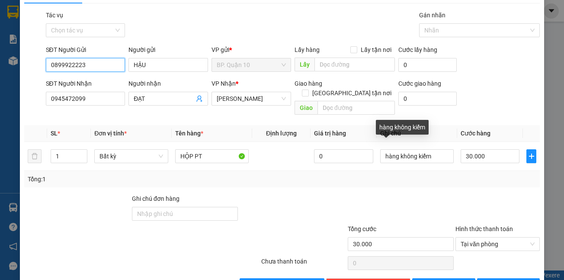
scroll to position [40, 0]
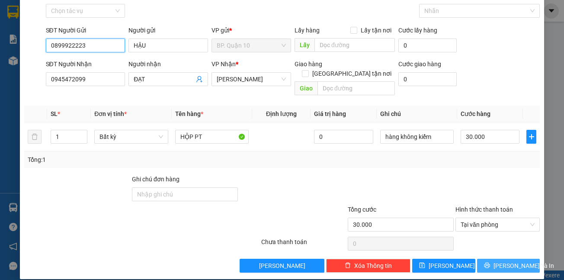
type input "0899922223"
drag, startPoint x: 509, startPoint y: 254, endPoint x: 502, endPoint y: 255, distance: 6.6
click at [502, 261] on span "Lưu và In" at bounding box center [523, 266] width 61 height 10
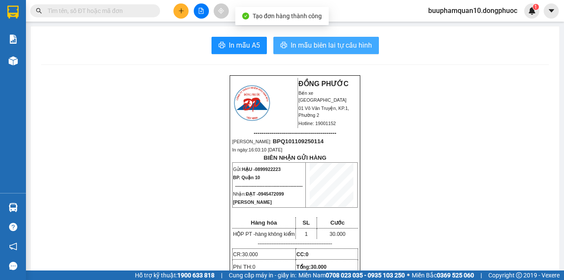
click at [341, 42] on span "In mẫu biên lai tự cấu hình" at bounding box center [330, 45] width 81 height 11
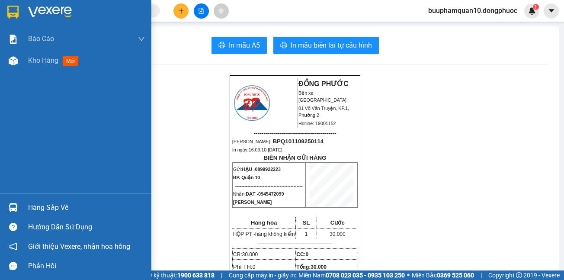
click at [46, 207] on div "Hàng sắp về" at bounding box center [86, 207] width 117 height 13
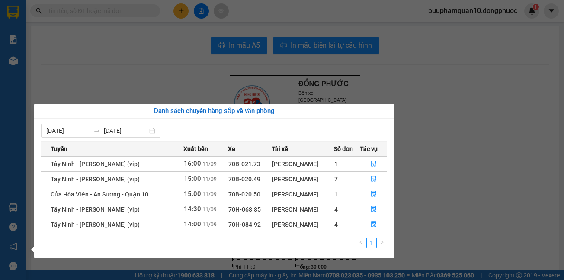
click at [10, 81] on div "Báo cáo Mẫu 1: Báo cáo dòng tiền theo nhân viên Mẫu 1: Báo cáo dòng tiền theo n…" at bounding box center [13, 140] width 26 height 280
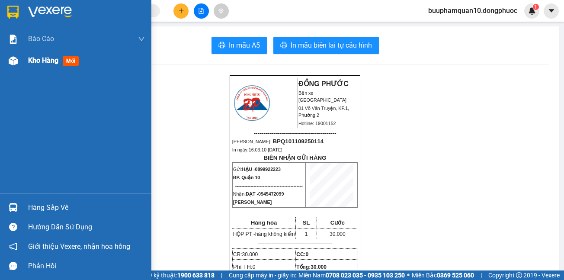
click at [38, 59] on span "Kho hàng" at bounding box center [43, 60] width 30 height 8
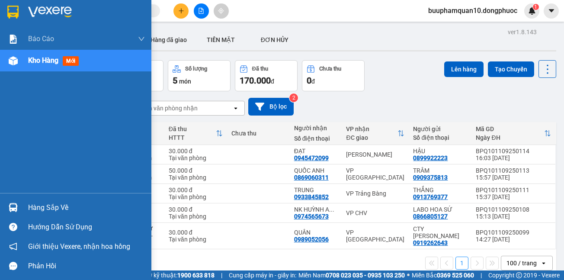
click at [58, 201] on div "Hàng sắp về" at bounding box center [86, 207] width 117 height 13
click at [6, 152] on div "Báo cáo Mẫu 1: Báo cáo dòng tiền theo nhân viên Mẫu 1: Báo cáo dòng tiền theo n…" at bounding box center [75, 140] width 151 height 280
click at [42, 202] on div "Hàng sắp về" at bounding box center [86, 207] width 117 height 13
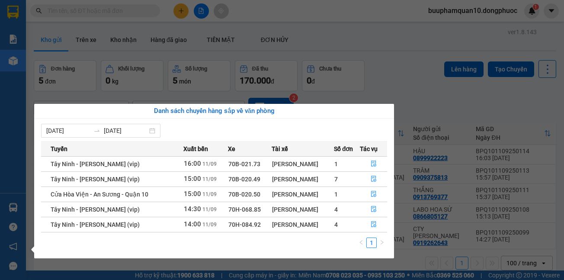
click at [0, 140] on div "Báo cáo Mẫu 1: Báo cáo dòng tiền theo nhân viên Mẫu 1: Báo cáo dòng tiền theo n…" at bounding box center [13, 140] width 26 height 280
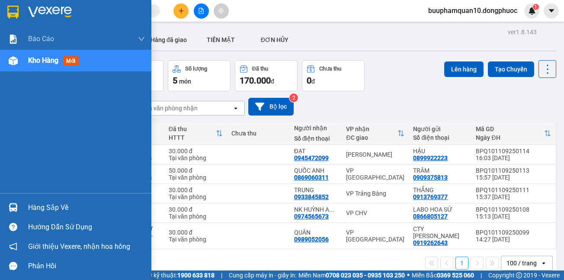
click at [44, 203] on div "Hàng sắp về" at bounding box center [86, 207] width 117 height 13
click at [1, 139] on div "Báo cáo Mẫu 1: Báo cáo dòng tiền theo nhân viên Mẫu 1: Báo cáo dòng tiền theo n…" at bounding box center [75, 140] width 151 height 280
click at [53, 209] on div "Hàng sắp về" at bounding box center [86, 207] width 117 height 13
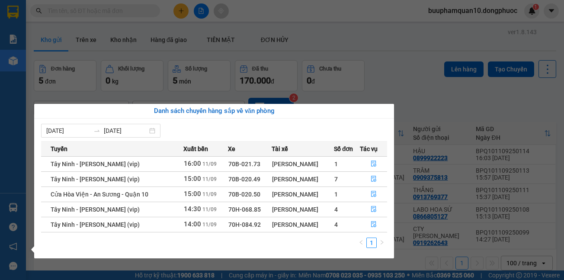
click at [6, 124] on div "Báo cáo Mẫu 1: Báo cáo dòng tiền theo nhân viên Mẫu 1: Báo cáo dòng tiền theo n…" at bounding box center [13, 140] width 26 height 280
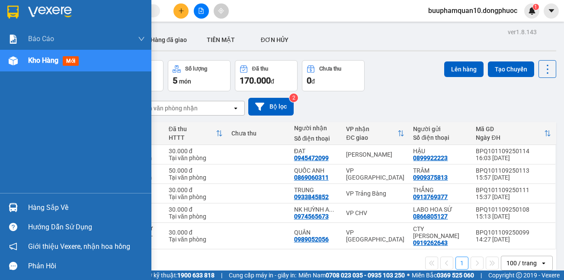
click at [34, 207] on div "Hàng sắp về" at bounding box center [86, 207] width 117 height 13
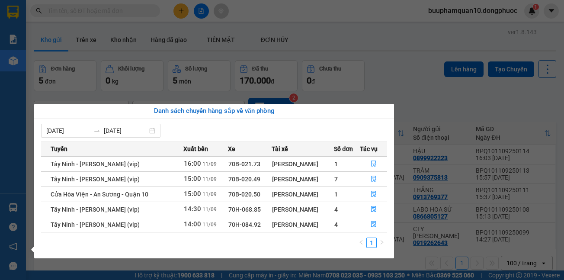
click at [0, 111] on div "Báo cáo Mẫu 1: Báo cáo dòng tiền theo nhân viên Mẫu 1: Báo cáo dòng tiền theo n…" at bounding box center [13, 140] width 26 height 280
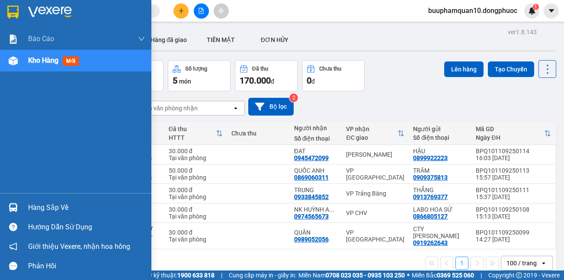
click at [39, 201] on div "Hàng sắp về" at bounding box center [86, 207] width 117 height 13
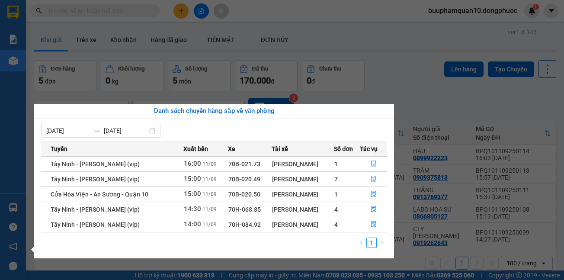
click at [6, 122] on div "Báo cáo Mẫu 1: Báo cáo dòng tiền theo nhân viên Mẫu 1: Báo cáo dòng tiền theo n…" at bounding box center [13, 140] width 26 height 280
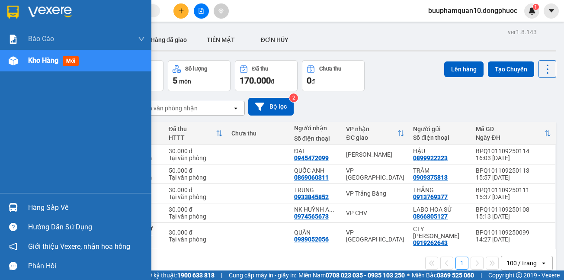
click at [68, 207] on div "Hàng sắp về" at bounding box center [86, 207] width 117 height 13
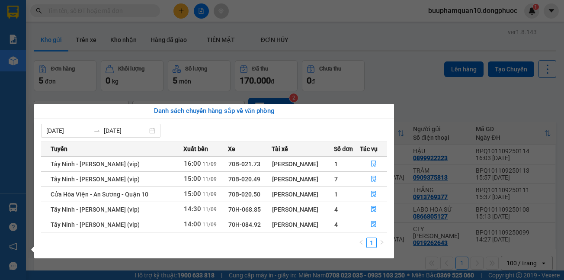
drag, startPoint x: 0, startPoint y: 124, endPoint x: 34, endPoint y: 84, distance: 52.5
click at [2, 121] on div "Báo cáo Mẫu 1: Báo cáo dòng tiền theo nhân viên Mẫu 1: Báo cáo dòng tiền theo n…" at bounding box center [13, 140] width 26 height 280
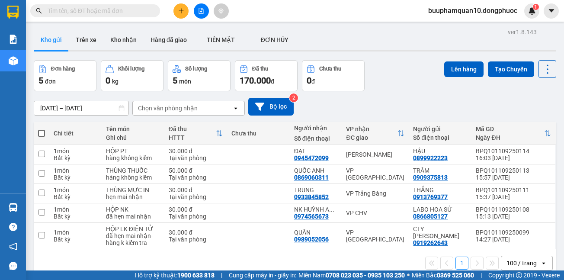
click at [116, 10] on input "text" at bounding box center [99, 11] width 102 height 10
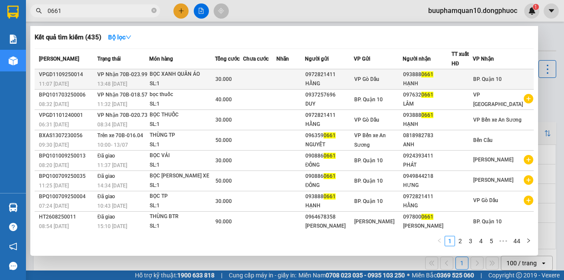
type input "0661"
click at [211, 76] on div "BỌC XANH QUẦN ÁO" at bounding box center [182, 75] width 65 height 10
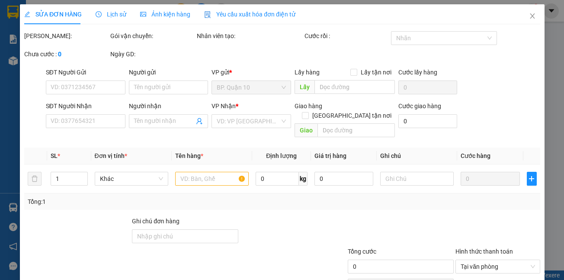
type input "0972821411"
type input "HẰNG"
type input "0938880661"
type input "HẠNH"
type input "30.000"
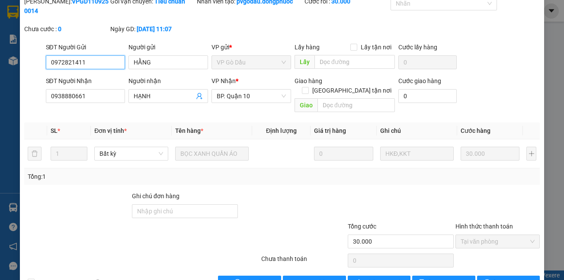
scroll to position [51, 0]
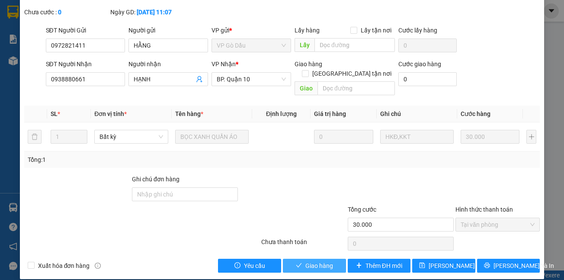
click at [311, 261] on span "Giao hàng" at bounding box center [319, 266] width 28 height 10
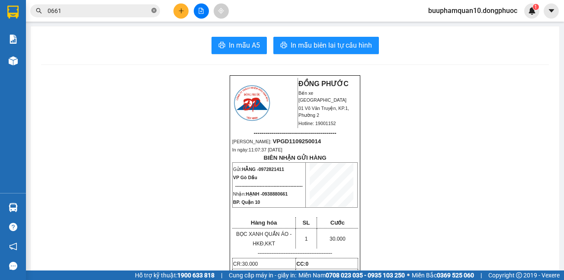
click at [156, 13] on icon "close-circle" at bounding box center [153, 10] width 5 height 5
click at [196, 13] on button at bounding box center [201, 10] width 15 height 15
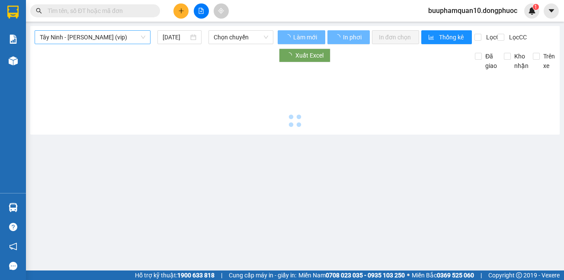
click at [96, 33] on span "Tây Ninh - Hồ Chí Minh (vip)" at bounding box center [92, 37] width 105 height 13
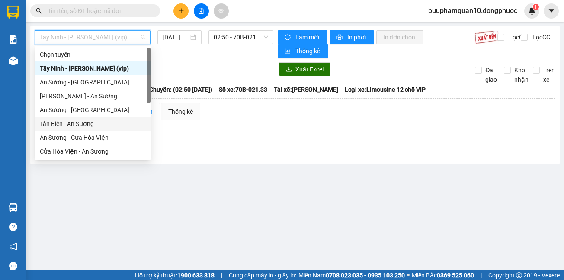
scroll to position [97, 0]
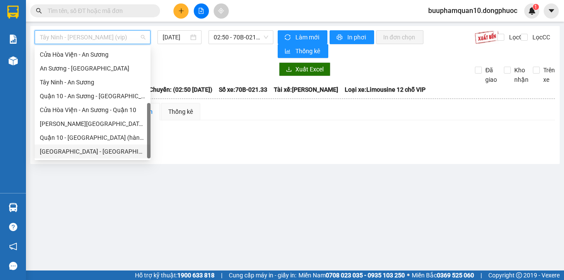
click at [65, 153] on div "[GEOGRAPHIC_DATA] - [GEOGRAPHIC_DATA] (vip)" at bounding box center [92, 152] width 105 height 10
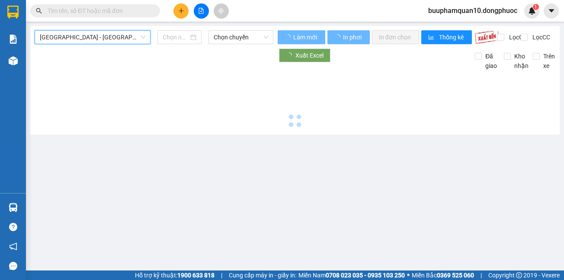
type input "[DATE]"
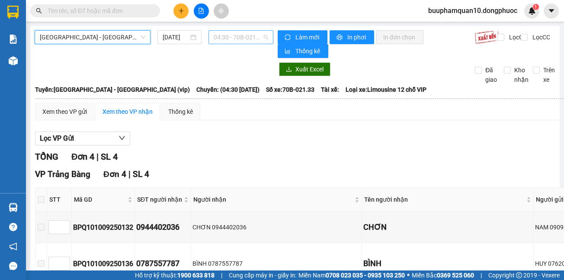
click at [235, 38] on span "04:30 - 70B-021.33" at bounding box center [241, 37] width 54 height 13
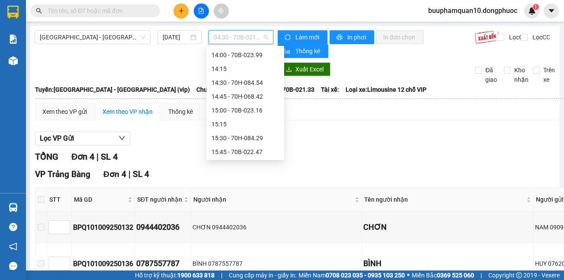
scroll to position [543, 0]
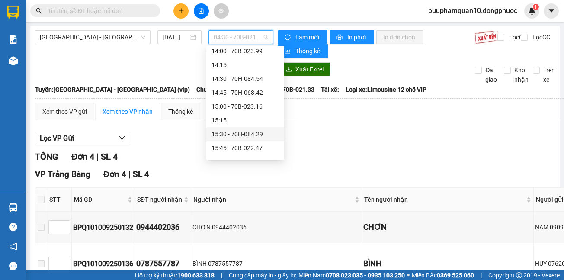
click at [239, 135] on div "15:30 - 70H-084.29" at bounding box center [244, 134] width 67 height 10
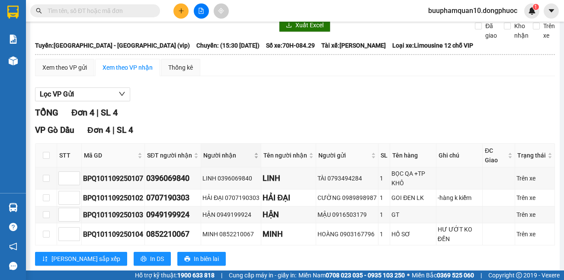
scroll to position [64, 0]
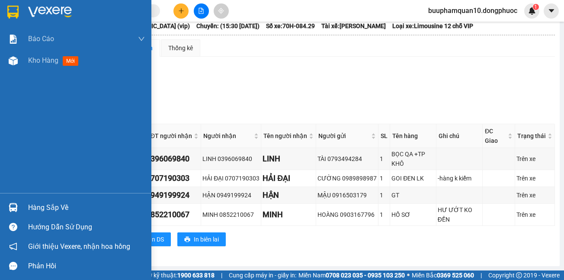
click at [31, 205] on div "Hàng sắp về" at bounding box center [86, 207] width 117 height 13
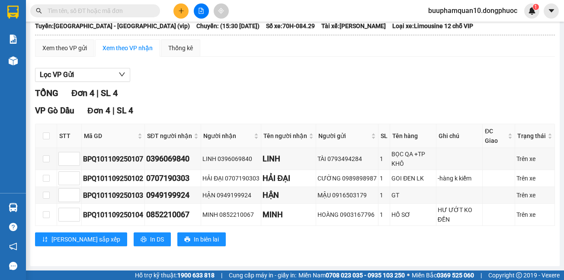
click at [329, 67] on section "Kết quả tìm kiếm ( 435 ) Bộ lọc Mã ĐH Trạng thái Món hàng Tổng cước Chưa cước N…" at bounding box center [282, 140] width 564 height 280
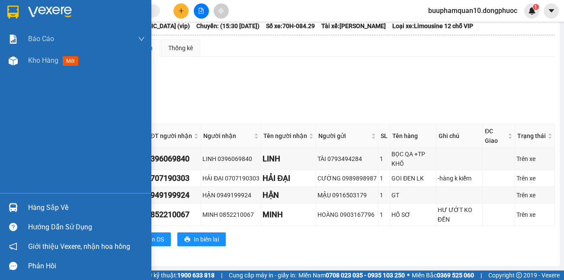
click at [34, 204] on div "Hàng sắp về" at bounding box center [86, 207] width 117 height 13
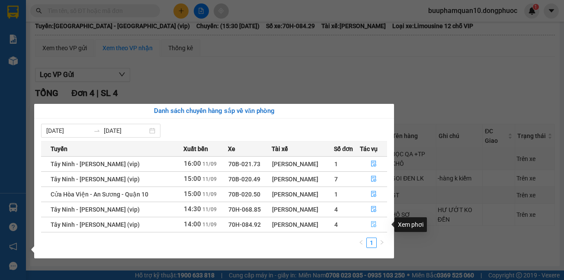
click at [372, 223] on icon "file-done" at bounding box center [373, 224] width 6 height 6
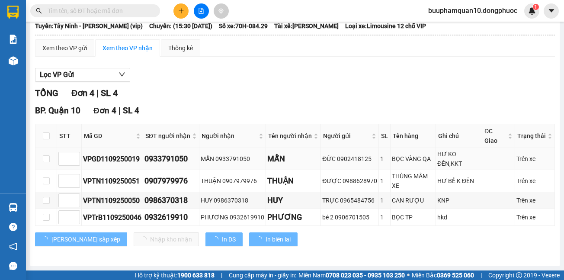
scroll to position [44, 0]
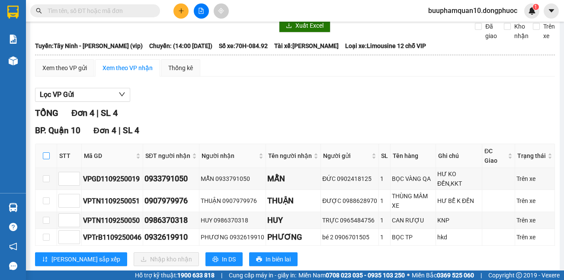
click at [43, 152] on input "checkbox" at bounding box center [46, 155] width 7 height 7
checkbox input "true"
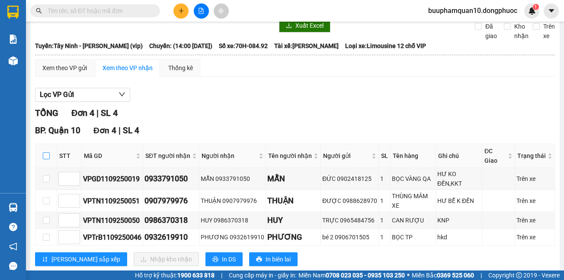
checkbox input "true"
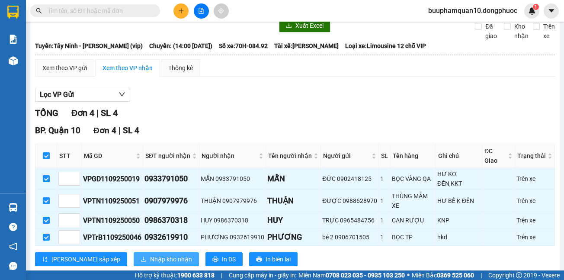
click at [150, 254] on span "Nhập kho nhận" at bounding box center [171, 259] width 42 height 10
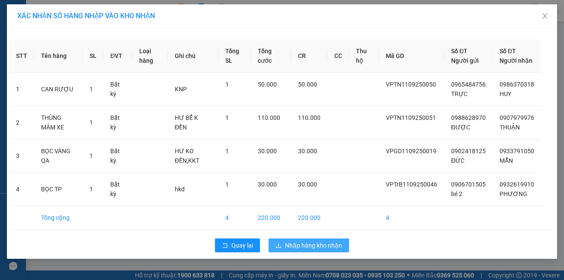
click at [313, 250] on span "Nhập hàng kho nhận" at bounding box center [313, 245] width 57 height 10
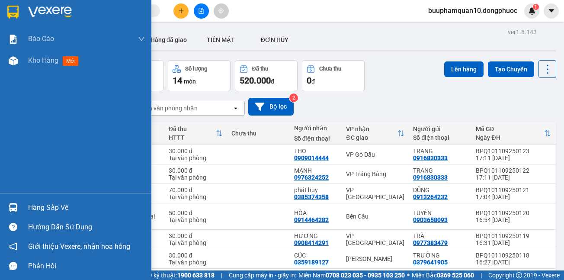
click at [51, 201] on div "Hàng sắp về" at bounding box center [86, 207] width 117 height 13
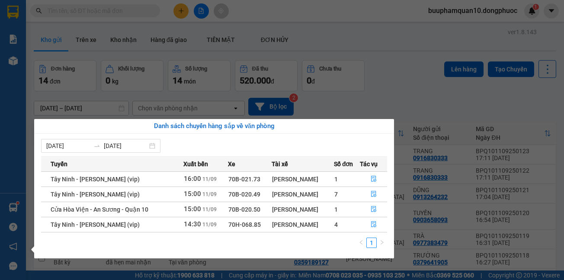
click at [354, 16] on section "Kết quả tìm kiếm ( 435 ) Bộ lọc Mã ĐH Trạng thái Món hàng Tổng cước Chưa cước N…" at bounding box center [282, 140] width 564 height 280
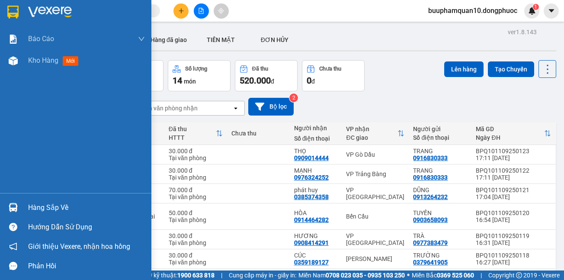
click at [67, 202] on div "Hàng sắp về" at bounding box center [86, 207] width 117 height 13
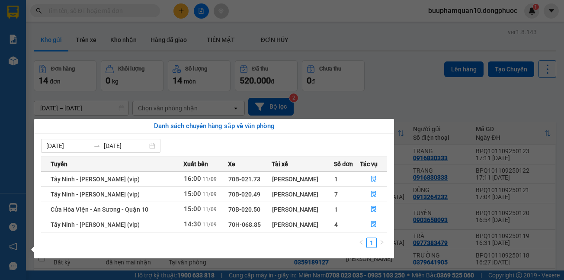
click at [12, 171] on div "Báo cáo Mẫu 1: Báo cáo dòng tiền theo nhân viên Mẫu 1: Báo cáo dòng tiền theo n…" at bounding box center [13, 140] width 26 height 280
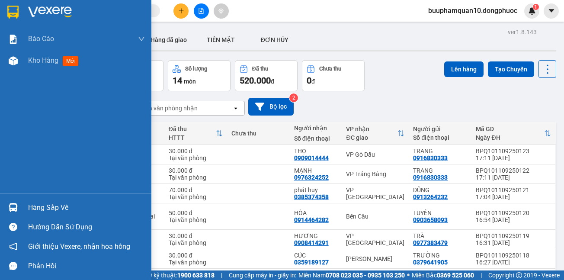
click at [44, 211] on div "Hàng sắp về" at bounding box center [86, 207] width 117 height 13
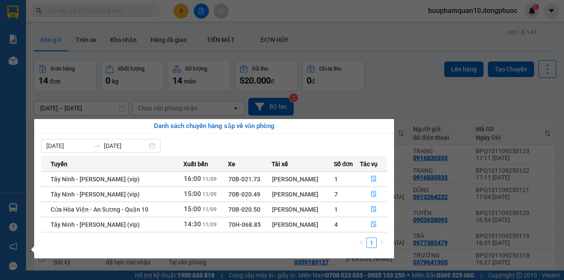
click at [1, 129] on div "Báo cáo Mẫu 1: Báo cáo dòng tiền theo nhân viên Mẫu 1: Báo cáo dòng tiền theo n…" at bounding box center [13, 140] width 26 height 280
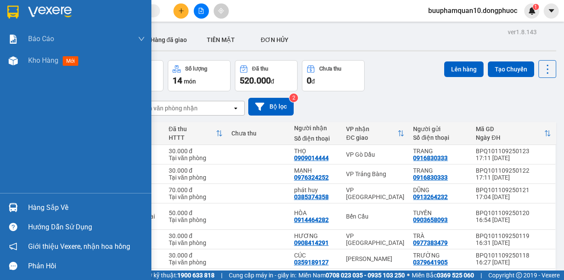
click at [29, 209] on div "Hàng sắp về" at bounding box center [86, 207] width 117 height 13
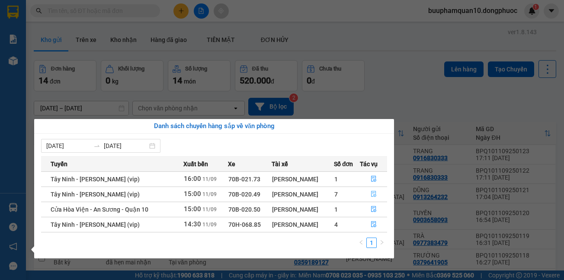
click at [373, 194] on icon "file-done" at bounding box center [373, 194] width 6 height 6
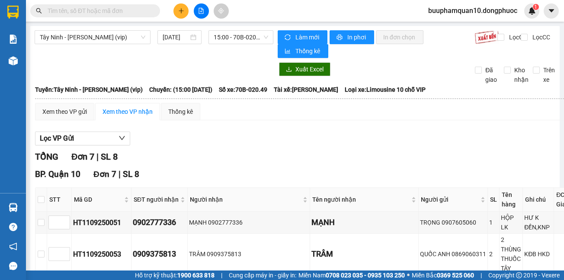
scroll to position [160, 0]
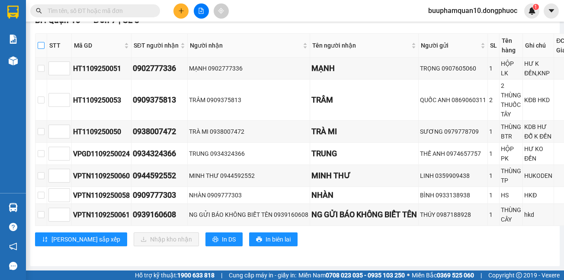
click at [41, 42] on input "checkbox" at bounding box center [41, 45] width 7 height 7
checkbox input "true"
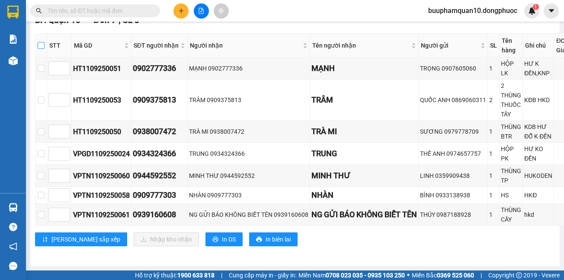
checkbox input "true"
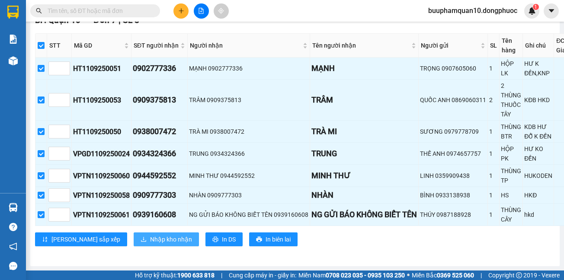
click at [150, 234] on span "Nhập kho nhận" at bounding box center [171, 239] width 42 height 10
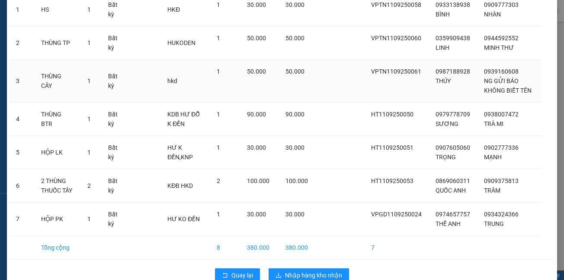
scroll to position [99, 0]
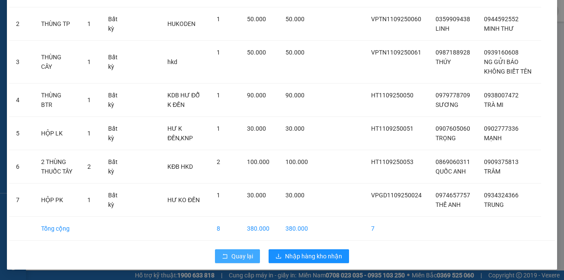
click at [231, 256] on span "Quay lại" at bounding box center [242, 256] width 22 height 10
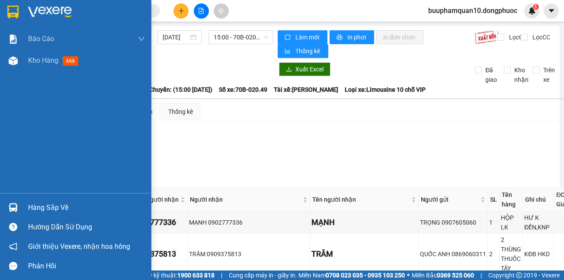
click at [57, 209] on div "Hàng sắp về" at bounding box center [86, 207] width 117 height 13
click at [2, 176] on div "Báo cáo Mẫu 1: Báo cáo dòng tiền theo nhân viên Mẫu 1: Báo cáo dòng tiền theo n…" at bounding box center [75, 140] width 151 height 280
click at [34, 206] on div "Hàng sắp về" at bounding box center [86, 207] width 117 height 13
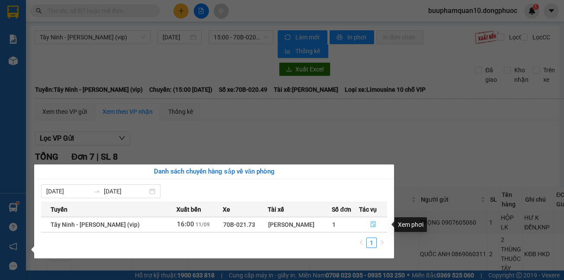
click at [371, 223] on icon "file-done" at bounding box center [372, 224] width 5 height 6
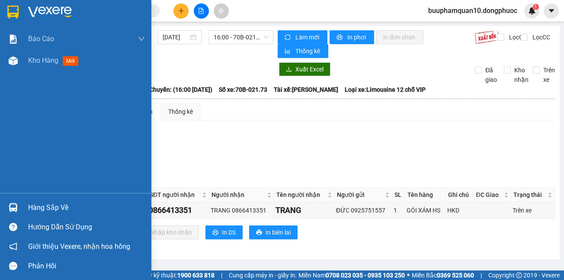
click at [35, 205] on div "Hàng sắp về" at bounding box center [86, 207] width 117 height 13
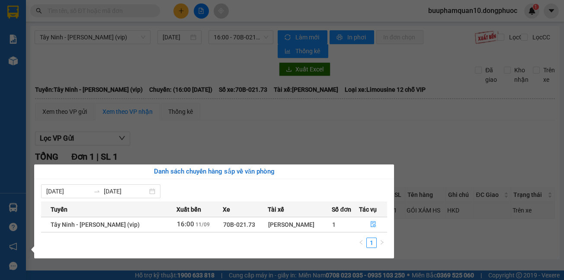
click at [343, 130] on section "Kết quả tìm kiếm ( 435 ) Bộ lọc Mã ĐH Trạng thái Món hàng Tổng cước Chưa cước N…" at bounding box center [282, 140] width 564 height 280
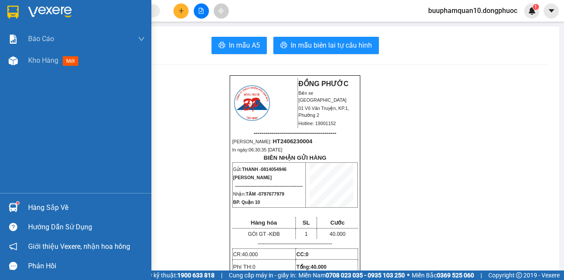
click at [35, 205] on div "Hàng sắp về" at bounding box center [86, 207] width 117 height 13
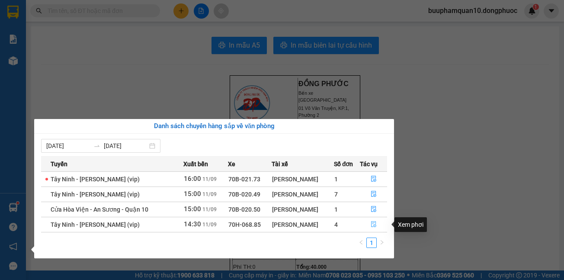
click at [373, 225] on icon "file-done" at bounding box center [373, 224] width 5 height 6
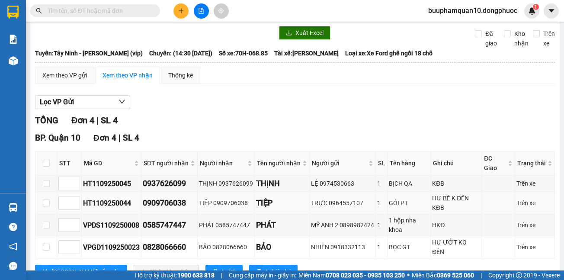
scroll to position [64, 0]
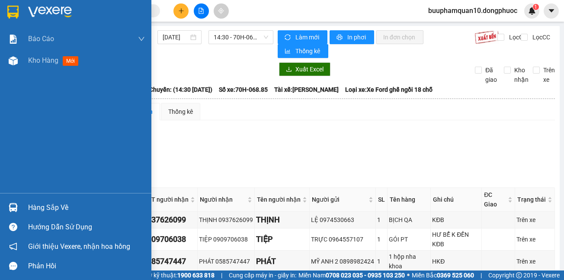
scroll to position [64, 0]
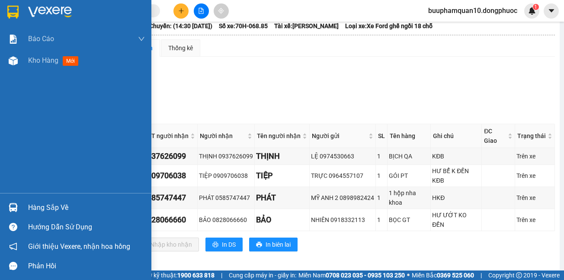
click at [45, 209] on div "Hàng sắp về" at bounding box center [86, 207] width 117 height 13
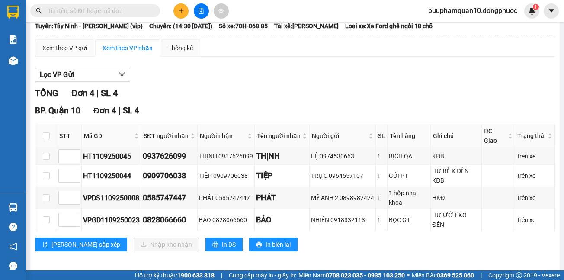
click at [306, 75] on section "Kết quả tìm kiếm ( 2191 ) Bộ lọc Thuộc VP này Mã ĐH Trạng thái Món hàng Tổng cư…" at bounding box center [282, 140] width 564 height 280
click at [130, 13] on input "text" at bounding box center [99, 11] width 102 height 10
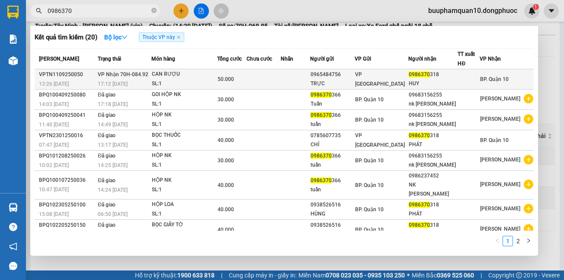
type input "0986370"
click at [158, 74] on div "CAN RƯỢU" at bounding box center [184, 75] width 65 height 10
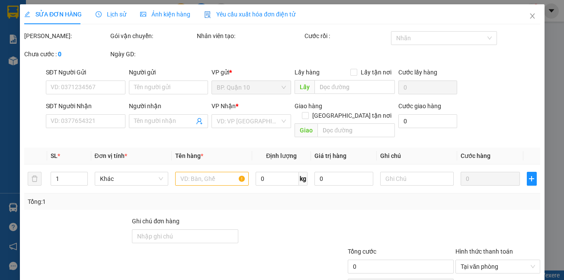
type input "0965484756"
type input "TRỰC"
type input "0986370318"
type input "HUY"
type input "50.000"
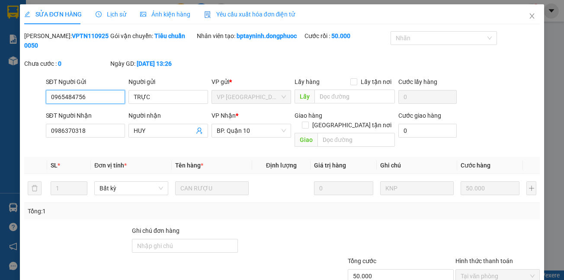
scroll to position [51, 0]
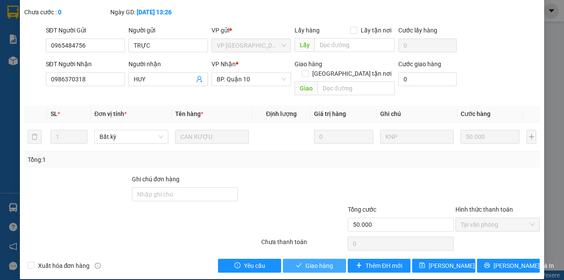
click at [305, 261] on span "Giao hàng" at bounding box center [319, 266] width 28 height 10
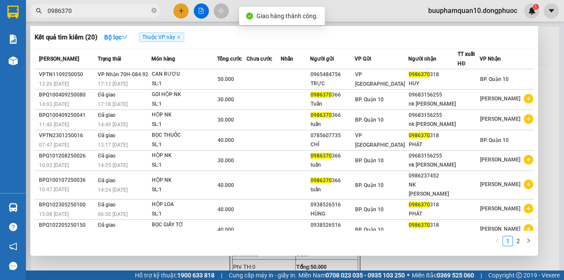
click at [154, 12] on icon "close-circle" at bounding box center [153, 10] width 5 height 5
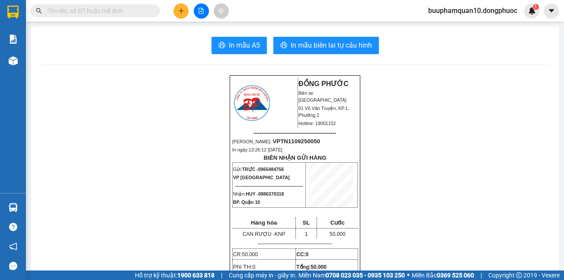
click at [201, 15] on button at bounding box center [201, 10] width 15 height 15
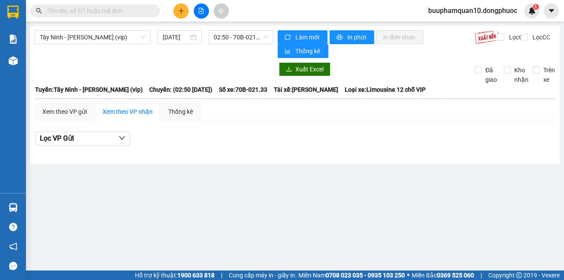
click at [110, 45] on div "Tây Ninh - [PERSON_NAME] (vip) [DATE] 02:50 - 70B-021.33" at bounding box center [154, 44] width 239 height 28
click at [103, 42] on span "Tây Ninh - [PERSON_NAME] (vip)" at bounding box center [92, 37] width 105 height 13
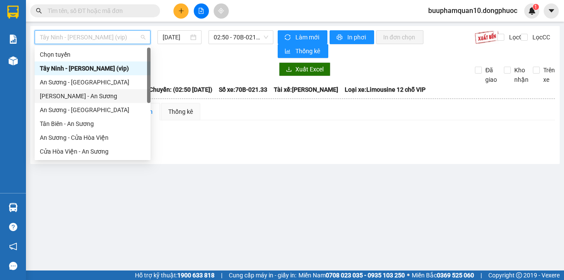
scroll to position [97, 0]
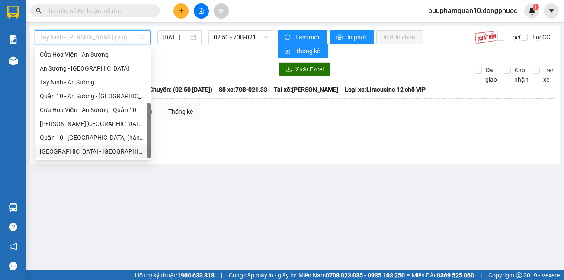
click at [82, 151] on div "[GEOGRAPHIC_DATA] - [GEOGRAPHIC_DATA] (vip)" at bounding box center [92, 152] width 105 height 10
type input "[DATE]"
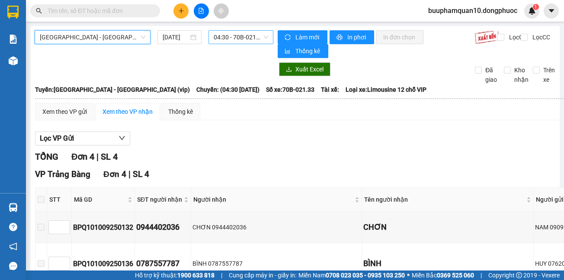
click at [227, 36] on span "04:30 - 70B-021.33" at bounding box center [241, 37] width 54 height 13
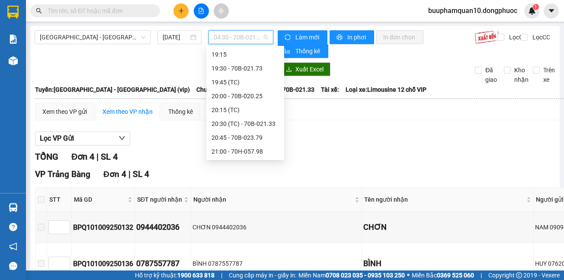
scroll to position [686, 0]
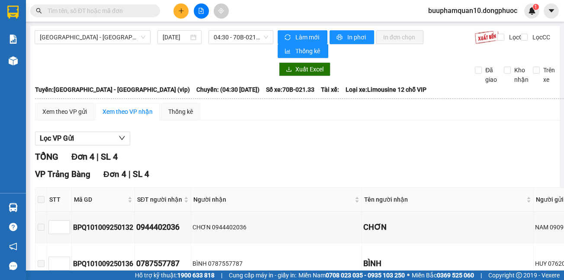
click at [285, 131] on div "Lọc VP Gửi TỔNG Đơn 4 | SL 4 VP [GEOGRAPHIC_DATA] 4 | SL 4 STT Mã GD SĐT người…" at bounding box center [382, 257] width 695 height 261
click at [239, 41] on span "04:30 - 70B-021.33" at bounding box center [241, 37] width 54 height 13
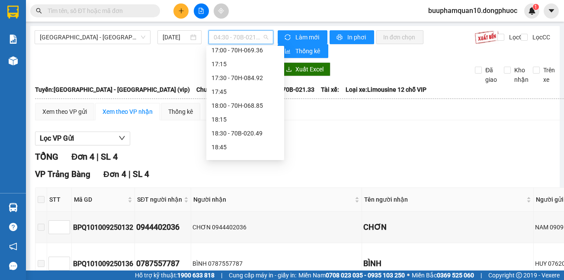
scroll to position [740, 0]
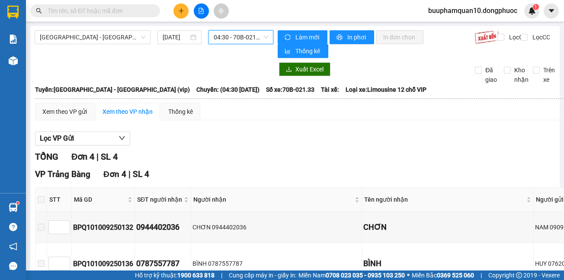
click at [138, 6] on input "text" at bounding box center [99, 11] width 102 height 10
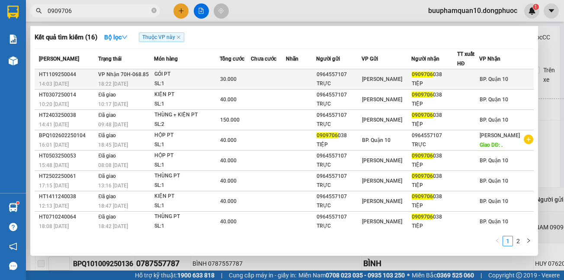
type input "0909706"
click at [169, 80] on div "SL: 1" at bounding box center [186, 84] width 65 height 10
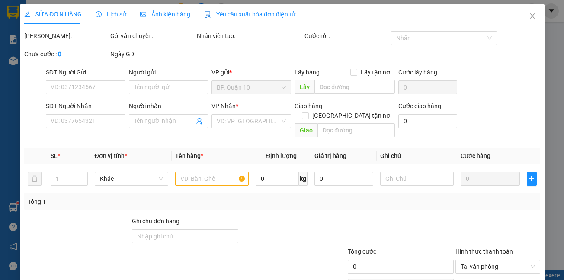
type input "0964557107"
type input "TRỰC"
type input "0909706038"
type input "TIỆP"
type input "30.000"
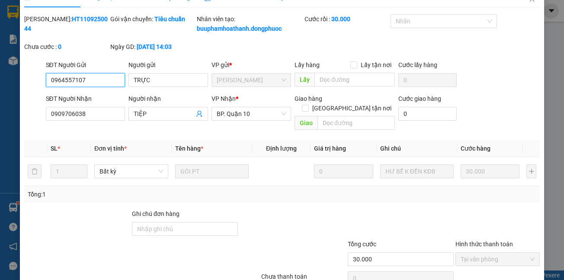
scroll to position [61, 0]
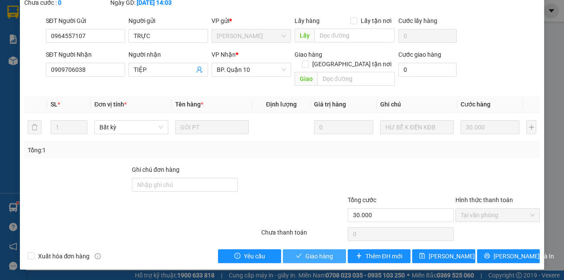
click at [310, 255] on span "Giao hàng" at bounding box center [319, 256] width 28 height 10
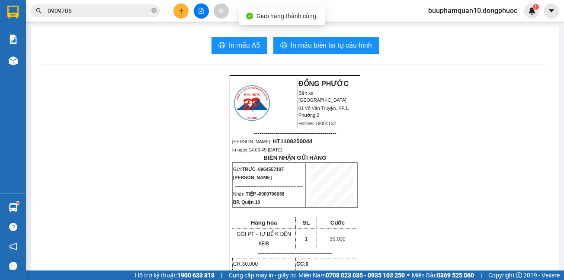
click at [150, 10] on span "0909706" at bounding box center [95, 10] width 130 height 13
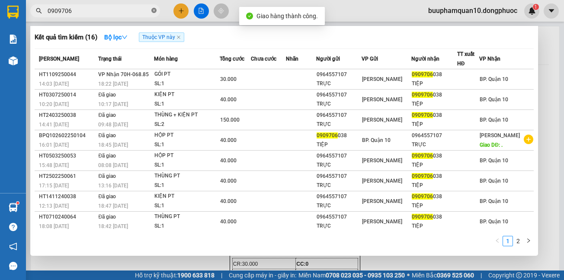
click at [154, 10] on icon "close-circle" at bounding box center [153, 10] width 5 height 5
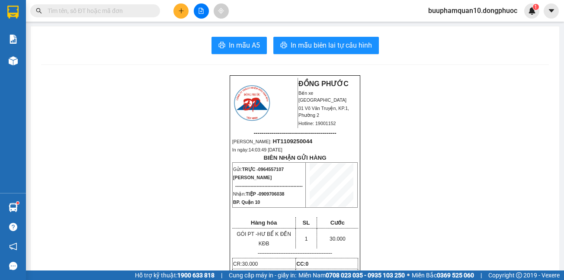
drag, startPoint x: 123, startPoint y: 72, endPoint x: 125, endPoint y: 64, distance: 8.5
click at [198, 14] on button at bounding box center [201, 10] width 15 height 15
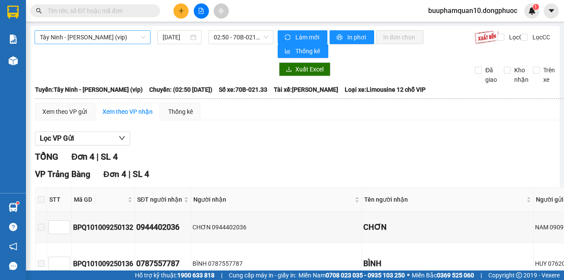
click at [82, 37] on span "Tây Ninh - [PERSON_NAME] (vip)" at bounding box center [92, 37] width 105 height 13
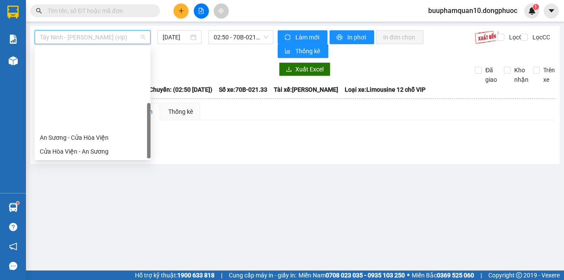
scroll to position [97, 0]
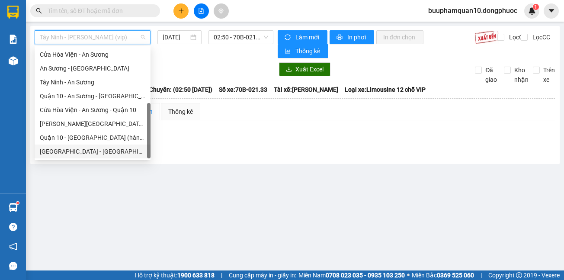
click at [93, 150] on div "[GEOGRAPHIC_DATA] - [GEOGRAPHIC_DATA] (vip)" at bounding box center [92, 152] width 105 height 10
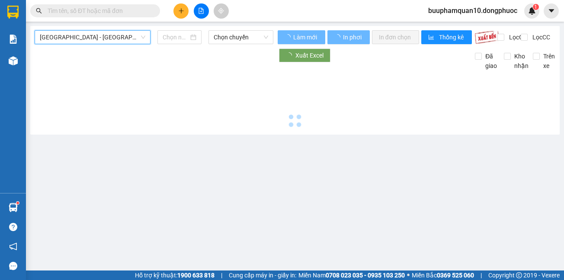
type input "[DATE]"
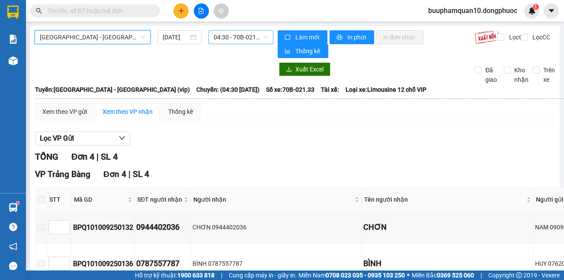
click at [242, 37] on span "04:30 - 70B-021.33" at bounding box center [241, 37] width 54 height 13
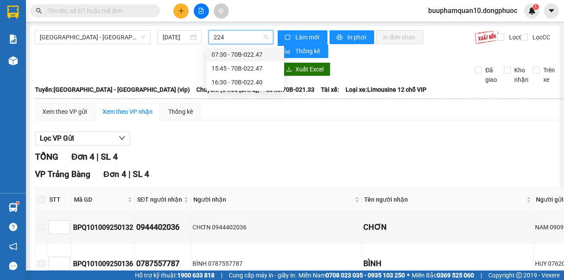
type input "2247"
click at [229, 68] on div "15:45 - 70B-022.47" at bounding box center [244, 69] width 67 height 10
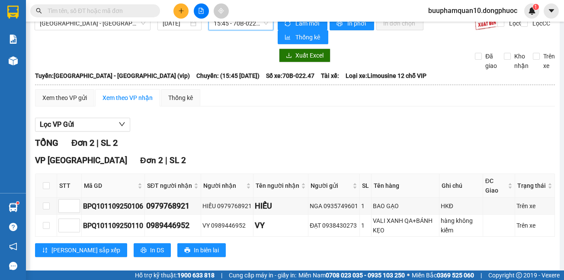
scroll to position [25, 0]
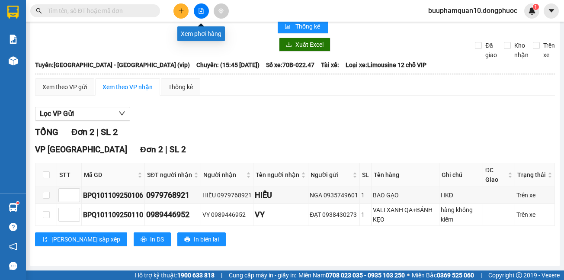
click at [200, 11] on icon "file-add" at bounding box center [201, 11] width 6 height 6
click at [200, 13] on icon "file-add" at bounding box center [201, 11] width 6 height 6
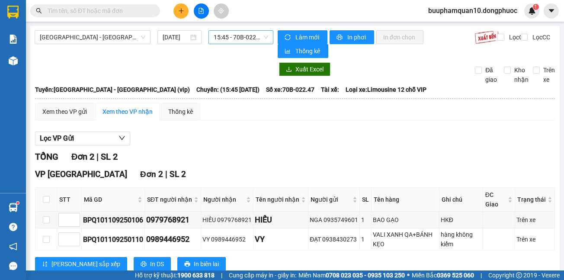
click at [232, 38] on span "15:45 - 70B-022.47" at bounding box center [241, 37] width 54 height 13
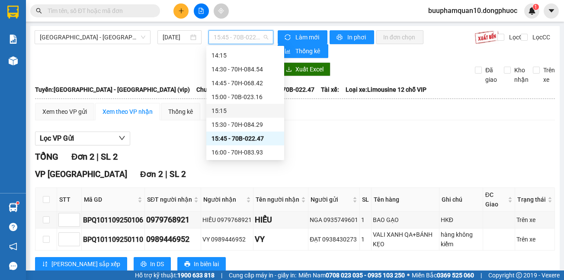
scroll to position [569, 0]
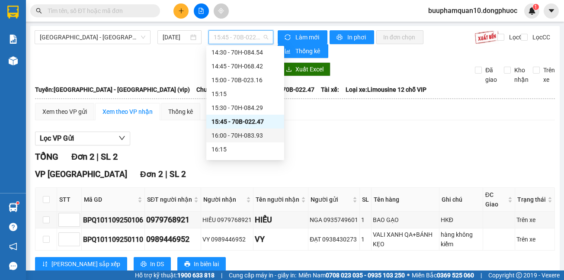
click at [243, 136] on div "16:00 - 70H-083.93" at bounding box center [244, 136] width 67 height 10
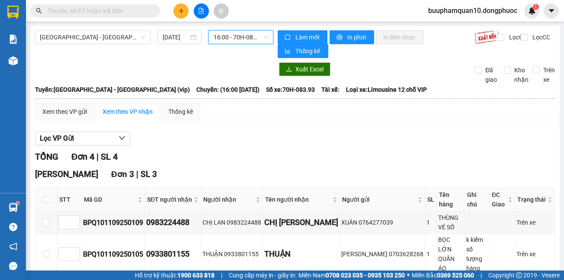
scroll to position [124, 0]
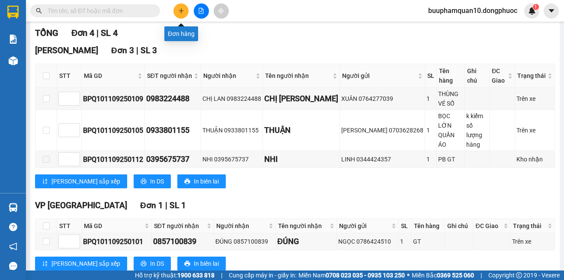
click at [179, 10] on icon "plus" at bounding box center [181, 11] width 6 height 6
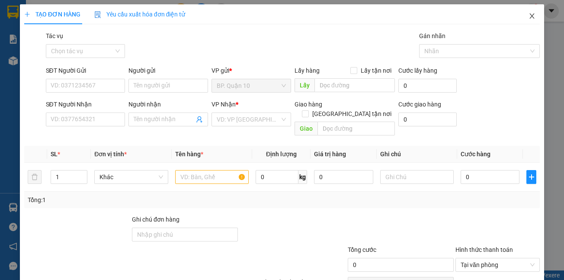
click at [530, 16] on icon "close" at bounding box center [532, 15] width 5 height 5
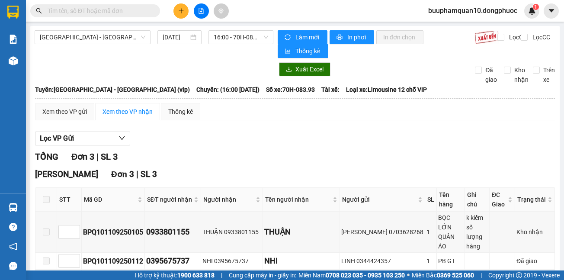
scroll to position [41, 0]
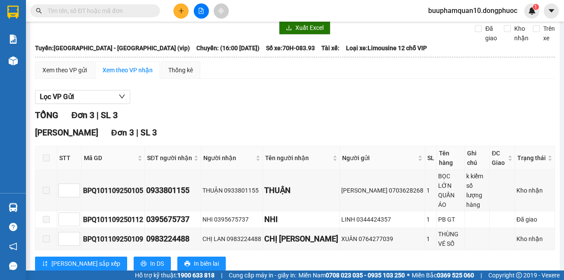
click at [89, 10] on input "text" at bounding box center [99, 11] width 102 height 10
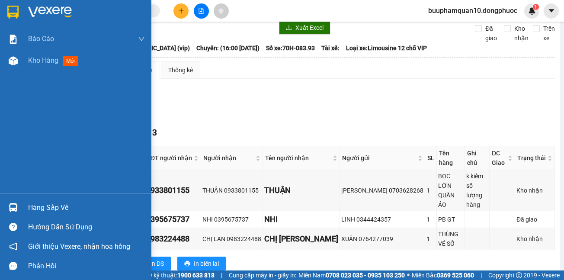
click at [39, 206] on div "Hàng sắp về" at bounding box center [86, 207] width 117 height 13
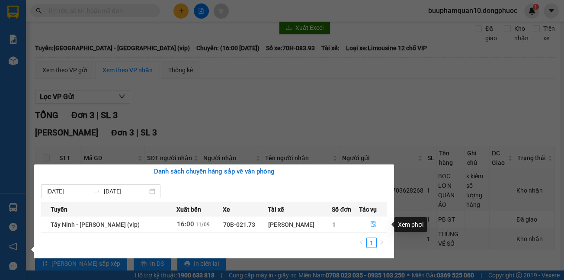
click at [374, 224] on icon "file-done" at bounding box center [372, 224] width 5 height 6
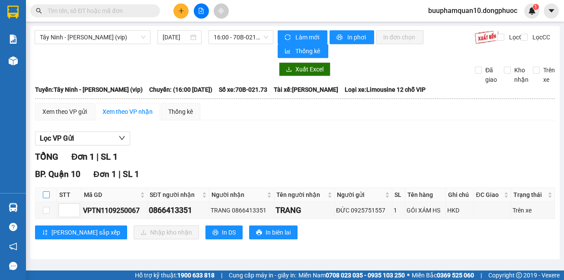
click at [48, 193] on input "checkbox" at bounding box center [46, 194] width 7 height 7
checkbox input "true"
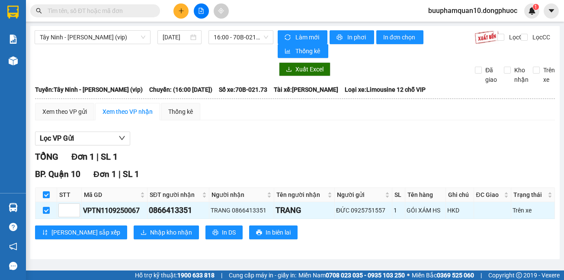
click at [124, 239] on div "BP. Quận 10 Đơn 1 | SL 1 STT Mã GD SĐT người nhận Người nhận Tên người nhận Ngư…" at bounding box center [295, 207] width 520 height 78
click at [150, 233] on span "Nhập kho nhận" at bounding box center [171, 232] width 42 height 10
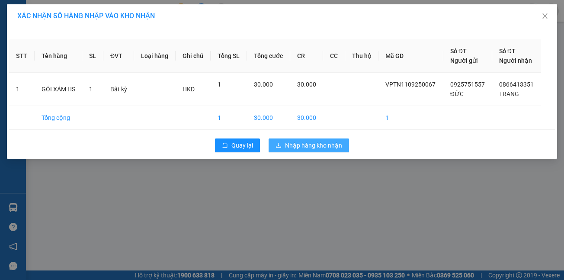
click at [313, 147] on span "Nhập hàng kho nhận" at bounding box center [313, 145] width 57 height 10
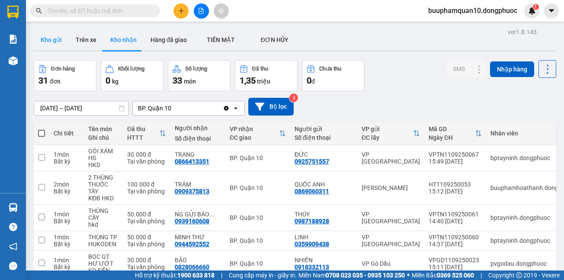
click at [58, 40] on button "Kho gửi" at bounding box center [51, 39] width 35 height 21
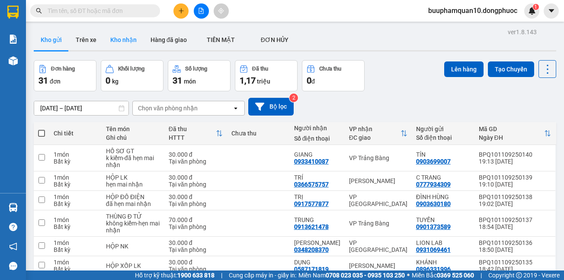
click at [120, 37] on button "Kho nhận" at bounding box center [123, 39] width 40 height 21
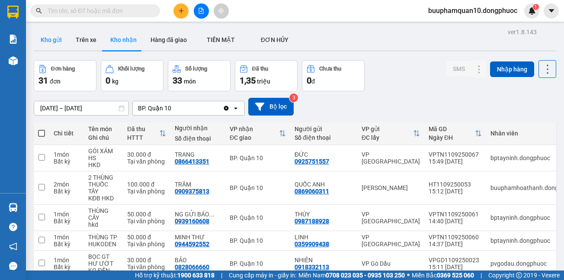
click at [53, 41] on button "Kho gửi" at bounding box center [51, 39] width 35 height 21
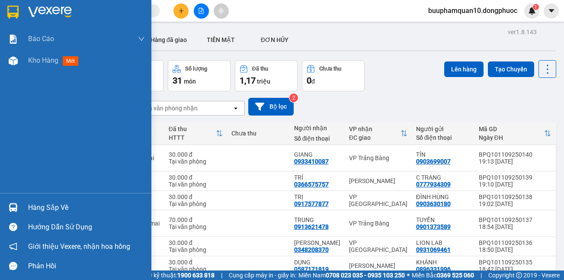
click at [33, 207] on div "Hàng sắp về" at bounding box center [86, 207] width 117 height 13
click at [0, 130] on div "Báo cáo Mẫu 1: Báo cáo dòng tiền theo nhân viên Mẫu 1: Báo cáo dòng tiền theo n…" at bounding box center [75, 140] width 151 height 280
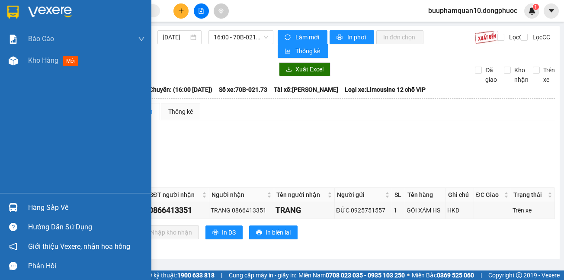
click at [32, 204] on div "Hàng sắp về" at bounding box center [86, 207] width 117 height 13
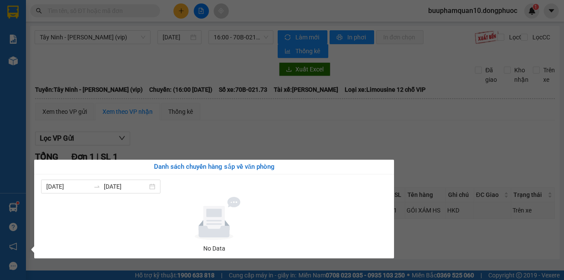
click at [319, 131] on section "Kết quả tìm kiếm ( 0 ) Bộ lọc Thuộc VP này No Data buuphamquan10.dongphuoc 1 Bá…" at bounding box center [282, 140] width 564 height 280
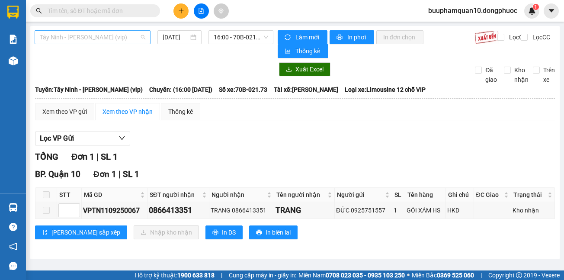
click at [104, 36] on span "Tây Ninh - [PERSON_NAME] (vip)" at bounding box center [92, 37] width 105 height 13
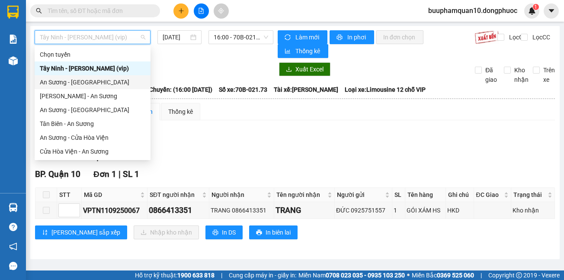
scroll to position [97, 0]
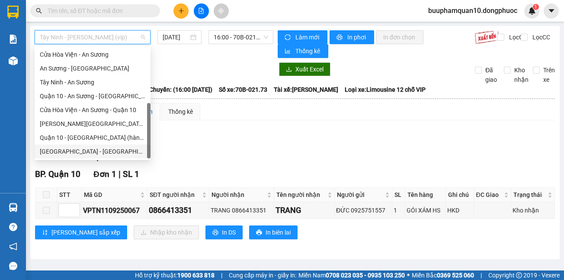
click at [96, 154] on div "[GEOGRAPHIC_DATA] - [GEOGRAPHIC_DATA] (vip)" at bounding box center [92, 152] width 105 height 10
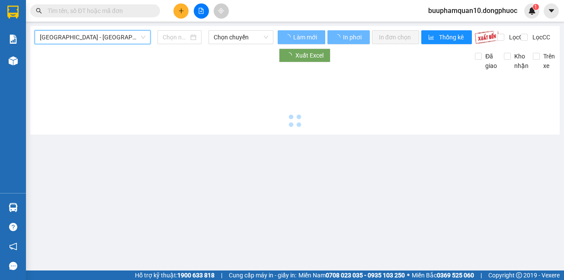
type input "[DATE]"
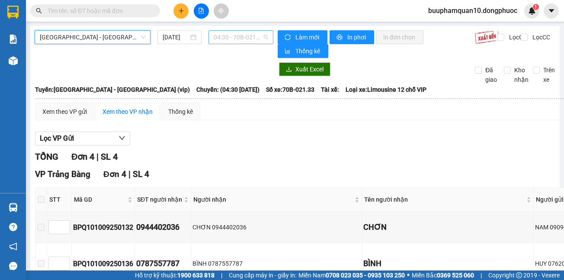
click at [248, 35] on span "04:30 - 70B-021.33" at bounding box center [241, 37] width 54 height 13
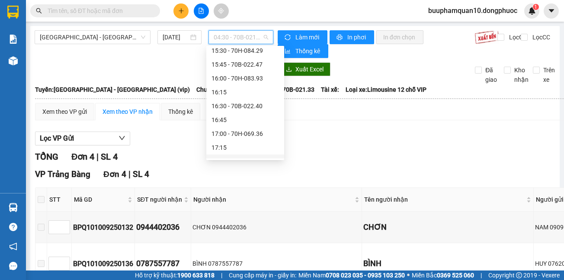
scroll to position [622, 0]
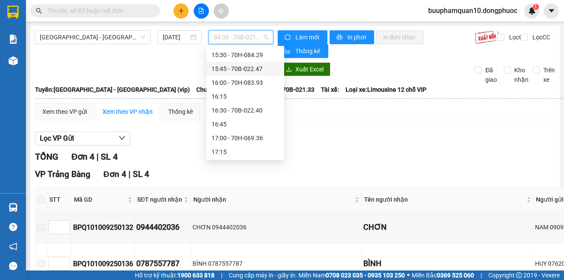
click at [251, 68] on div "15:45 - 70B-022.47" at bounding box center [244, 69] width 67 height 10
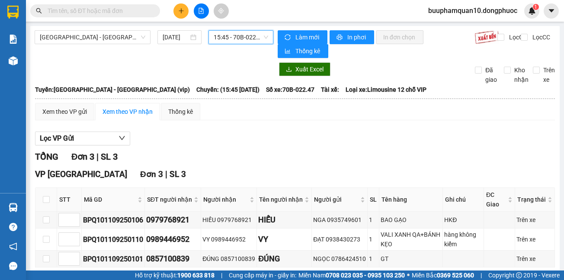
scroll to position [41, 0]
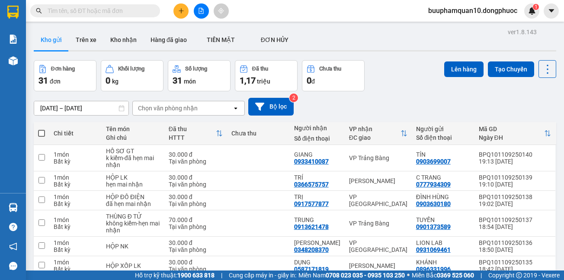
click at [106, 13] on input "text" at bounding box center [99, 11] width 102 height 10
click at [183, 7] on button at bounding box center [180, 10] width 15 height 15
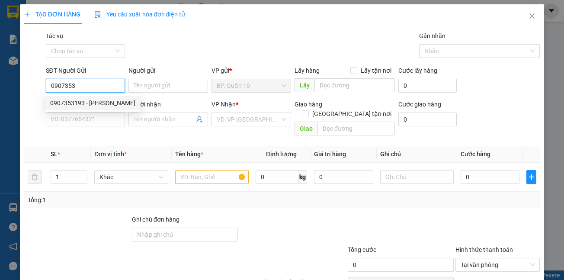
click at [88, 103] on div "0907353193 - [PERSON_NAME]" at bounding box center [92, 103] width 85 height 10
type input "0907353193"
type input "[PERSON_NAME]"
type input "0773774068"
type input "BÉ TƯ"
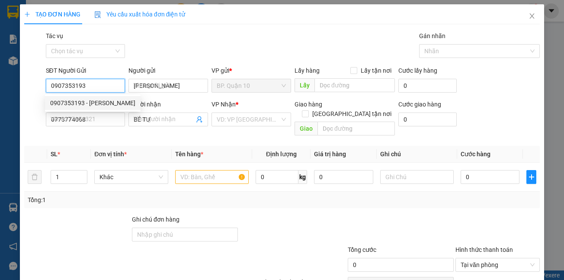
type input "30.000"
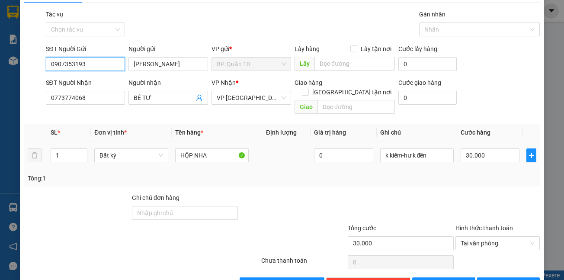
scroll to position [40, 0]
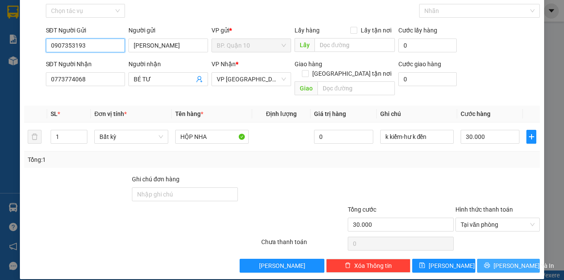
type input "0907353193"
click at [503, 261] on span "[PERSON_NAME] và In" at bounding box center [523, 266] width 61 height 10
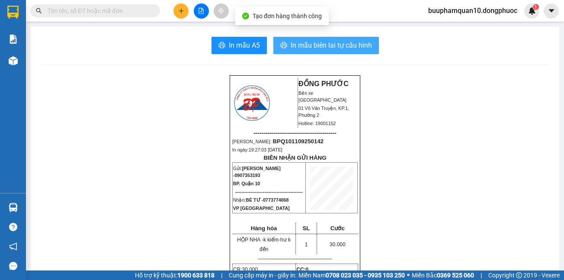
click at [293, 47] on span "In mẫu biên lai tự cấu hình" at bounding box center [330, 45] width 81 height 11
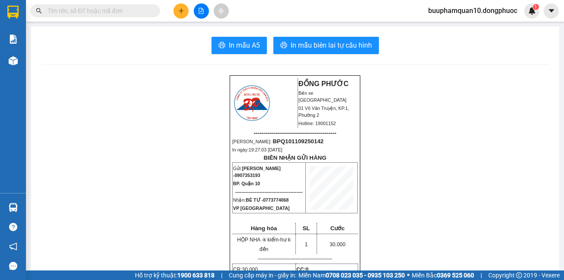
click at [207, 13] on button at bounding box center [201, 10] width 15 height 15
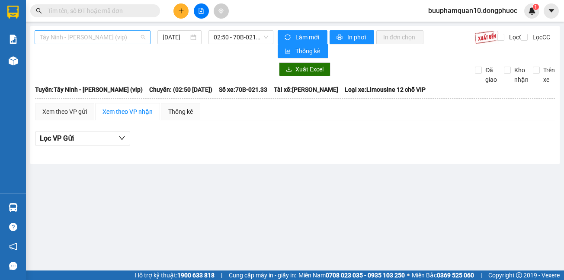
drag, startPoint x: 122, startPoint y: 33, endPoint x: 114, endPoint y: 44, distance: 13.0
click at [121, 33] on span "Tây Ninh - [PERSON_NAME] (vip)" at bounding box center [92, 37] width 105 height 13
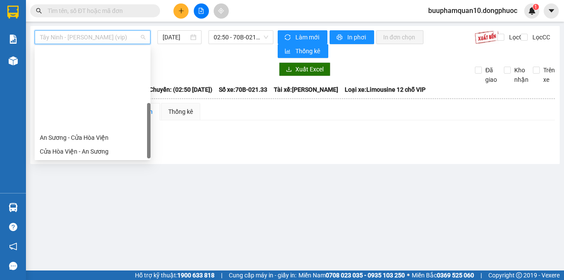
scroll to position [97, 0]
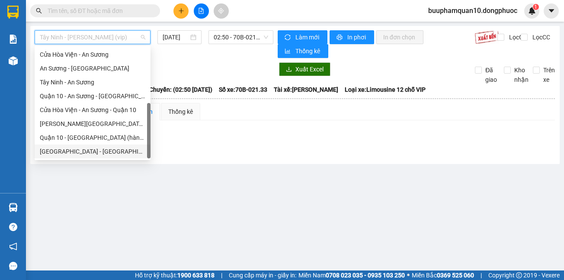
click at [83, 152] on div "[GEOGRAPHIC_DATA] - [GEOGRAPHIC_DATA] (vip)" at bounding box center [92, 152] width 105 height 10
type input "[DATE]"
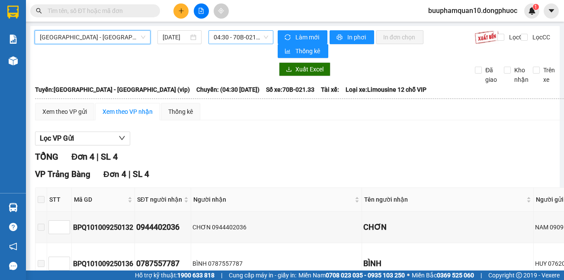
click at [220, 34] on span "04:30 - 70B-021.33" at bounding box center [241, 37] width 54 height 13
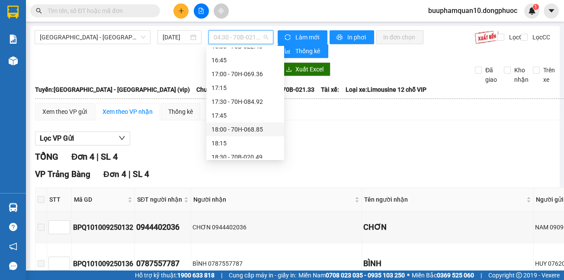
scroll to position [542, 0]
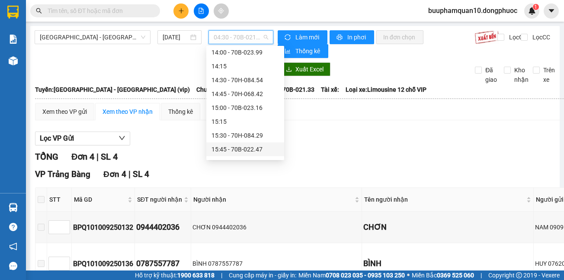
click at [232, 147] on div "15:45 - 70B-022.47" at bounding box center [244, 149] width 67 height 10
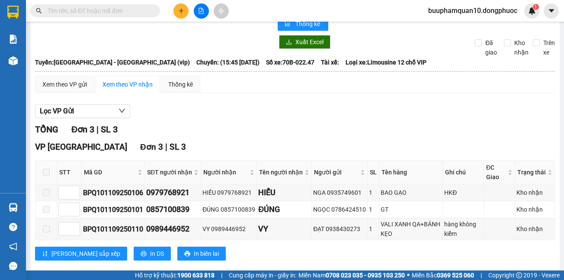
scroll to position [41, 0]
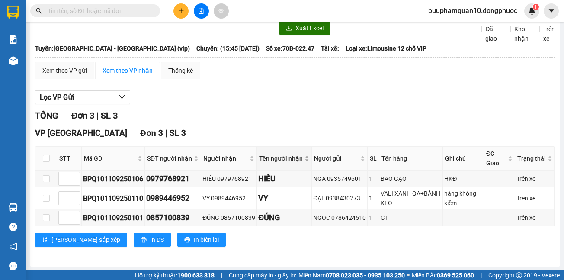
scroll to position [41, 0]
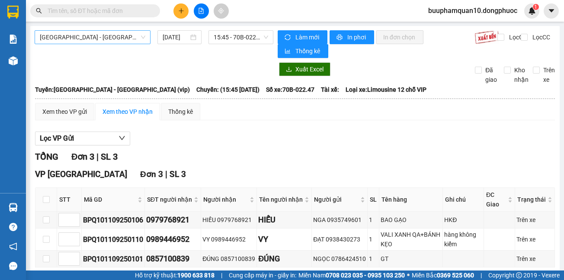
click at [116, 37] on span "[GEOGRAPHIC_DATA] - [GEOGRAPHIC_DATA] (vip)" at bounding box center [92, 37] width 105 height 13
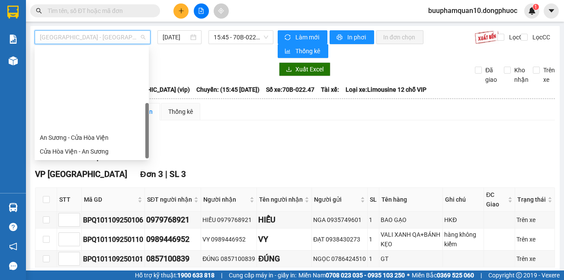
scroll to position [97, 0]
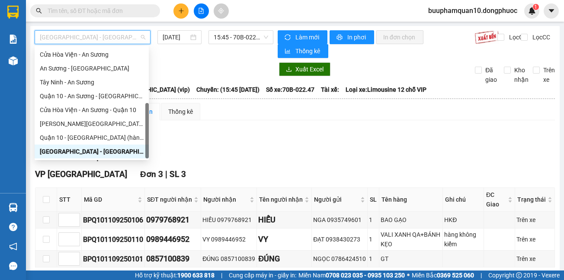
click at [83, 152] on div "[GEOGRAPHIC_DATA] - [GEOGRAPHIC_DATA] (vip)" at bounding box center [92, 152] width 104 height 10
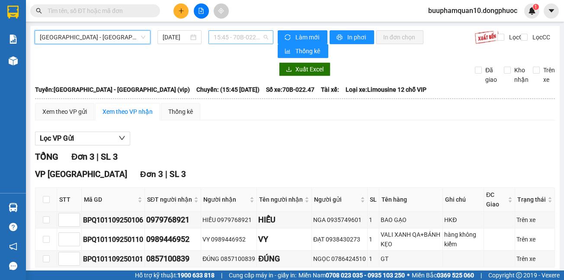
click at [232, 38] on span "15:45 - 70B-022.47" at bounding box center [241, 37] width 54 height 13
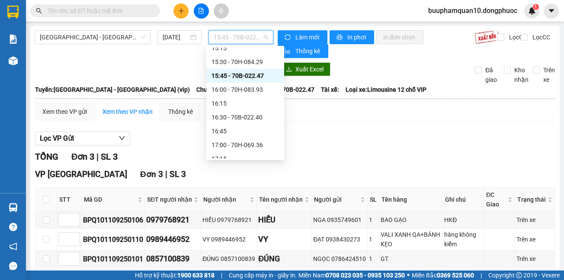
scroll to position [602, 0]
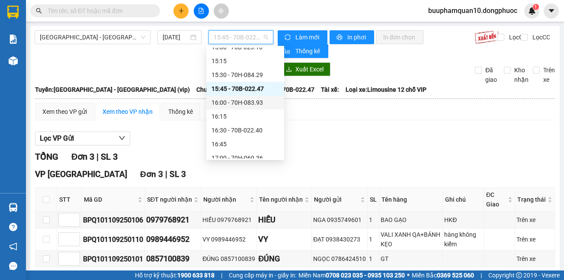
click at [247, 101] on div "16:00 - 70H-083.93" at bounding box center [244, 103] width 67 height 10
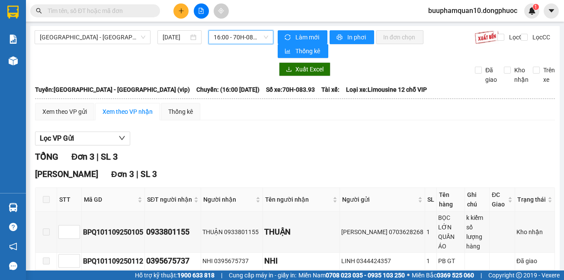
scroll to position [41, 0]
click at [114, 10] on input "text" at bounding box center [99, 11] width 102 height 10
click at [221, 38] on span "16:00 - 70H-083.93" at bounding box center [241, 37] width 54 height 13
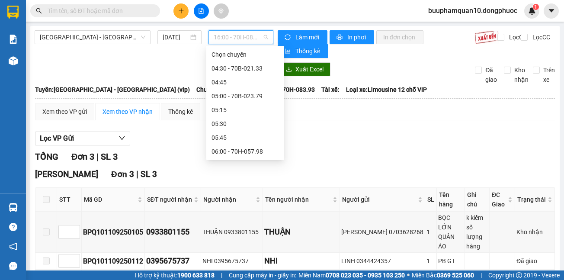
scroll to position [553, 0]
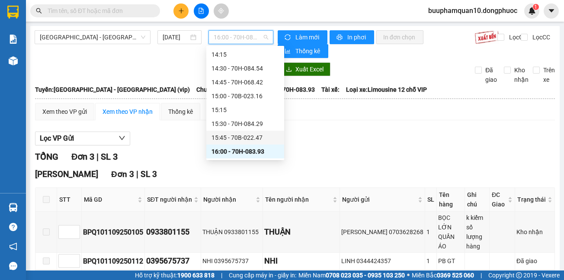
click at [239, 136] on div "15:45 - 70B-022.47" at bounding box center [244, 138] width 67 height 10
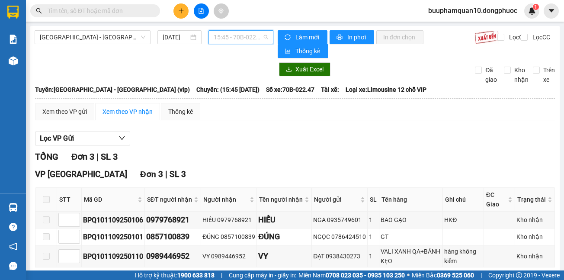
click at [229, 33] on span "15:45 - 70B-022.47" at bounding box center [241, 37] width 54 height 13
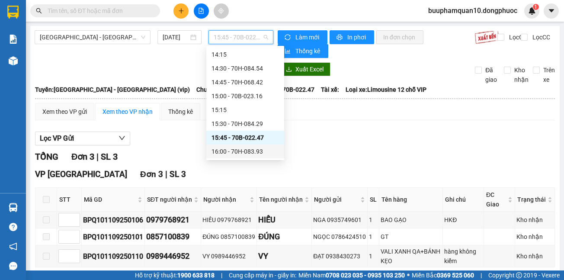
click at [240, 150] on div "16:00 - 70H-083.93" at bounding box center [244, 152] width 67 height 10
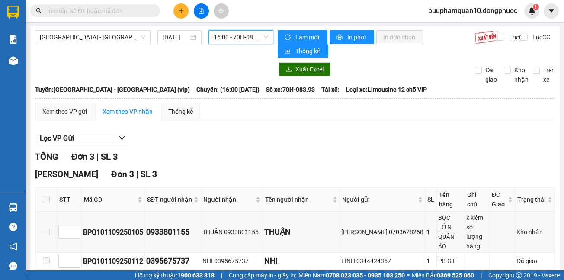
scroll to position [41, 0]
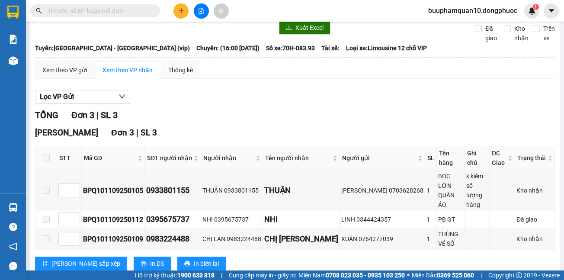
click at [94, 12] on input "text" at bounding box center [99, 11] width 102 height 10
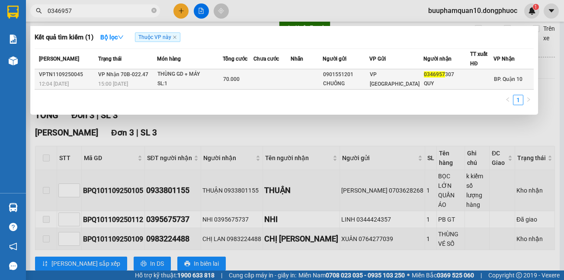
type input "0346957"
click at [167, 79] on div "THÙNG GD + MÁY" at bounding box center [189, 75] width 65 height 10
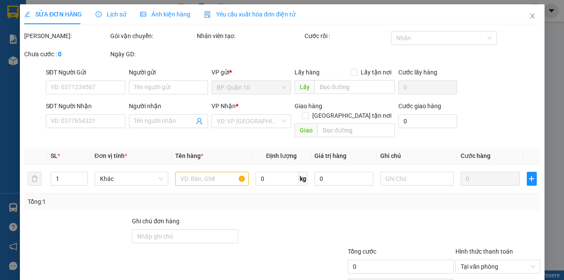
type input "0901551201"
type input "CHUÔNG"
type input "0346957307"
type input "QUY"
type input "70.000"
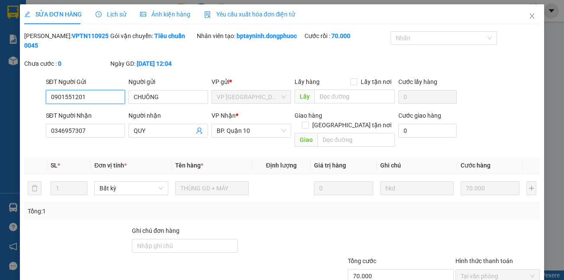
scroll to position [51, 0]
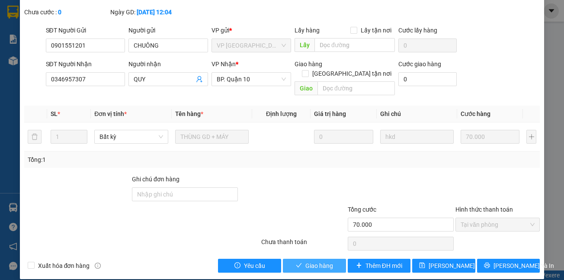
click at [300, 258] on button "Giao hàng" at bounding box center [314, 265] width 63 height 14
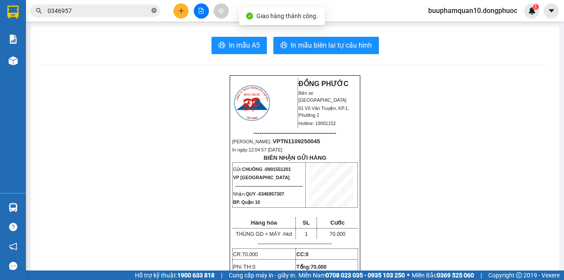
click at [154, 12] on icon "close-circle" at bounding box center [153, 10] width 5 height 5
click at [202, 14] on button at bounding box center [201, 10] width 15 height 15
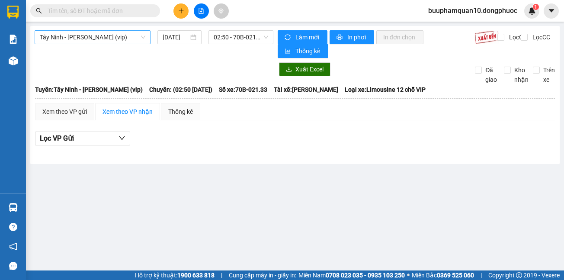
click at [105, 36] on span "Tây Ninh - [PERSON_NAME] (vip)" at bounding box center [92, 37] width 105 height 13
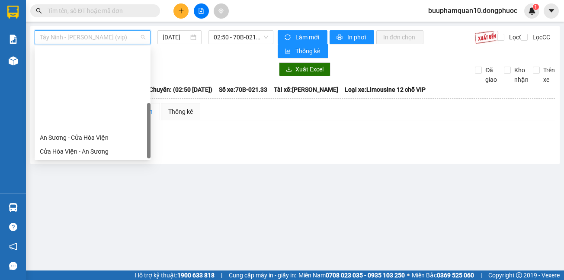
scroll to position [97, 0]
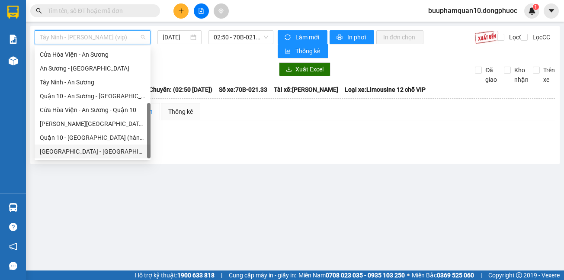
click at [90, 152] on div "[GEOGRAPHIC_DATA] - [GEOGRAPHIC_DATA] (vip)" at bounding box center [92, 152] width 105 height 10
type input "[DATE]"
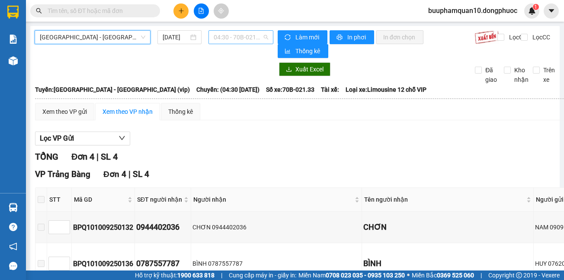
click at [242, 32] on span "04:30 - 70B-021.33" at bounding box center [241, 37] width 54 height 13
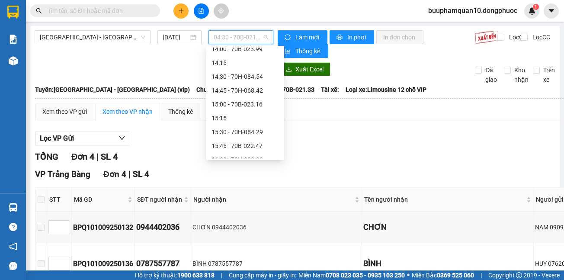
scroll to position [542, 0]
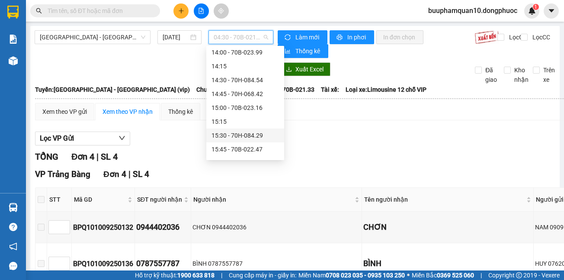
click at [243, 137] on div "15:30 - 70H-084.29" at bounding box center [244, 136] width 67 height 10
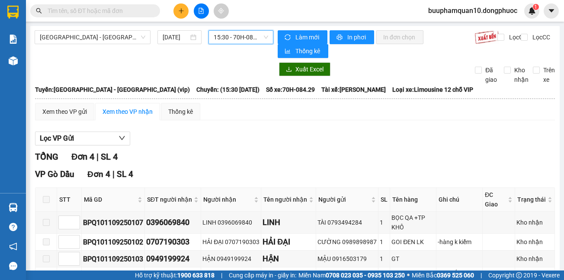
click at [235, 40] on span "15:30 - 70H-084.29" at bounding box center [241, 37] width 54 height 13
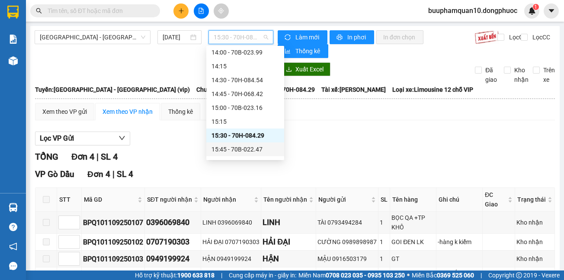
click at [243, 151] on div "15:45 - 70B-022.47" at bounding box center [244, 149] width 67 height 10
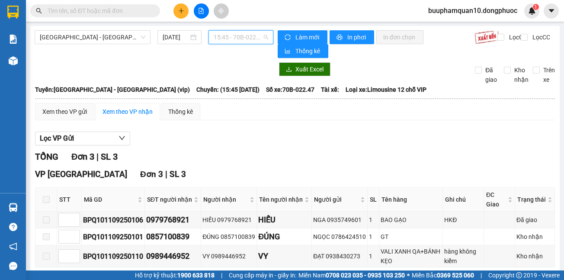
click at [225, 38] on span "15:45 - 70B-022.47" at bounding box center [241, 37] width 54 height 13
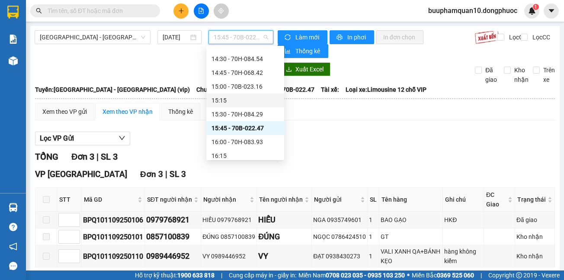
scroll to position [576, 0]
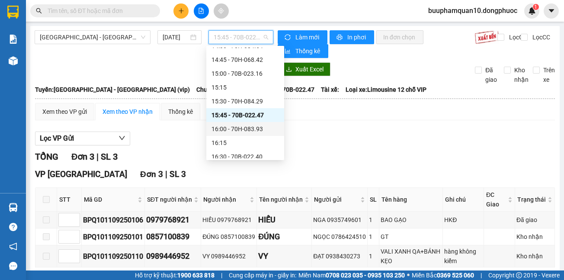
click at [252, 127] on div "16:00 - 70H-083.93" at bounding box center [244, 129] width 67 height 10
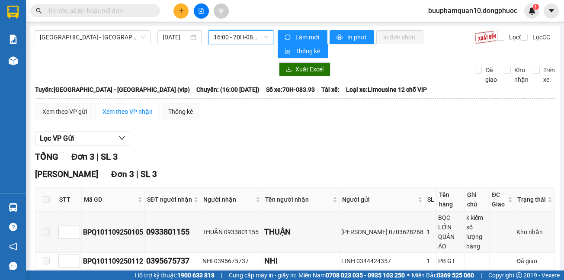
scroll to position [41, 0]
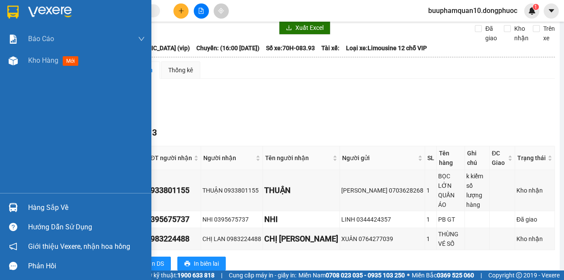
click at [44, 206] on div "Hàng sắp về" at bounding box center [86, 207] width 117 height 13
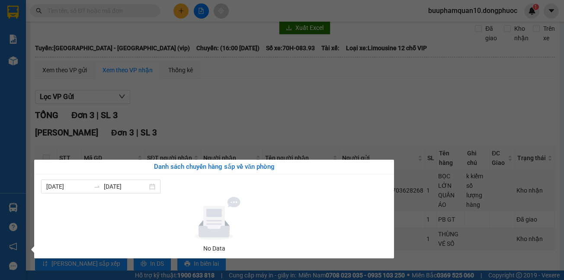
click at [241, 91] on section "Kết quả tìm kiếm ( 1 ) Bộ lọc Thuộc VP này Mã ĐH Trạng thái Món hàng Tổng cước …" at bounding box center [282, 140] width 564 height 280
